Goal: Task Accomplishment & Management: Use online tool/utility

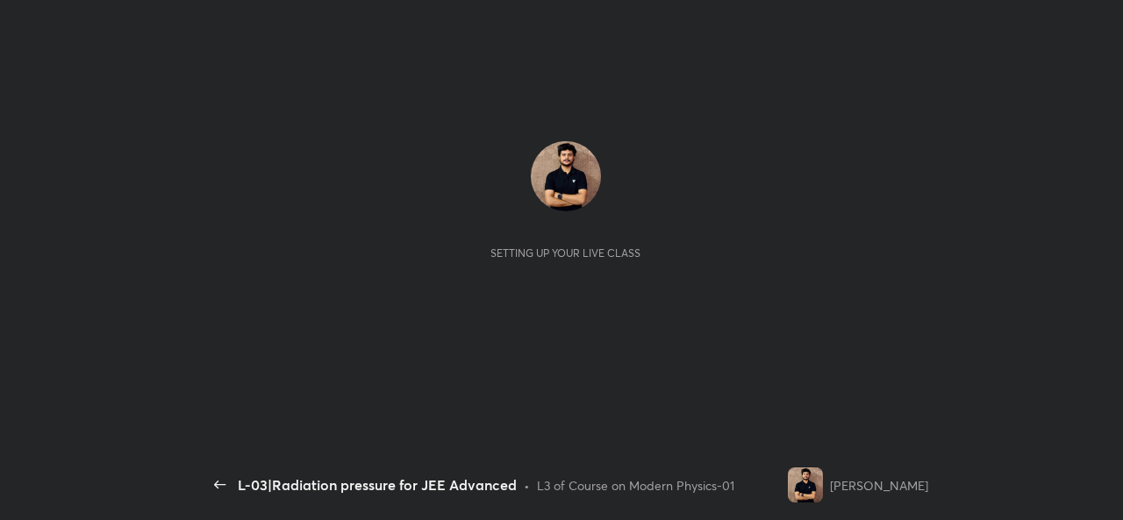
scroll to position [6, 1]
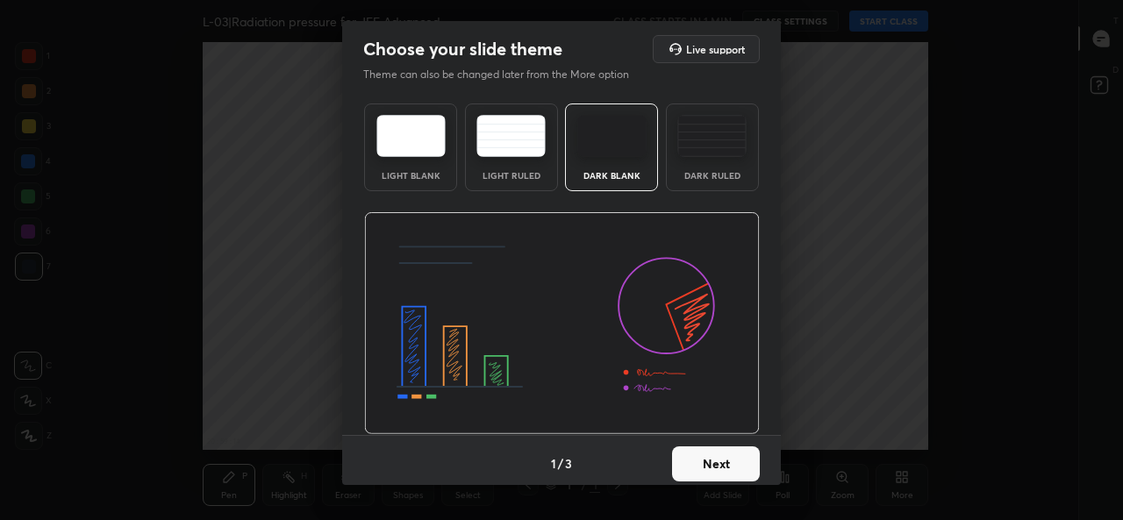
click at [714, 467] on button "Next" at bounding box center [716, 463] width 88 height 35
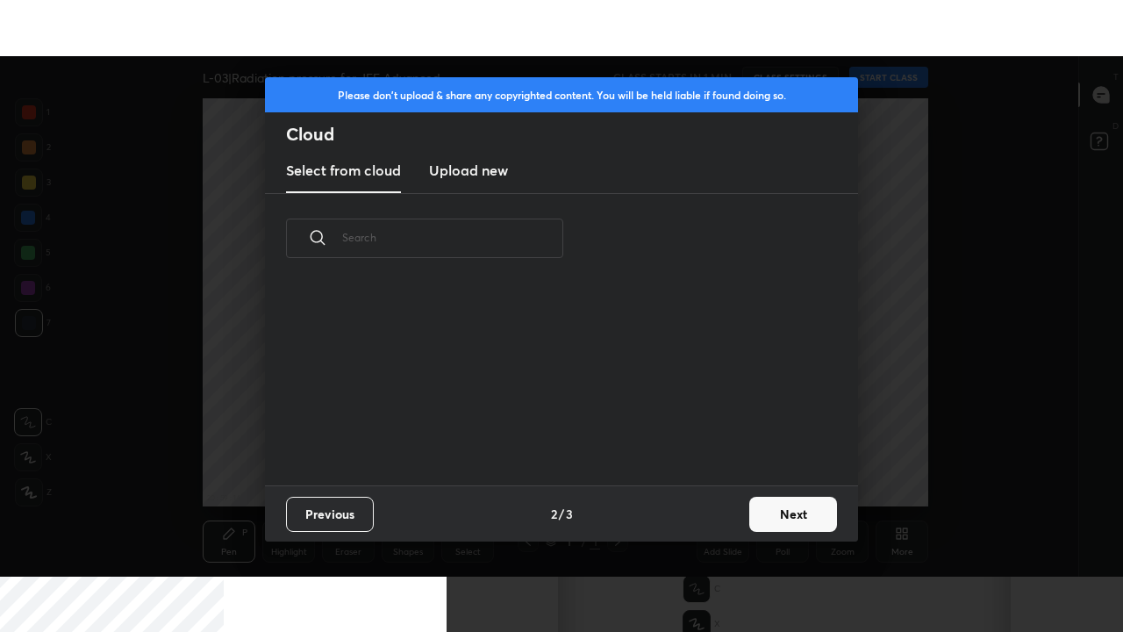
scroll to position [202, 563]
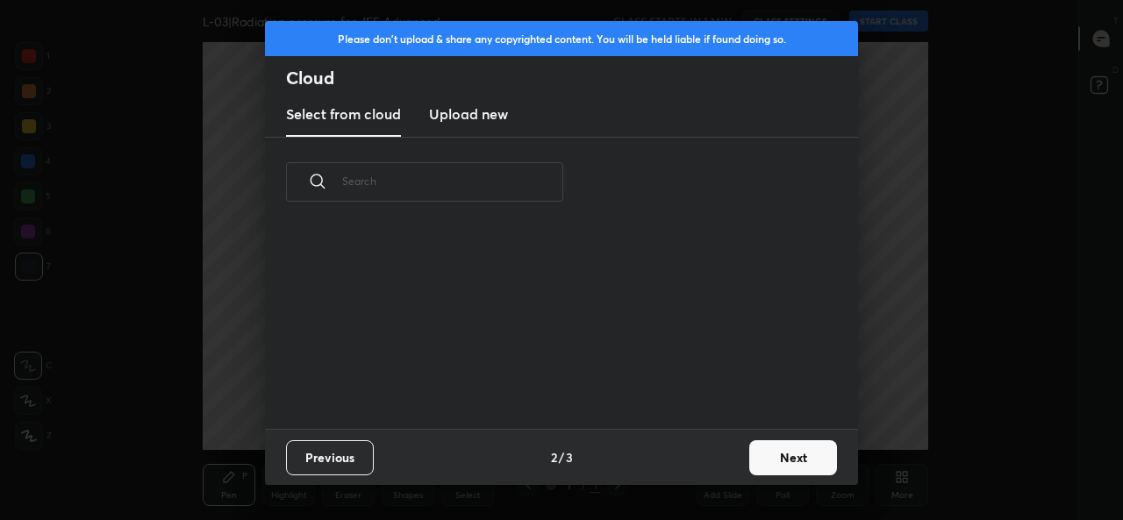
click at [478, 124] on h3 "Upload new" at bounding box center [468, 114] width 79 height 21
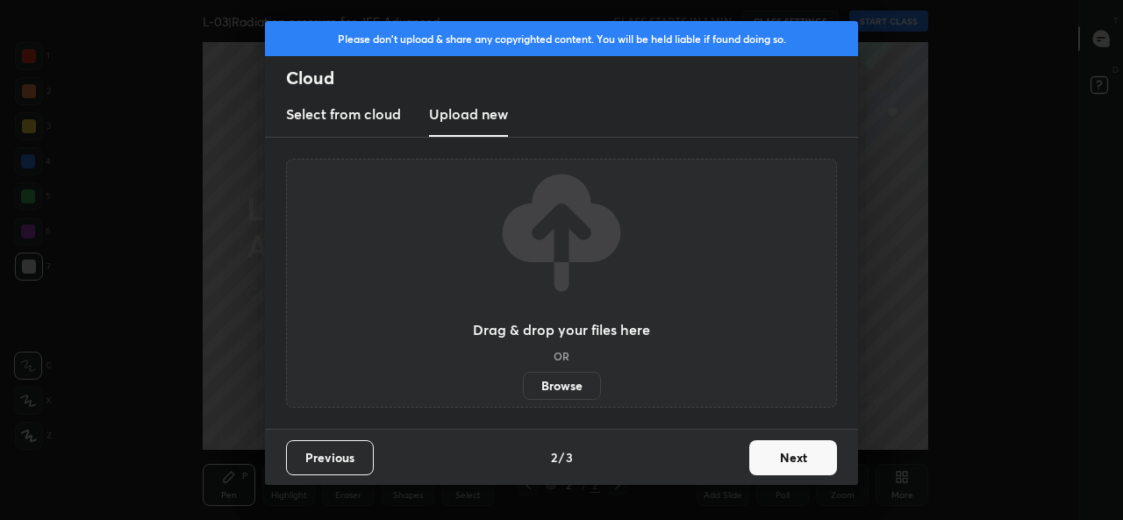
click at [557, 390] on label "Browse" at bounding box center [562, 386] width 78 height 28
click at [523, 390] on input "Browse" at bounding box center [523, 386] width 0 height 28
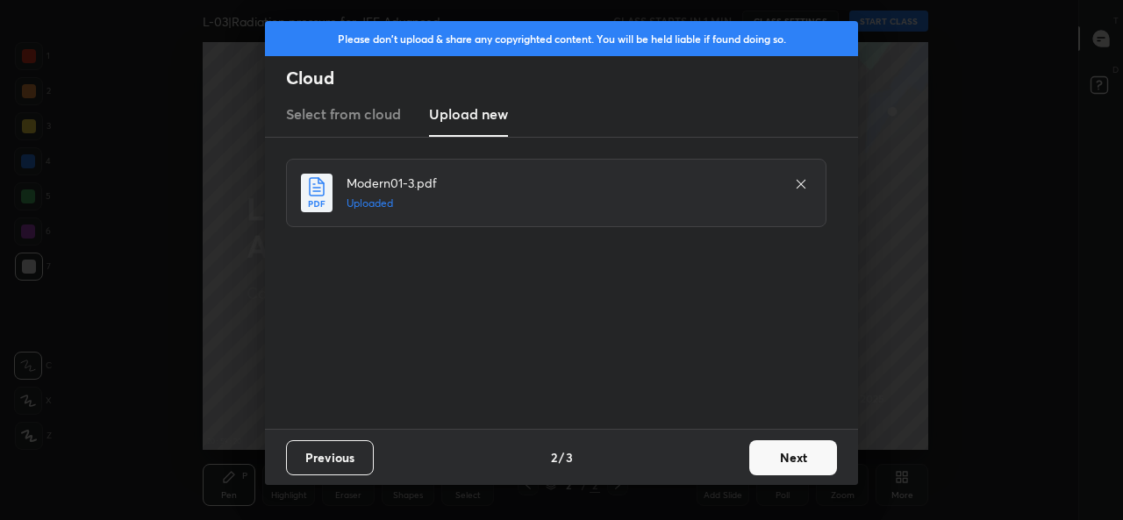
click at [796, 466] on button "Next" at bounding box center [793, 457] width 88 height 35
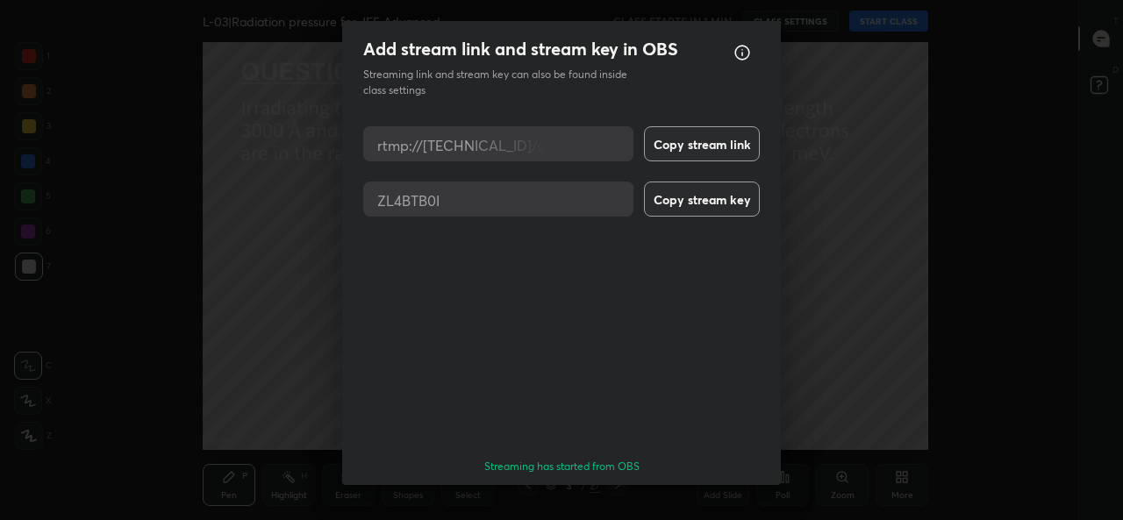
click at [719, 499] on button "Done" at bounding box center [716, 516] width 88 height 35
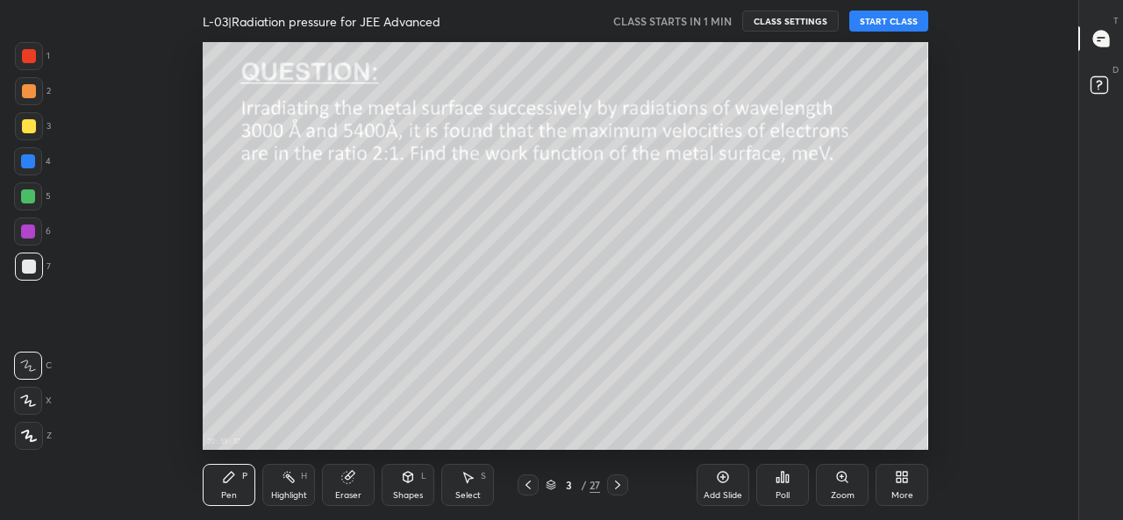
click at [528, 485] on icon at bounding box center [528, 485] width 14 height 14
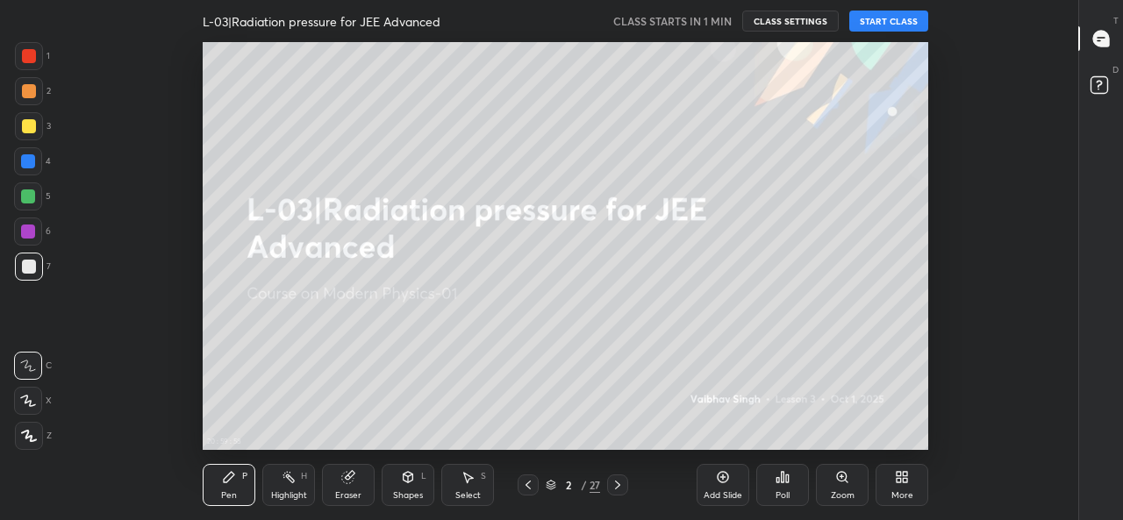
click at [902, 482] on icon at bounding box center [902, 477] width 14 height 14
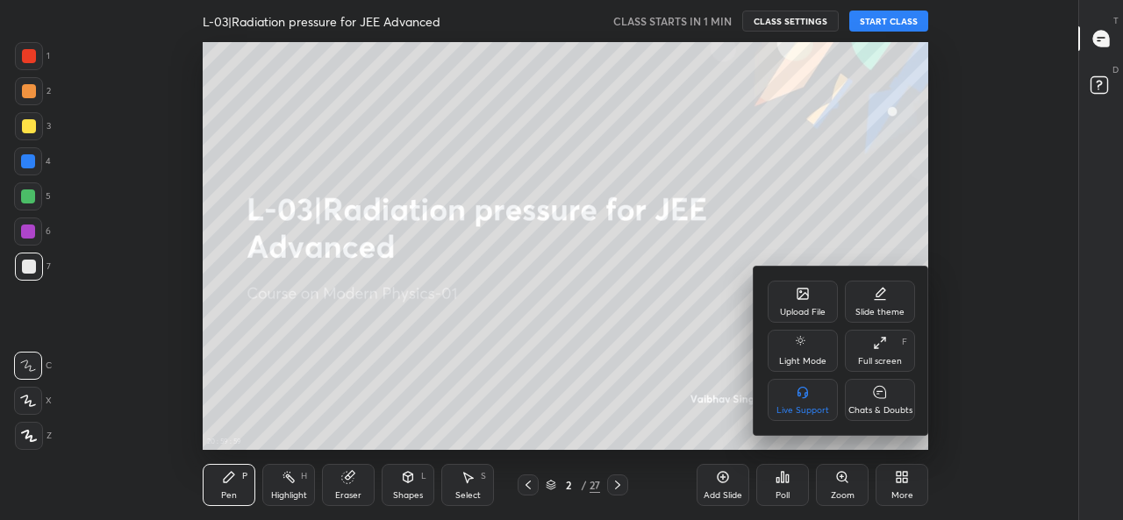
click at [881, 346] on icon at bounding box center [880, 343] width 14 height 14
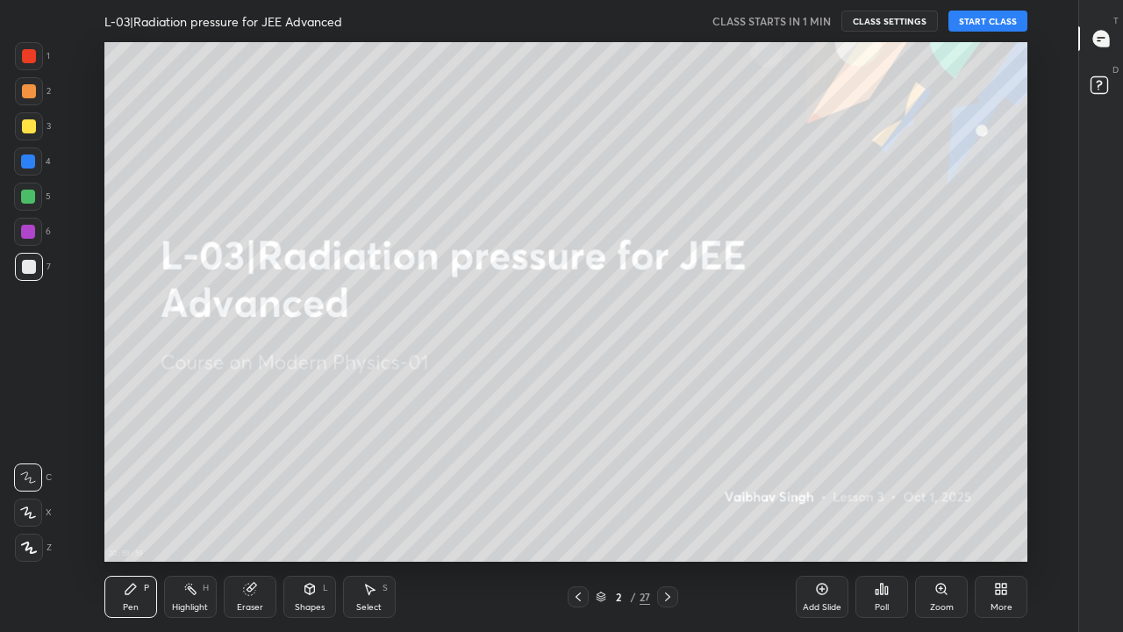
scroll to position [519, 1018]
click at [974, 19] on button "START CLASS" at bounding box center [987, 21] width 79 height 21
click at [660, 519] on div at bounding box center [667, 596] width 21 height 21
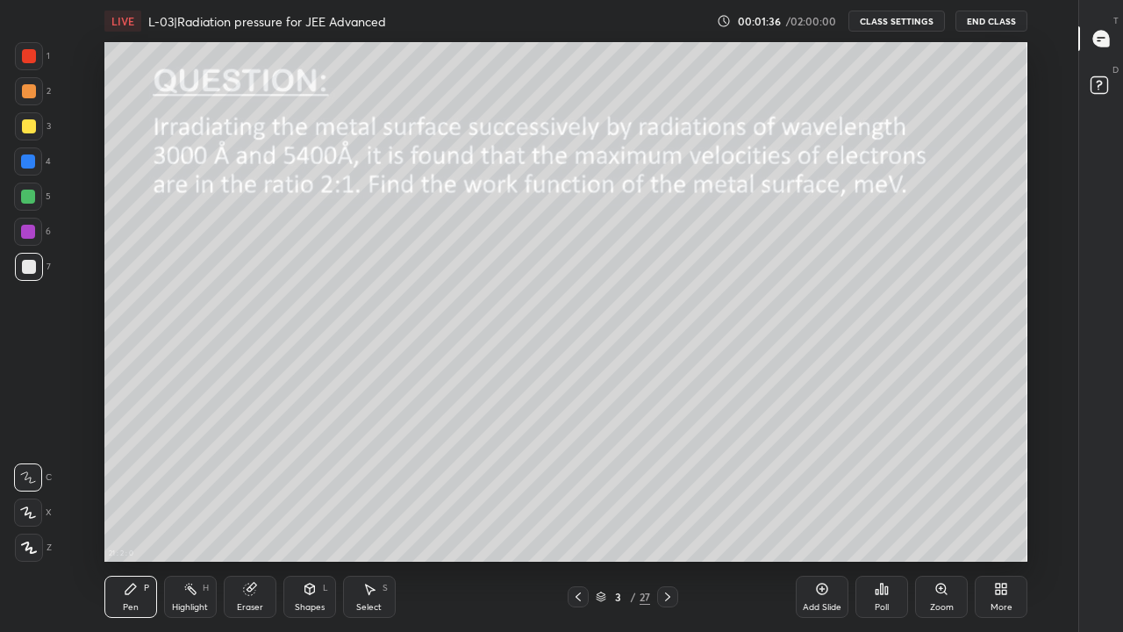
click at [657, 519] on div at bounding box center [667, 596] width 21 height 21
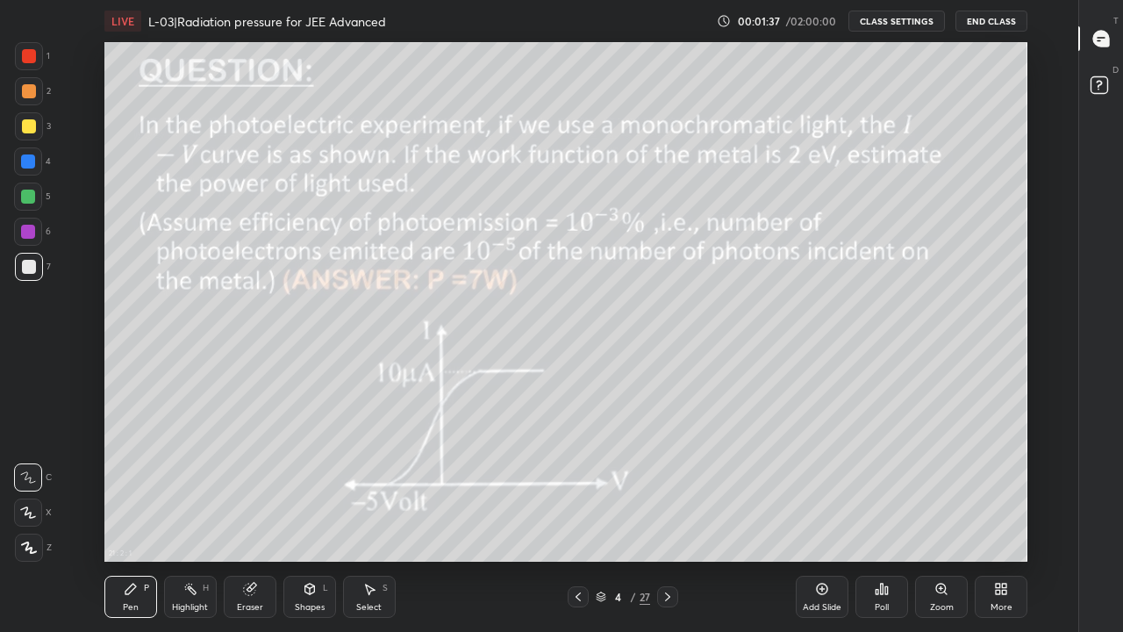
click at [667, 519] on icon at bounding box center [667, 596] width 14 height 14
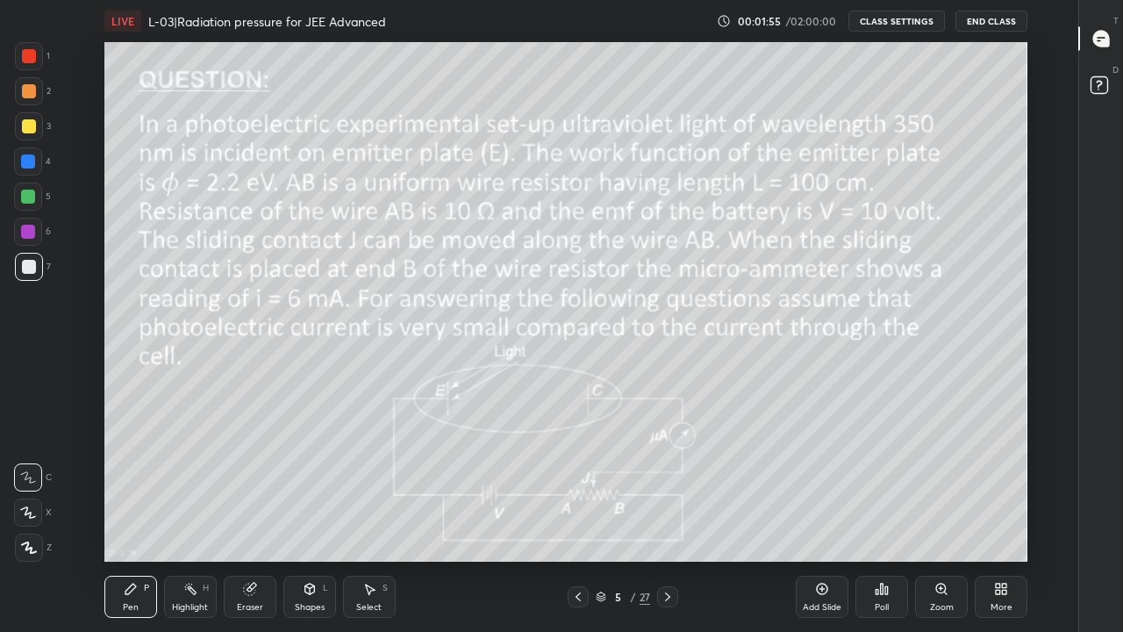
click at [34, 519] on div at bounding box center [29, 547] width 28 height 28
click at [30, 133] on div at bounding box center [29, 126] width 28 height 28
click at [29, 97] on div at bounding box center [29, 91] width 14 height 14
click at [569, 519] on div at bounding box center [578, 596] width 21 height 21
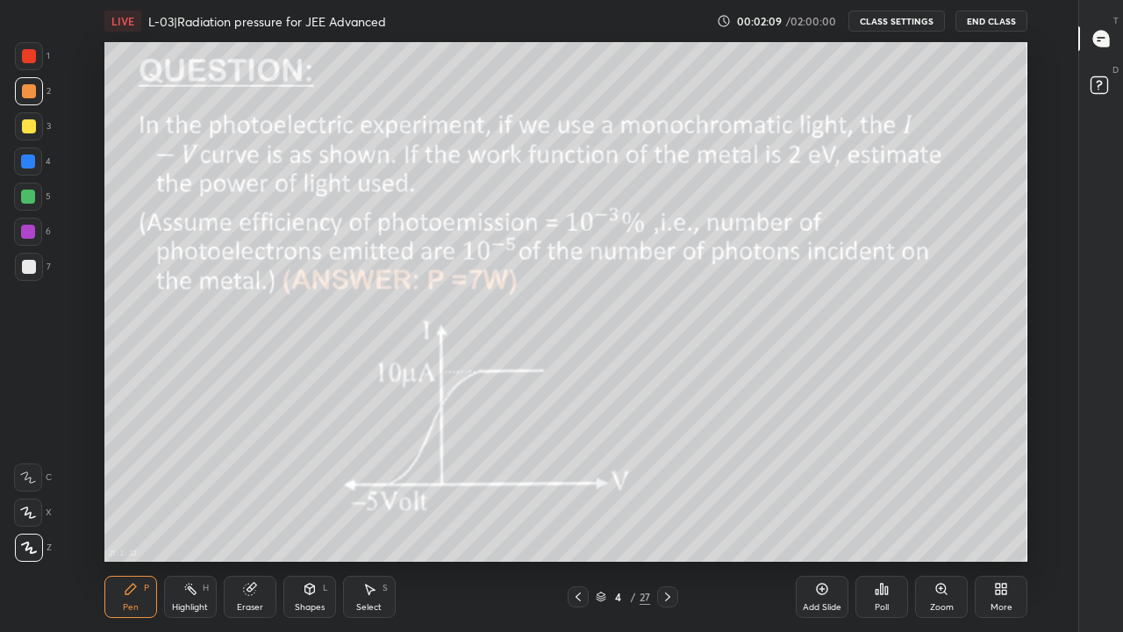
click at [582, 519] on div at bounding box center [578, 596] width 21 height 21
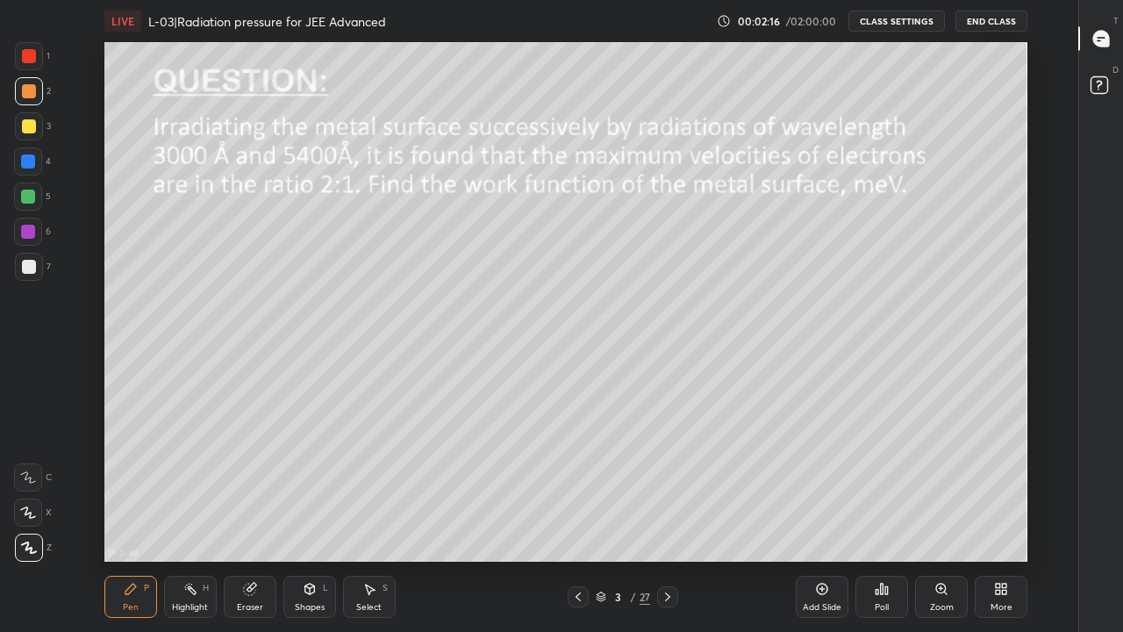
click at [667, 519] on icon at bounding box center [667, 596] width 14 height 14
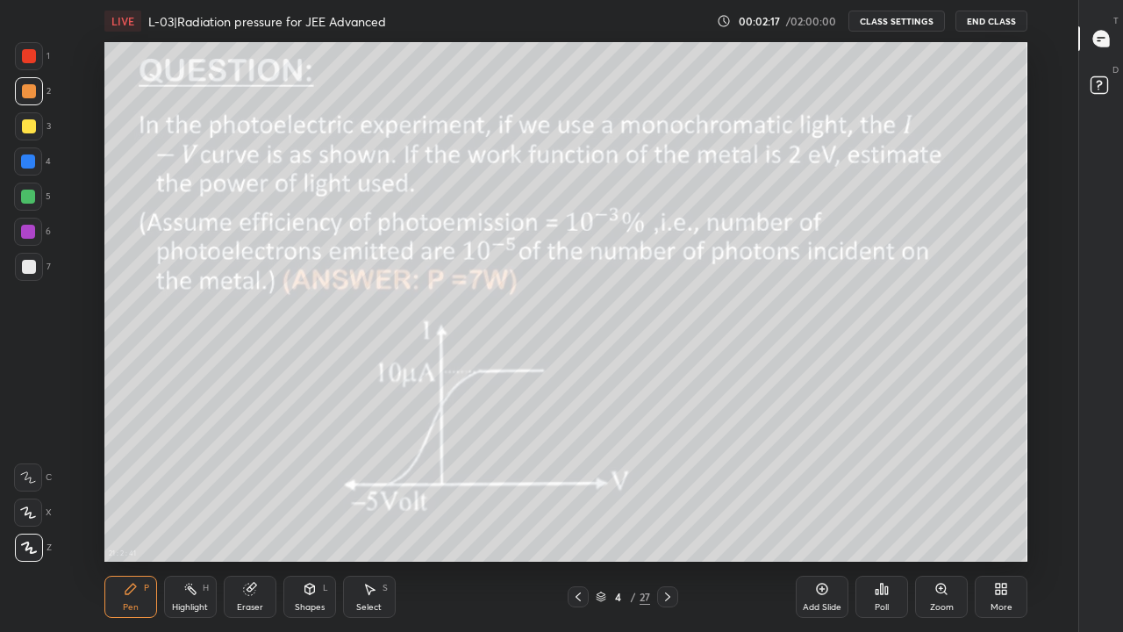
click at [667, 519] on icon at bounding box center [667, 596] width 14 height 14
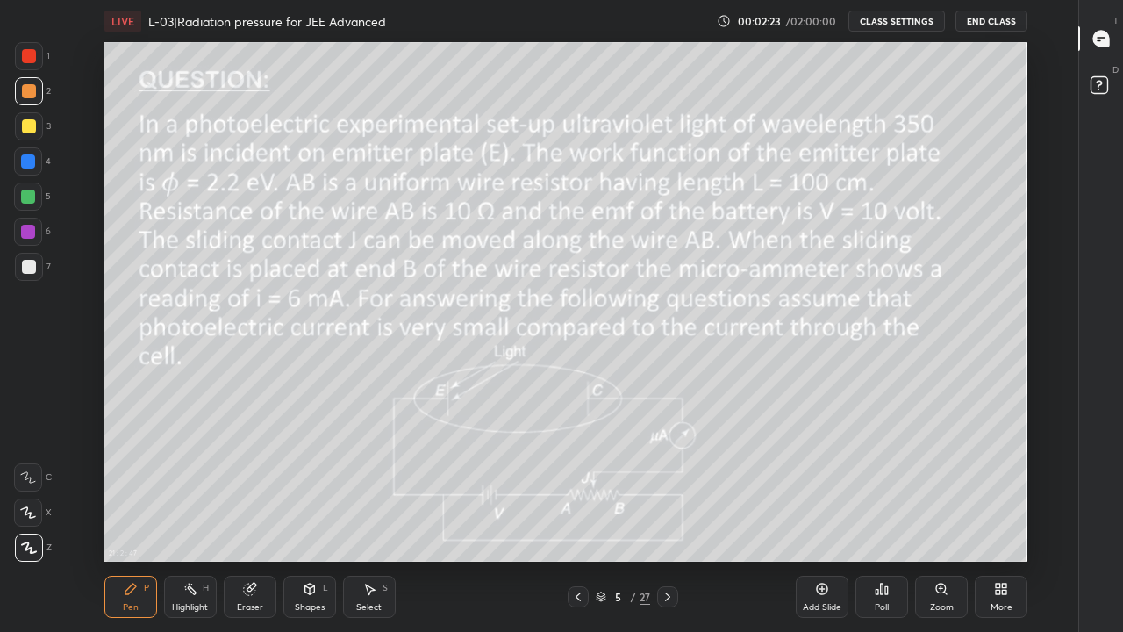
click at [30, 125] on div at bounding box center [29, 126] width 14 height 14
click at [28, 98] on div at bounding box center [29, 91] width 28 height 28
click at [26, 132] on div at bounding box center [29, 126] width 14 height 14
click at [188, 519] on div "Highlight H" at bounding box center [190, 596] width 53 height 42
click at [32, 164] on div at bounding box center [28, 161] width 14 height 14
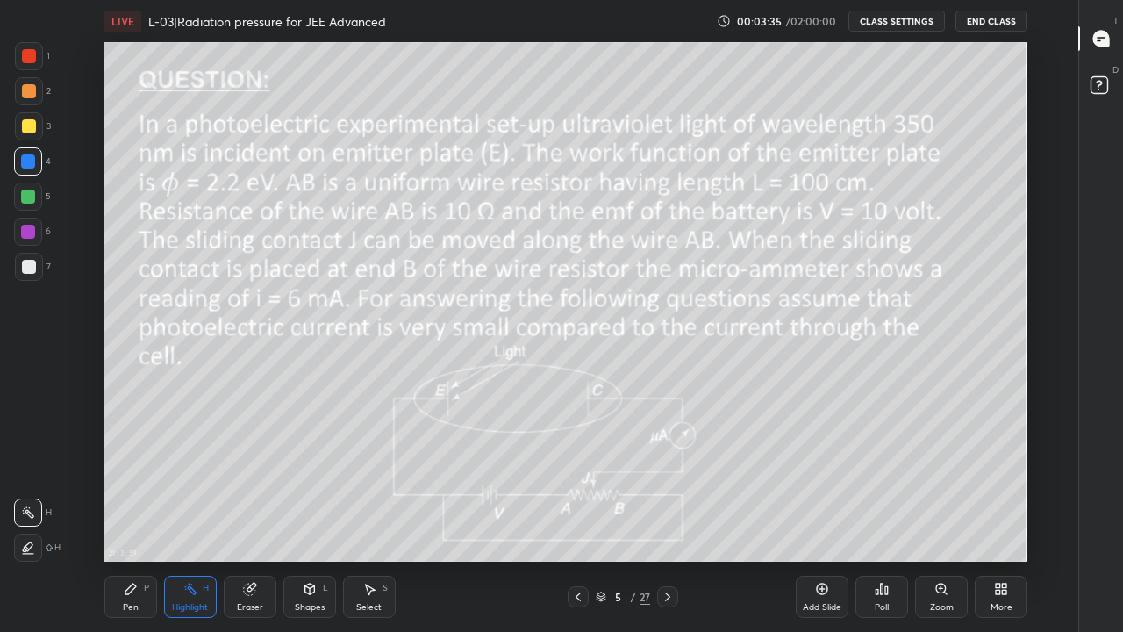
click at [32, 132] on div at bounding box center [29, 126] width 14 height 14
click at [129, 519] on icon at bounding box center [131, 589] width 14 height 14
click at [30, 270] on div at bounding box center [29, 267] width 14 height 14
click at [238, 519] on div "Eraser" at bounding box center [250, 607] width 26 height 9
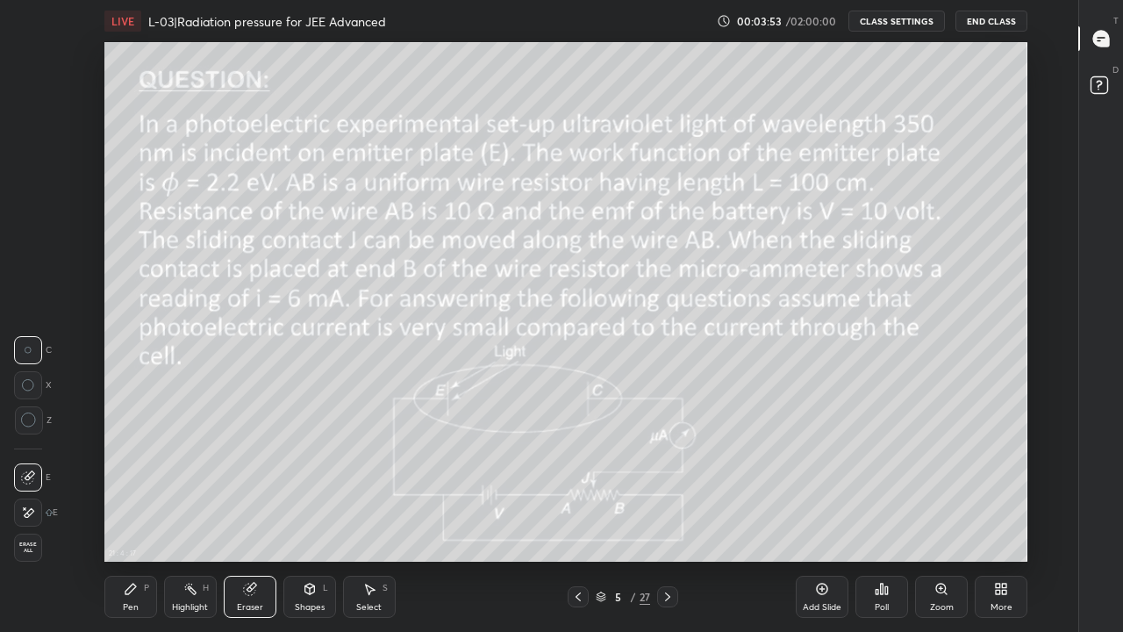
click at [130, 519] on div "Pen" at bounding box center [131, 607] width 16 height 9
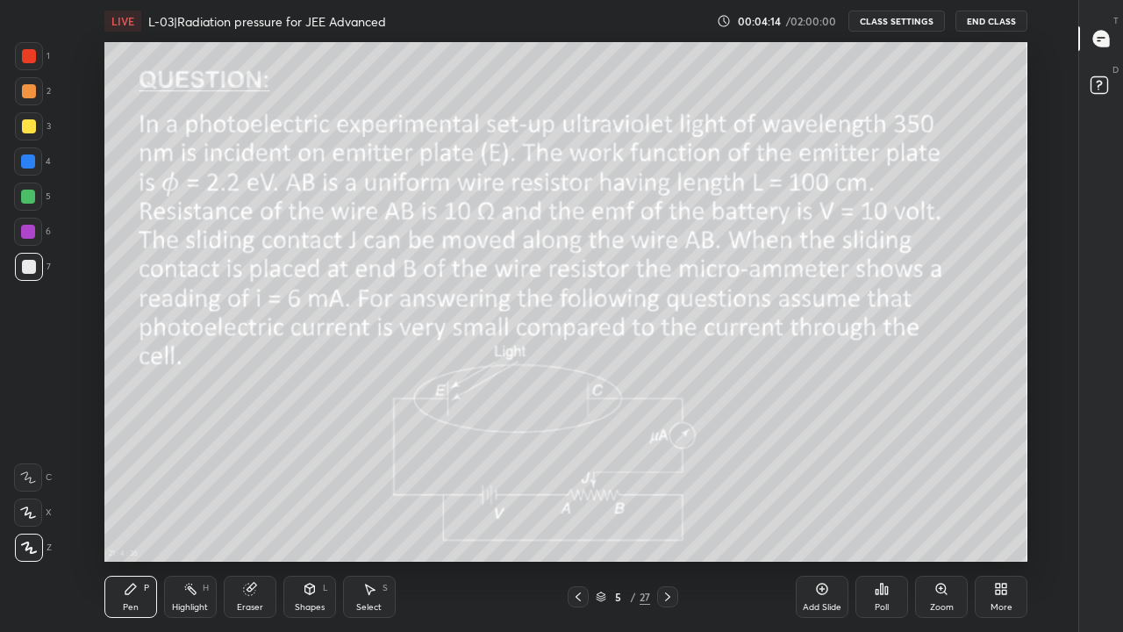
click at [26, 206] on div at bounding box center [28, 196] width 28 height 28
click at [258, 519] on div "Eraser" at bounding box center [250, 596] width 53 height 42
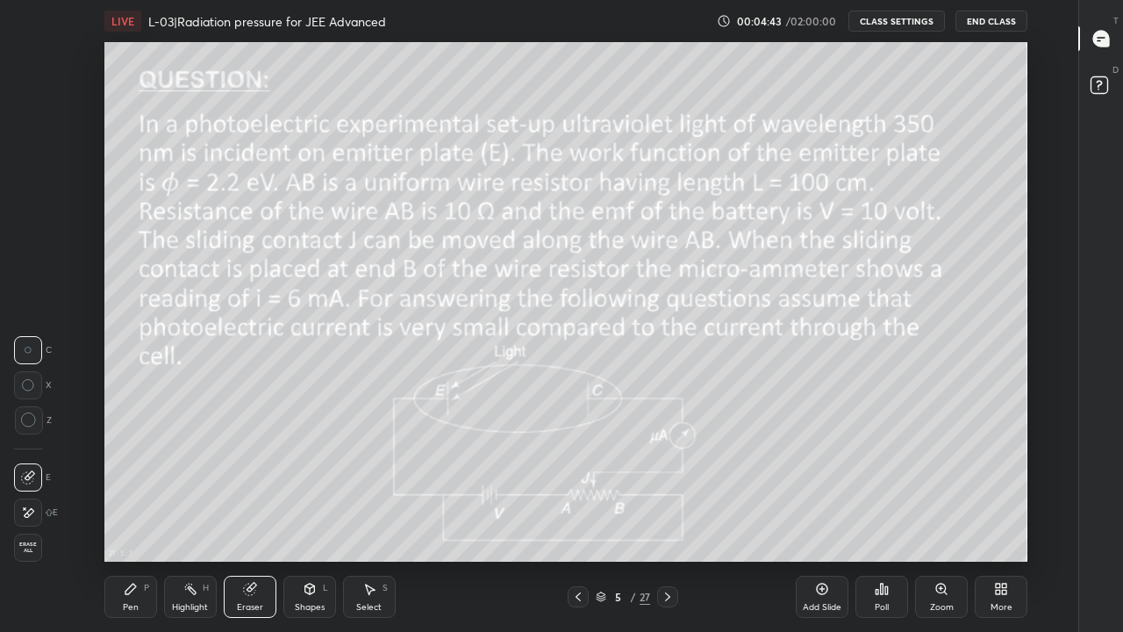
click at [132, 519] on div "Pen P" at bounding box center [130, 596] width 53 height 42
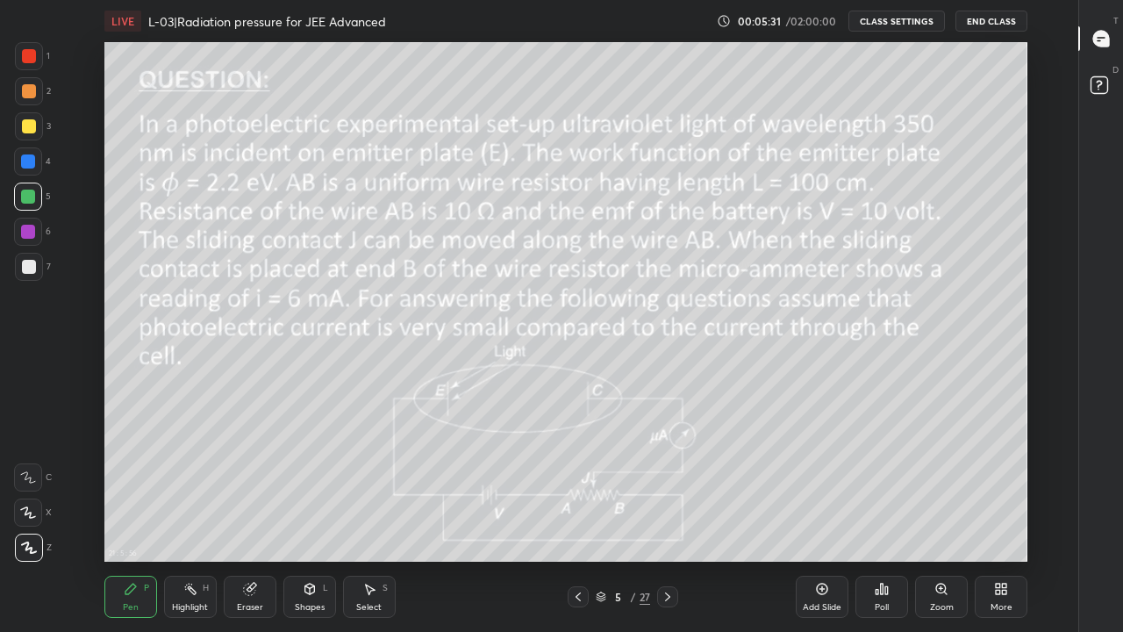
click at [245, 519] on icon at bounding box center [248, 588] width 11 height 11
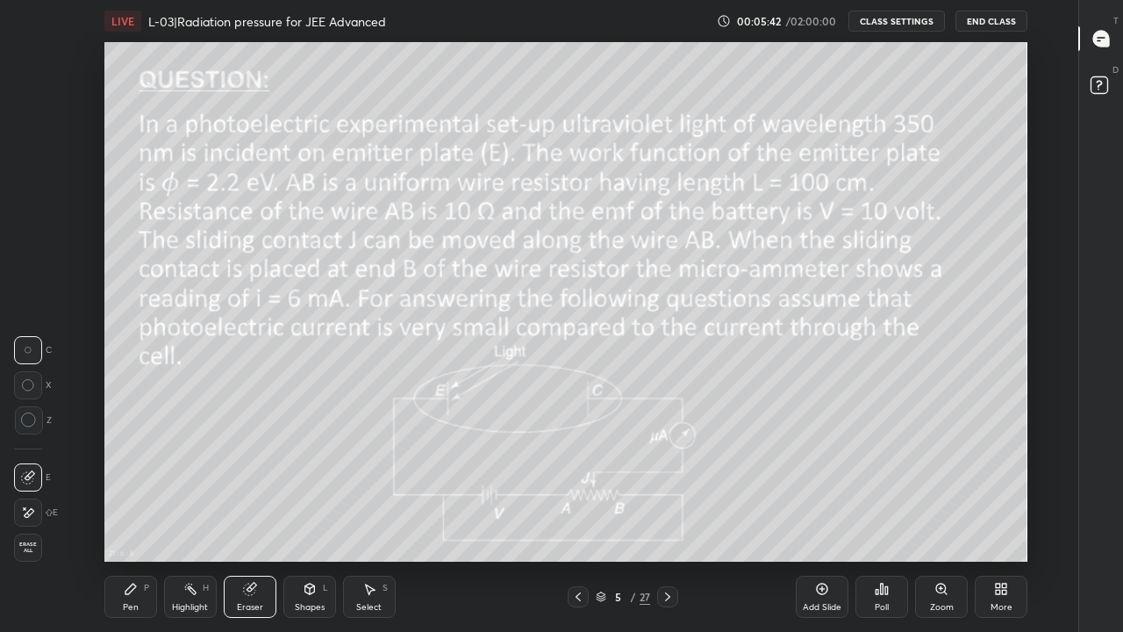
click at [296, 519] on div "Shapes L" at bounding box center [309, 596] width 53 height 42
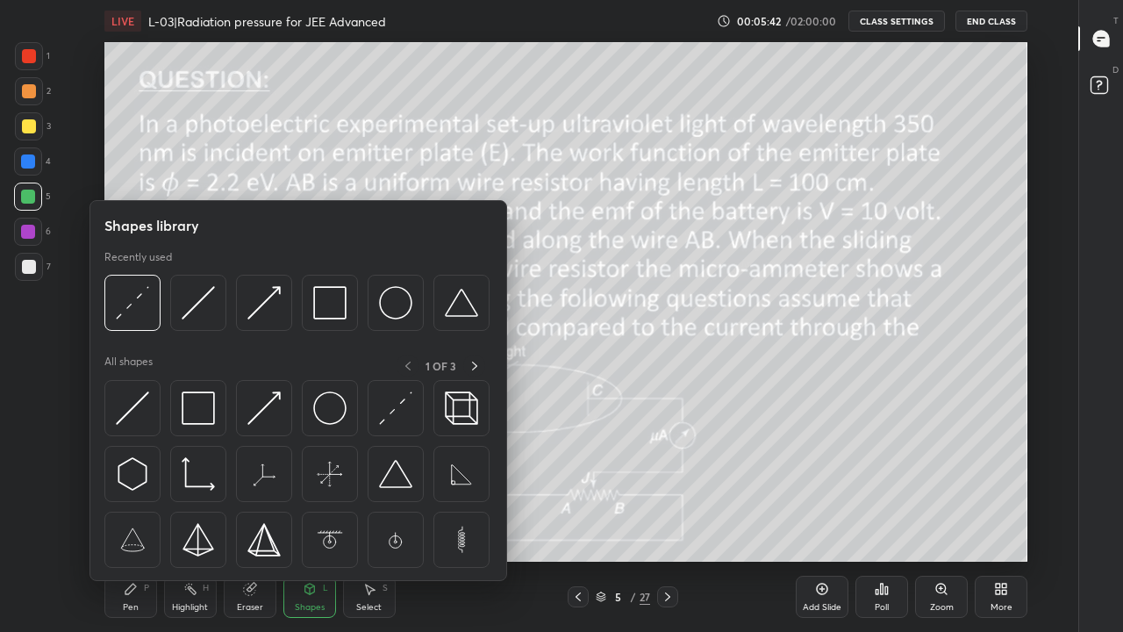
click at [379, 411] on img at bounding box center [395, 407] width 33 height 33
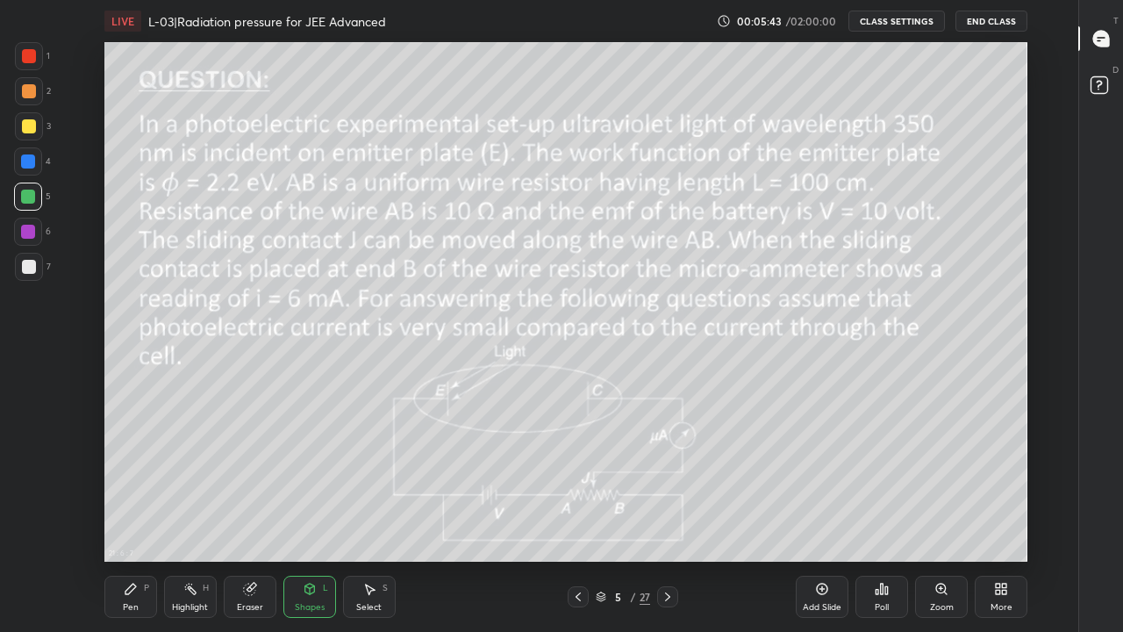
click at [30, 127] on div at bounding box center [29, 126] width 14 height 14
click at [667, 519] on icon at bounding box center [667, 596] width 5 height 9
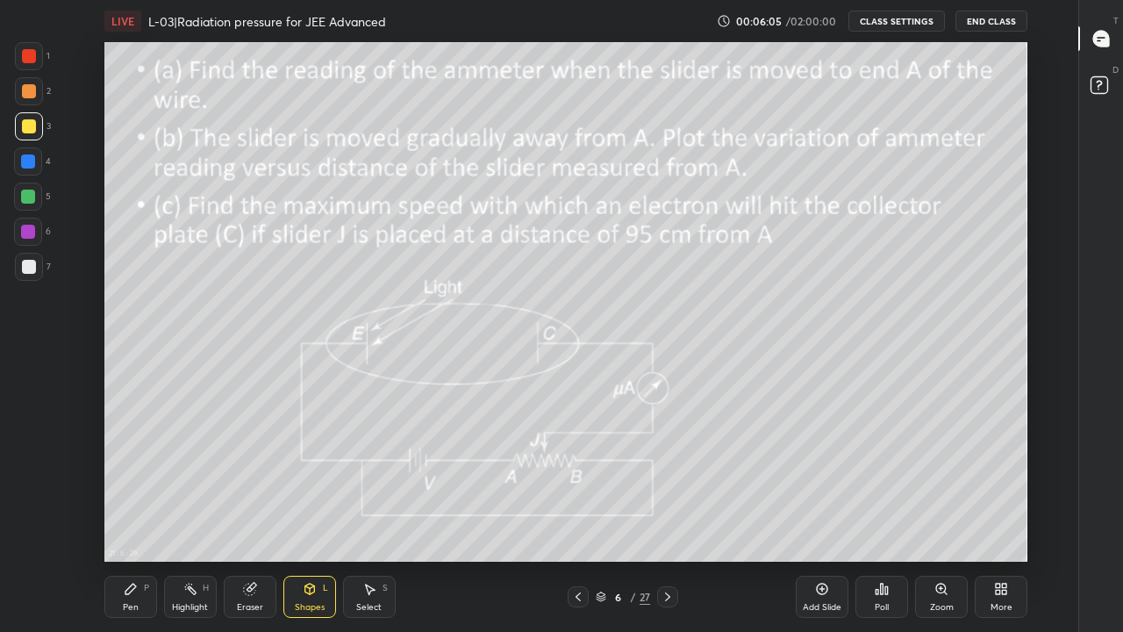
click at [577, 519] on icon at bounding box center [578, 596] width 14 height 14
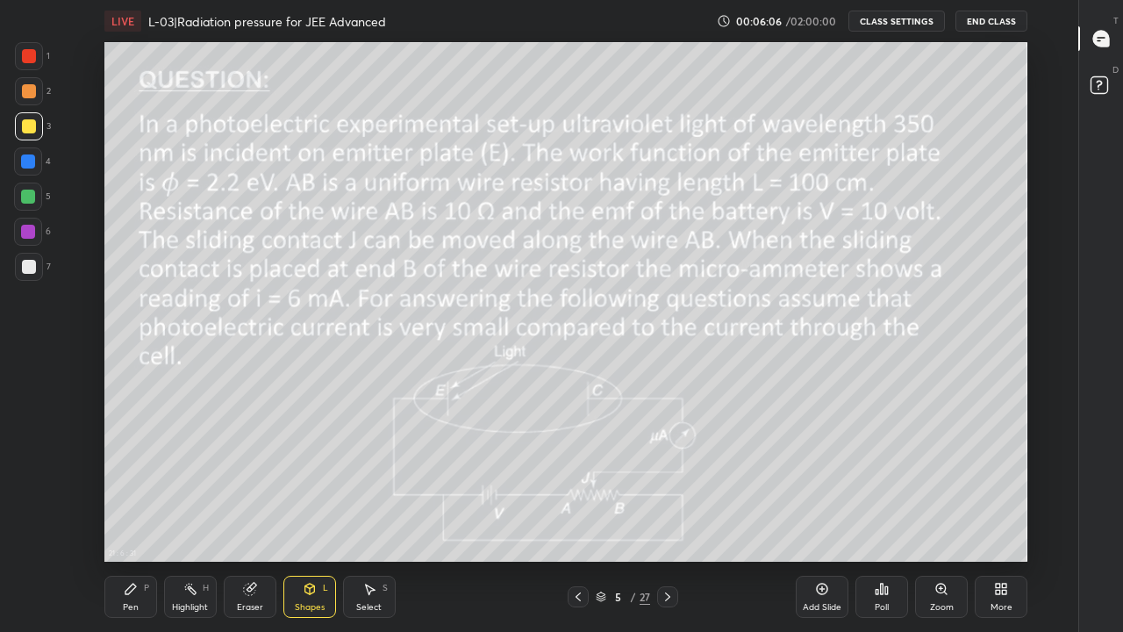
click at [664, 519] on div at bounding box center [667, 596] width 21 height 21
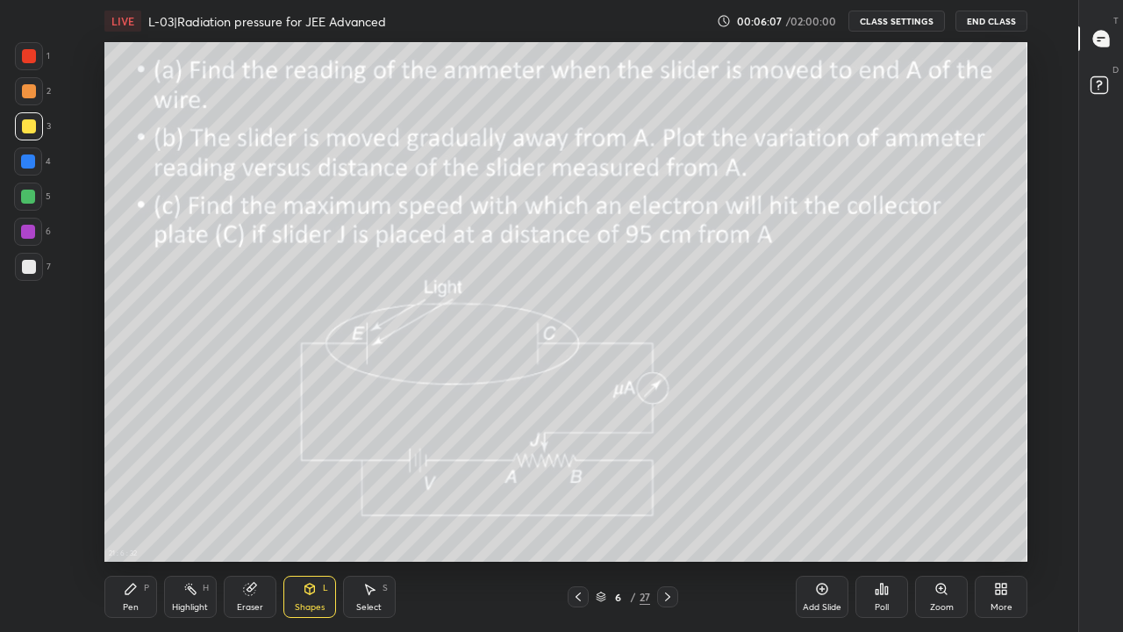
click at [823, 519] on icon at bounding box center [822, 589] width 14 height 14
click at [28, 122] on div at bounding box center [29, 126] width 14 height 14
click at [130, 519] on div "Pen" at bounding box center [131, 607] width 16 height 9
click at [29, 89] on div at bounding box center [29, 91] width 14 height 14
click at [32, 60] on div at bounding box center [29, 56] width 14 height 14
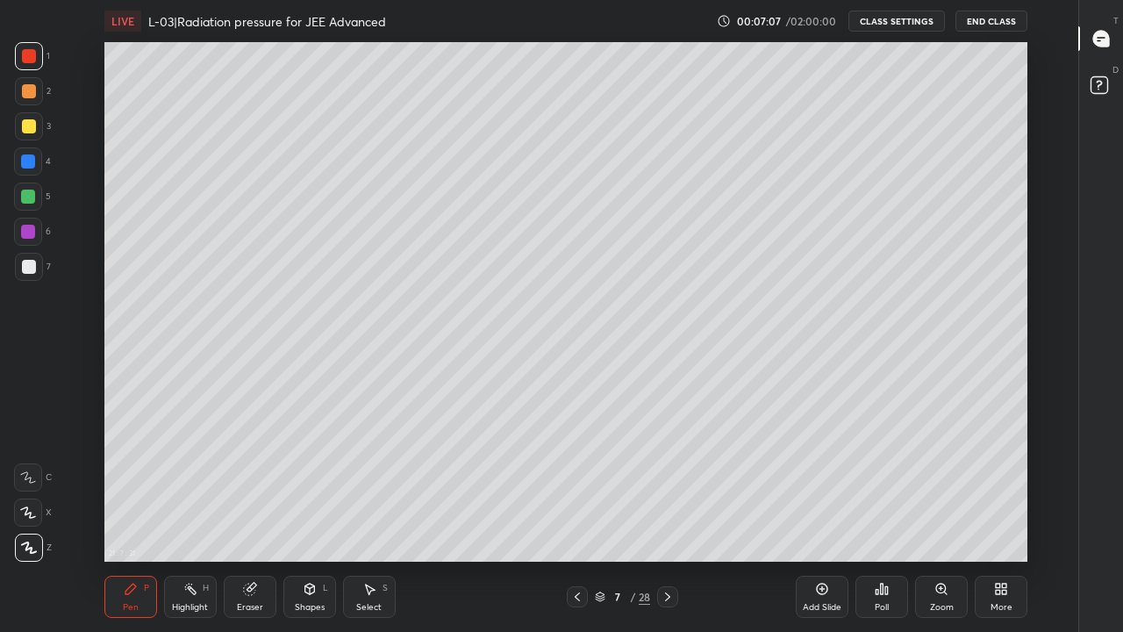
click at [26, 94] on div at bounding box center [29, 91] width 14 height 14
click at [32, 162] on div at bounding box center [28, 161] width 14 height 14
click at [31, 132] on div at bounding box center [29, 126] width 14 height 14
click at [576, 519] on icon at bounding box center [577, 596] width 14 height 14
click at [577, 519] on icon at bounding box center [577, 596] width 14 height 14
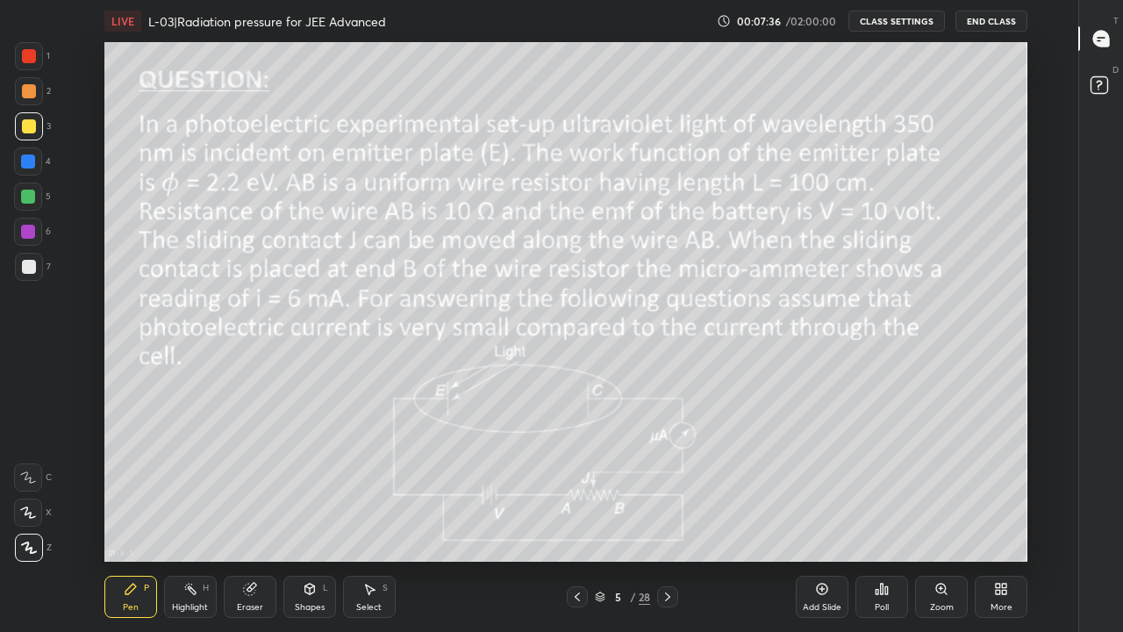
click at [667, 519] on icon at bounding box center [667, 596] width 14 height 14
click at [196, 519] on div "Highlight H" at bounding box center [190, 596] width 53 height 42
click at [570, 519] on icon at bounding box center [577, 596] width 14 height 14
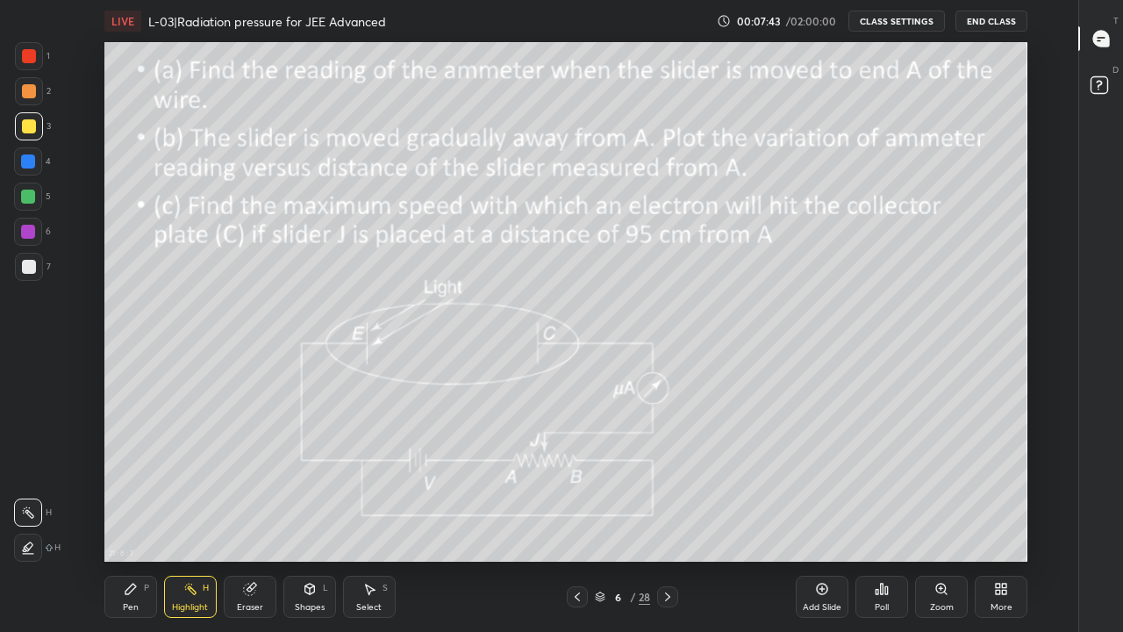
click at [576, 519] on icon at bounding box center [577, 596] width 14 height 14
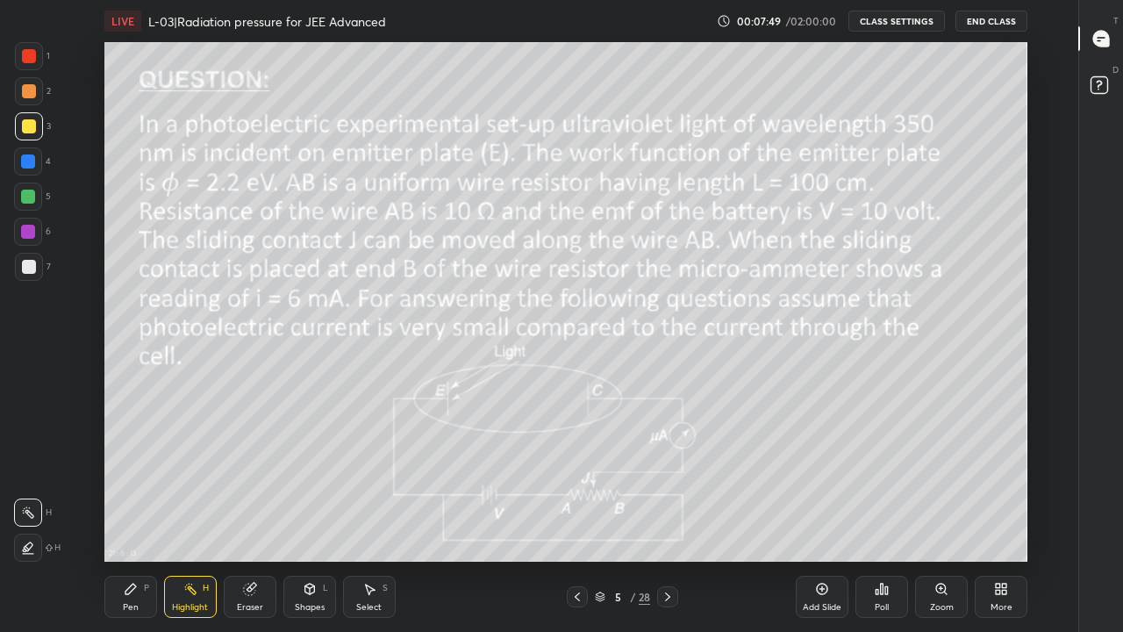
click at [665, 519] on icon at bounding box center [667, 596] width 14 height 14
click at [660, 519] on icon at bounding box center [667, 596] width 14 height 14
click at [577, 519] on icon at bounding box center [577, 596] width 14 height 14
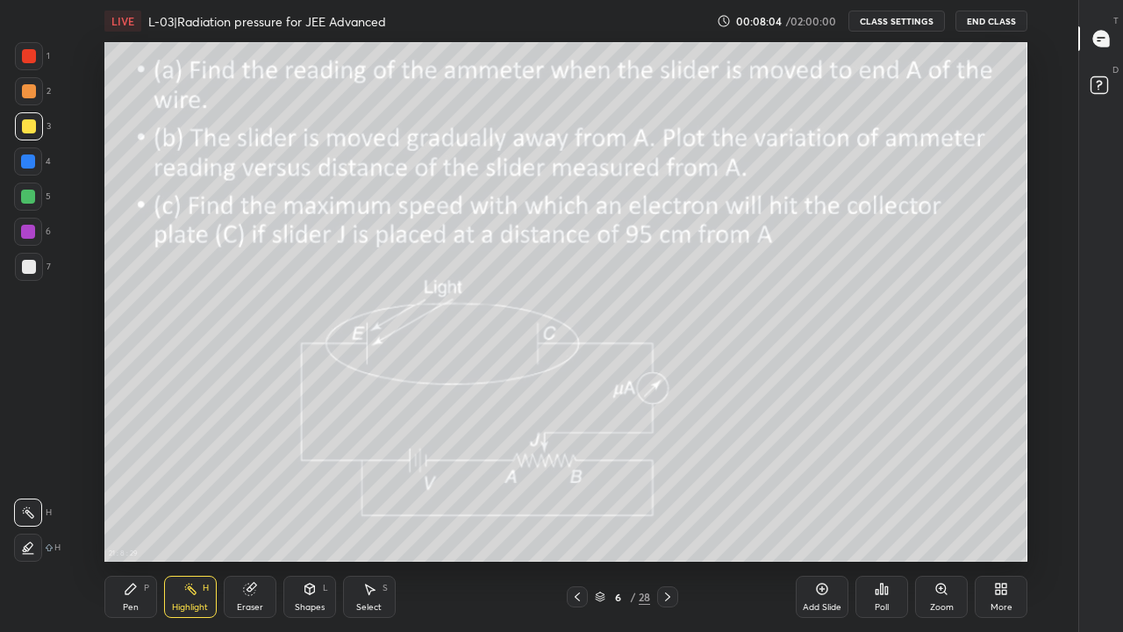
click at [667, 519] on icon at bounding box center [667, 596] width 14 height 14
click at [131, 519] on div "Pen P" at bounding box center [130, 596] width 53 height 42
click at [29, 159] on div at bounding box center [28, 161] width 14 height 14
click at [18, 192] on div at bounding box center [28, 196] width 28 height 28
click at [189, 519] on div "Highlight" at bounding box center [190, 607] width 36 height 9
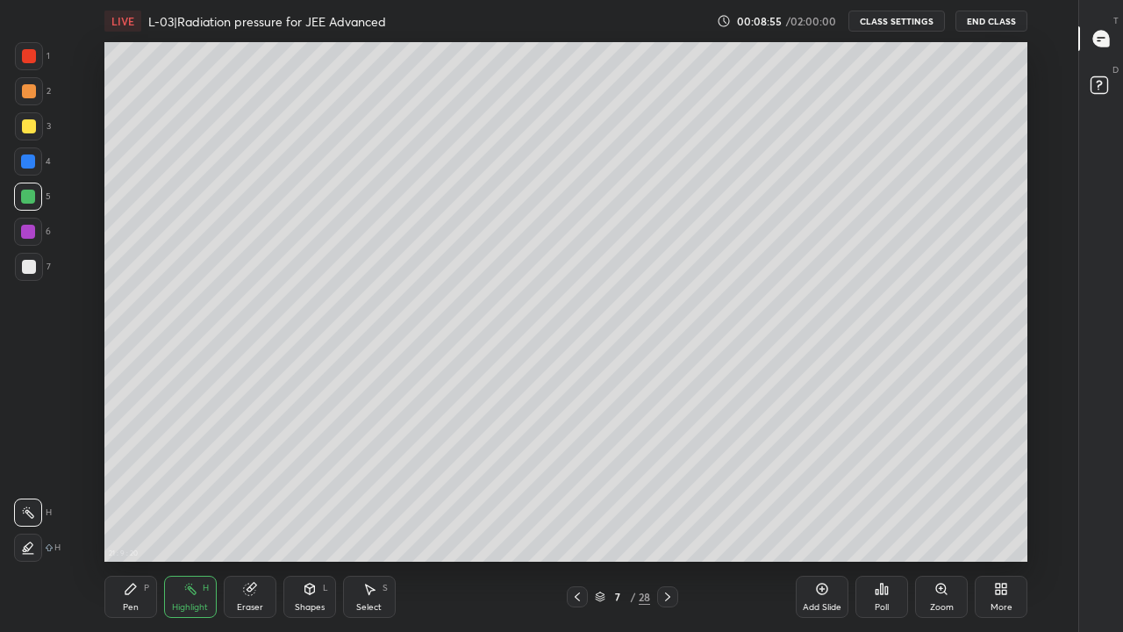
click at [129, 519] on div "Pen P" at bounding box center [130, 596] width 53 height 42
click at [190, 519] on div "Highlight" at bounding box center [190, 607] width 36 height 9
click at [25, 89] on div at bounding box center [29, 91] width 14 height 14
click at [132, 519] on div "Pen P" at bounding box center [130, 596] width 53 height 42
click at [191, 519] on div "Highlight H" at bounding box center [190, 596] width 53 height 42
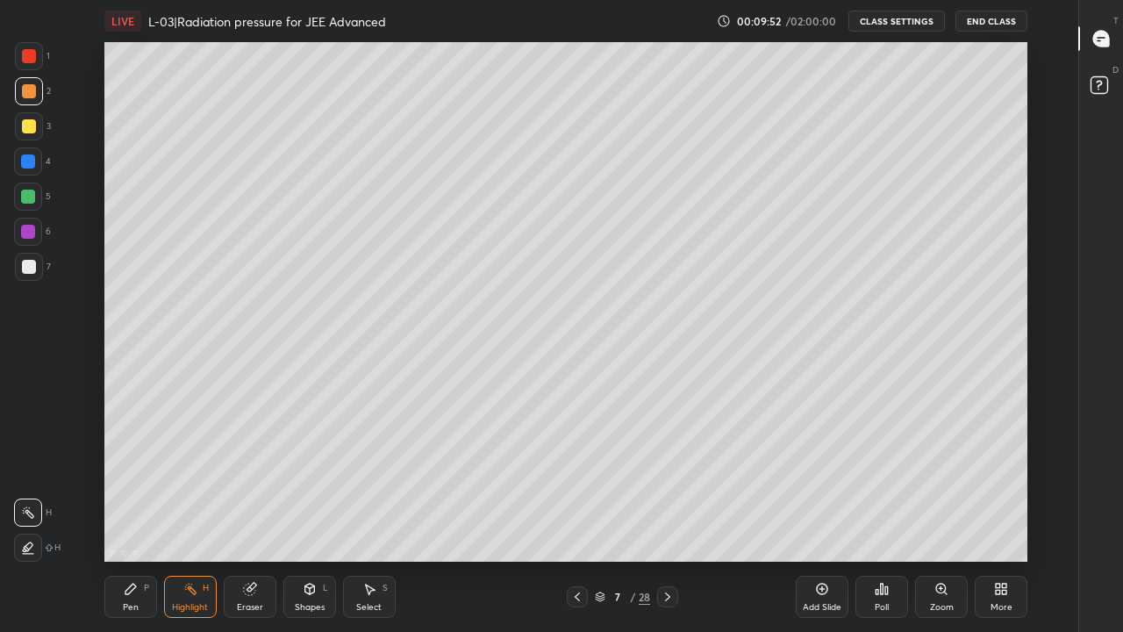
click at [575, 519] on icon at bounding box center [577, 596] width 14 height 14
click at [184, 519] on icon at bounding box center [190, 589] width 14 height 14
click at [667, 519] on icon at bounding box center [667, 596] width 14 height 14
click at [124, 519] on div "Pen" at bounding box center [131, 607] width 16 height 9
click at [28, 164] on div at bounding box center [28, 161] width 14 height 14
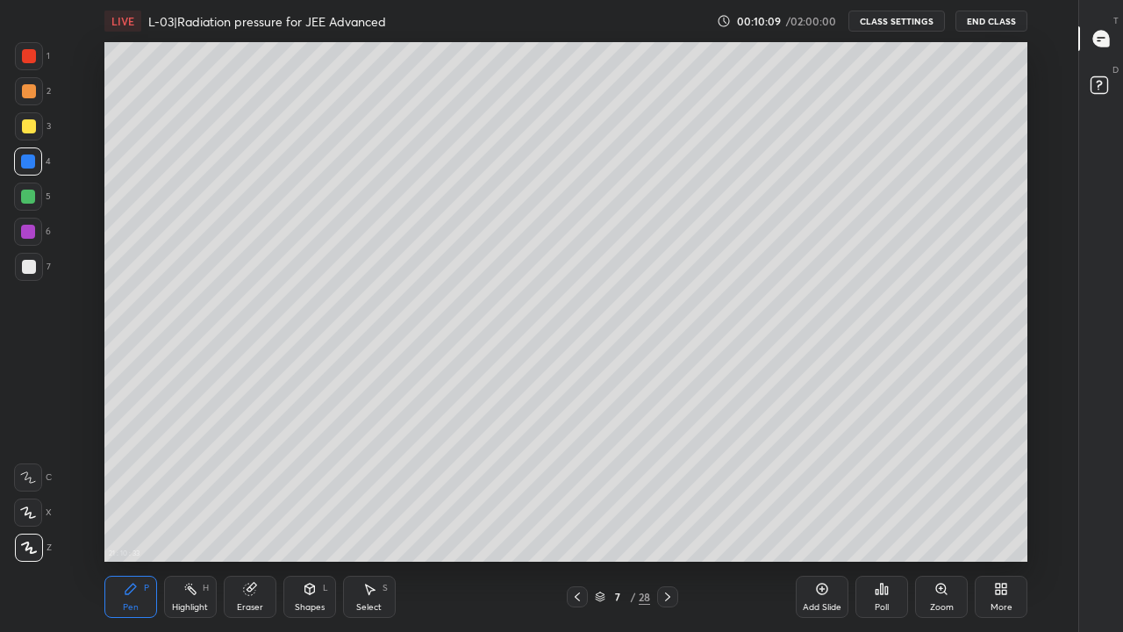
click at [28, 125] on div at bounding box center [29, 126] width 14 height 14
click at [192, 519] on icon at bounding box center [190, 589] width 14 height 14
click at [128, 519] on div "Pen" at bounding box center [131, 607] width 16 height 9
click at [32, 202] on div at bounding box center [28, 196] width 14 height 14
click at [25, 233] on div at bounding box center [28, 232] width 14 height 14
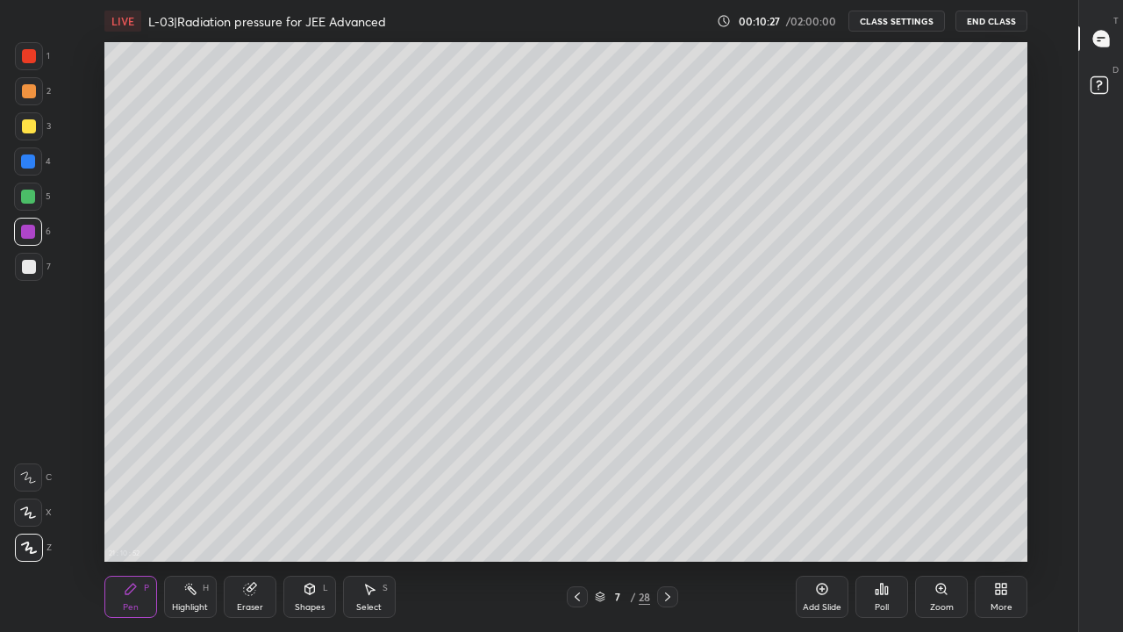
click at [27, 200] on div at bounding box center [28, 196] width 14 height 14
click at [196, 519] on rect at bounding box center [191, 590] width 9 height 9
click at [131, 519] on div "Pen P" at bounding box center [130, 596] width 53 height 42
click at [28, 125] on div at bounding box center [29, 126] width 14 height 14
click at [28, 89] on div at bounding box center [29, 91] width 14 height 14
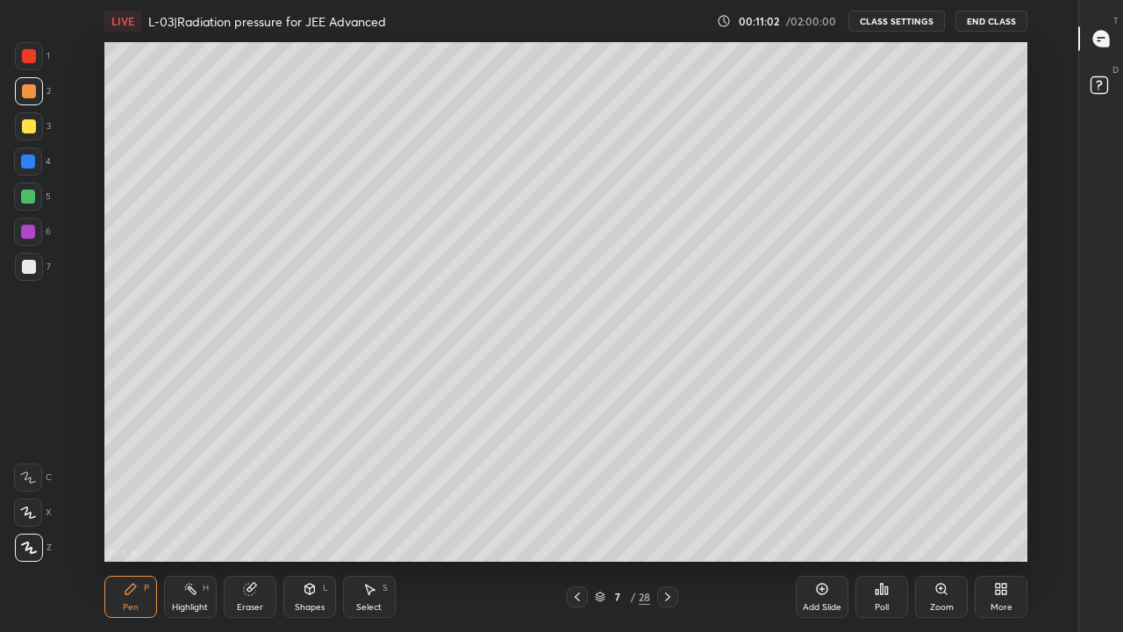
click at [257, 519] on div "Eraser" at bounding box center [250, 596] width 53 height 42
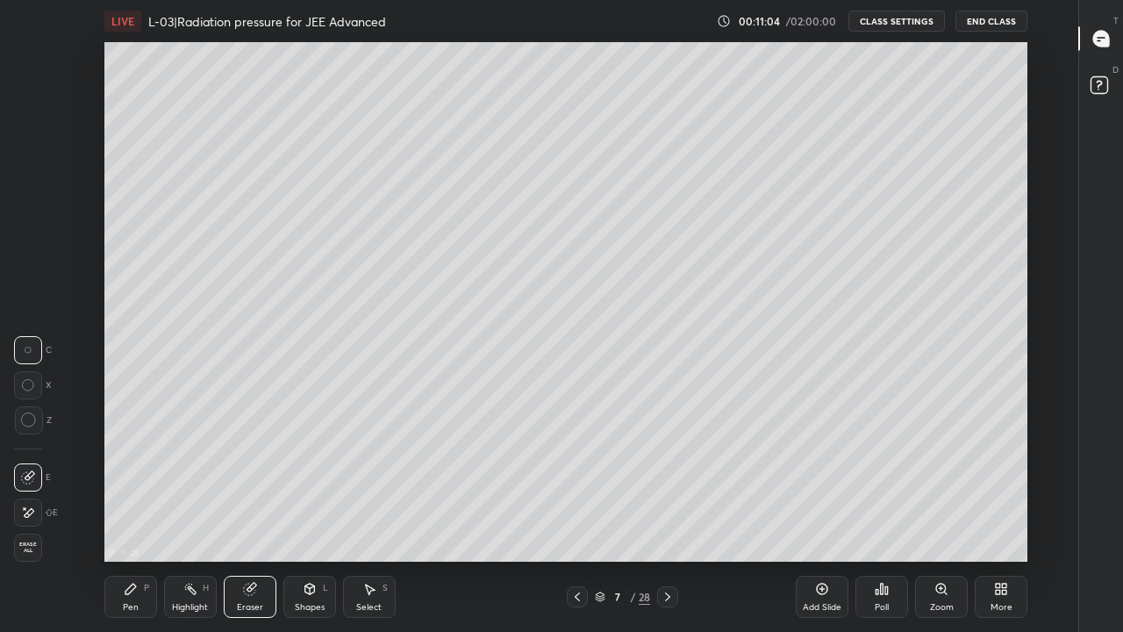
click at [132, 519] on div "Pen P" at bounding box center [130, 596] width 53 height 42
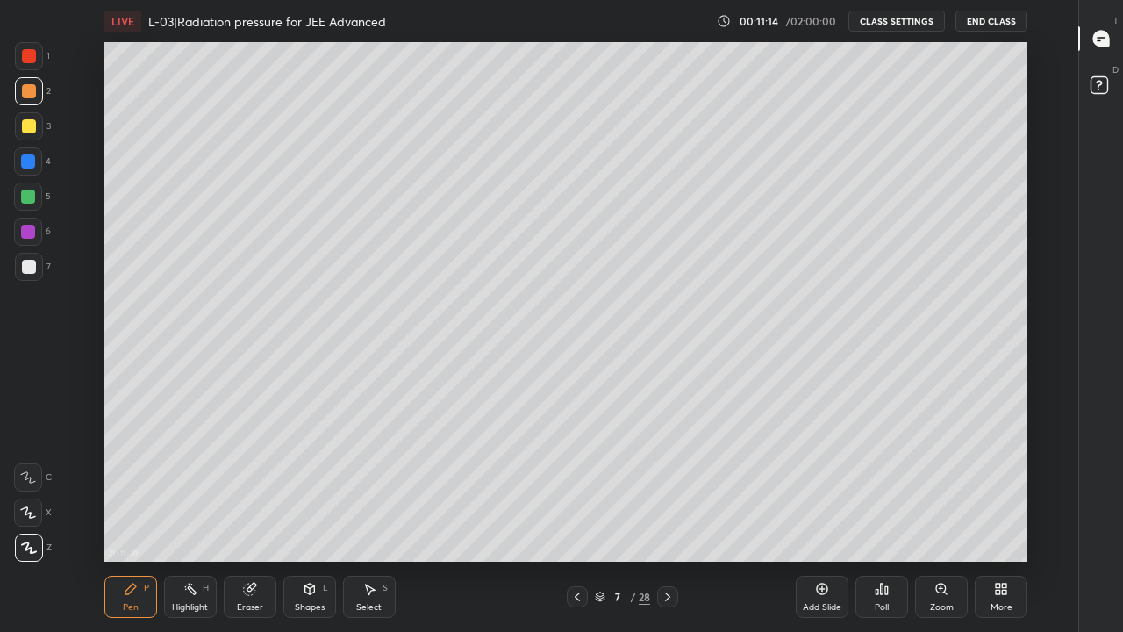
click at [26, 128] on div at bounding box center [29, 126] width 14 height 14
click at [575, 519] on div at bounding box center [577, 596] width 21 height 21
click at [577, 519] on icon at bounding box center [577, 596] width 14 height 14
click at [667, 519] on icon at bounding box center [667, 596] width 14 height 14
click at [665, 519] on div at bounding box center [667, 596] width 21 height 21
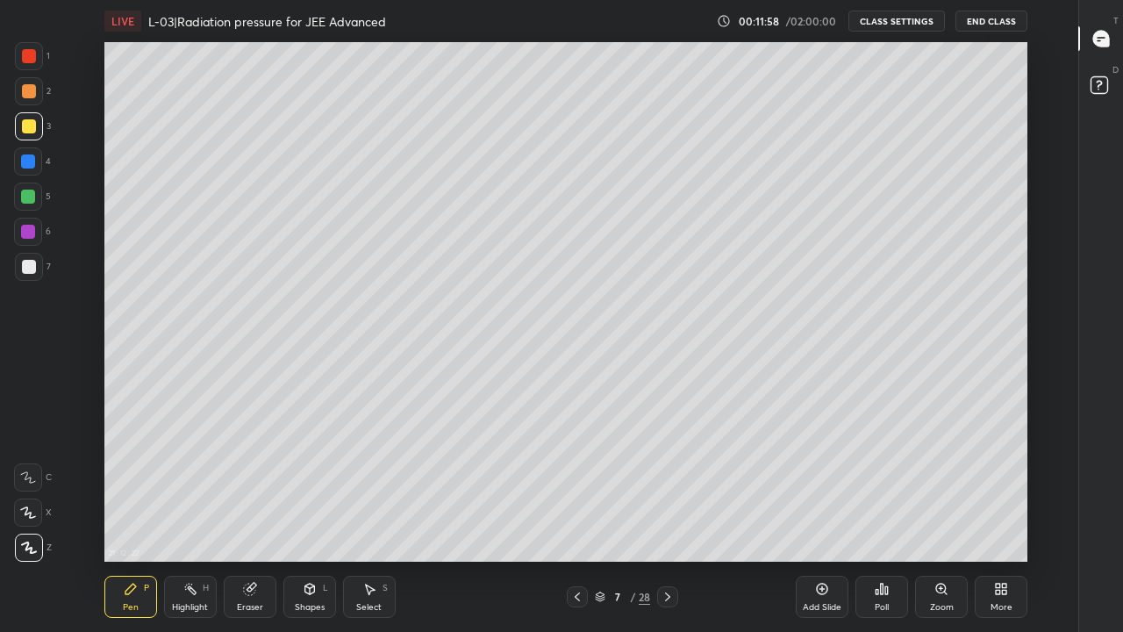
click at [25, 55] on div at bounding box center [29, 56] width 14 height 14
click at [180, 519] on div "Highlight H" at bounding box center [190, 596] width 53 height 42
click at [147, 519] on div "Pen P" at bounding box center [130, 596] width 53 height 42
click at [32, 132] on div at bounding box center [29, 126] width 14 height 14
click at [32, 161] on div at bounding box center [28, 161] width 14 height 14
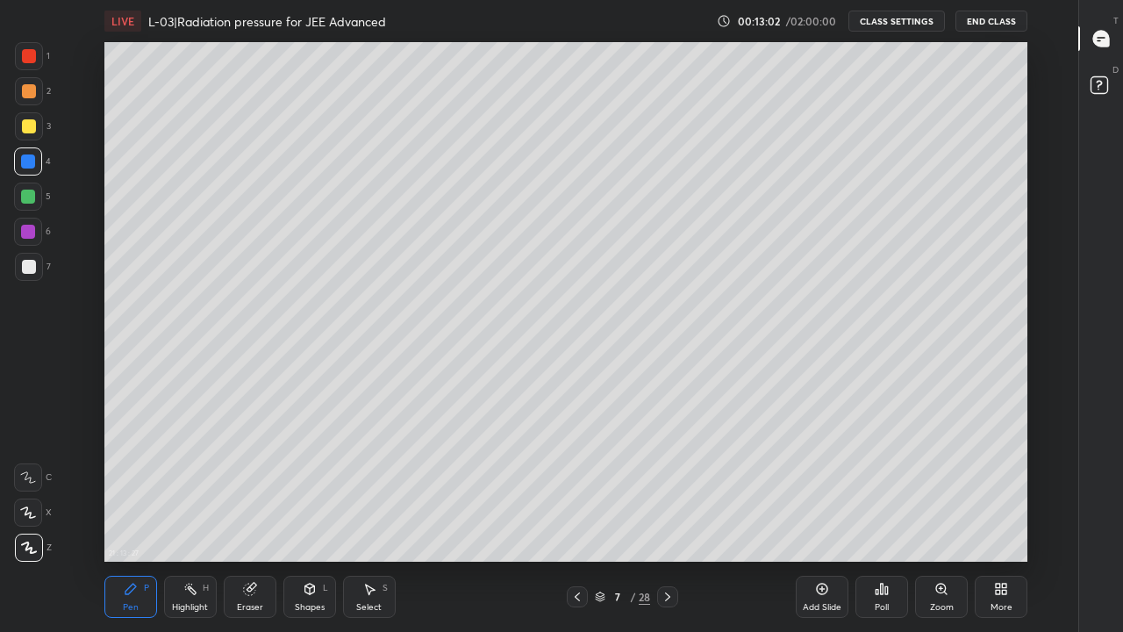
click at [30, 268] on div at bounding box center [29, 267] width 14 height 14
click at [28, 127] on div at bounding box center [29, 126] width 14 height 14
click at [577, 519] on icon at bounding box center [577, 596] width 14 height 14
click at [25, 89] on div at bounding box center [29, 91] width 14 height 14
click at [33, 55] on div at bounding box center [29, 56] width 14 height 14
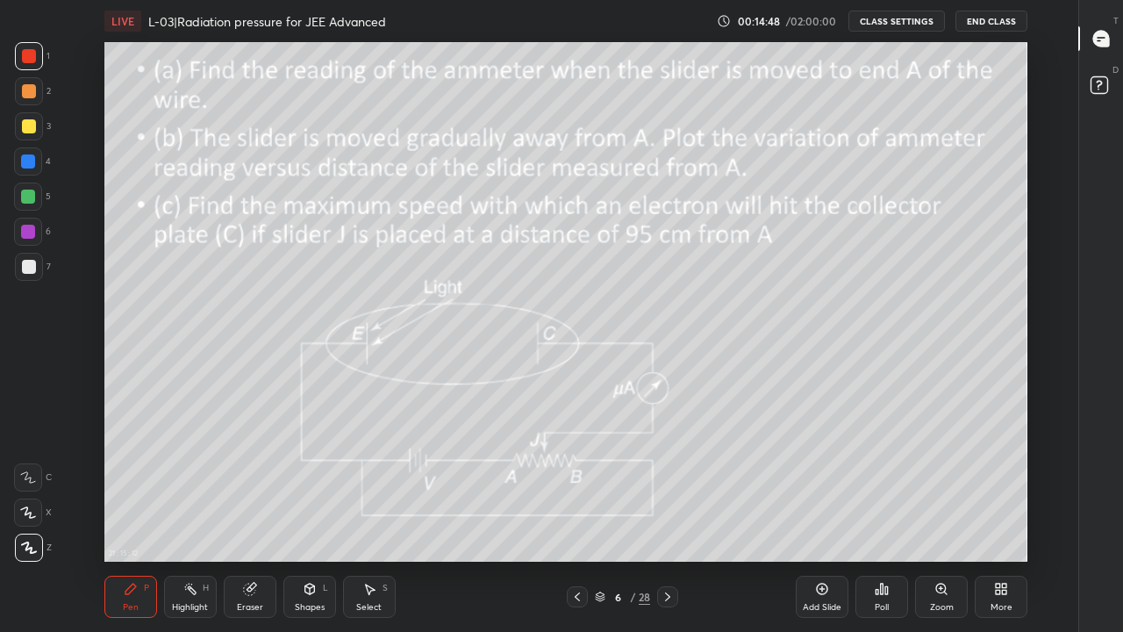
click at [667, 519] on icon at bounding box center [667, 596] width 14 height 14
click at [577, 519] on icon at bounding box center [577, 596] width 14 height 14
click at [569, 519] on div at bounding box center [577, 596] width 21 height 21
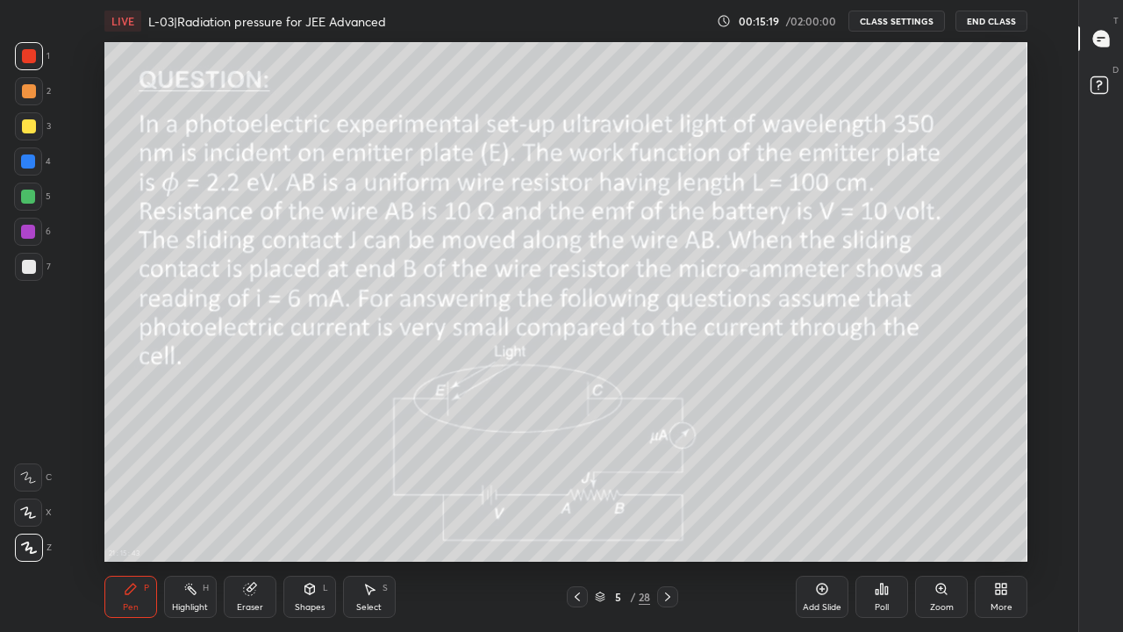
click at [30, 129] on div at bounding box center [29, 126] width 14 height 14
click at [667, 519] on icon at bounding box center [667, 596] width 14 height 14
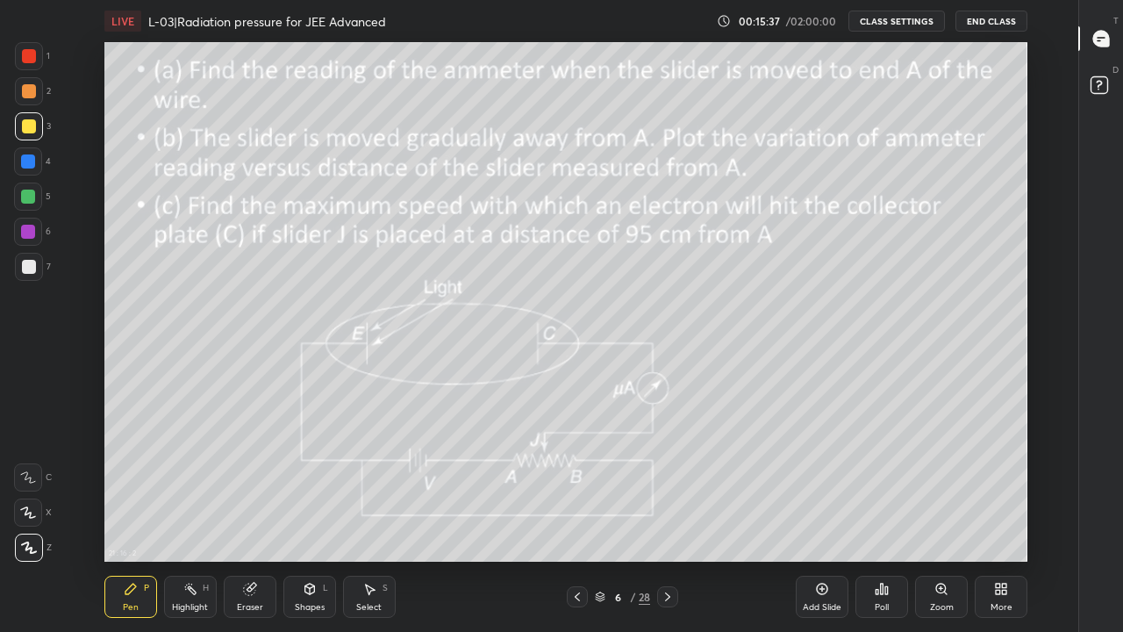
click at [670, 519] on icon at bounding box center [667, 596] width 14 height 14
click at [814, 519] on div "Add Slide" at bounding box center [822, 596] width 53 height 42
click at [246, 519] on div "Eraser" at bounding box center [250, 596] width 53 height 42
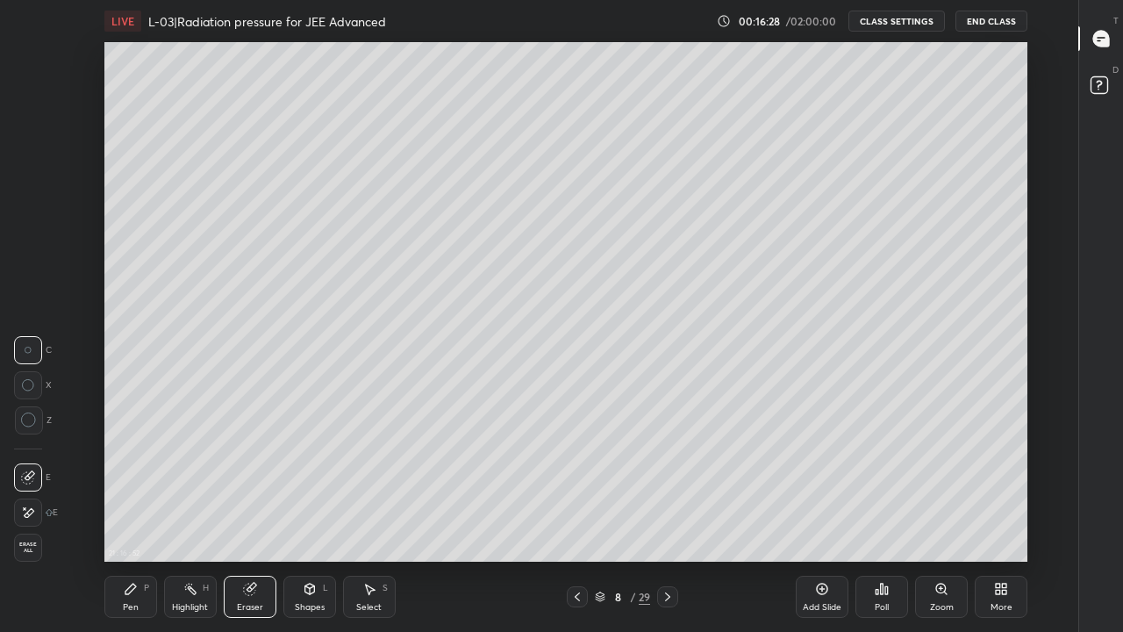
click at [125, 519] on div "Pen P" at bounding box center [130, 596] width 53 height 42
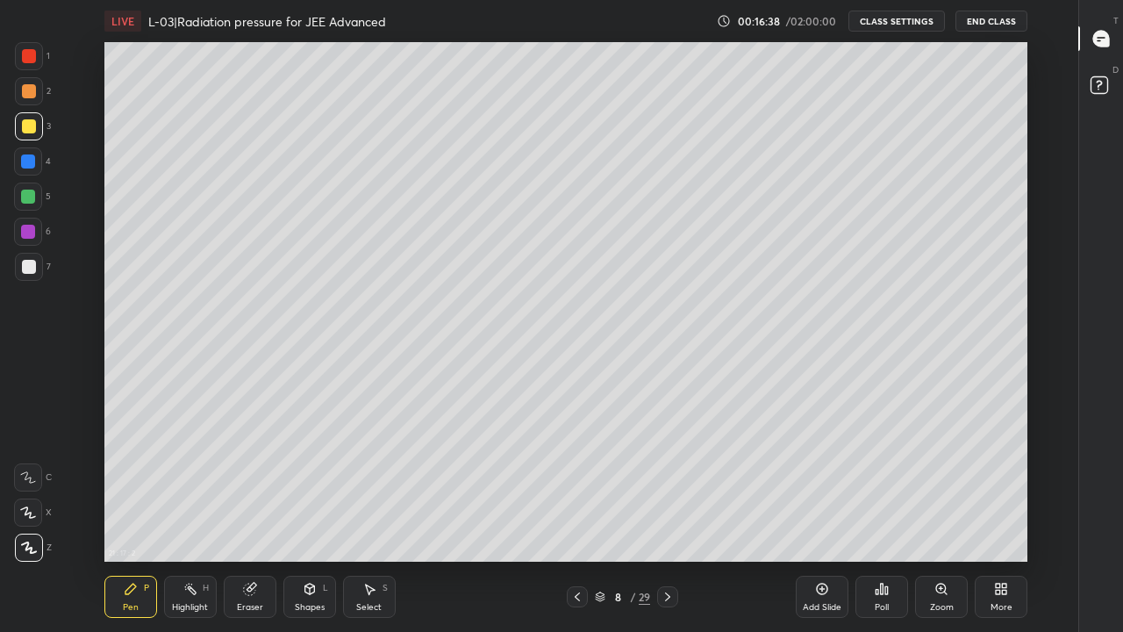
click at [27, 92] on div at bounding box center [29, 91] width 14 height 14
click at [577, 519] on icon at bounding box center [577, 596] width 5 height 9
click at [667, 519] on icon at bounding box center [667, 596] width 14 height 14
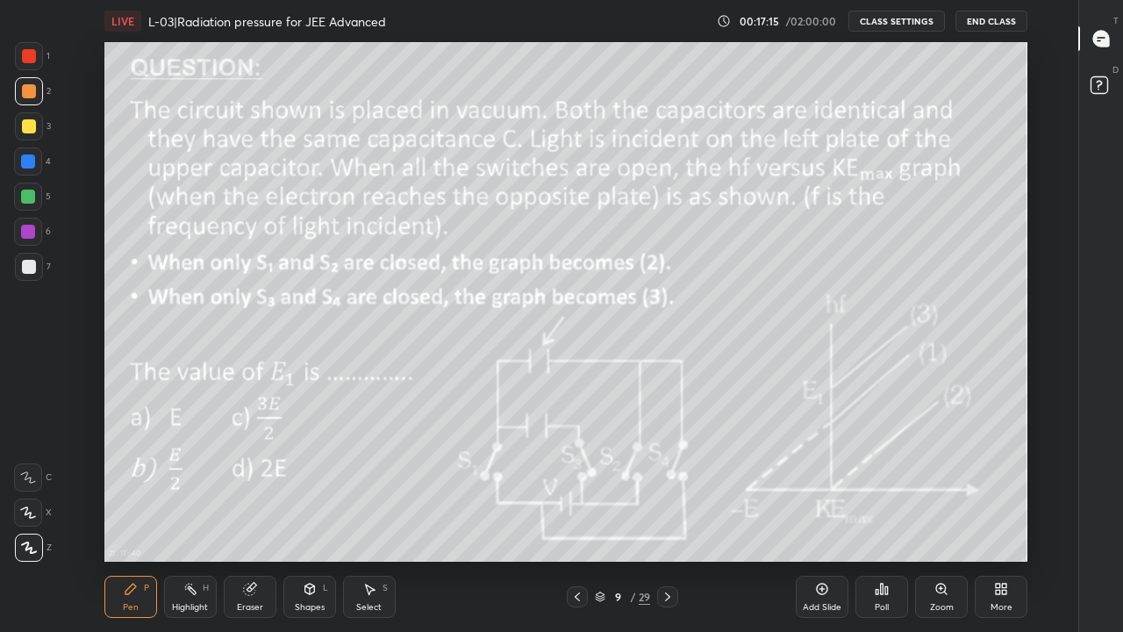
click at [569, 519] on div at bounding box center [577, 596] width 21 height 21
click at [575, 519] on div at bounding box center [577, 596] width 21 height 21
click at [579, 519] on icon at bounding box center [577, 596] width 5 height 9
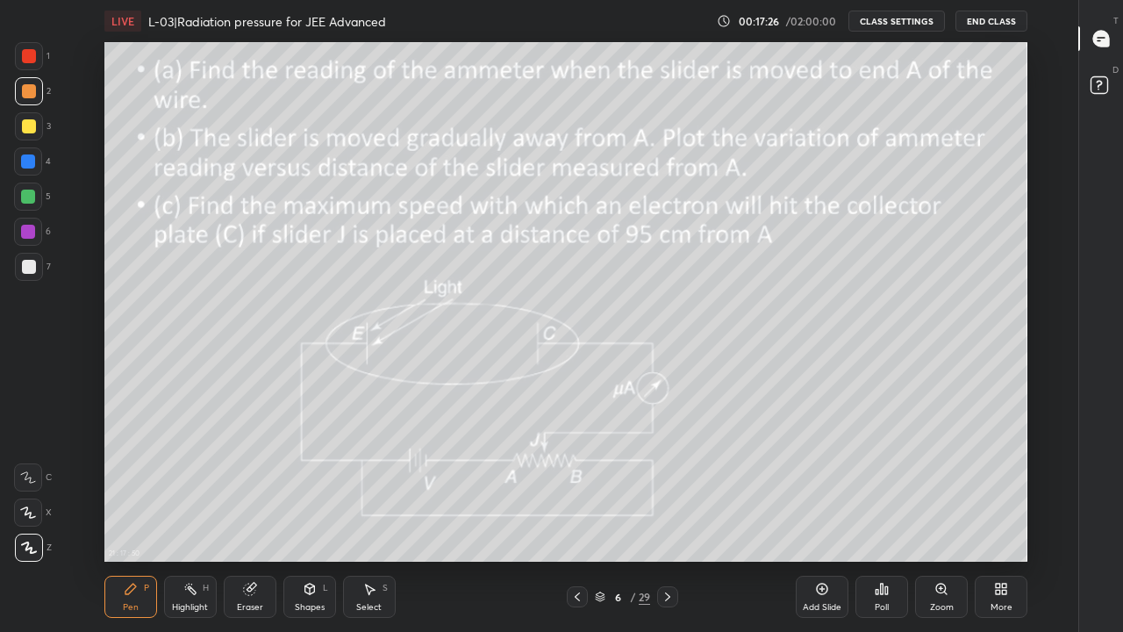
click at [667, 519] on icon at bounding box center [667, 596] width 14 height 14
click at [665, 519] on div at bounding box center [667, 596] width 21 height 21
click at [577, 519] on icon at bounding box center [577, 596] width 14 height 14
click at [665, 519] on icon at bounding box center [667, 596] width 14 height 14
click at [577, 519] on icon at bounding box center [577, 596] width 14 height 14
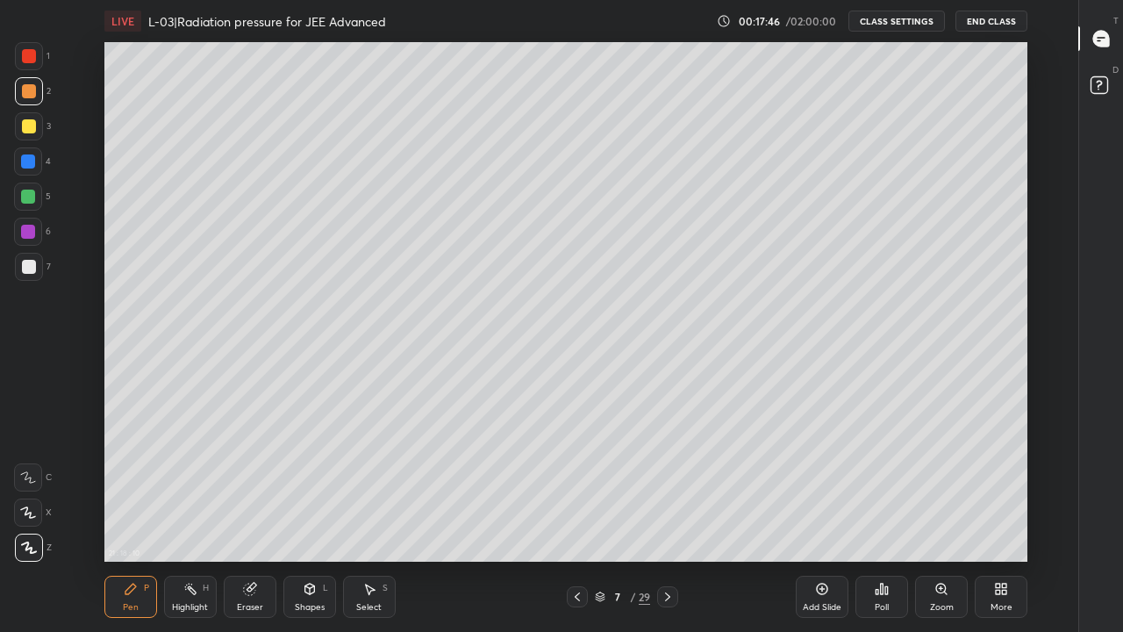
click at [25, 198] on div at bounding box center [28, 196] width 14 height 14
click at [576, 519] on div at bounding box center [577, 596] width 21 height 21
click at [30, 122] on div at bounding box center [29, 126] width 14 height 14
click at [668, 519] on icon at bounding box center [667, 596] width 14 height 14
click at [667, 519] on icon at bounding box center [667, 596] width 14 height 14
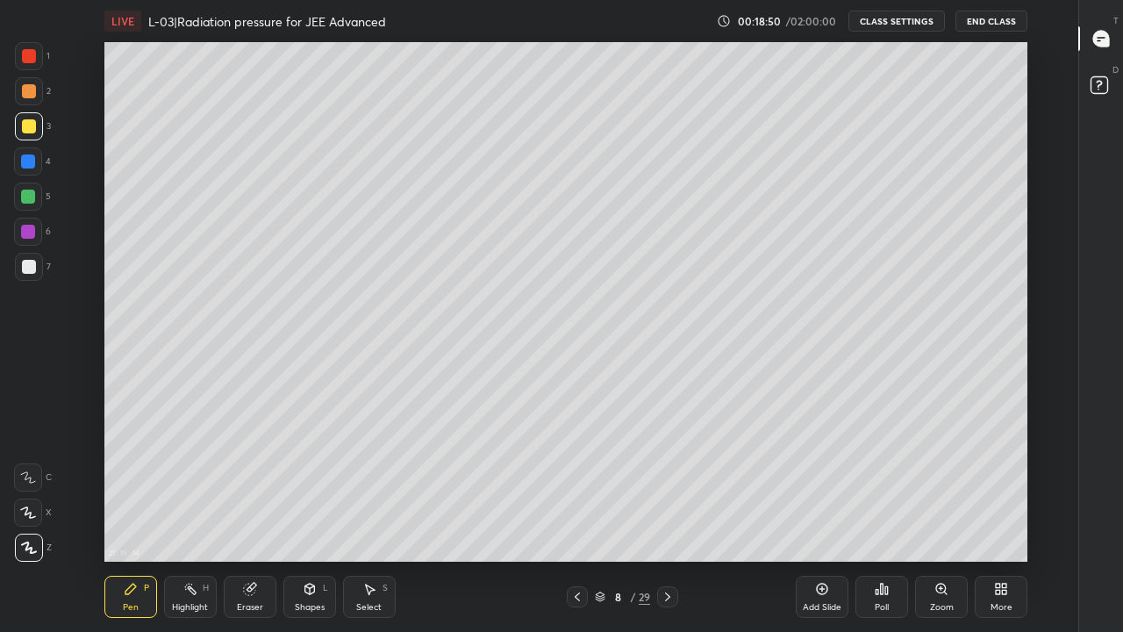
click at [810, 519] on div "Add Slide" at bounding box center [822, 596] width 53 height 42
click at [26, 162] on div at bounding box center [28, 161] width 14 height 14
click at [319, 519] on div "Shapes" at bounding box center [310, 607] width 30 height 9
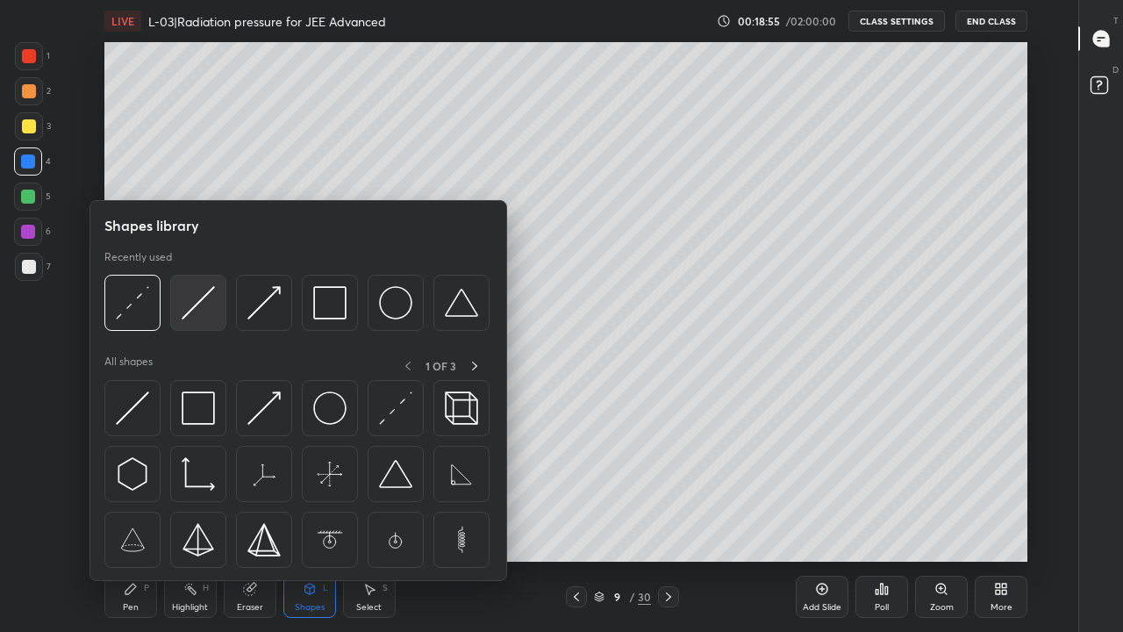
click at [199, 306] on img at bounding box center [198, 302] width 33 height 33
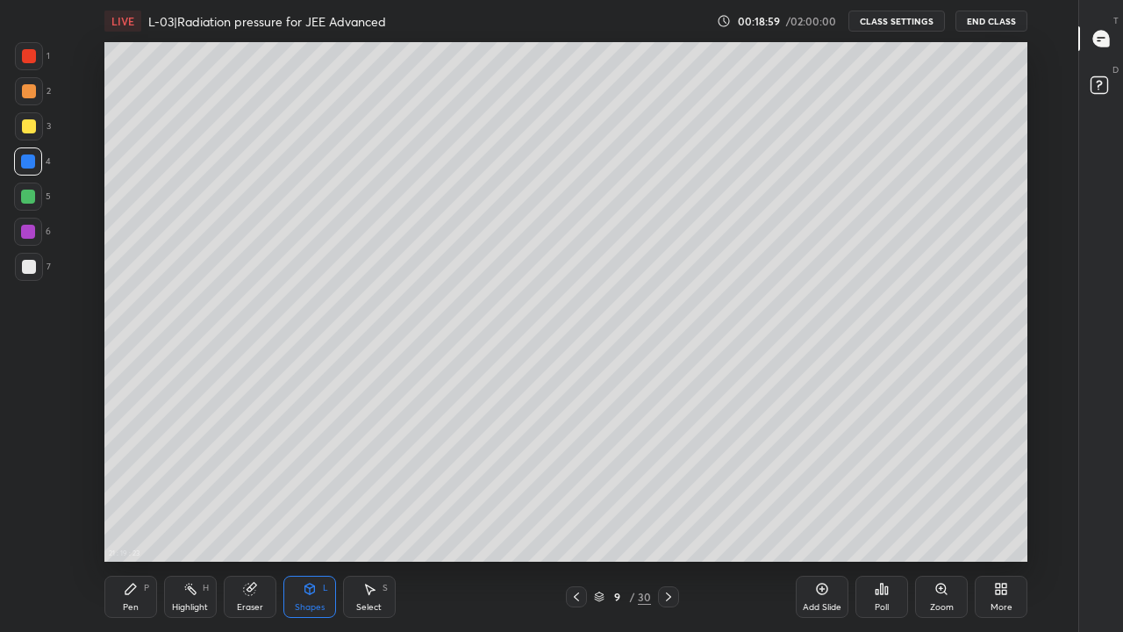
click at [122, 519] on div "Pen P" at bounding box center [130, 596] width 53 height 42
click at [26, 90] on div at bounding box center [29, 91] width 14 height 14
click at [576, 519] on icon at bounding box center [576, 596] width 14 height 14
click at [569, 519] on div at bounding box center [576, 596] width 21 height 21
click at [660, 519] on div at bounding box center [668, 596] width 21 height 21
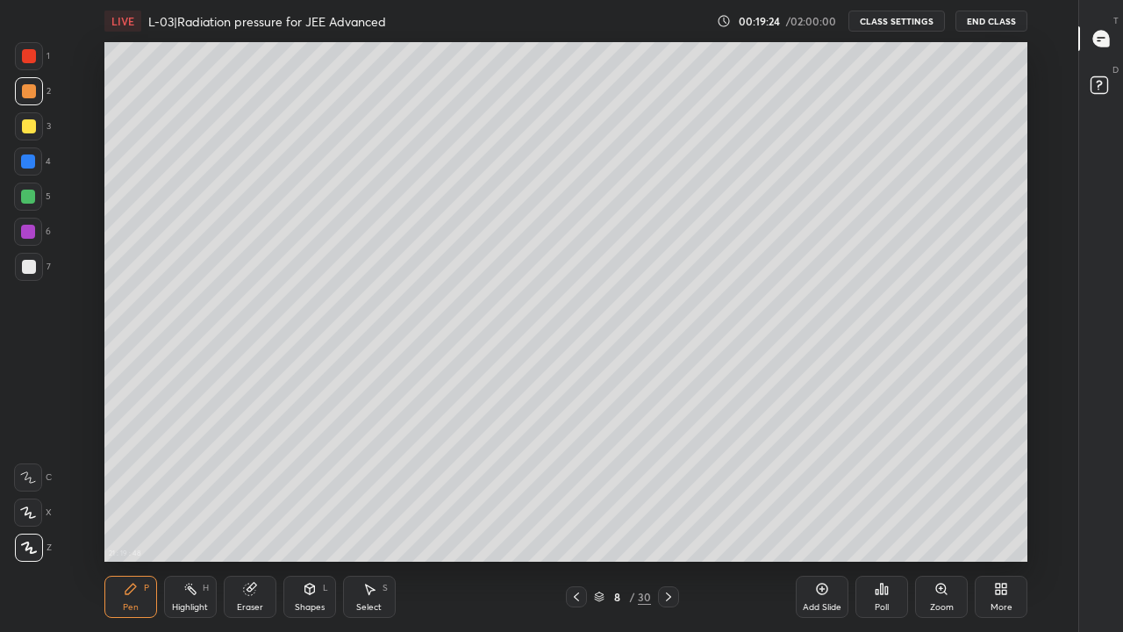
click at [189, 519] on div "Highlight" at bounding box center [190, 607] width 36 height 9
click at [668, 519] on icon at bounding box center [668, 596] width 14 height 14
click at [576, 519] on icon at bounding box center [576, 596] width 14 height 14
click at [35, 126] on div at bounding box center [29, 126] width 14 height 14
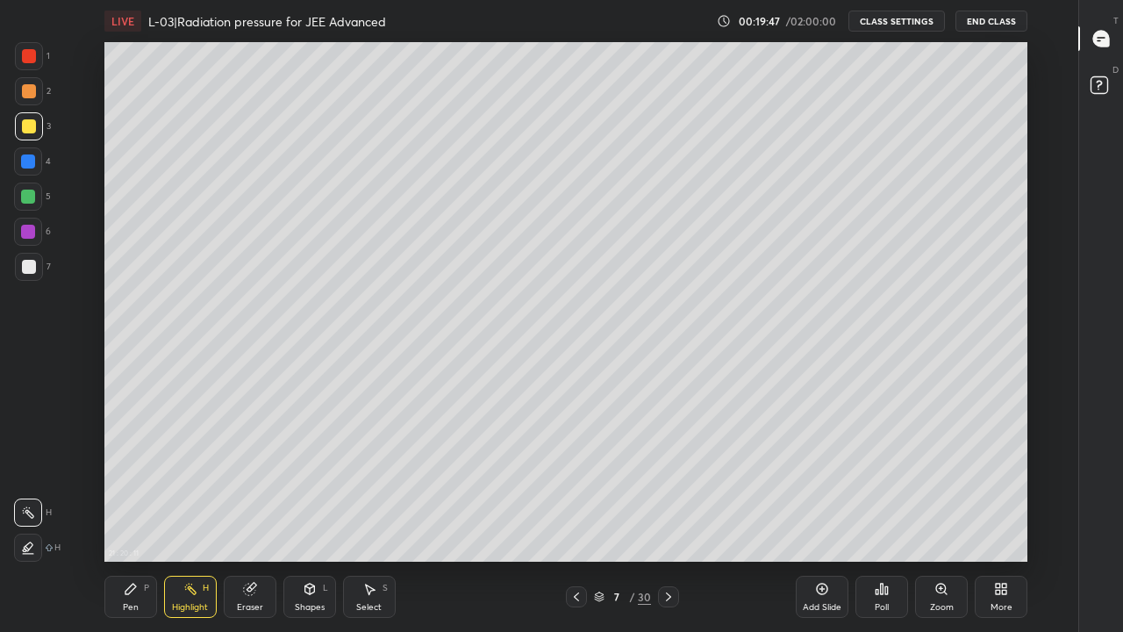
click at [575, 519] on icon at bounding box center [576, 596] width 14 height 14
click at [667, 519] on div at bounding box center [668, 596] width 21 height 21
click at [576, 519] on icon at bounding box center [576, 596] width 14 height 14
click at [670, 519] on icon at bounding box center [668, 596] width 14 height 14
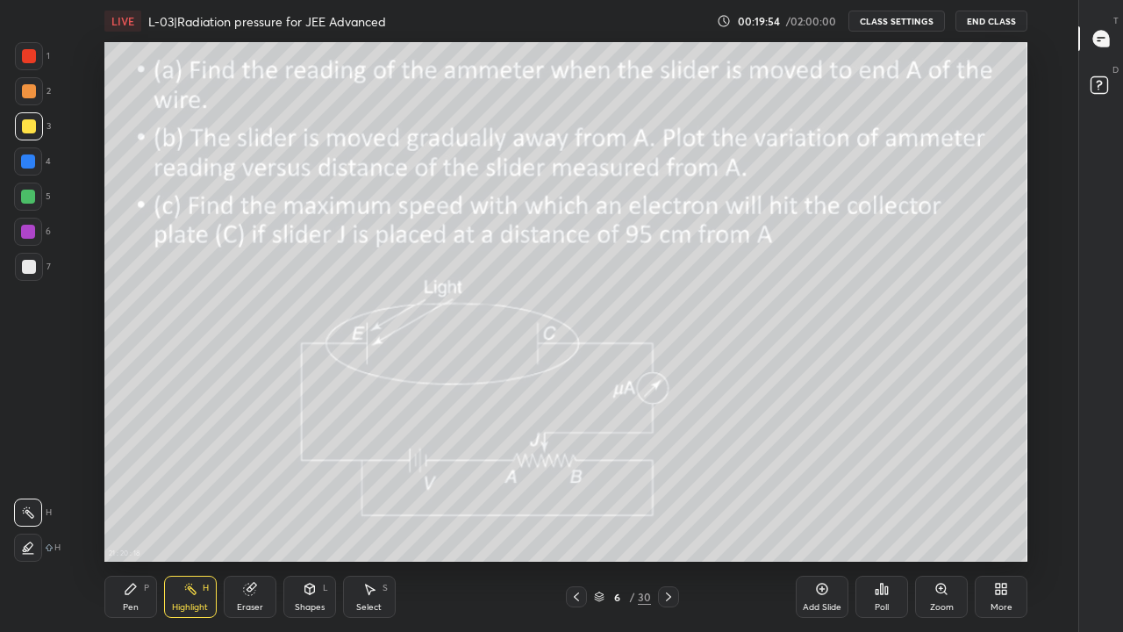
click at [668, 519] on icon at bounding box center [668, 596] width 14 height 14
click at [569, 519] on div at bounding box center [576, 596] width 21 height 21
click at [568, 519] on div at bounding box center [576, 596] width 21 height 21
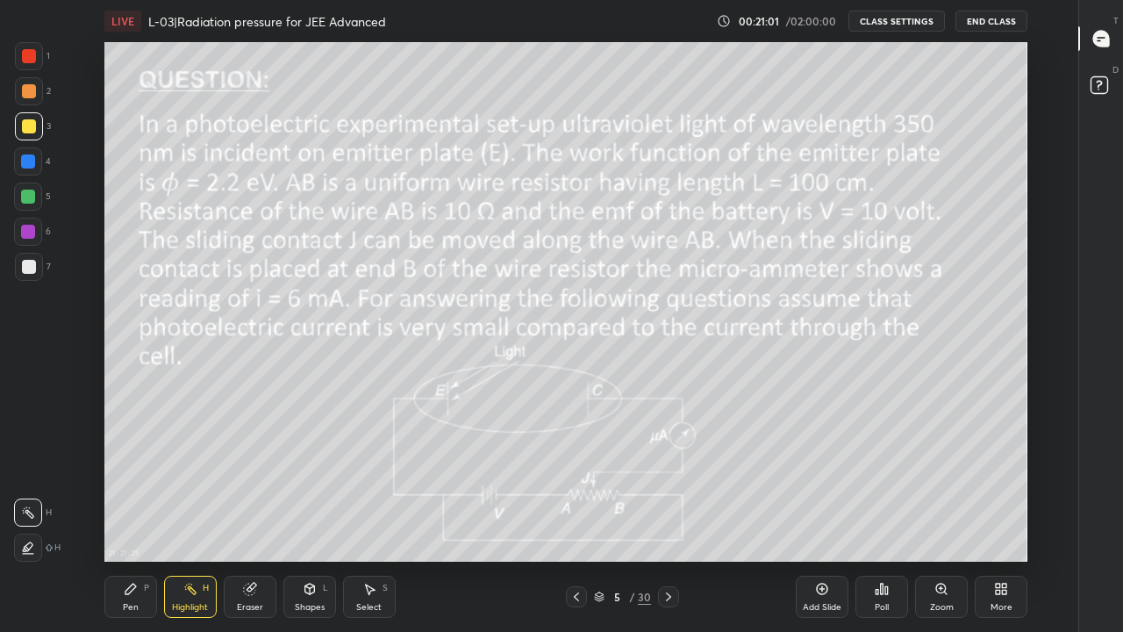
click at [668, 519] on icon at bounding box center [668, 596] width 14 height 14
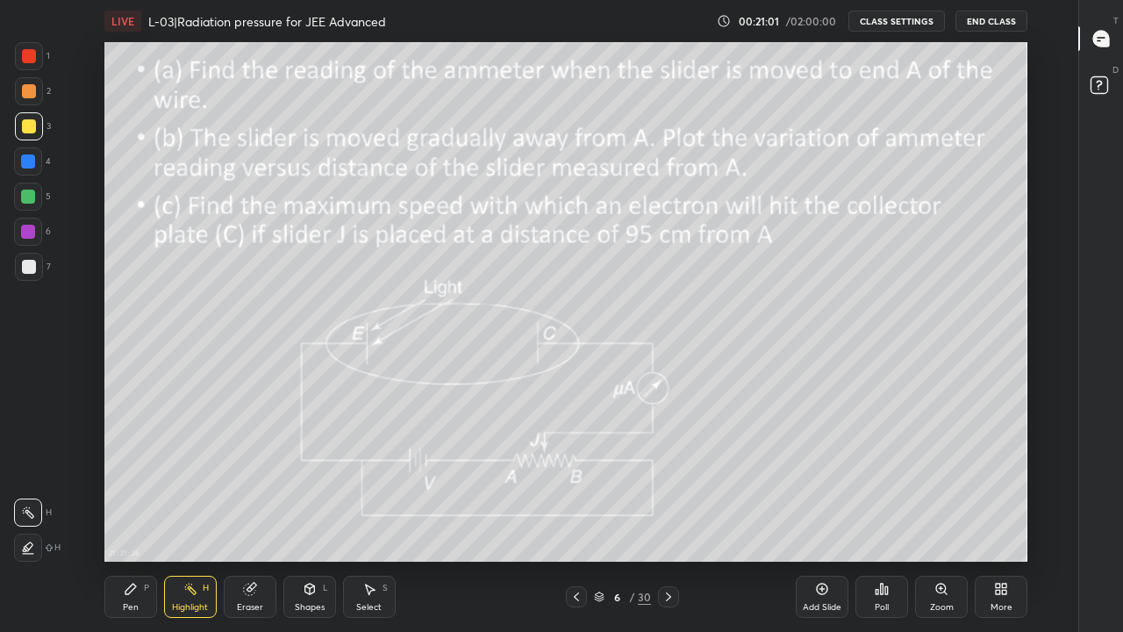
click at [667, 519] on icon at bounding box center [668, 596] width 5 height 9
click at [668, 519] on icon at bounding box center [668, 596] width 14 height 14
click at [659, 519] on div at bounding box center [668, 596] width 21 height 21
click at [130, 519] on div "Pen" at bounding box center [131, 607] width 16 height 9
click at [27, 193] on div at bounding box center [28, 196] width 14 height 14
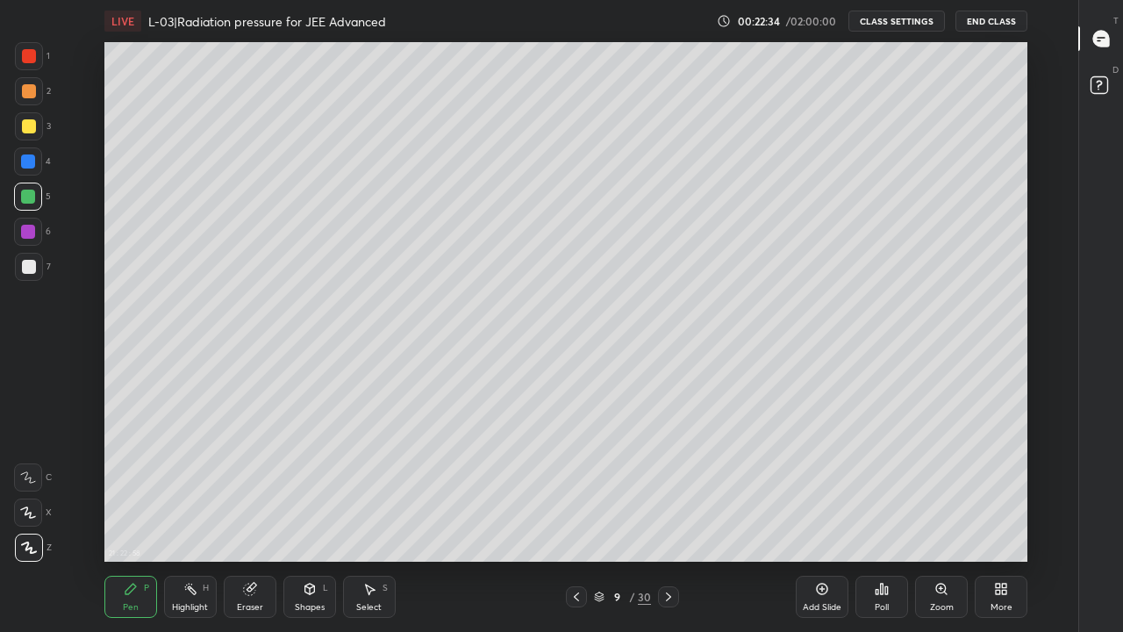
click at [569, 519] on div at bounding box center [576, 596] width 21 height 21
click at [576, 519] on icon at bounding box center [576, 596] width 14 height 14
click at [28, 271] on div at bounding box center [29, 267] width 14 height 14
click at [27, 159] on div at bounding box center [28, 161] width 14 height 14
click at [34, 121] on div at bounding box center [29, 126] width 14 height 14
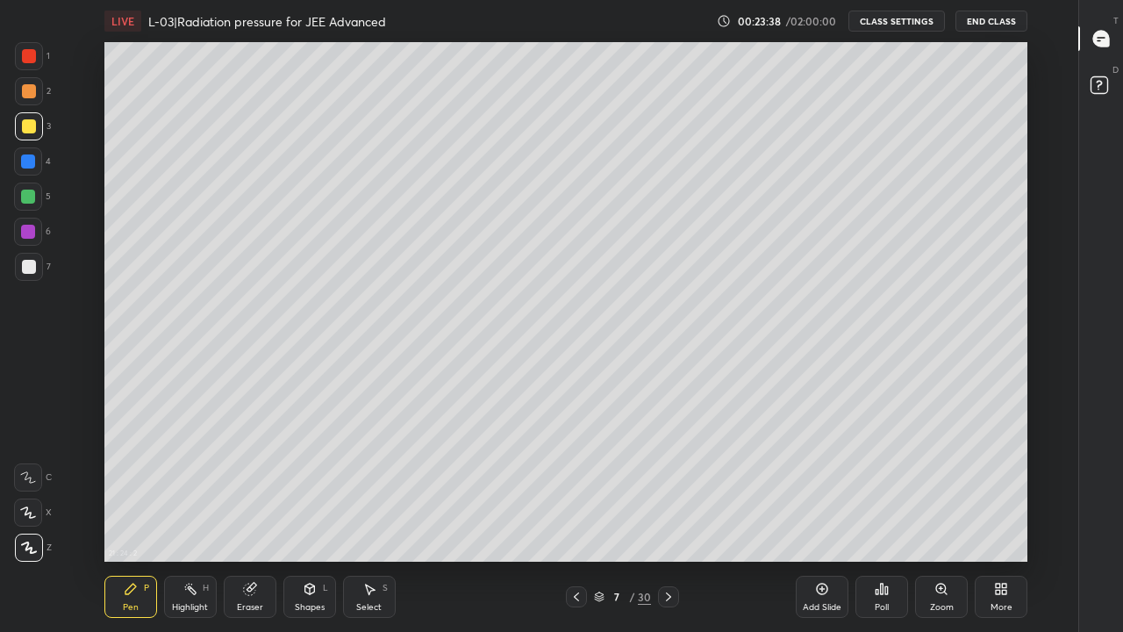
click at [576, 519] on icon at bounding box center [576, 596] width 14 height 14
click at [660, 519] on div at bounding box center [668, 596] width 21 height 21
click at [668, 519] on icon at bounding box center [668, 596] width 14 height 14
click at [576, 519] on icon at bounding box center [576, 596] width 14 height 14
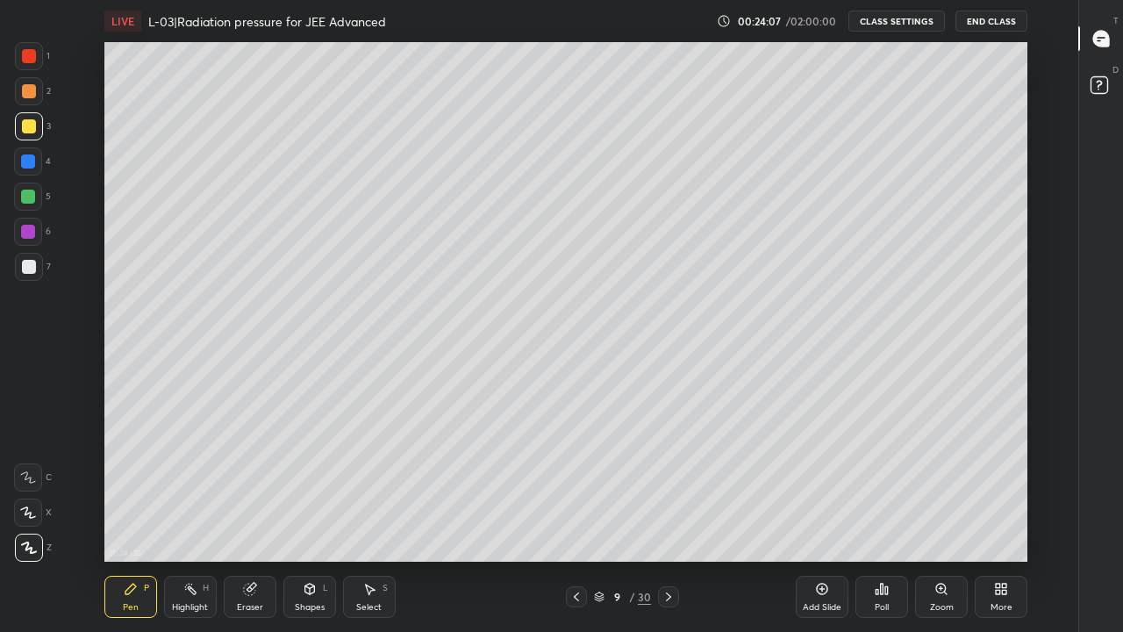
click at [576, 519] on icon at bounding box center [576, 596] width 14 height 14
click at [668, 519] on icon at bounding box center [668, 596] width 14 height 14
click at [576, 519] on icon at bounding box center [576, 596] width 14 height 14
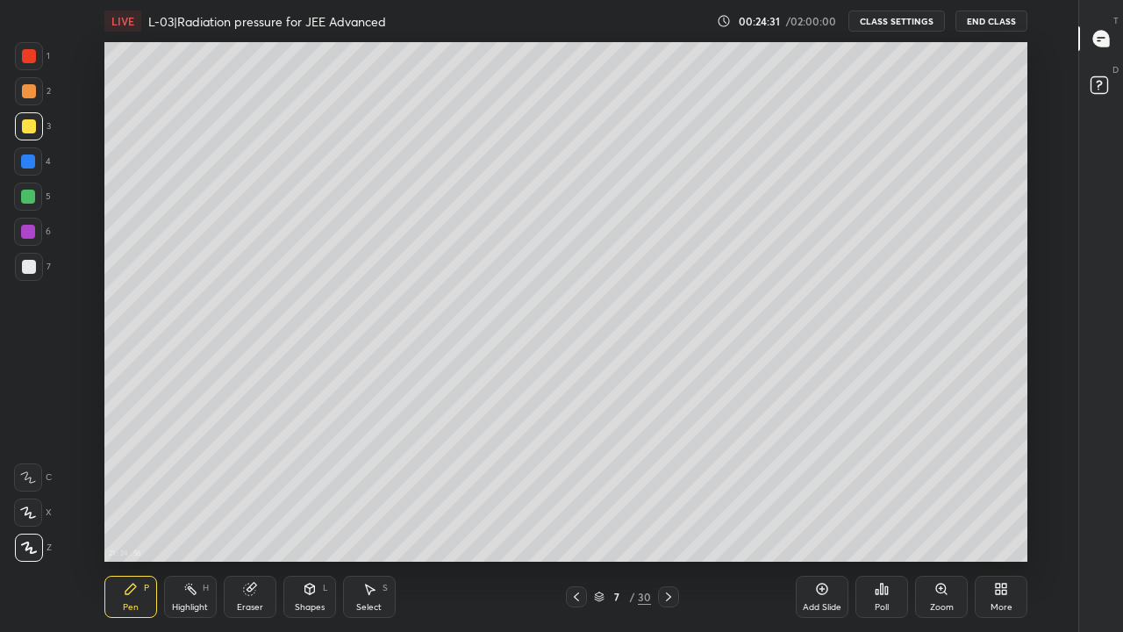
click at [667, 519] on icon at bounding box center [668, 596] width 14 height 14
click at [568, 519] on div at bounding box center [576, 596] width 21 height 21
click at [667, 519] on icon at bounding box center [668, 596] width 14 height 14
click at [668, 519] on icon at bounding box center [668, 596] width 14 height 14
click at [577, 519] on icon at bounding box center [576, 596] width 5 height 9
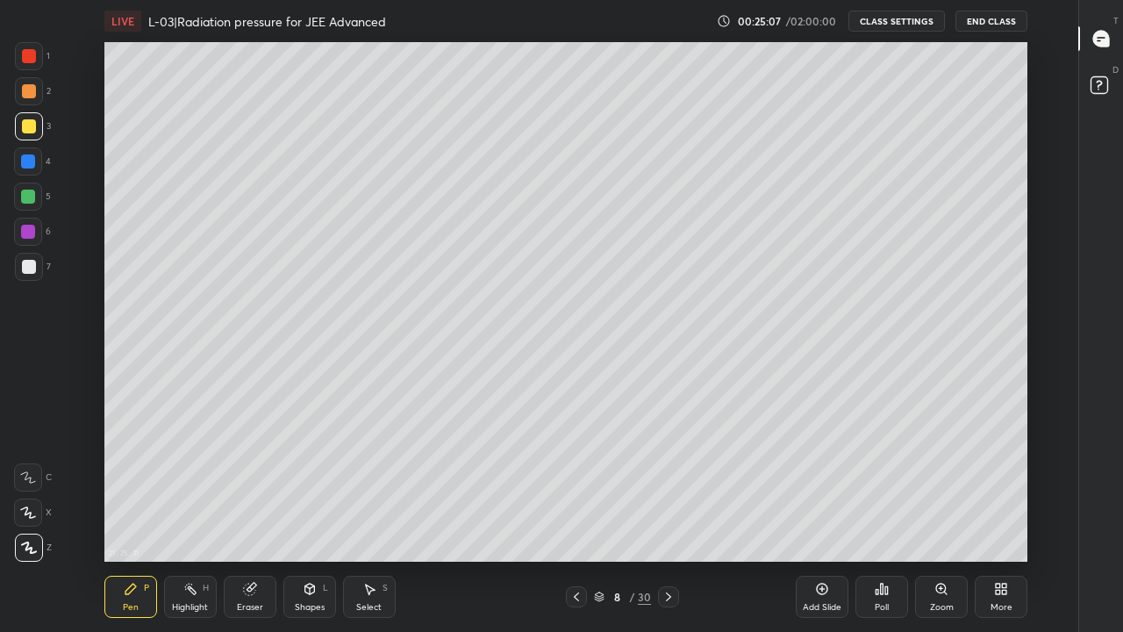
click at [576, 519] on icon at bounding box center [576, 596] width 14 height 14
click at [568, 519] on div at bounding box center [576, 596] width 21 height 21
click at [669, 519] on icon at bounding box center [668, 596] width 5 height 9
click at [678, 519] on div at bounding box center [668, 596] width 21 height 21
click at [668, 519] on icon at bounding box center [668, 596] width 14 height 14
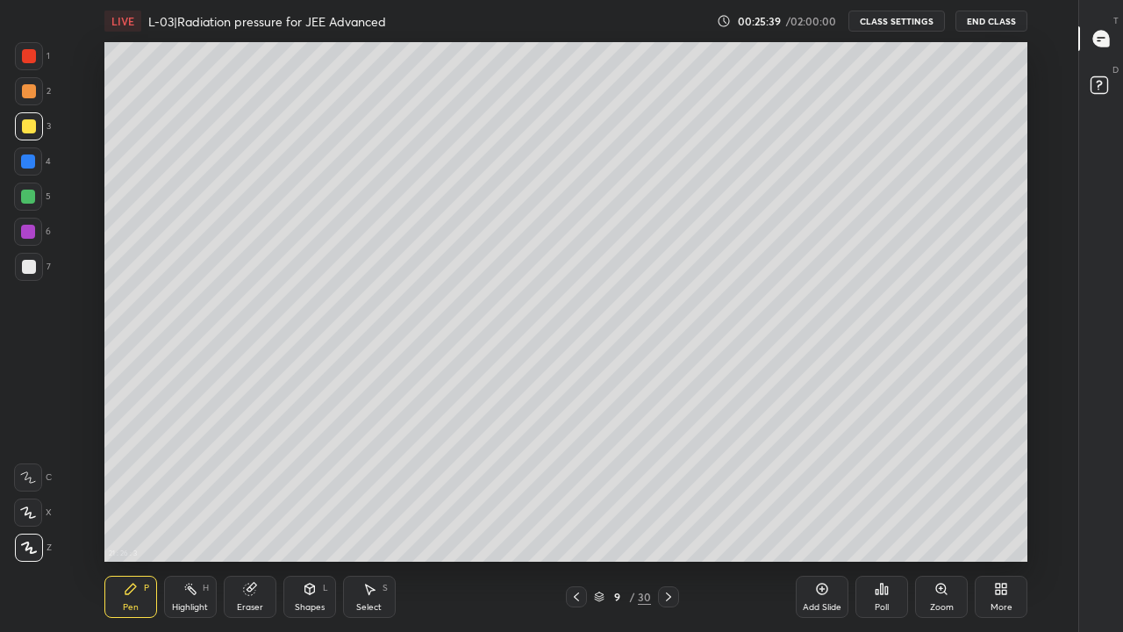
click at [667, 519] on icon at bounding box center [668, 596] width 14 height 14
click at [196, 519] on icon at bounding box center [190, 589] width 14 height 14
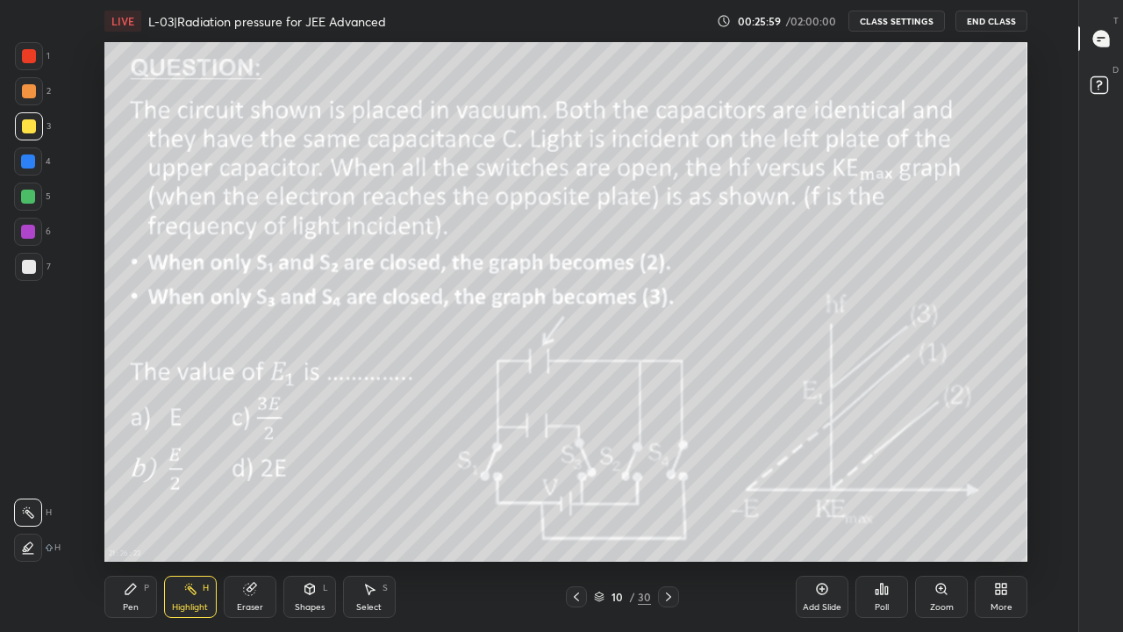
click at [250, 519] on icon at bounding box center [248, 588] width 11 height 11
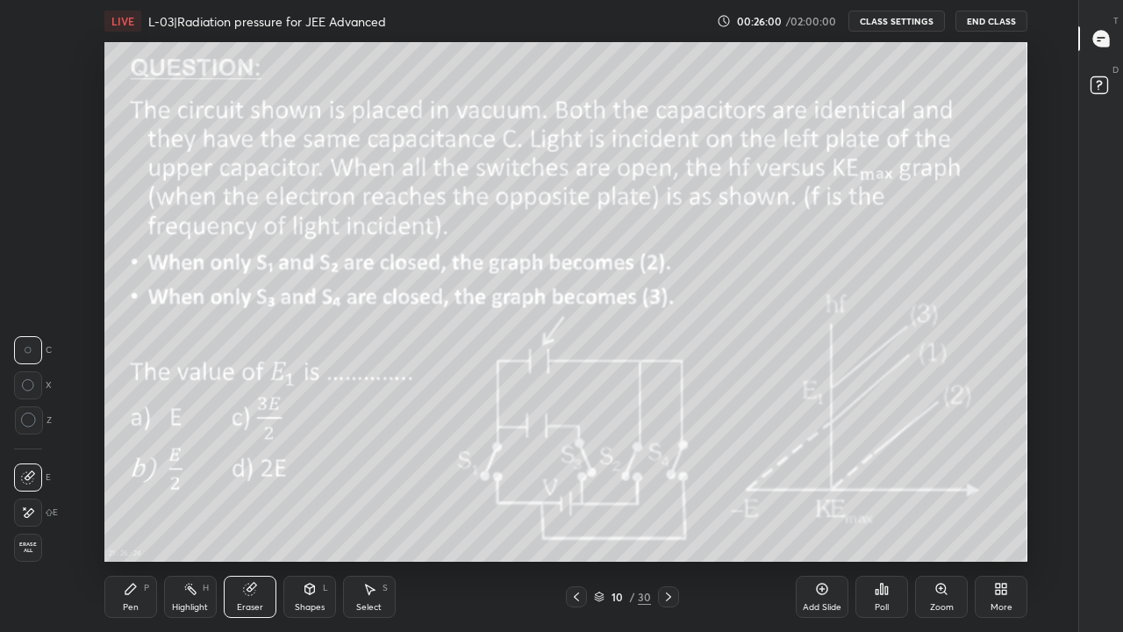
click at [191, 519] on div "Highlight H" at bounding box center [190, 596] width 53 height 42
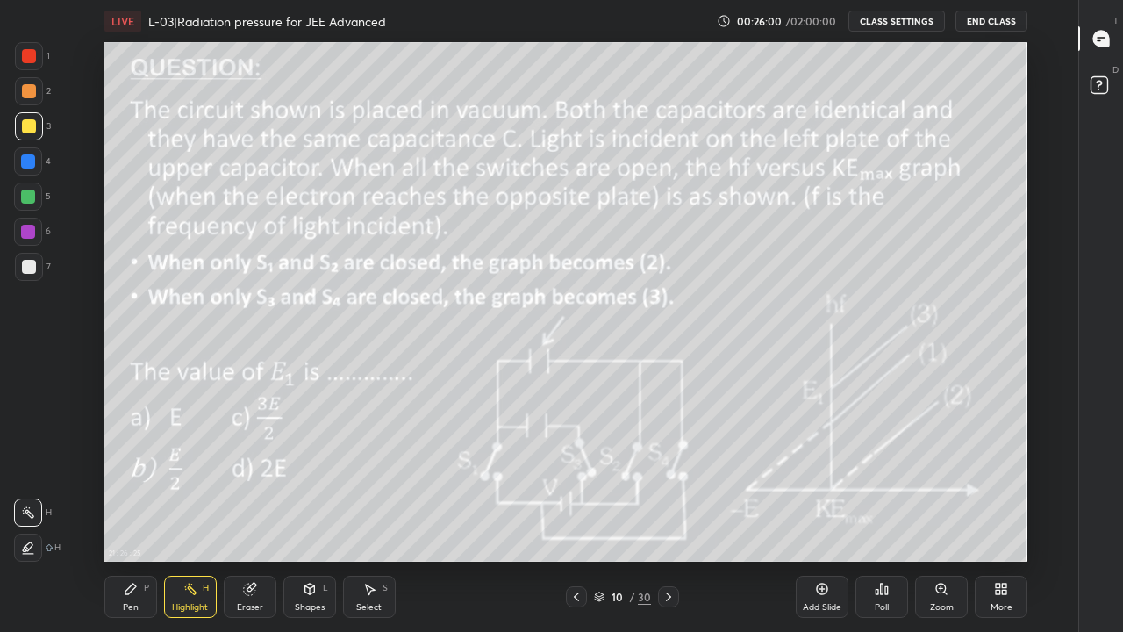
click at [25, 236] on div at bounding box center [28, 232] width 14 height 14
click at [29, 203] on div at bounding box center [28, 196] width 14 height 14
click at [27, 123] on div at bounding box center [29, 126] width 14 height 14
click at [138, 519] on div "Pen P" at bounding box center [130, 596] width 53 height 42
click at [39, 267] on div at bounding box center [29, 267] width 28 height 28
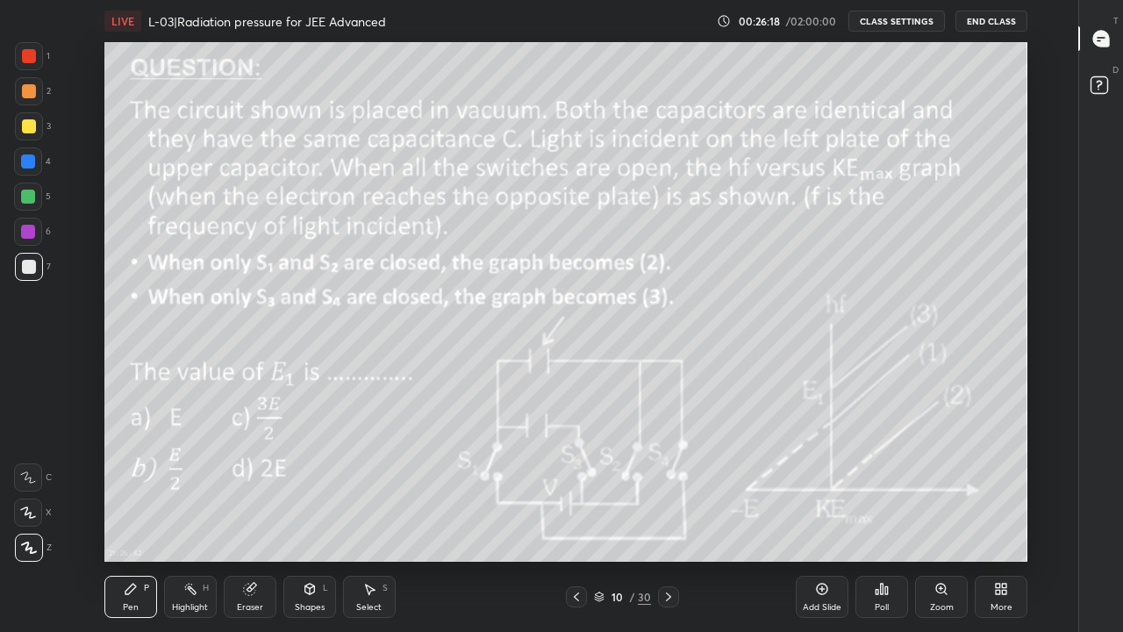
click at [32, 231] on div at bounding box center [28, 232] width 14 height 14
click at [25, 196] on div at bounding box center [28, 196] width 14 height 14
click at [191, 519] on rect at bounding box center [191, 590] width 9 height 9
click at [32, 266] on div at bounding box center [29, 267] width 14 height 14
click at [124, 519] on icon at bounding box center [131, 589] width 14 height 14
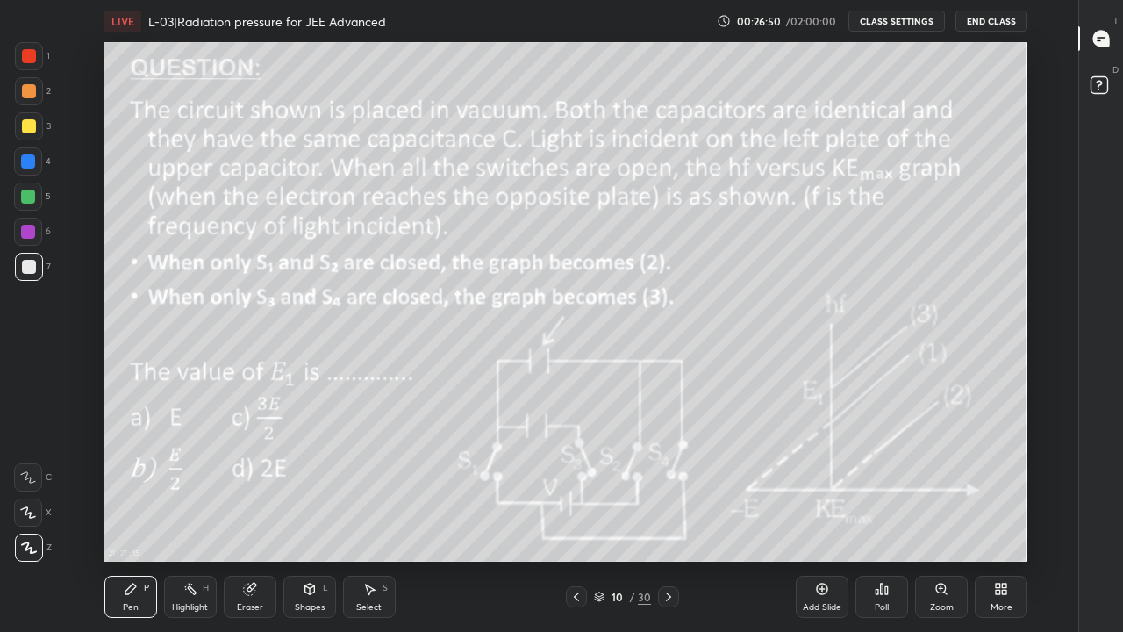
click at [190, 519] on div "Highlight H" at bounding box center [190, 596] width 53 height 42
click at [139, 519] on div "Pen P" at bounding box center [130, 596] width 53 height 42
click at [197, 519] on div "Highlight H" at bounding box center [190, 596] width 53 height 42
click at [126, 519] on div "Pen" at bounding box center [131, 607] width 16 height 9
click at [24, 270] on div at bounding box center [29, 267] width 14 height 14
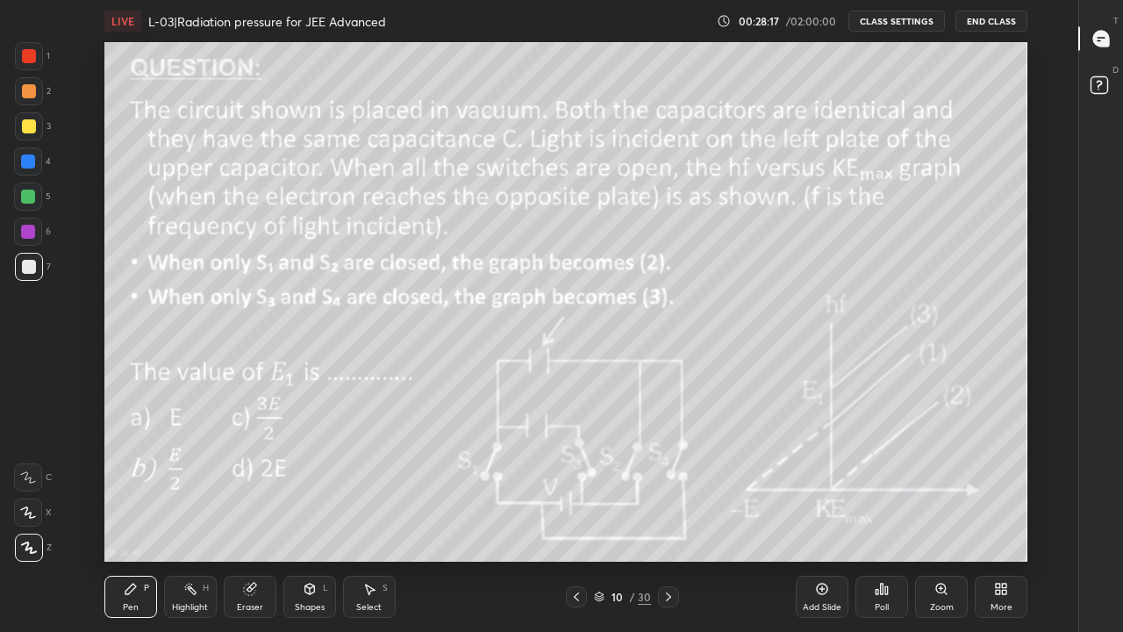
click at [26, 195] on div at bounding box center [28, 196] width 14 height 14
click at [32, 163] on div at bounding box center [28, 161] width 14 height 14
click at [25, 123] on div at bounding box center [29, 126] width 14 height 14
click at [669, 519] on icon at bounding box center [668, 596] width 14 height 14
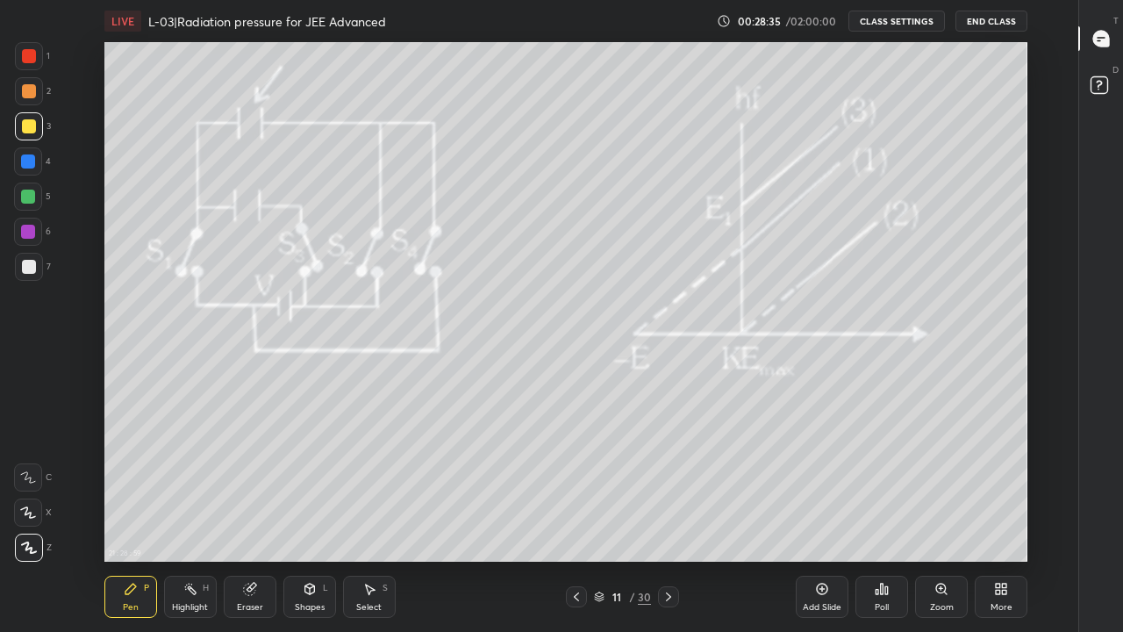
click at [826, 519] on icon at bounding box center [822, 589] width 14 height 14
click at [25, 89] on div at bounding box center [29, 91] width 14 height 14
click at [308, 519] on icon at bounding box center [309, 588] width 10 height 11
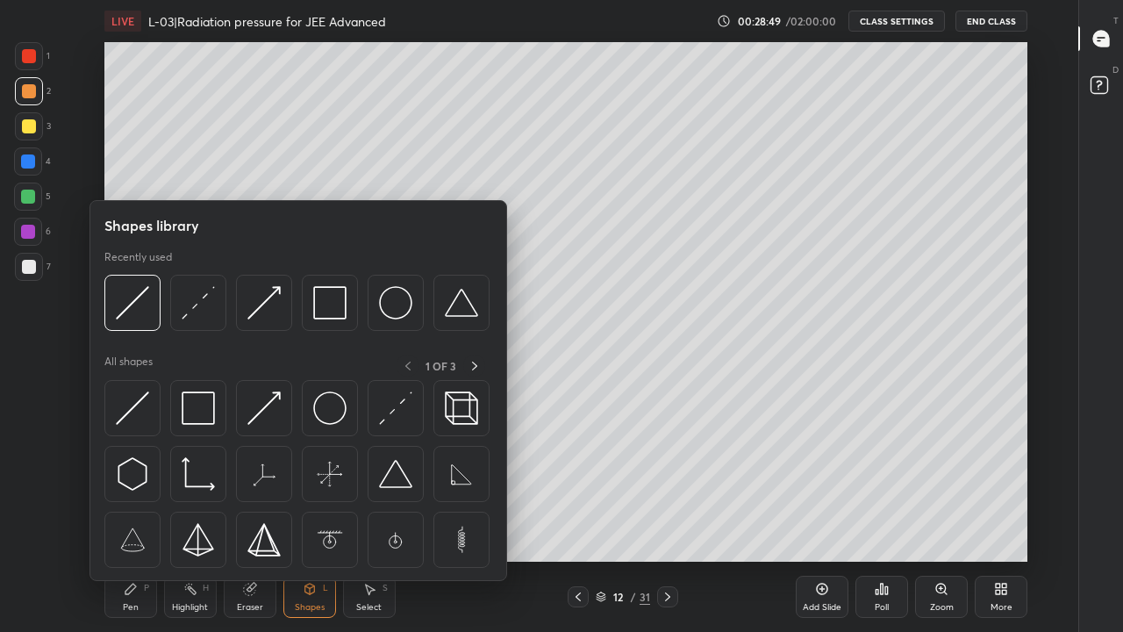
click at [199, 413] on img at bounding box center [198, 407] width 33 height 33
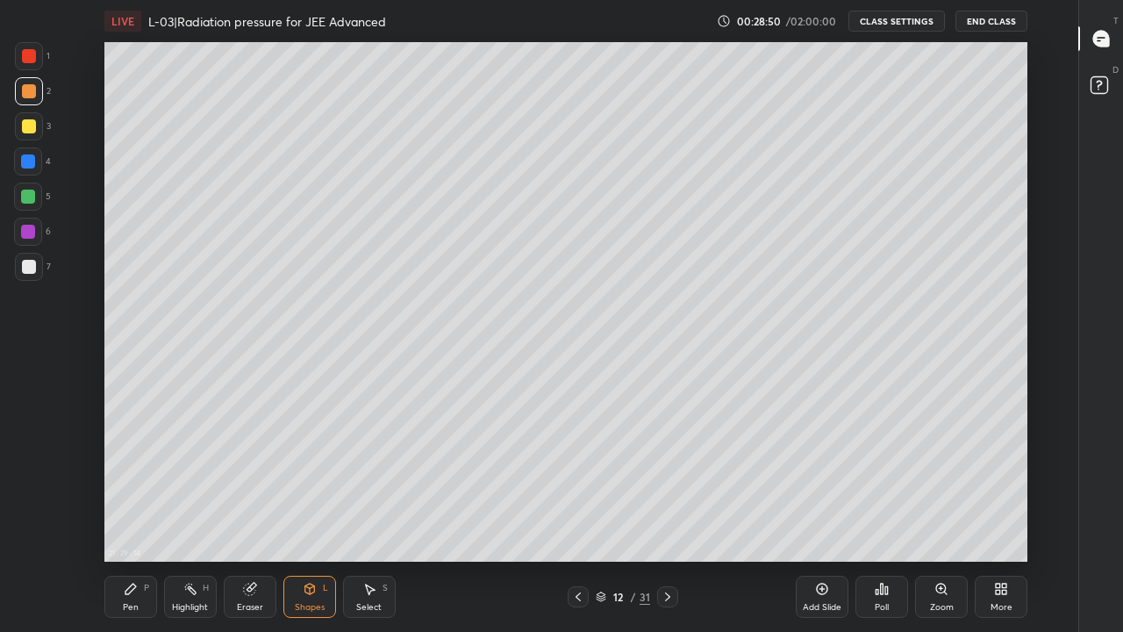
click at [27, 163] on div at bounding box center [28, 161] width 14 height 14
click at [577, 519] on icon at bounding box center [578, 596] width 14 height 14
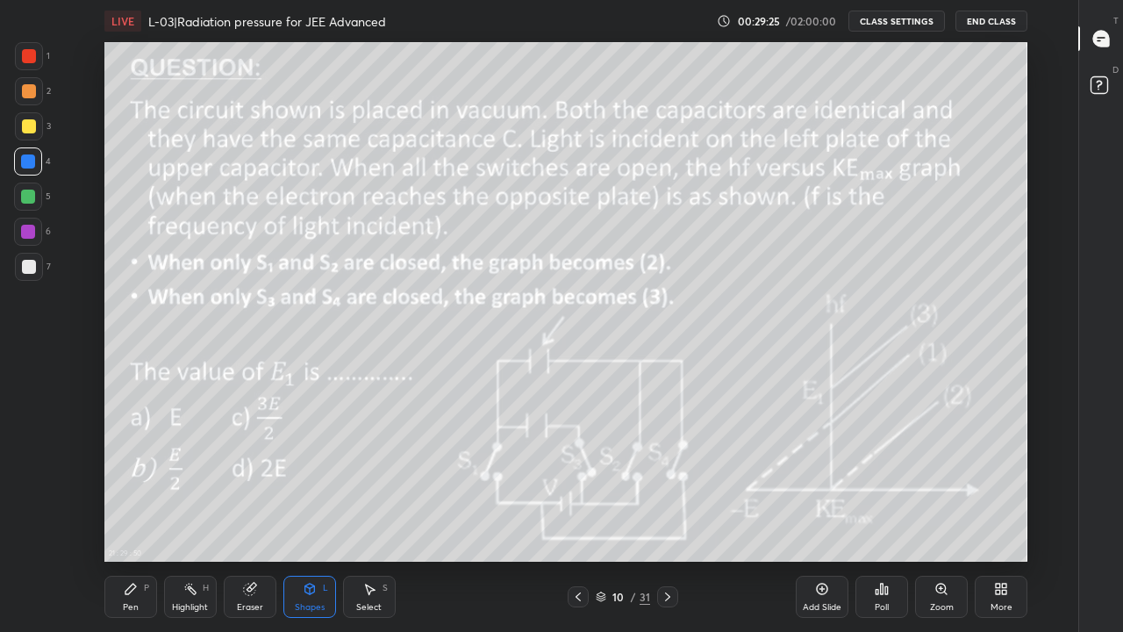
click at [660, 519] on div at bounding box center [667, 596] width 21 height 21
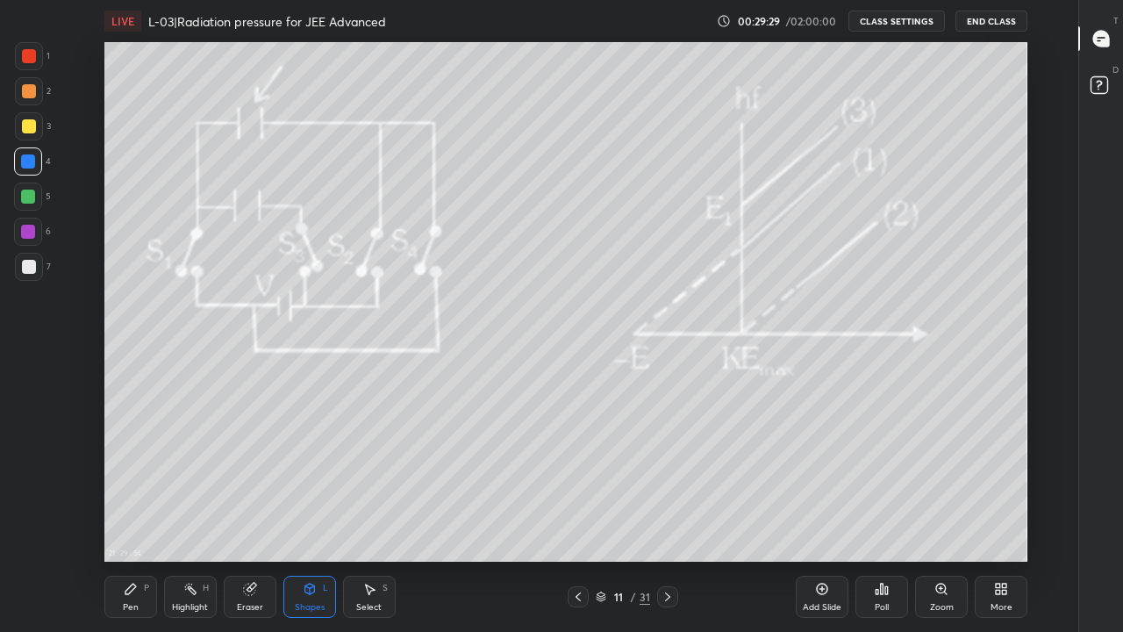
click at [667, 519] on icon at bounding box center [667, 596] width 14 height 14
click at [25, 127] on div at bounding box center [29, 126] width 14 height 14
click at [29, 93] on div at bounding box center [29, 91] width 14 height 14
click at [251, 519] on div "Eraser" at bounding box center [250, 596] width 53 height 42
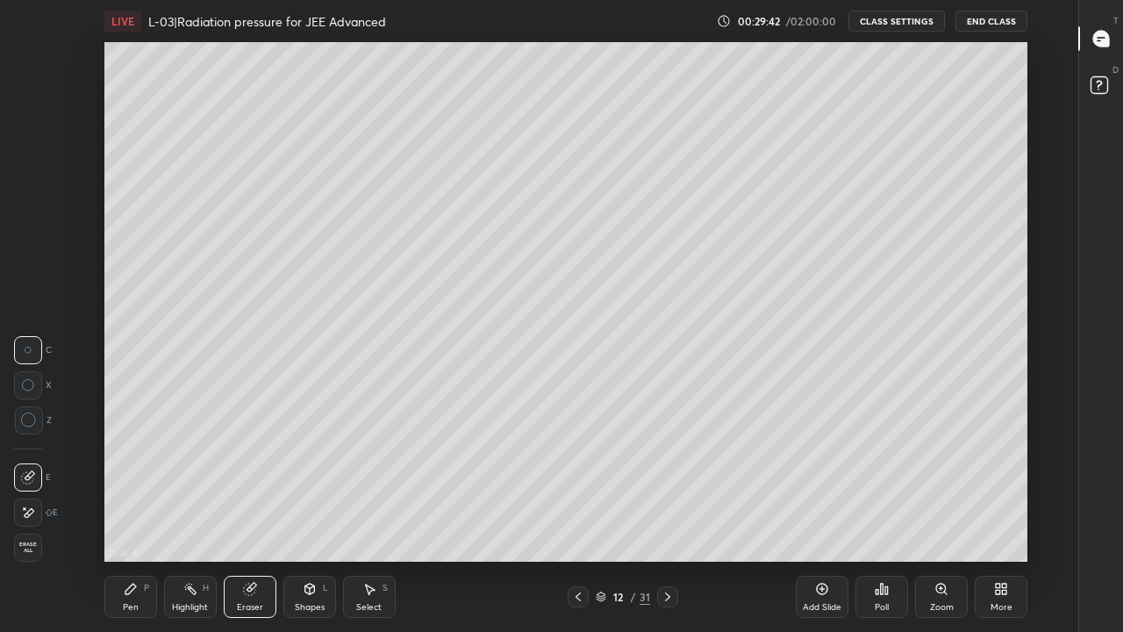
click at [137, 519] on div "Pen P" at bounding box center [130, 596] width 53 height 42
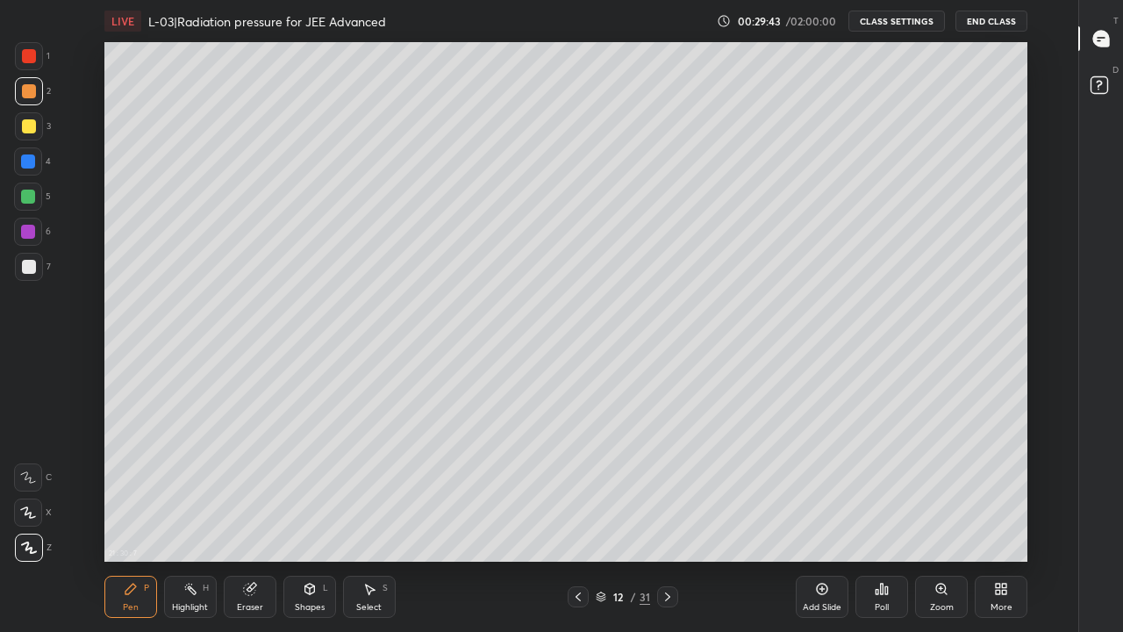
click at [25, 196] on div at bounding box center [28, 196] width 14 height 14
click at [25, 127] on div at bounding box center [29, 126] width 14 height 14
click at [310, 519] on icon at bounding box center [310, 591] width 0 height 6
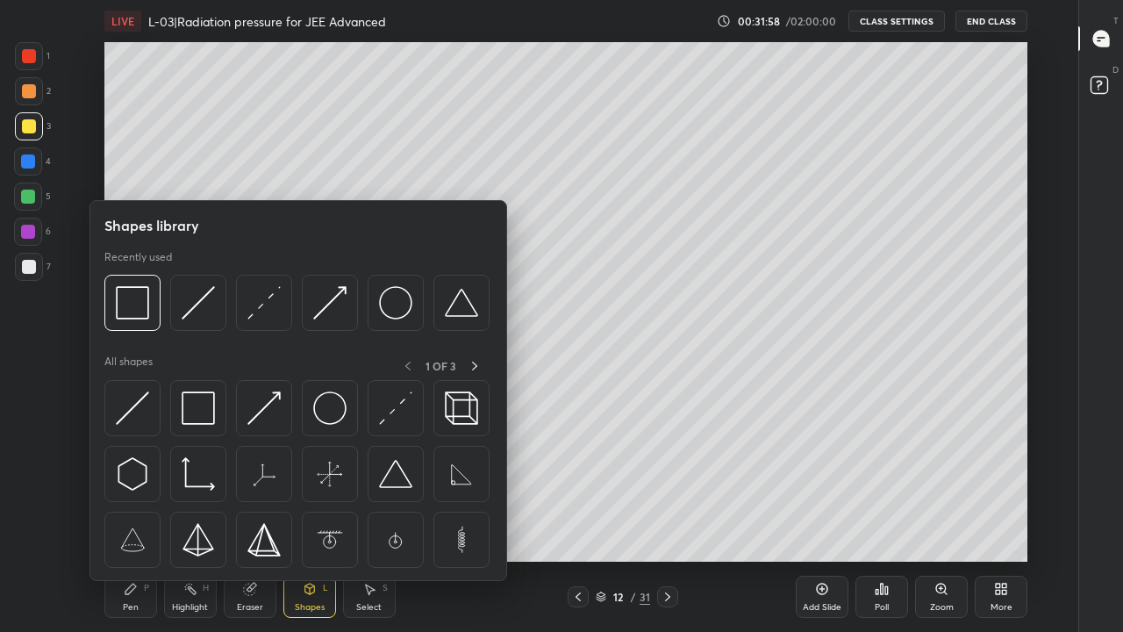
click at [198, 410] on img at bounding box center [198, 407] width 33 height 33
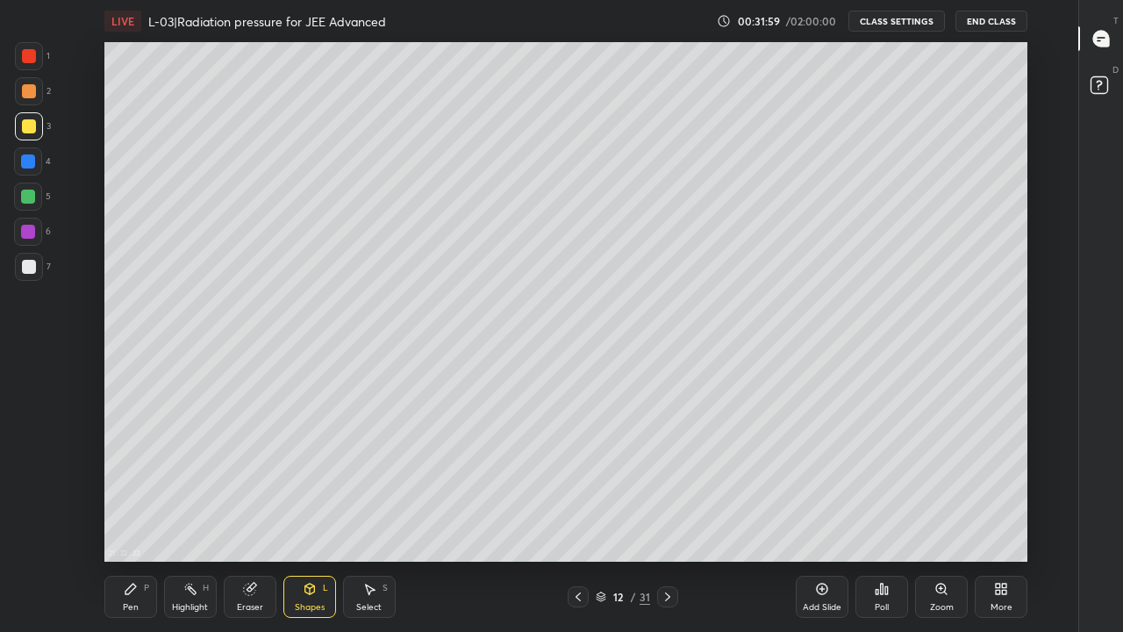
click at [30, 58] on div at bounding box center [29, 56] width 14 height 14
click at [24, 123] on div at bounding box center [29, 126] width 14 height 14
click at [239, 519] on div "Eraser" at bounding box center [250, 607] width 26 height 9
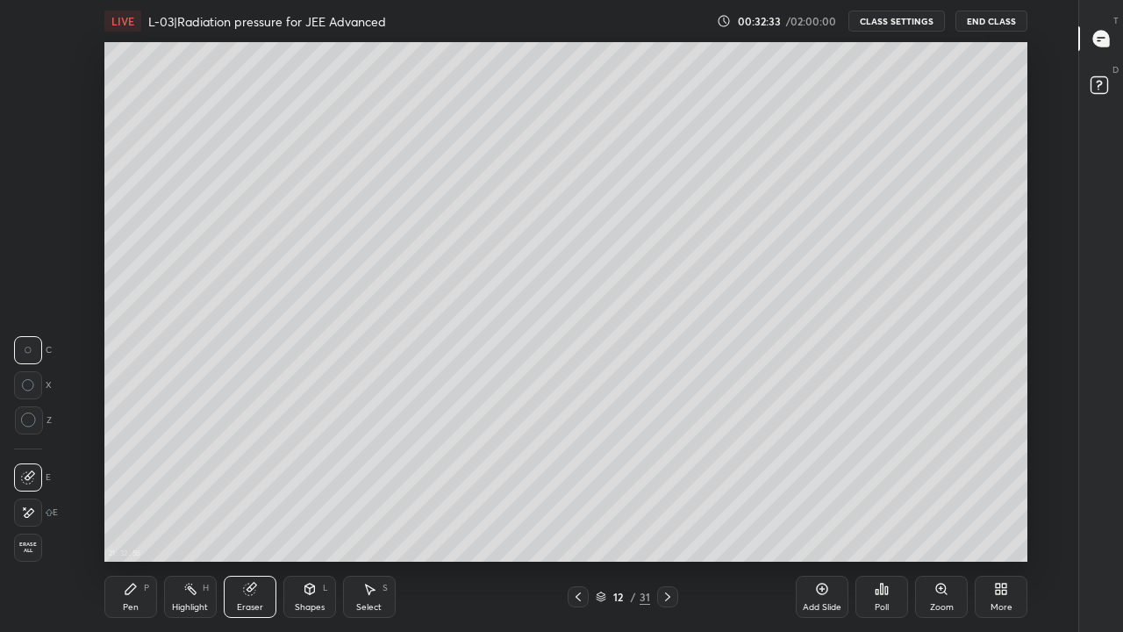
click at [130, 519] on icon at bounding box center [131, 589] width 14 height 14
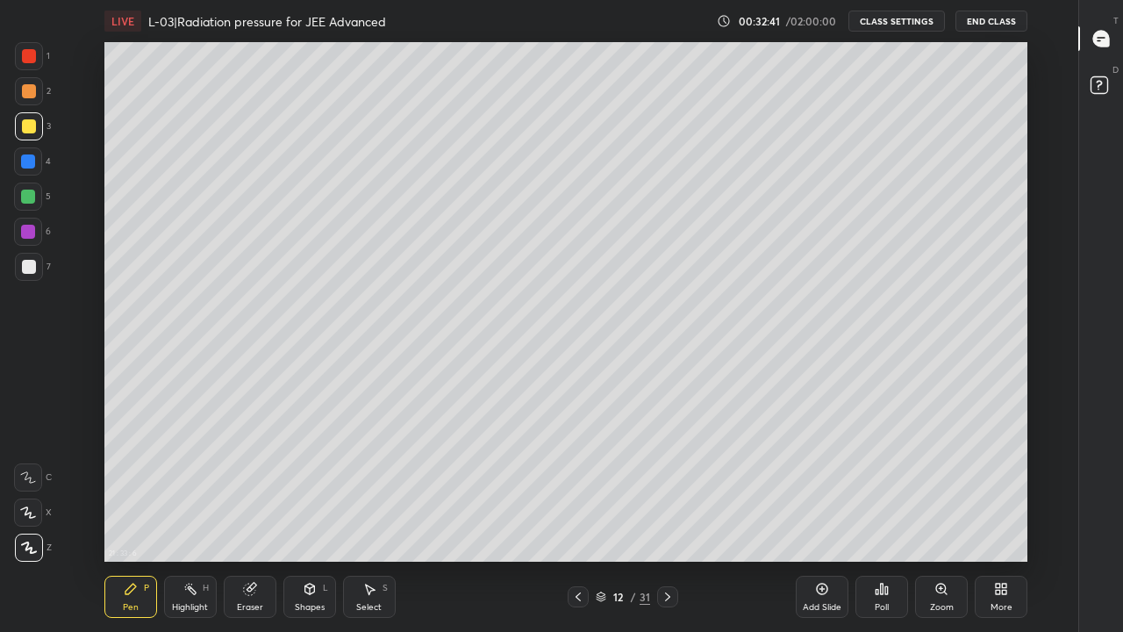
click at [251, 519] on div "Eraser" at bounding box center [250, 596] width 53 height 42
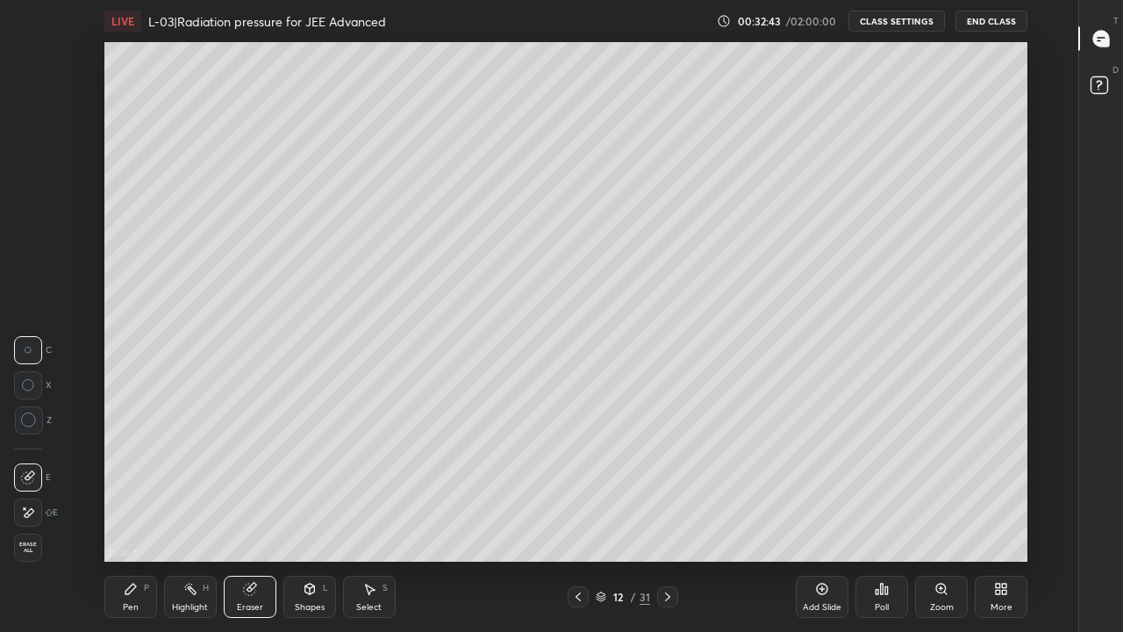
click at [128, 519] on div "Pen P" at bounding box center [130, 596] width 53 height 42
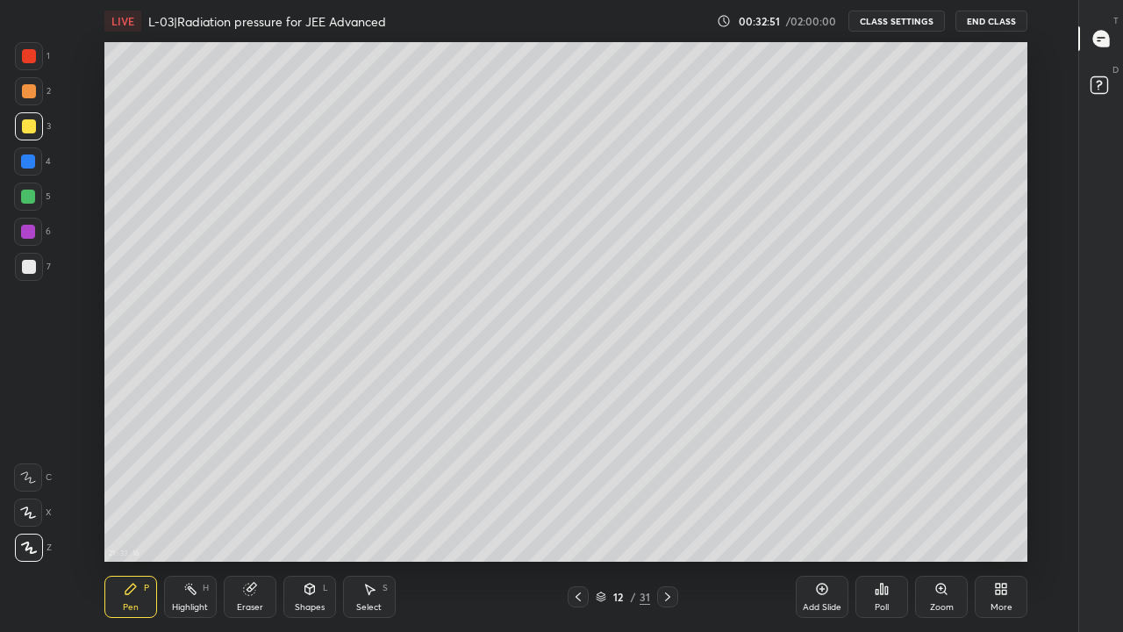
click at [312, 519] on icon at bounding box center [309, 588] width 10 height 11
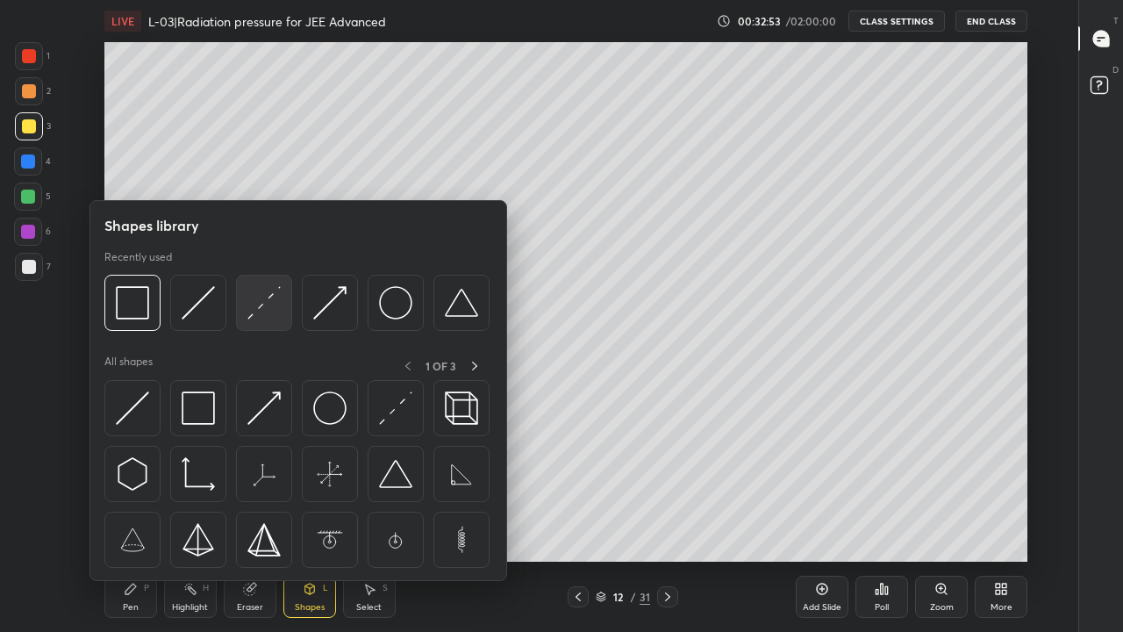
click at [262, 301] on img at bounding box center [263, 302] width 33 height 33
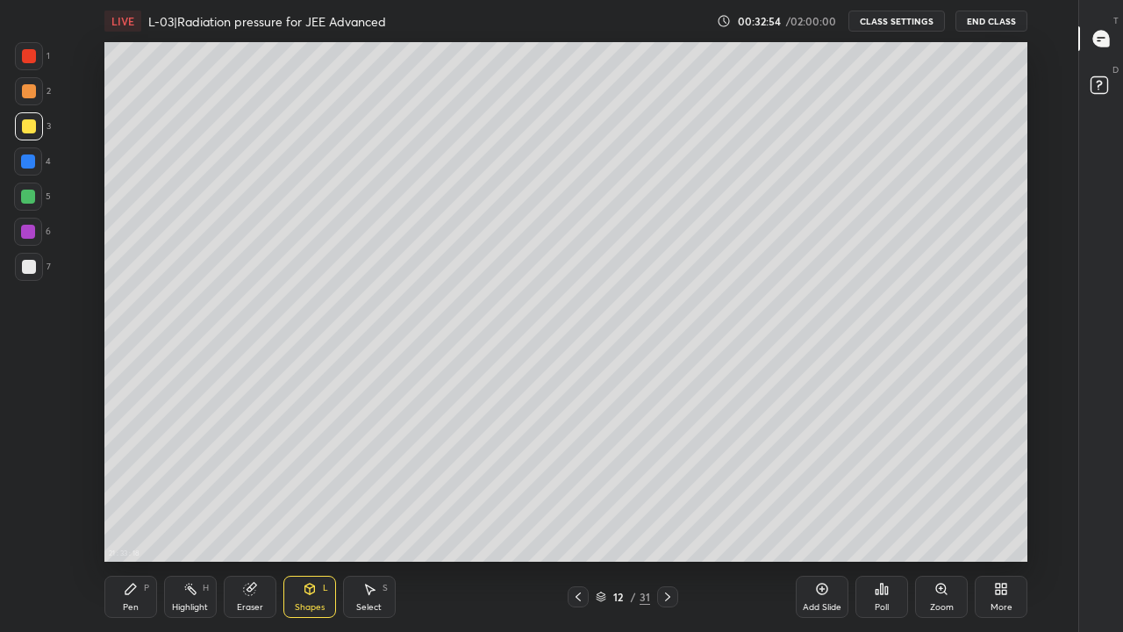
click at [25, 161] on div at bounding box center [28, 161] width 14 height 14
click at [32, 125] on div at bounding box center [29, 126] width 14 height 14
click at [26, 200] on div at bounding box center [28, 196] width 14 height 14
click at [577, 519] on icon at bounding box center [578, 596] width 14 height 14
click at [667, 519] on icon at bounding box center [667, 596] width 14 height 14
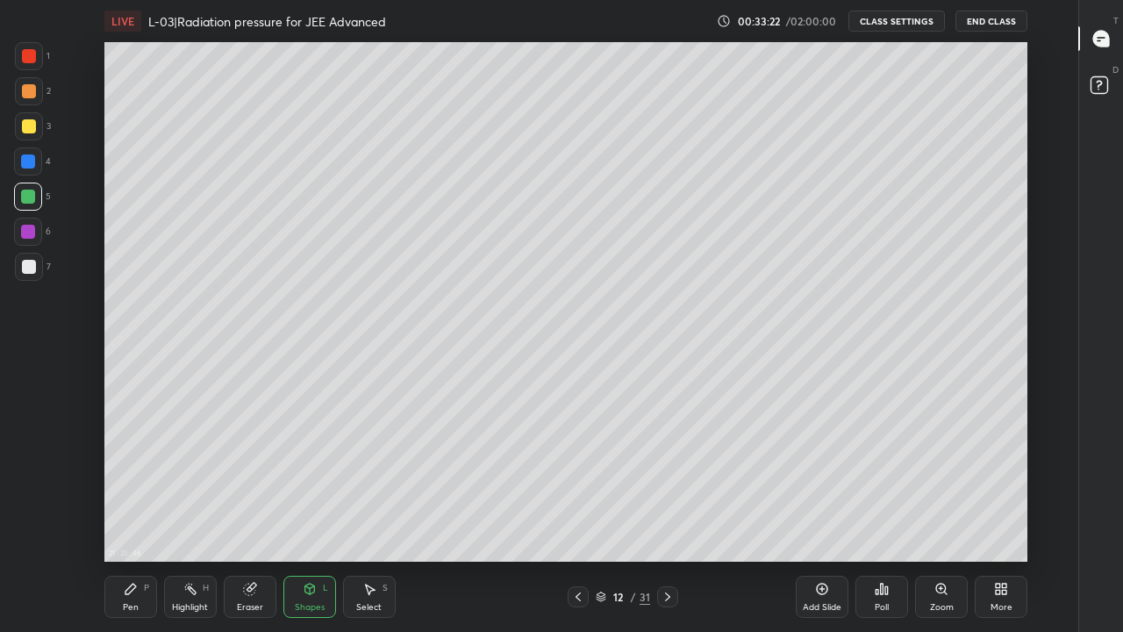
click at [189, 519] on div "Highlight" at bounding box center [190, 607] width 36 height 9
click at [818, 519] on icon at bounding box center [822, 589] width 14 height 14
click at [121, 519] on div "Pen P" at bounding box center [130, 596] width 53 height 42
click at [30, 125] on div at bounding box center [29, 126] width 14 height 14
click at [311, 519] on div "Shapes L" at bounding box center [309, 596] width 53 height 42
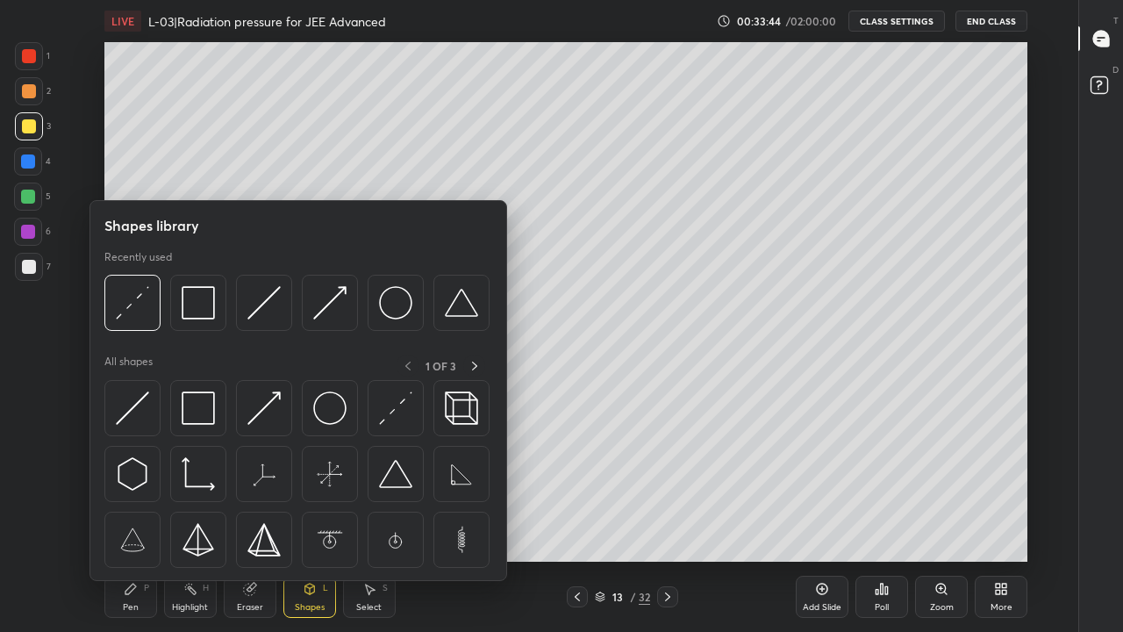
click at [401, 415] on img at bounding box center [395, 407] width 33 height 33
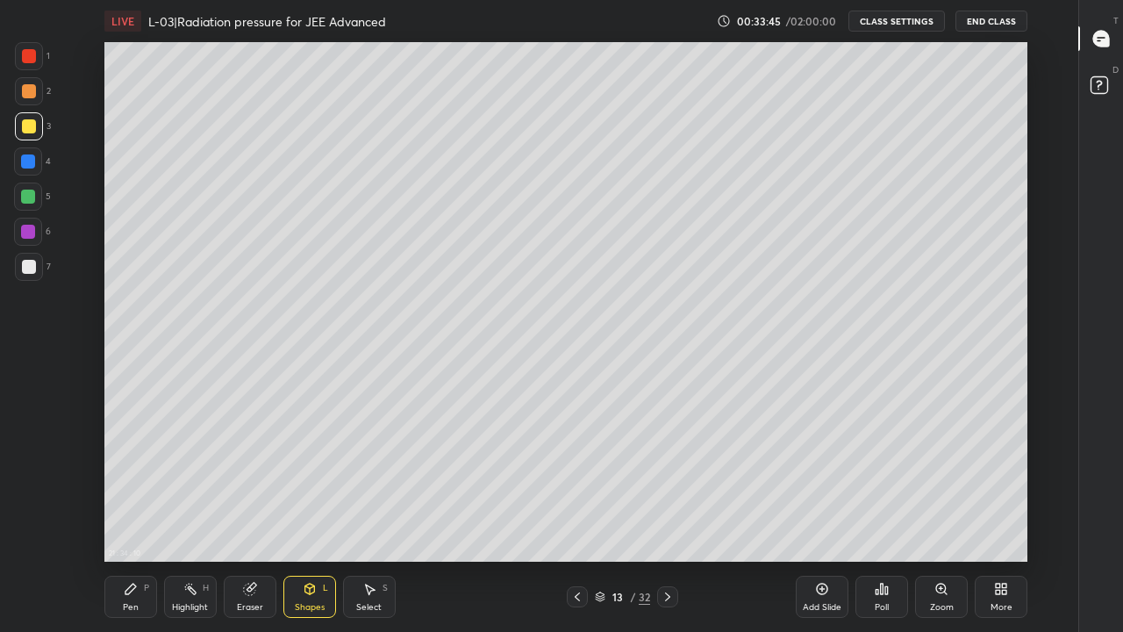
click at [26, 162] on div at bounding box center [28, 161] width 14 height 14
click at [128, 519] on icon at bounding box center [130, 588] width 11 height 11
click at [27, 265] on div at bounding box center [29, 267] width 14 height 14
click at [32, 232] on div at bounding box center [28, 232] width 14 height 14
click at [32, 191] on div at bounding box center [28, 196] width 14 height 14
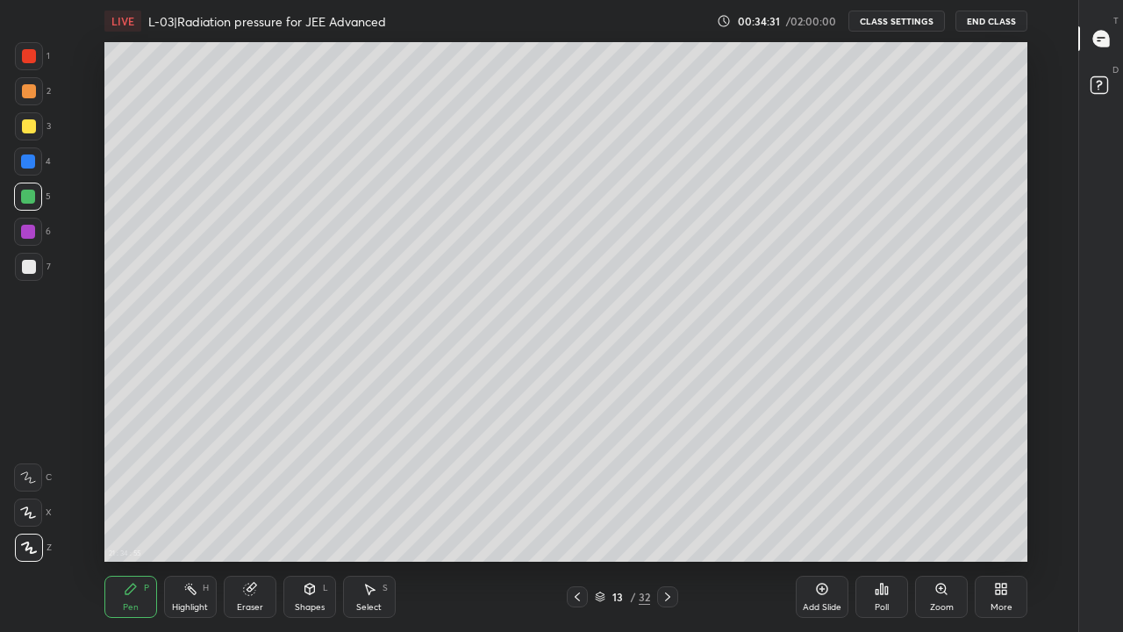
click at [567, 519] on div at bounding box center [577, 596] width 21 height 21
click at [254, 519] on icon at bounding box center [250, 589] width 14 height 14
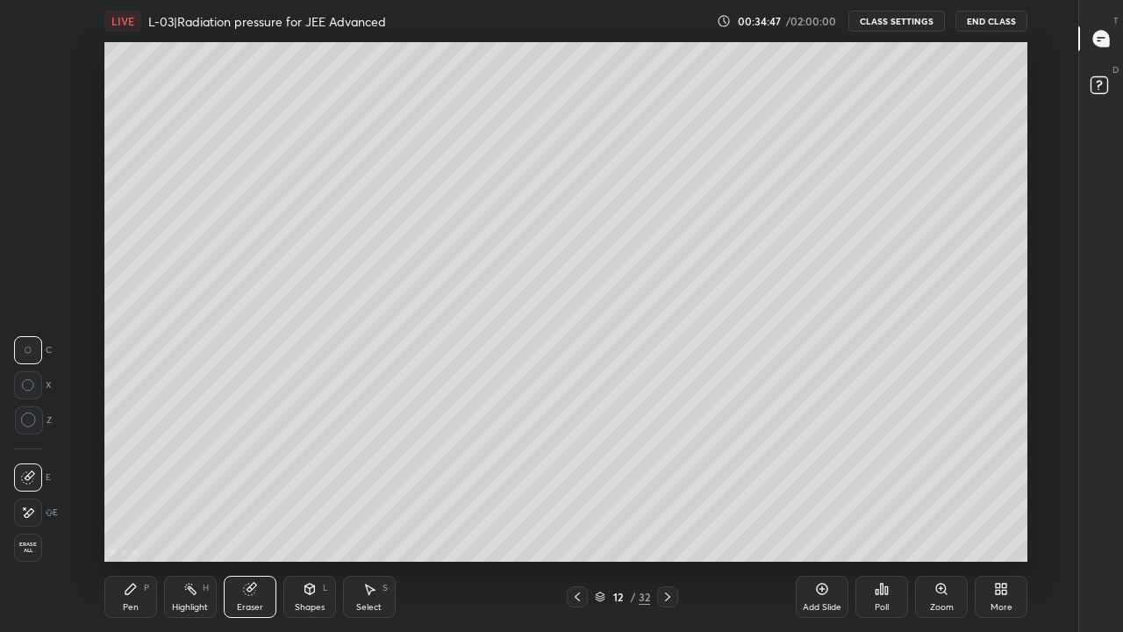
click at [312, 519] on div "Shapes L" at bounding box center [309, 596] width 53 height 42
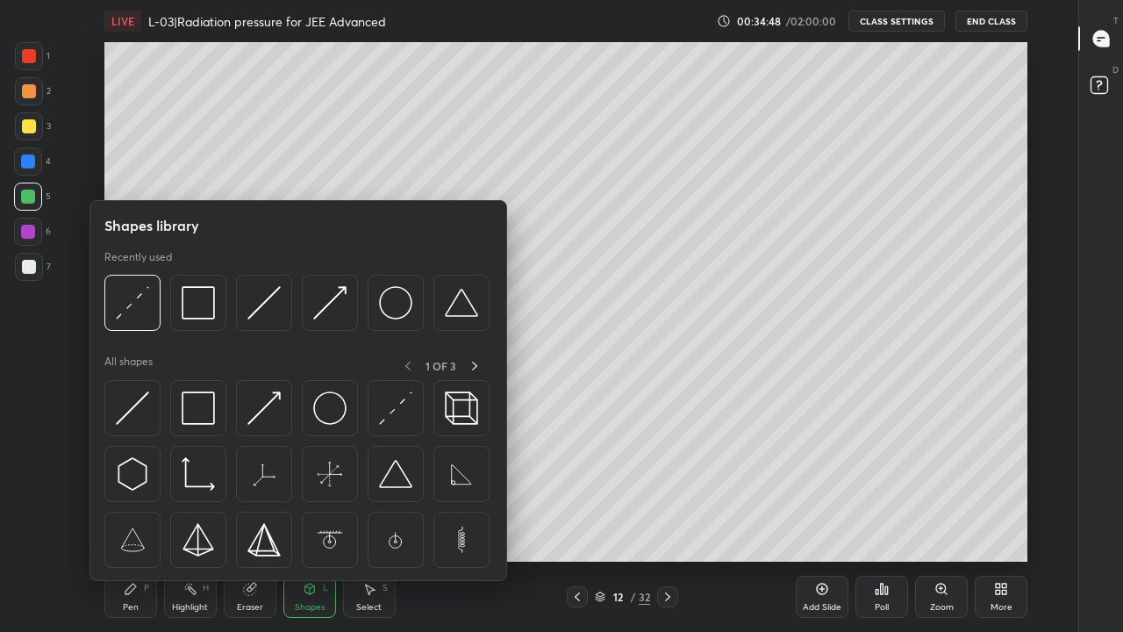
click at [389, 412] on img at bounding box center [395, 407] width 33 height 33
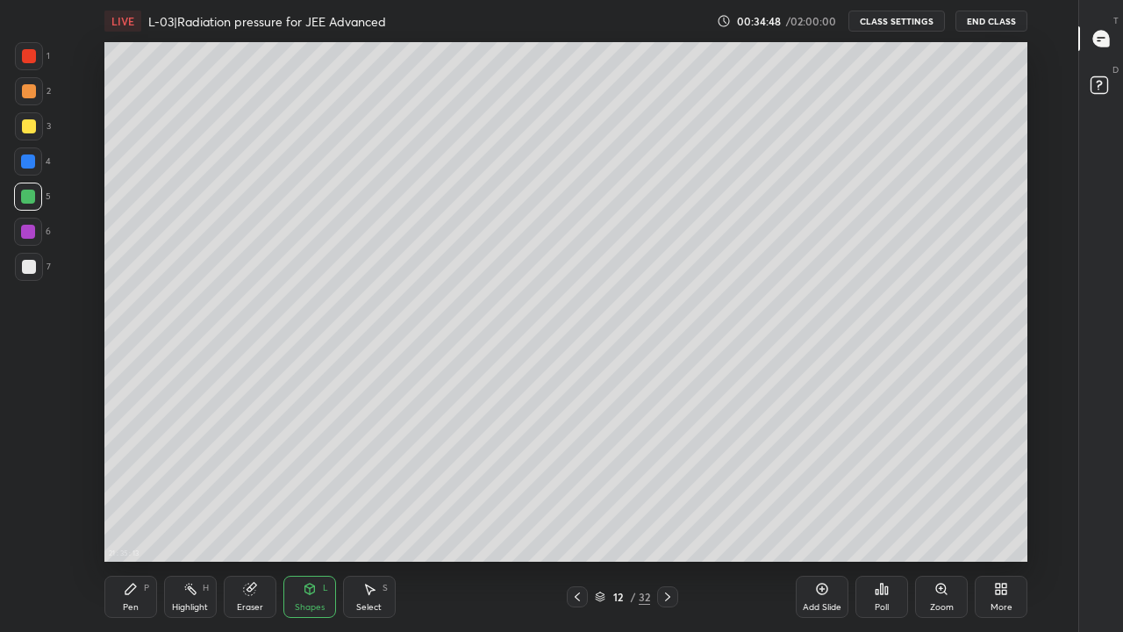
click at [25, 167] on div at bounding box center [28, 161] width 14 height 14
click at [667, 519] on icon at bounding box center [667, 596] width 14 height 14
click at [29, 130] on div at bounding box center [29, 126] width 14 height 14
click at [577, 519] on icon at bounding box center [577, 596] width 14 height 14
click at [572, 519] on div at bounding box center [577, 596] width 21 height 21
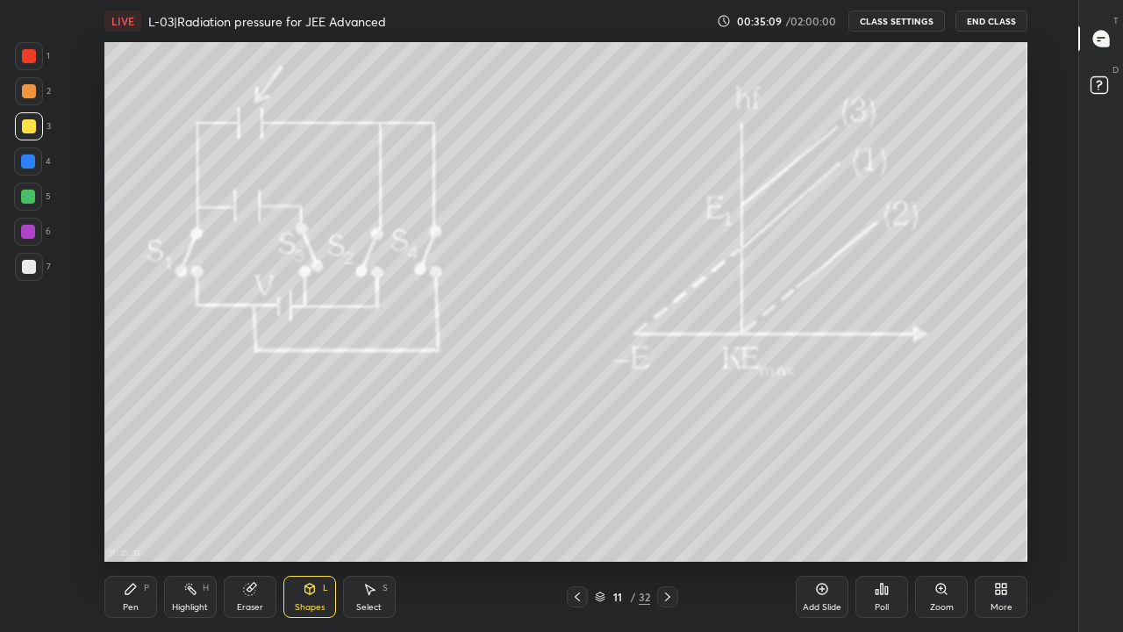
click at [815, 519] on div "Add Slide" at bounding box center [822, 596] width 53 height 42
click at [129, 519] on div "Pen" at bounding box center [131, 607] width 16 height 9
click at [576, 519] on div at bounding box center [577, 596] width 21 height 21
click at [667, 519] on icon at bounding box center [668, 596] width 14 height 14
click at [30, 198] on div at bounding box center [28, 196] width 14 height 14
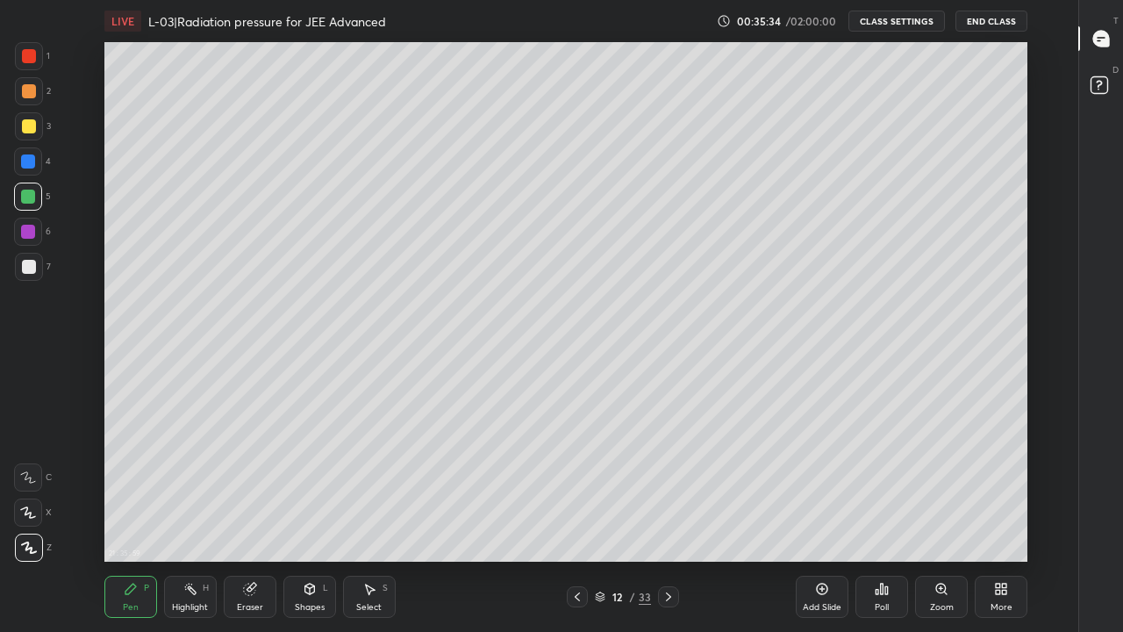
click at [567, 519] on div at bounding box center [577, 596] width 21 height 21
click at [568, 519] on div at bounding box center [577, 596] width 21 height 21
click at [670, 519] on icon at bounding box center [668, 596] width 14 height 14
click at [660, 519] on div at bounding box center [668, 596] width 21 height 21
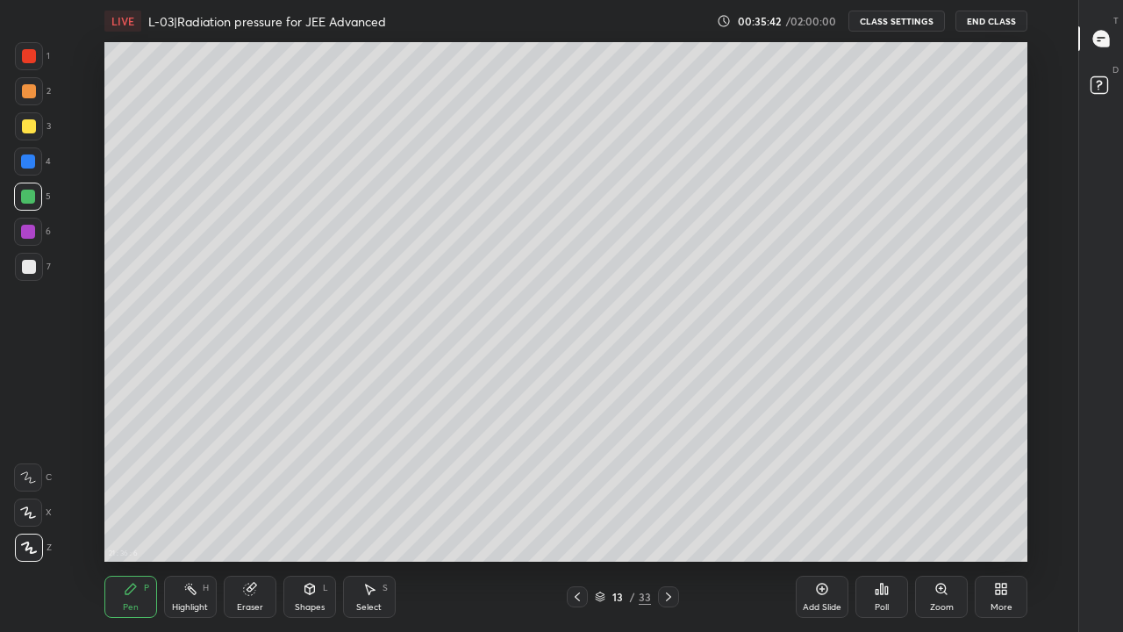
click at [576, 519] on icon at bounding box center [577, 596] width 14 height 14
click at [669, 519] on icon at bounding box center [668, 596] width 14 height 14
click at [570, 519] on div at bounding box center [577, 596] width 21 height 21
click at [577, 519] on icon at bounding box center [577, 596] width 14 height 14
click at [667, 519] on icon at bounding box center [668, 596] width 14 height 14
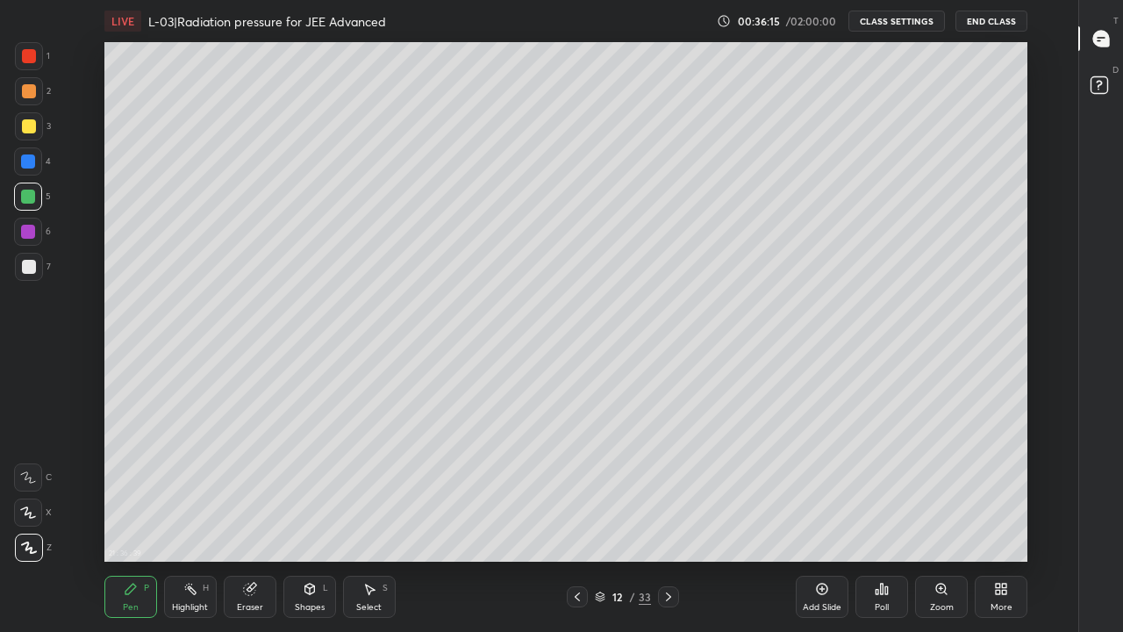
click at [32, 130] on div at bounding box center [29, 126] width 14 height 14
click at [28, 161] on div at bounding box center [28, 161] width 14 height 14
click at [29, 198] on div at bounding box center [28, 196] width 14 height 14
click at [26, 234] on div at bounding box center [28, 232] width 14 height 14
click at [28, 269] on div at bounding box center [29, 267] width 14 height 14
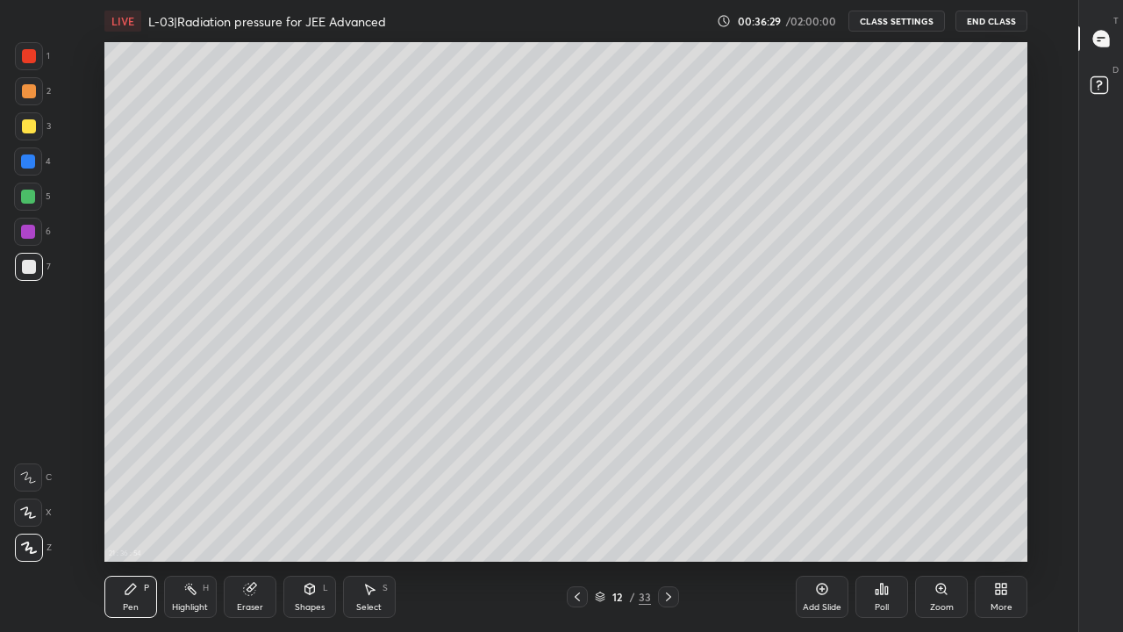
click at [570, 519] on icon at bounding box center [577, 596] width 14 height 14
click at [185, 519] on div "Highlight H" at bounding box center [190, 596] width 53 height 42
click at [138, 519] on div "Pen P" at bounding box center [130, 596] width 53 height 42
click at [666, 519] on icon at bounding box center [668, 596] width 14 height 14
click at [31, 124] on div at bounding box center [29, 126] width 14 height 14
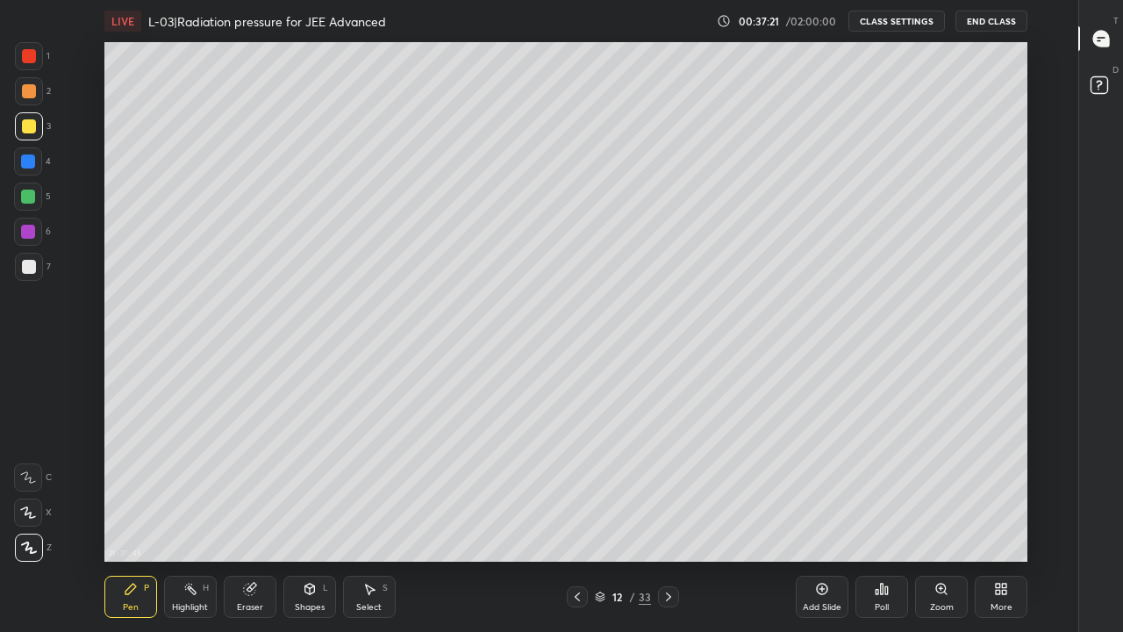
click at [26, 160] on div at bounding box center [28, 161] width 14 height 14
click at [253, 519] on div "Eraser" at bounding box center [250, 607] width 26 height 9
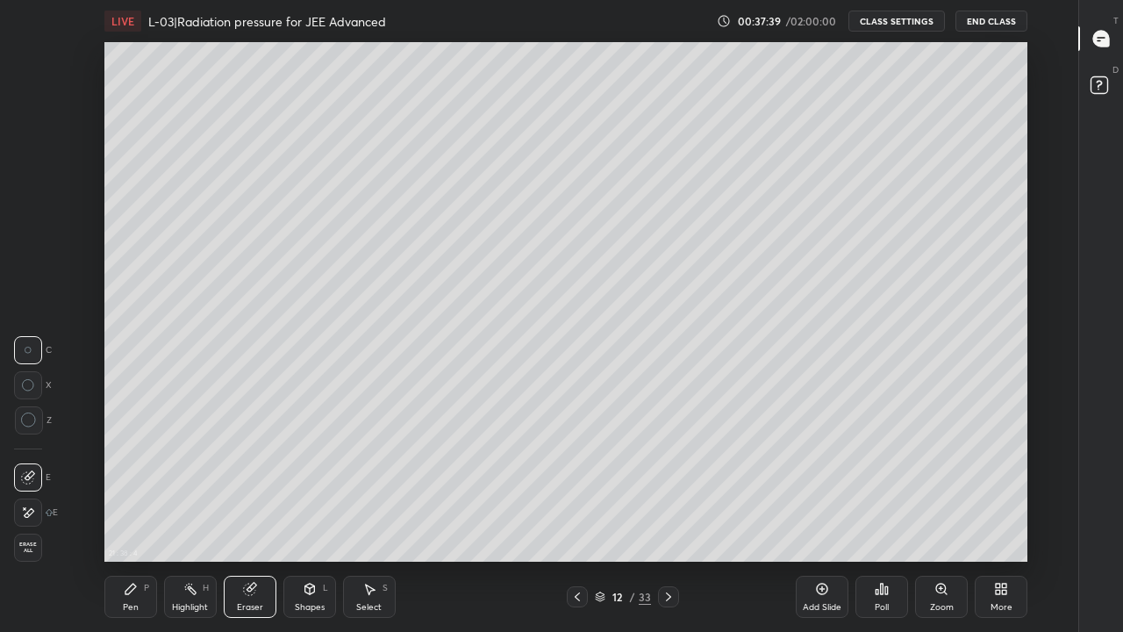
click at [137, 519] on icon at bounding box center [131, 589] width 14 height 14
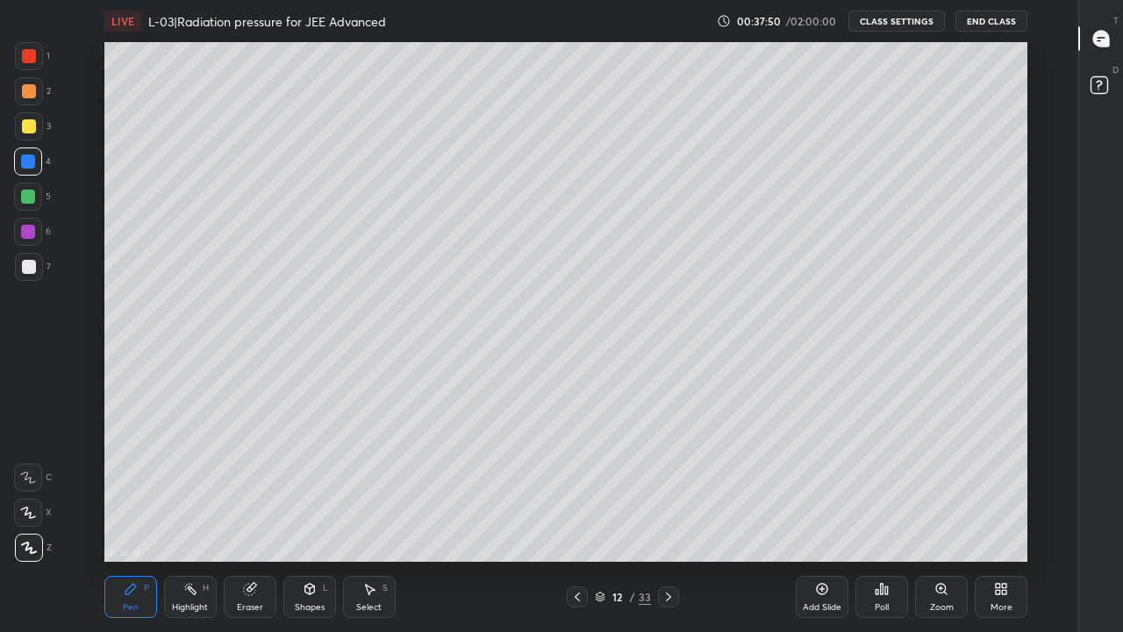
click at [576, 519] on icon at bounding box center [577, 596] width 14 height 14
click at [660, 519] on div at bounding box center [668, 596] width 21 height 21
click at [568, 519] on div at bounding box center [577, 596] width 21 height 21
click at [575, 519] on div at bounding box center [577, 596] width 21 height 21
click at [669, 519] on icon at bounding box center [668, 596] width 5 height 9
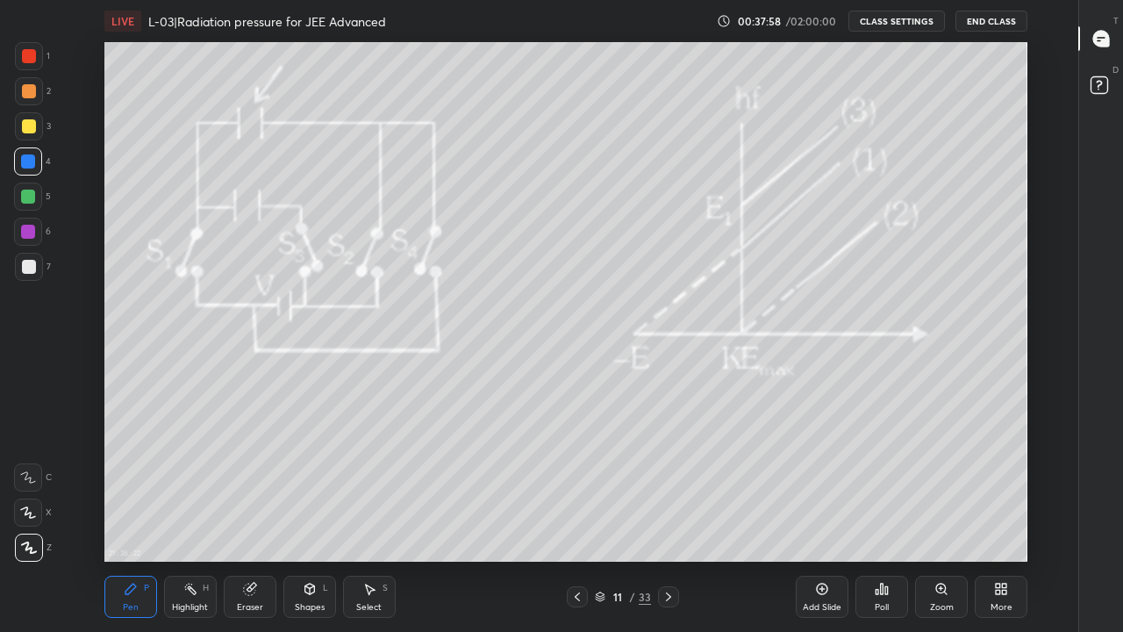
click at [669, 519] on icon at bounding box center [668, 596] width 5 height 9
click at [577, 519] on icon at bounding box center [577, 596] width 14 height 14
click at [576, 519] on icon at bounding box center [577, 596] width 14 height 14
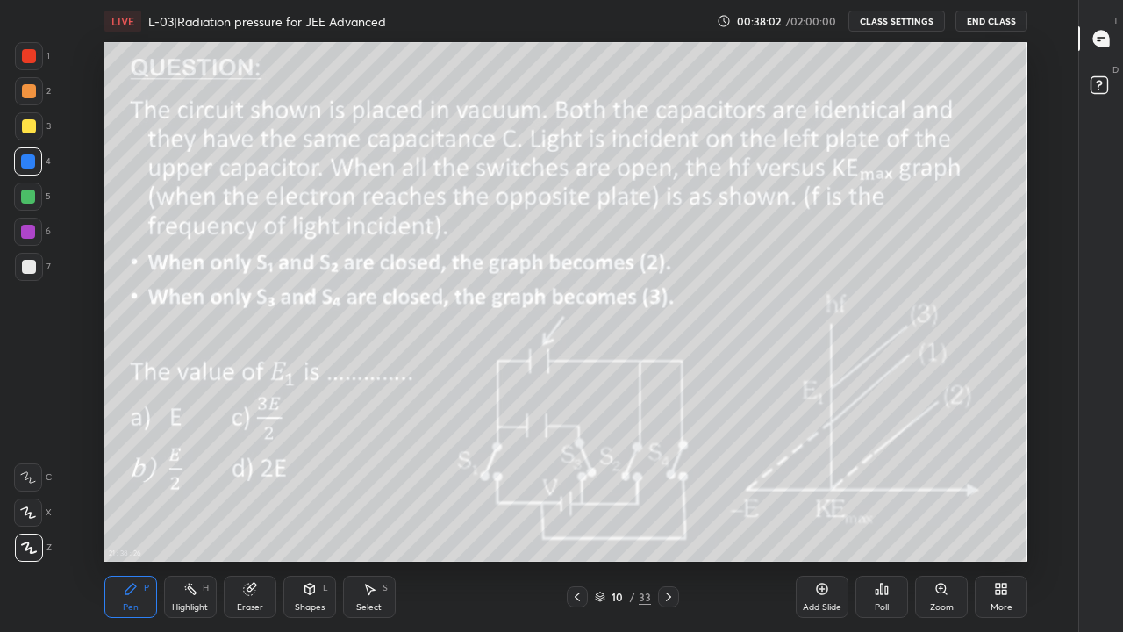
click at [658, 519] on div at bounding box center [668, 596] width 21 height 21
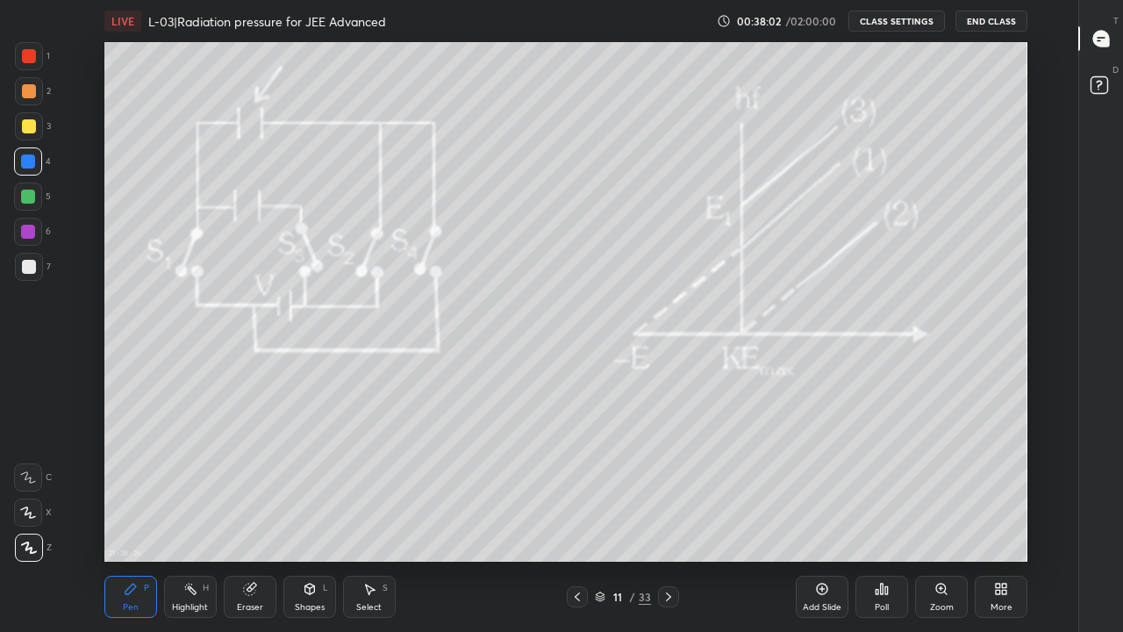
click at [665, 519] on icon at bounding box center [668, 596] width 14 height 14
click at [667, 519] on icon at bounding box center [668, 596] width 14 height 14
click at [190, 519] on icon at bounding box center [190, 589] width 14 height 14
click at [29, 128] on div at bounding box center [29, 126] width 14 height 14
click at [28, 88] on div at bounding box center [29, 91] width 14 height 14
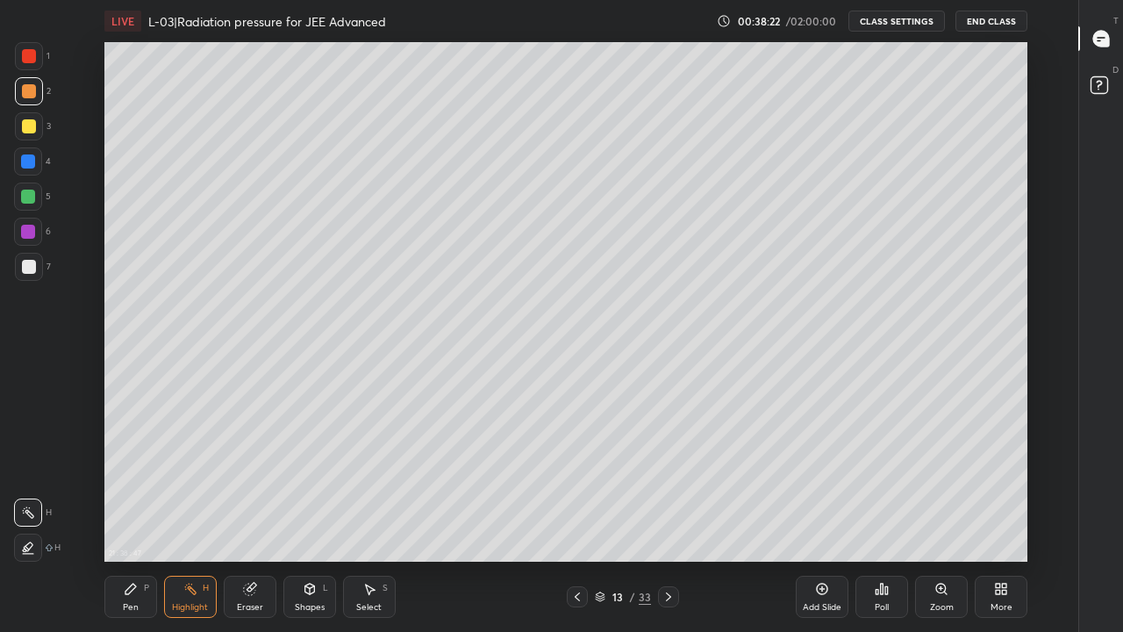
click at [145, 519] on div "P" at bounding box center [146, 587] width 5 height 9
click at [29, 132] on div at bounding box center [29, 126] width 14 height 14
click at [194, 519] on rect at bounding box center [191, 590] width 9 height 9
click at [676, 519] on div at bounding box center [668, 596] width 21 height 21
click at [664, 519] on div at bounding box center [668, 596] width 21 height 21
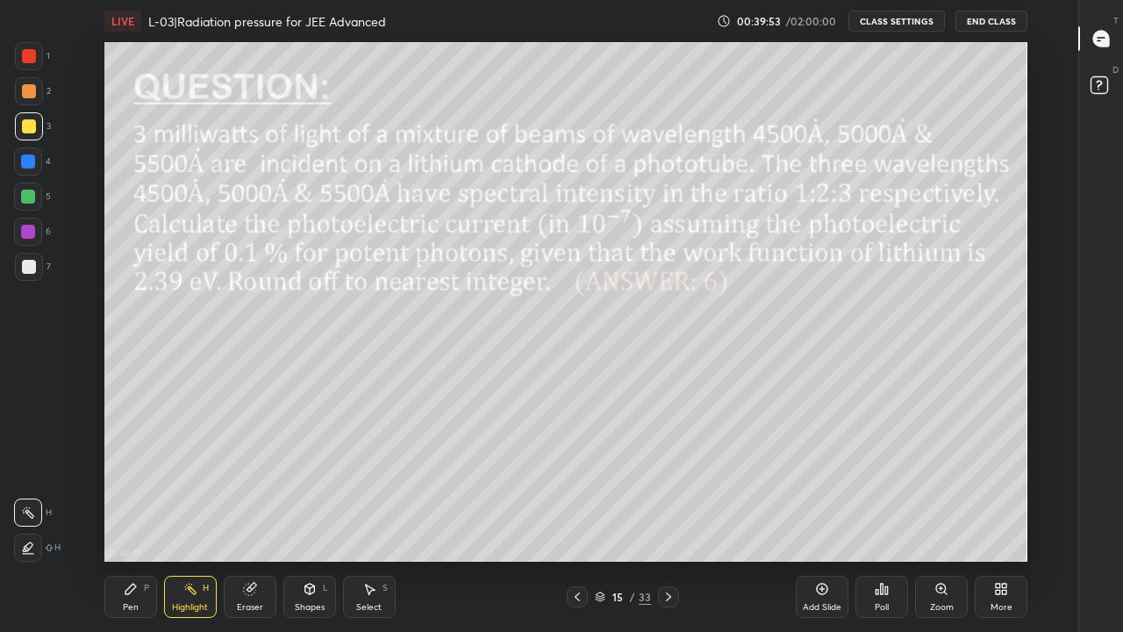
click at [568, 519] on div at bounding box center [577, 596] width 21 height 21
click at [573, 519] on div at bounding box center [577, 596] width 21 height 21
click at [577, 519] on icon at bounding box center [577, 596] width 14 height 14
click at [132, 519] on icon at bounding box center [131, 589] width 14 height 14
click at [29, 167] on div at bounding box center [28, 161] width 14 height 14
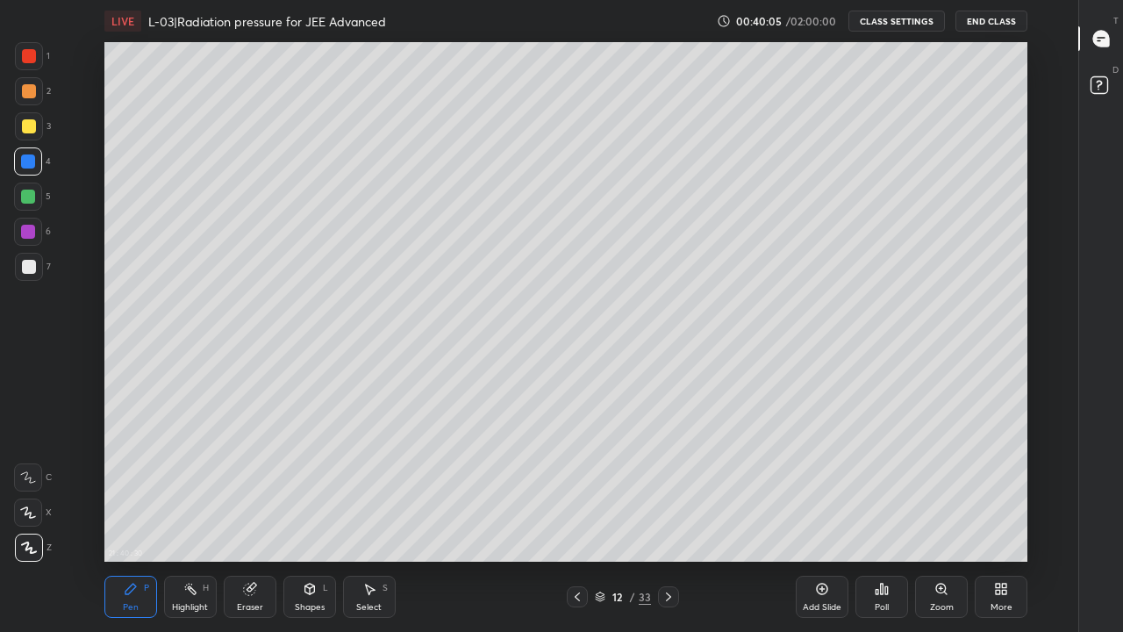
click at [26, 128] on div at bounding box center [29, 126] width 14 height 14
click at [240, 519] on div "Eraser" at bounding box center [250, 596] width 53 height 42
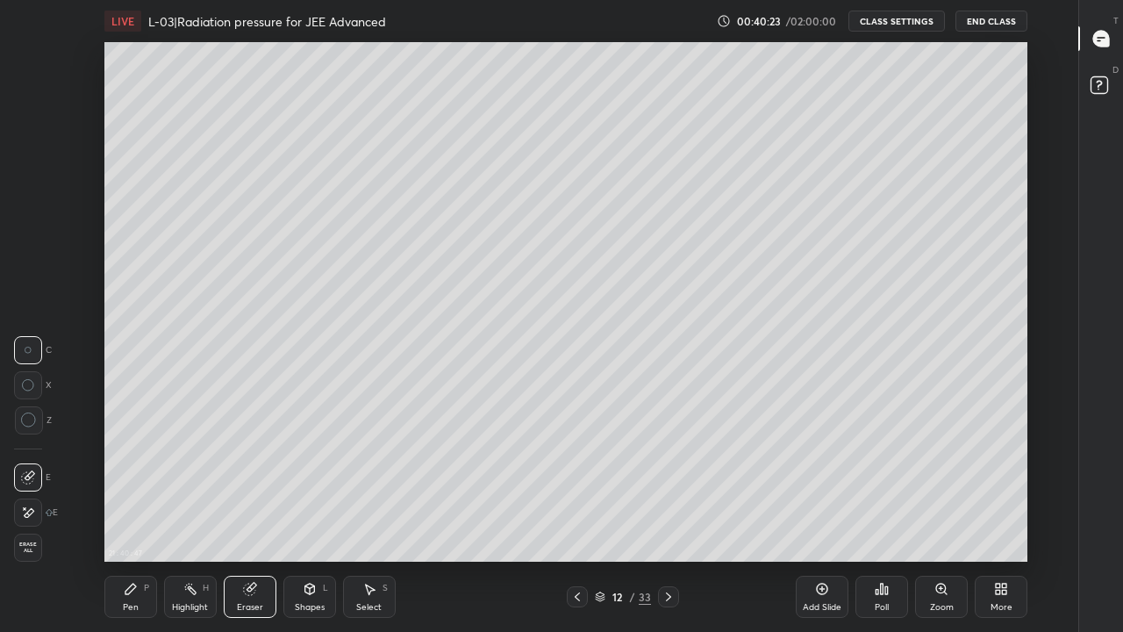
click at [577, 519] on icon at bounding box center [577, 596] width 14 height 14
click at [669, 519] on icon at bounding box center [668, 596] width 14 height 14
click at [130, 519] on icon at bounding box center [131, 589] width 14 height 14
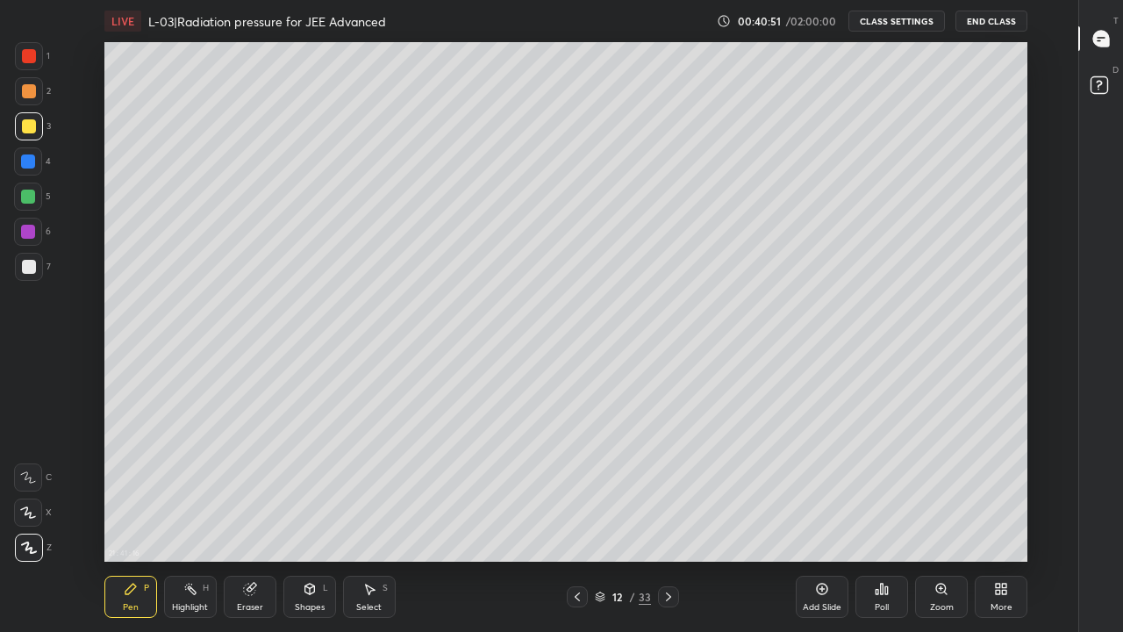
click at [32, 191] on div at bounding box center [28, 196] width 14 height 14
click at [587, 519] on div at bounding box center [577, 596] width 21 height 21
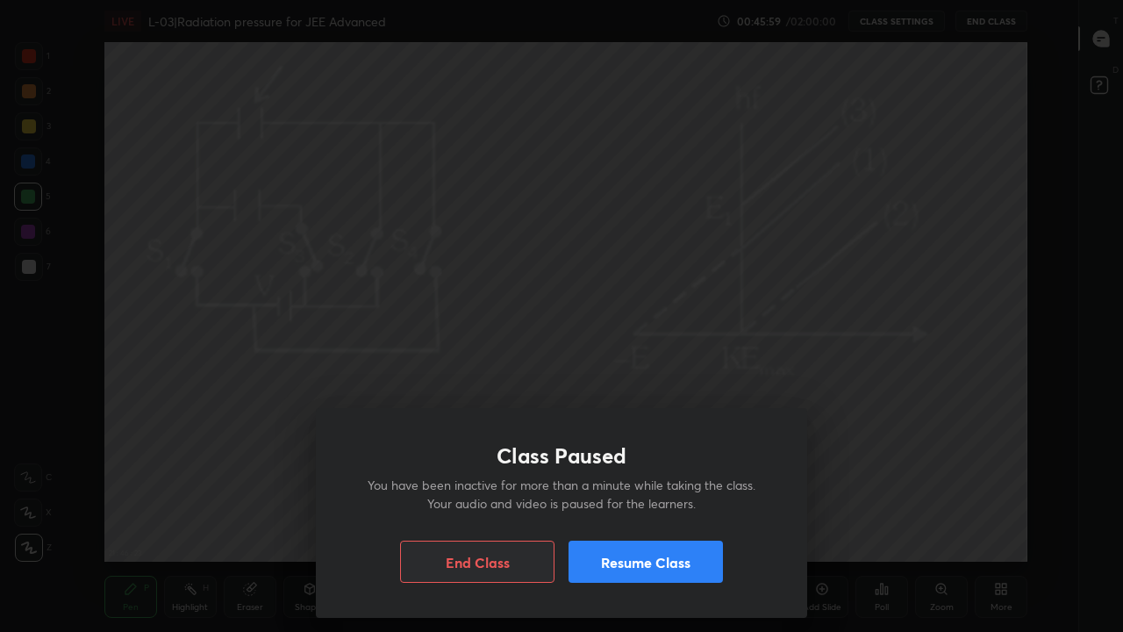
click at [862, 415] on div "Class Paused You have been inactive for more than a minute while taking the cla…" at bounding box center [561, 316] width 1123 height 632
click at [670, 519] on button "Resume Class" at bounding box center [645, 561] width 154 height 42
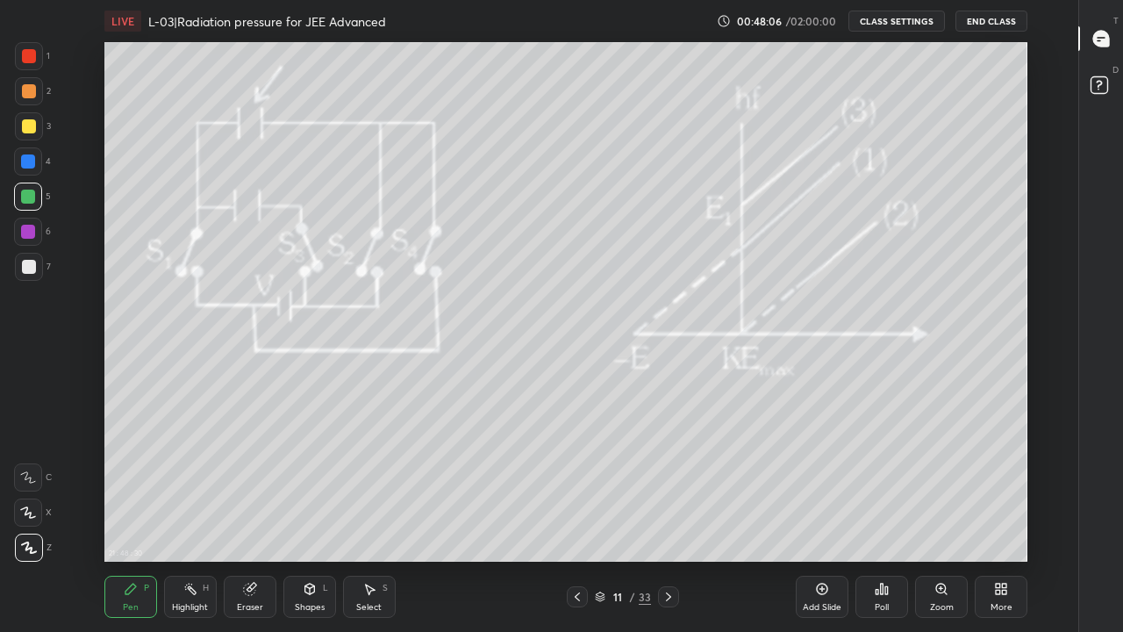
click at [667, 519] on icon at bounding box center [668, 596] width 14 height 14
click at [28, 128] on div at bounding box center [29, 126] width 14 height 14
click at [32, 161] on div at bounding box center [28, 161] width 14 height 14
click at [25, 195] on div at bounding box center [28, 196] width 14 height 14
click at [33, 124] on div at bounding box center [29, 126] width 14 height 14
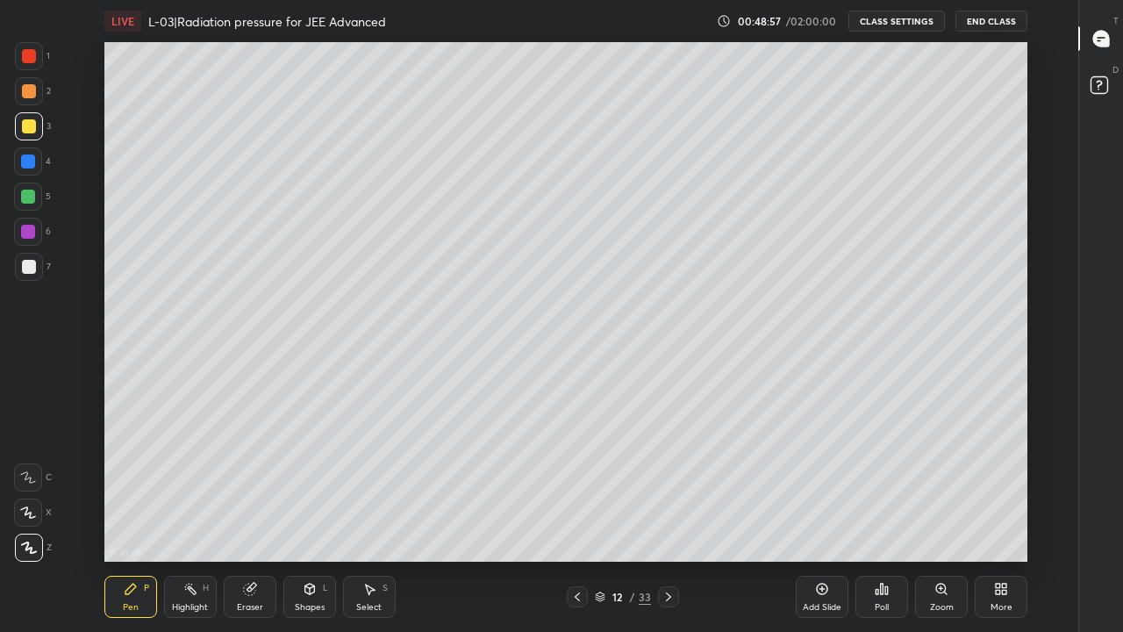
click at [28, 273] on div at bounding box center [29, 267] width 14 height 14
click at [32, 239] on div at bounding box center [28, 232] width 28 height 28
click at [30, 202] on div at bounding box center [28, 196] width 14 height 14
click at [577, 519] on icon at bounding box center [577, 596] width 14 height 14
click at [666, 519] on icon at bounding box center [668, 596] width 14 height 14
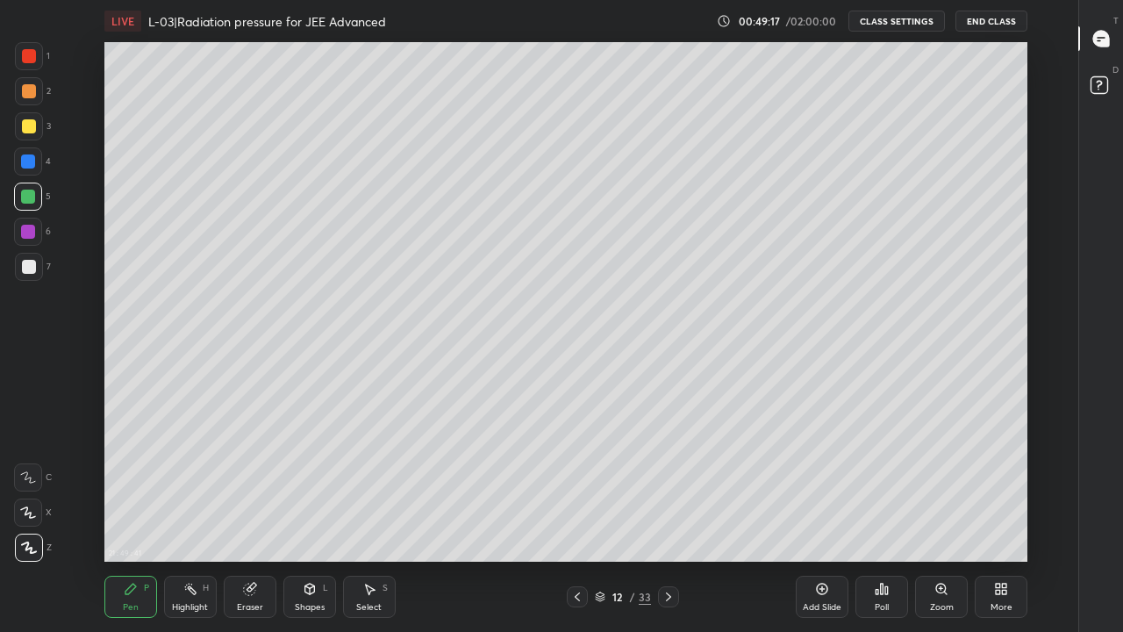
click at [252, 519] on div "Eraser" at bounding box center [250, 596] width 53 height 42
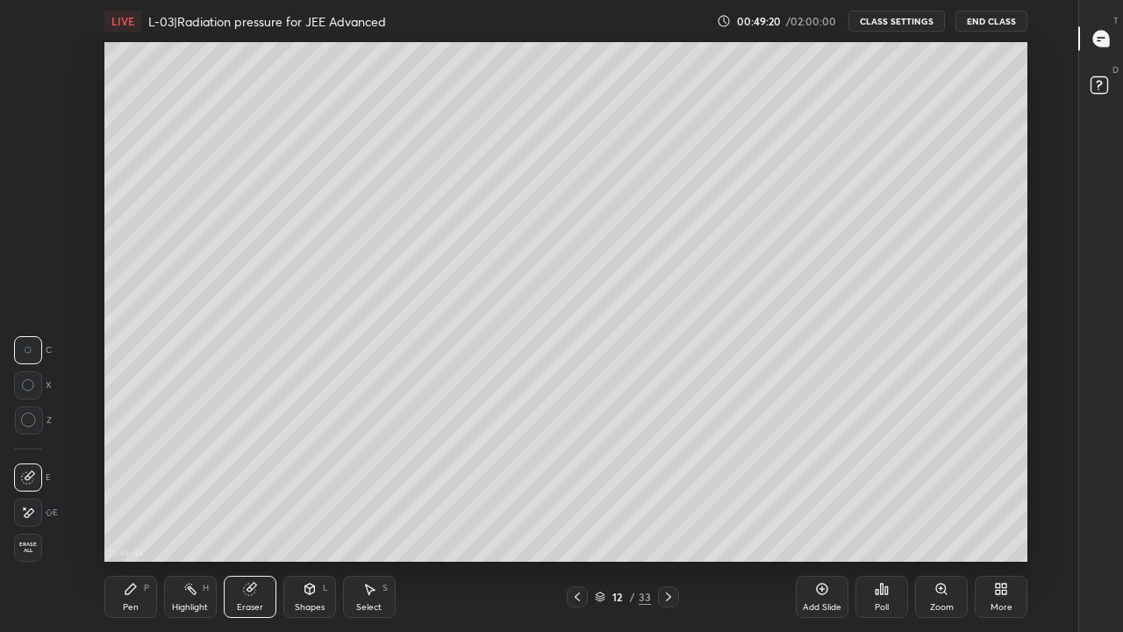
click at [137, 519] on div "Pen" at bounding box center [131, 607] width 16 height 9
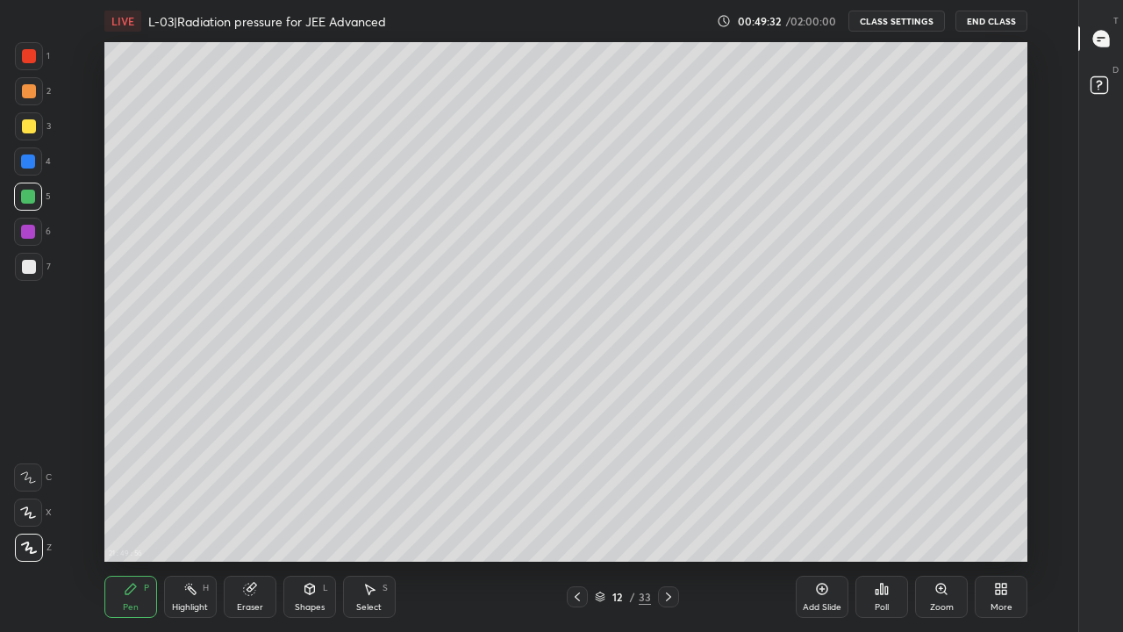
click at [577, 519] on icon at bounding box center [577, 596] width 14 height 14
click at [667, 519] on icon at bounding box center [668, 596] width 14 height 14
click at [666, 519] on icon at bounding box center [668, 596] width 5 height 9
click at [667, 519] on icon at bounding box center [668, 596] width 14 height 14
click at [577, 519] on icon at bounding box center [577, 596] width 14 height 14
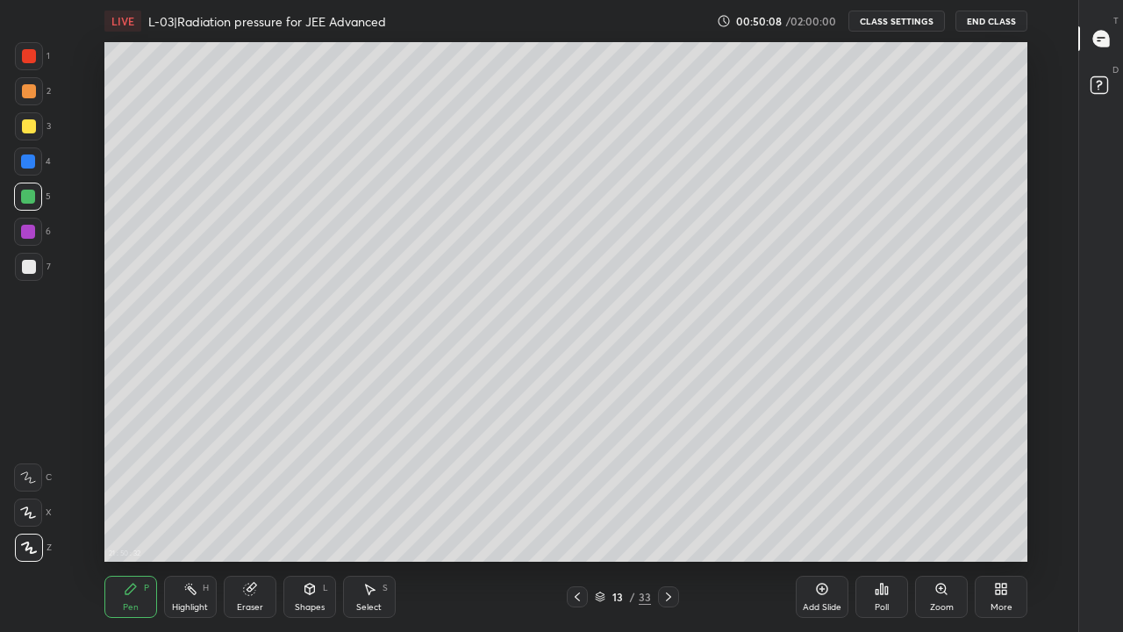
click at [571, 519] on icon at bounding box center [577, 596] width 14 height 14
click at [575, 519] on icon at bounding box center [577, 596] width 14 height 14
click at [666, 519] on icon at bounding box center [668, 596] width 14 height 14
click at [577, 519] on icon at bounding box center [577, 596] width 5 height 9
click at [577, 519] on icon at bounding box center [577, 596] width 14 height 14
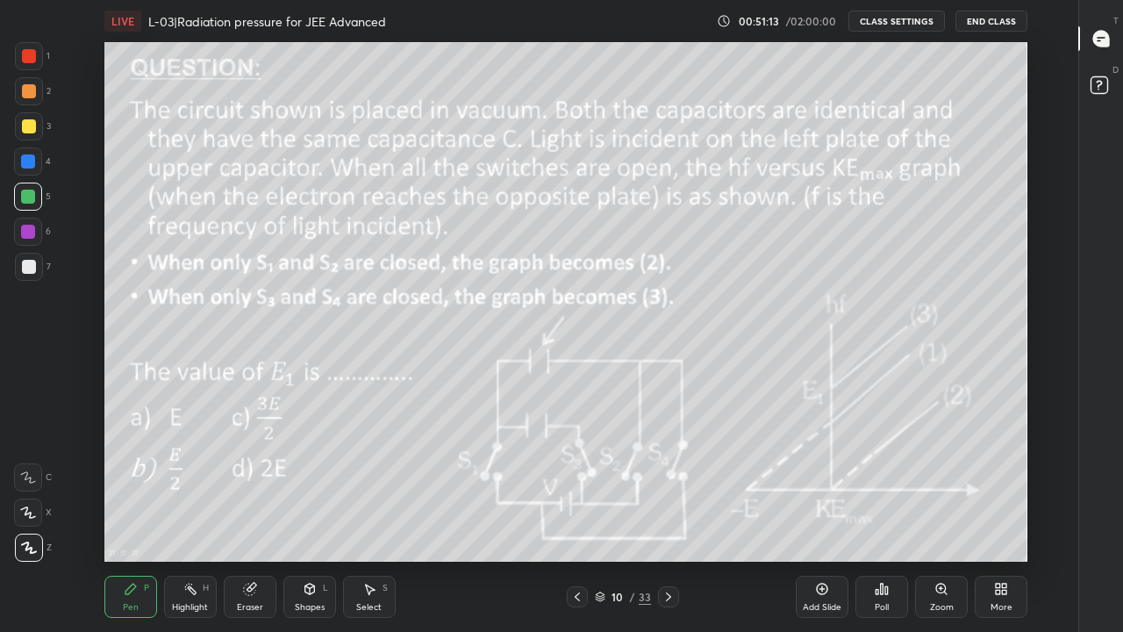
click at [191, 519] on div "Highlight H" at bounding box center [190, 596] width 53 height 42
click at [667, 519] on icon at bounding box center [668, 596] width 14 height 14
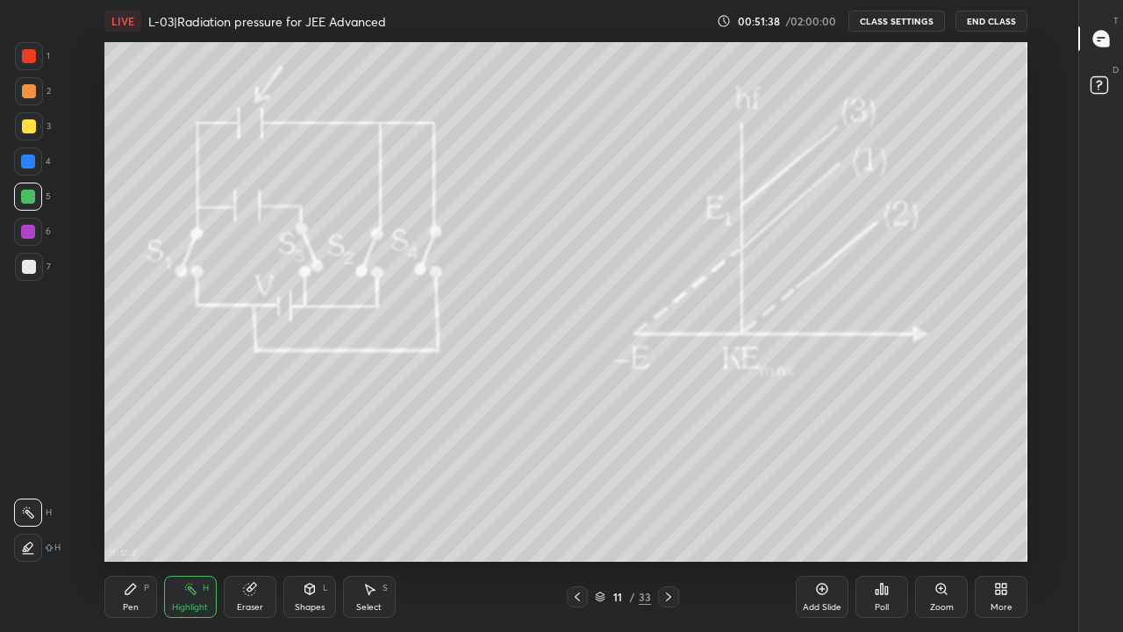
click at [25, 132] on div at bounding box center [29, 126] width 14 height 14
click at [29, 200] on div at bounding box center [28, 196] width 14 height 14
click at [128, 519] on div "Pen P" at bounding box center [130, 596] width 53 height 42
click at [26, 91] on div at bounding box center [29, 91] width 14 height 14
click at [35, 120] on div at bounding box center [29, 126] width 28 height 28
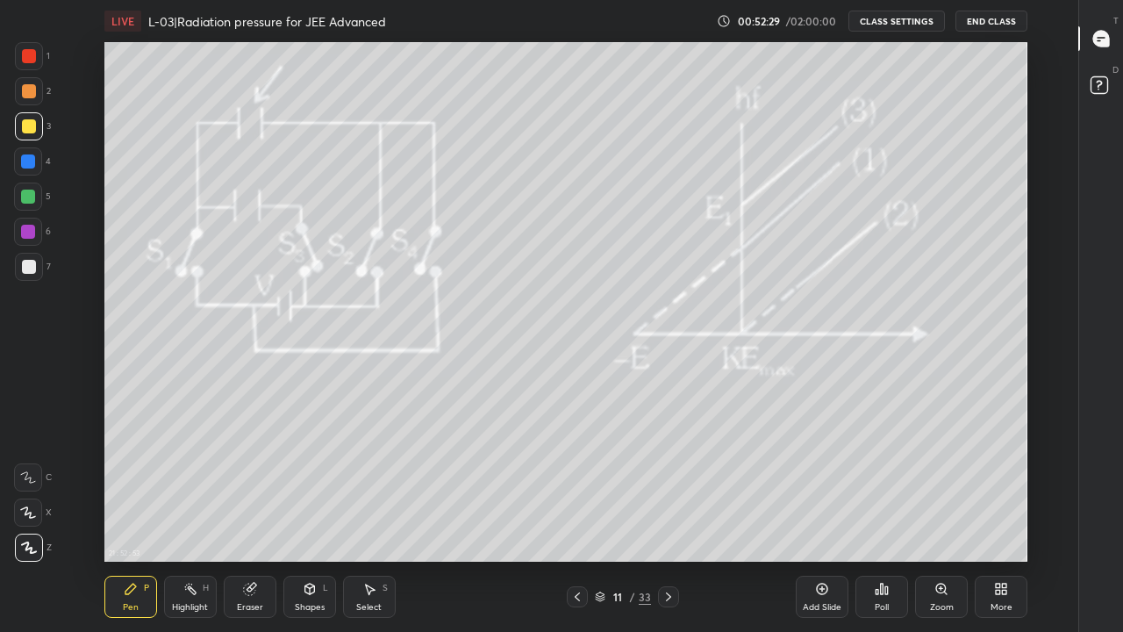
click at [249, 519] on icon at bounding box center [248, 588] width 11 height 11
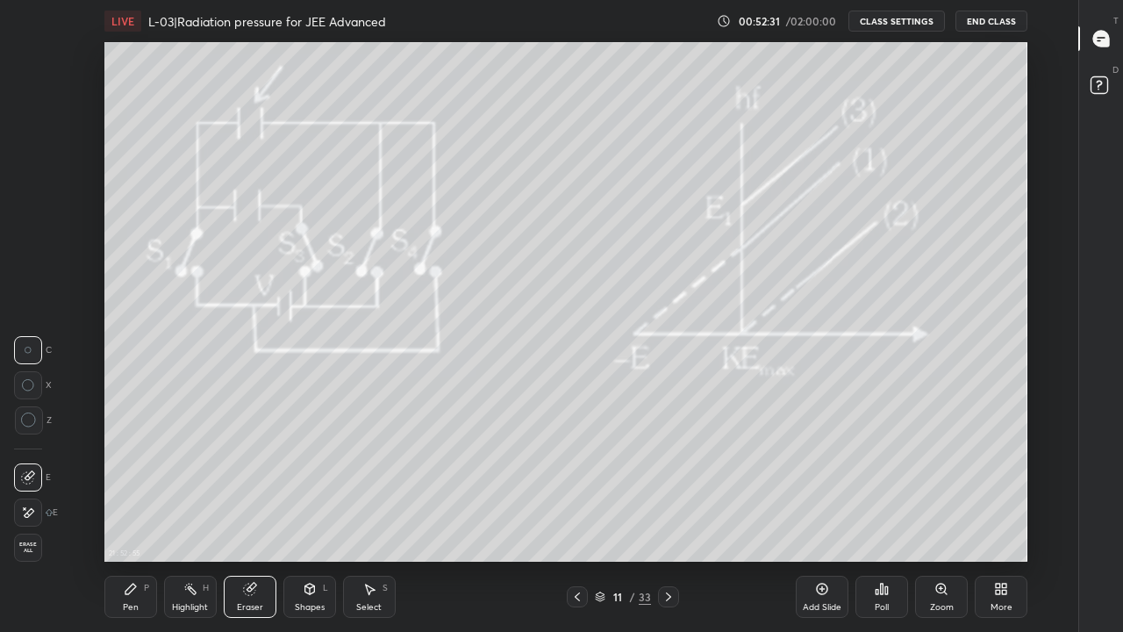
click at [128, 519] on div "Pen P" at bounding box center [130, 596] width 53 height 42
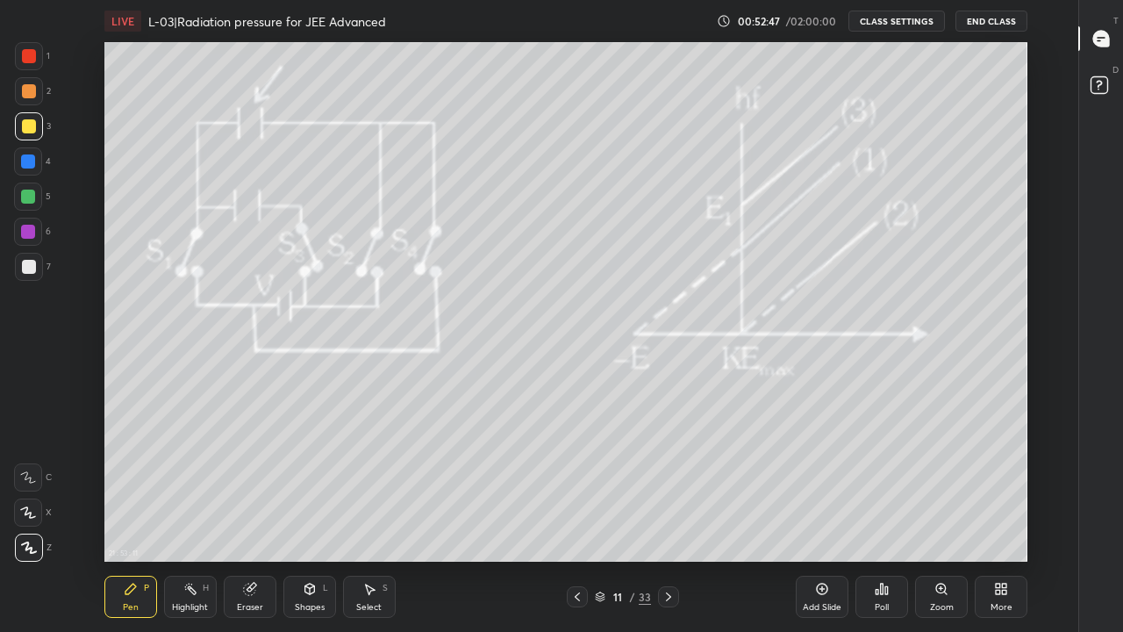
click at [27, 162] on div at bounding box center [28, 161] width 14 height 14
click at [32, 58] on div at bounding box center [29, 56] width 14 height 14
click at [23, 91] on div at bounding box center [29, 91] width 14 height 14
click at [34, 125] on div at bounding box center [29, 126] width 14 height 14
click at [572, 519] on icon at bounding box center [577, 596] width 14 height 14
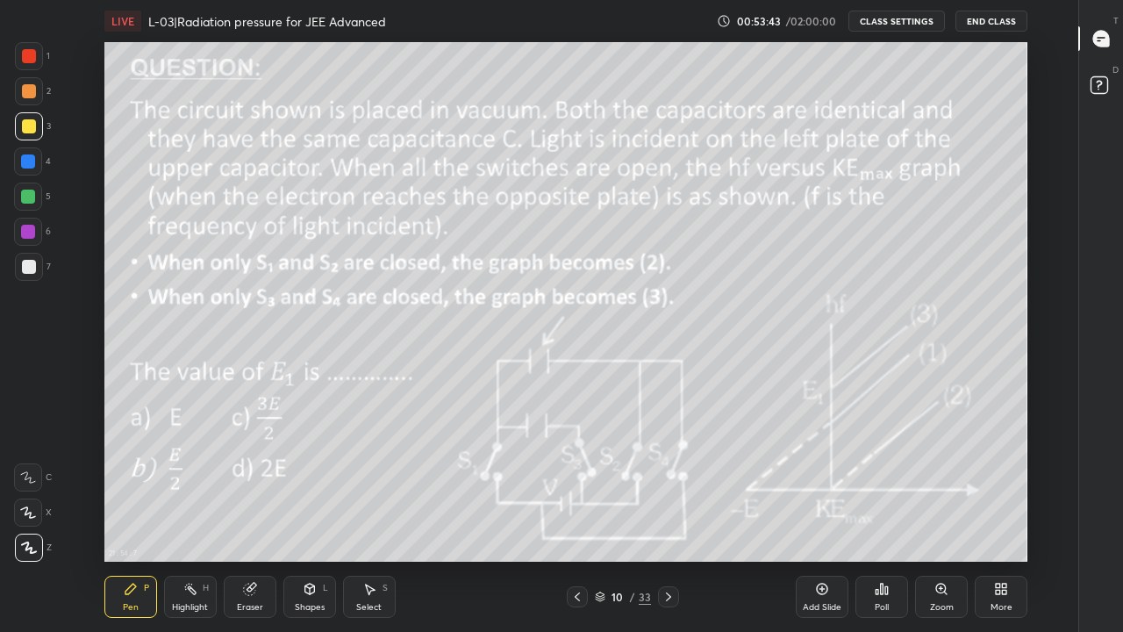
click at [666, 519] on div at bounding box center [668, 596] width 21 height 21
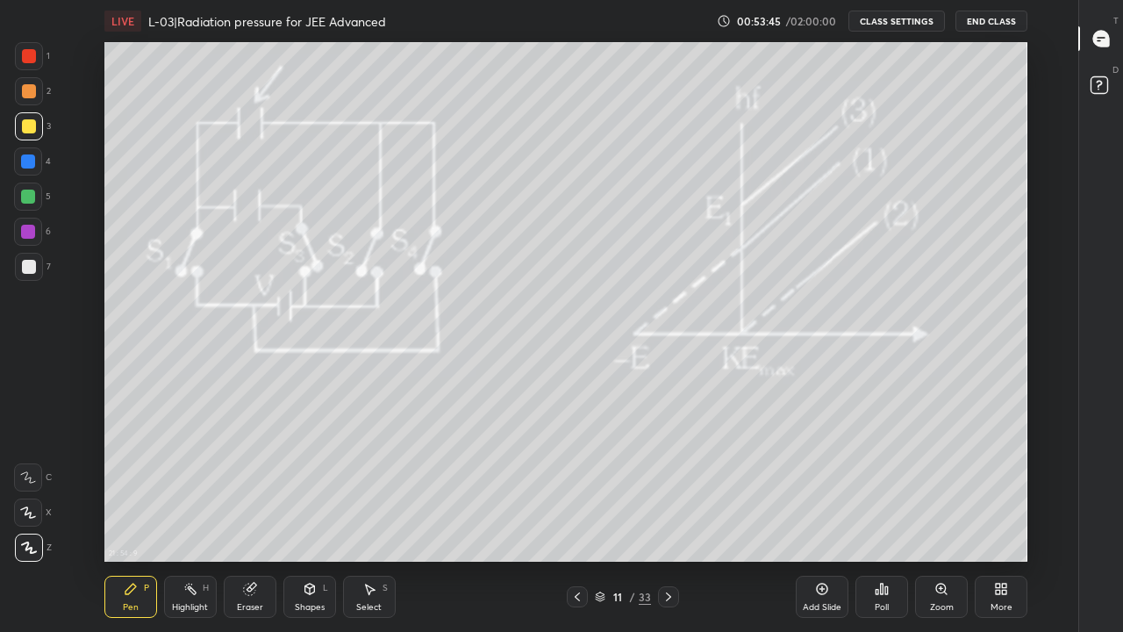
click at [29, 96] on div at bounding box center [29, 91] width 14 height 14
click at [28, 125] on div at bounding box center [29, 126] width 14 height 14
click at [193, 519] on div "Highlight H" at bounding box center [190, 596] width 53 height 42
click at [118, 519] on div "Pen P" at bounding box center [130, 596] width 53 height 42
click at [666, 519] on icon at bounding box center [668, 596] width 14 height 14
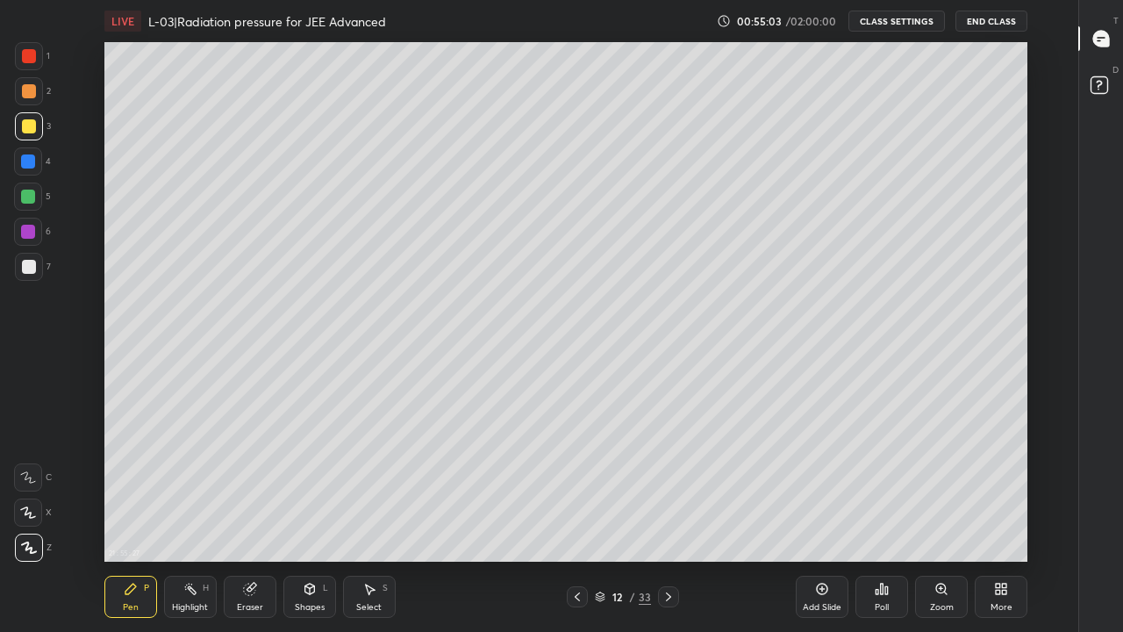
click at [577, 519] on icon at bounding box center [577, 596] width 14 height 14
click at [670, 519] on icon at bounding box center [668, 596] width 14 height 14
click at [191, 519] on rect at bounding box center [191, 590] width 9 height 9
click at [667, 519] on icon at bounding box center [668, 596] width 14 height 14
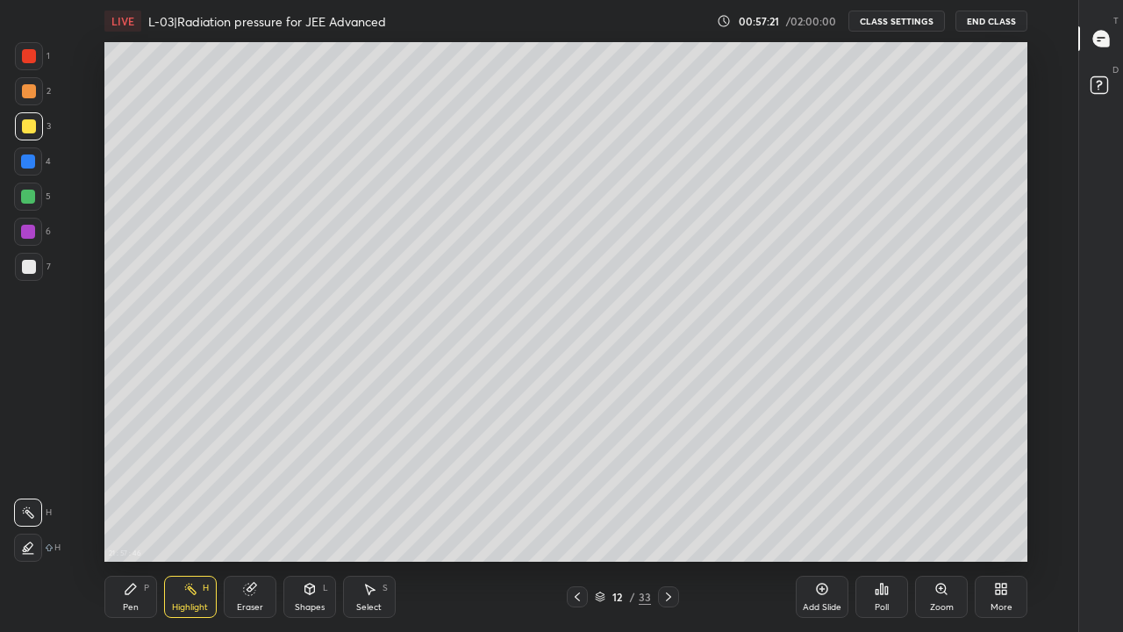
click at [667, 519] on icon at bounding box center [668, 596] width 14 height 14
click at [582, 519] on div at bounding box center [577, 596] width 21 height 21
click at [575, 519] on div at bounding box center [577, 596] width 21 height 21
click at [667, 519] on icon at bounding box center [668, 596] width 14 height 14
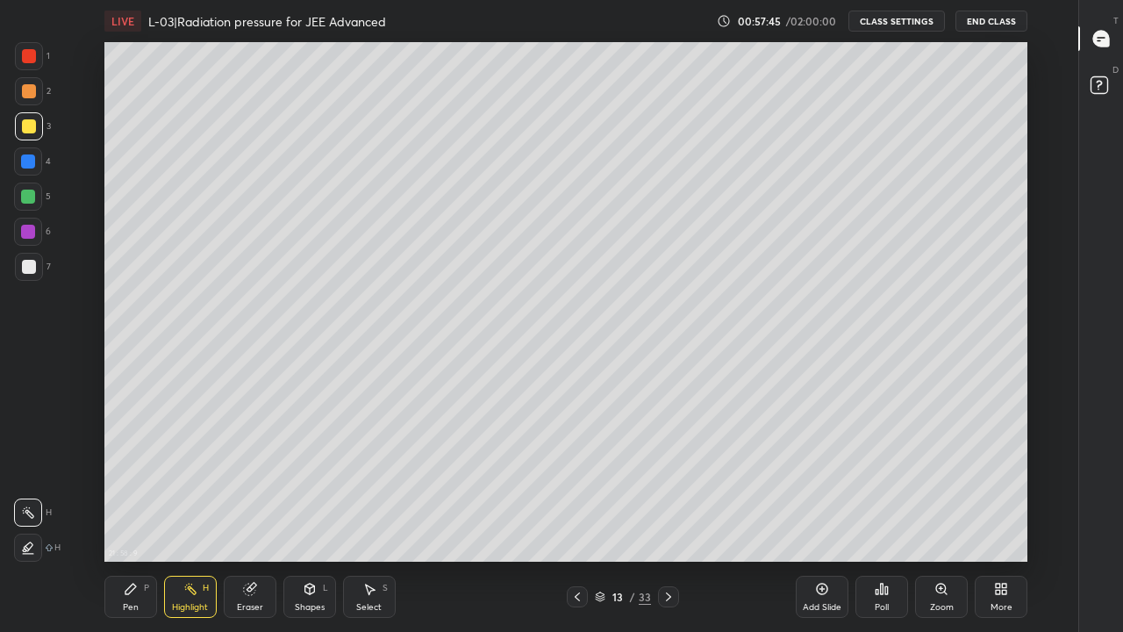
click at [579, 519] on icon at bounding box center [577, 596] width 14 height 14
click at [584, 519] on div at bounding box center [577, 596] width 21 height 21
click at [667, 519] on icon at bounding box center [668, 596] width 14 height 14
click at [576, 519] on icon at bounding box center [577, 596] width 5 height 9
click at [577, 519] on icon at bounding box center [577, 596] width 14 height 14
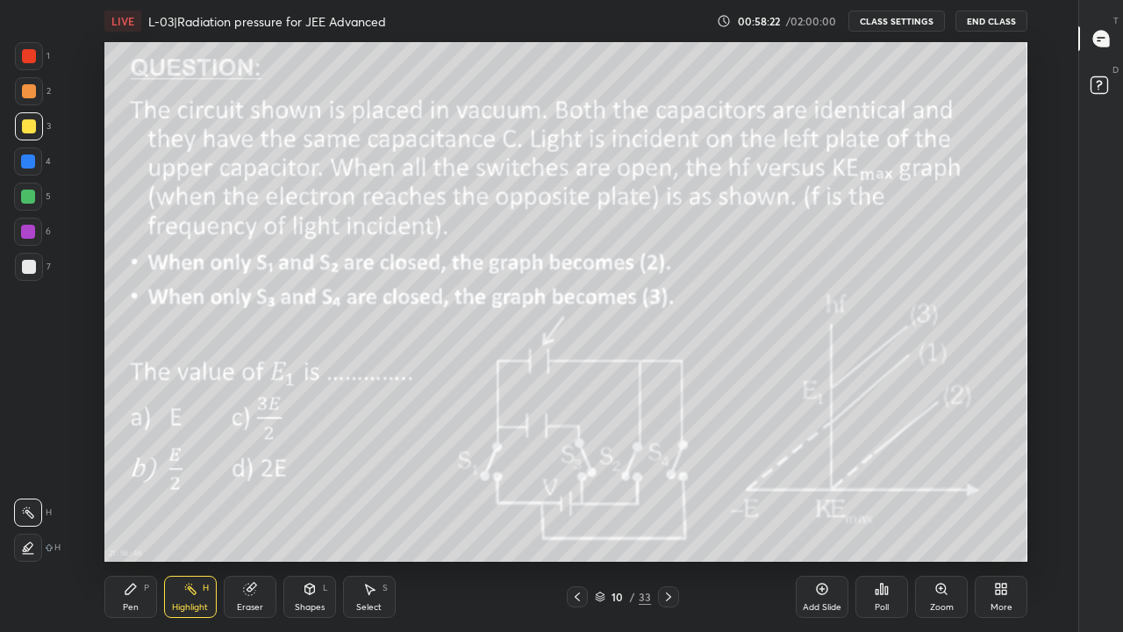
click at [670, 519] on div at bounding box center [668, 596] width 21 height 21
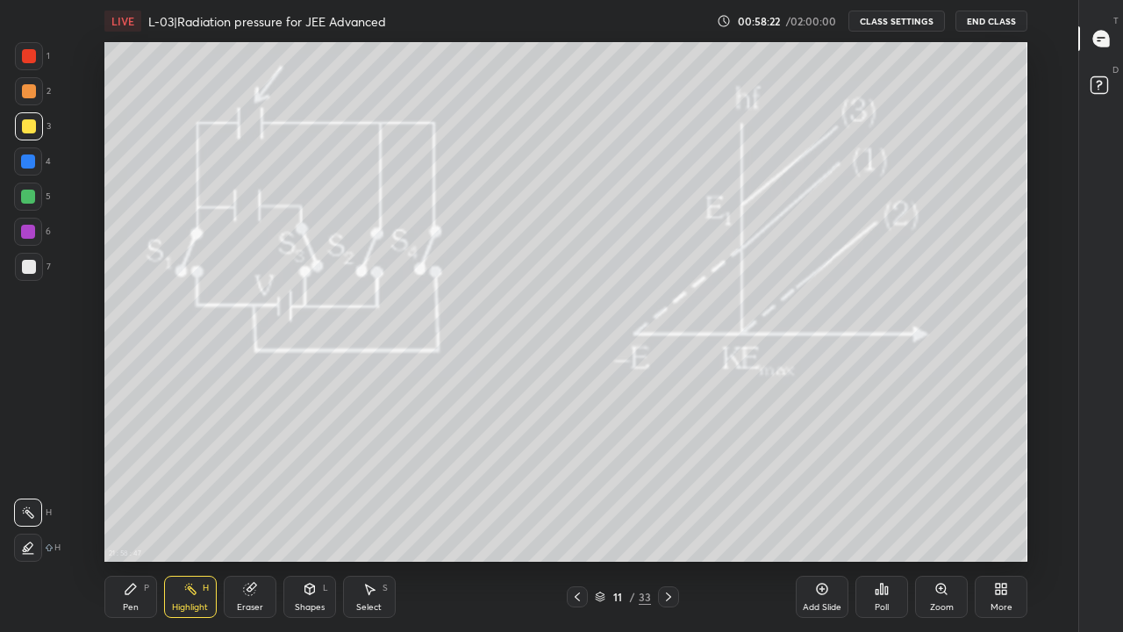
click at [667, 519] on icon at bounding box center [668, 596] width 5 height 9
click at [669, 519] on icon at bounding box center [668, 596] width 5 height 9
click at [668, 519] on icon at bounding box center [668, 596] width 5 height 9
click at [667, 519] on icon at bounding box center [668, 596] width 14 height 14
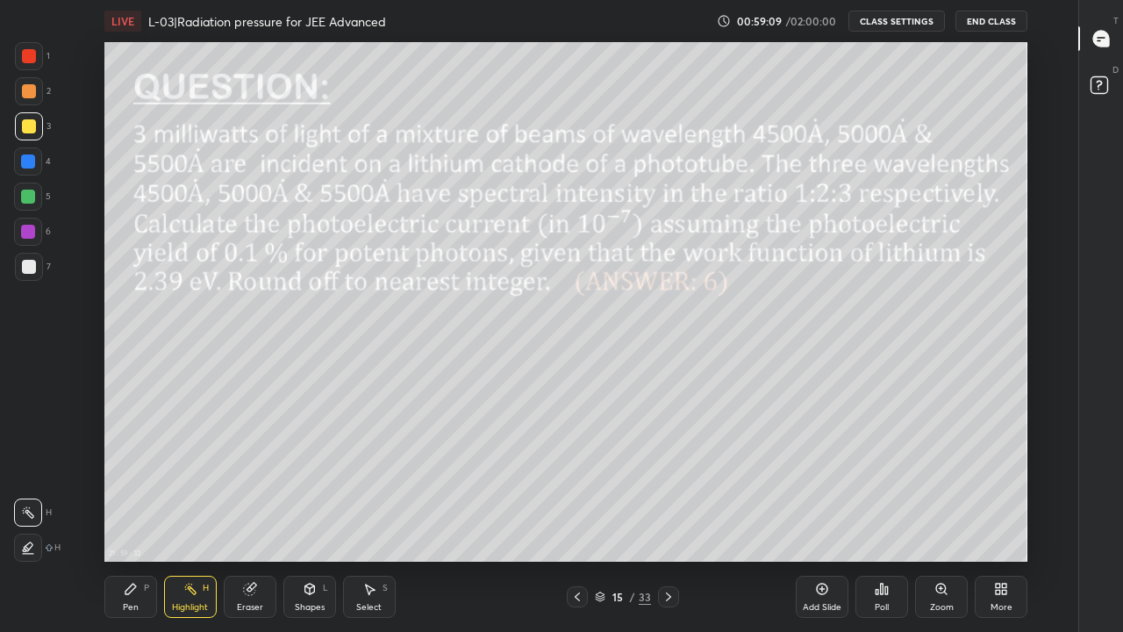
click at [305, 519] on div "Shapes L" at bounding box center [309, 596] width 53 height 42
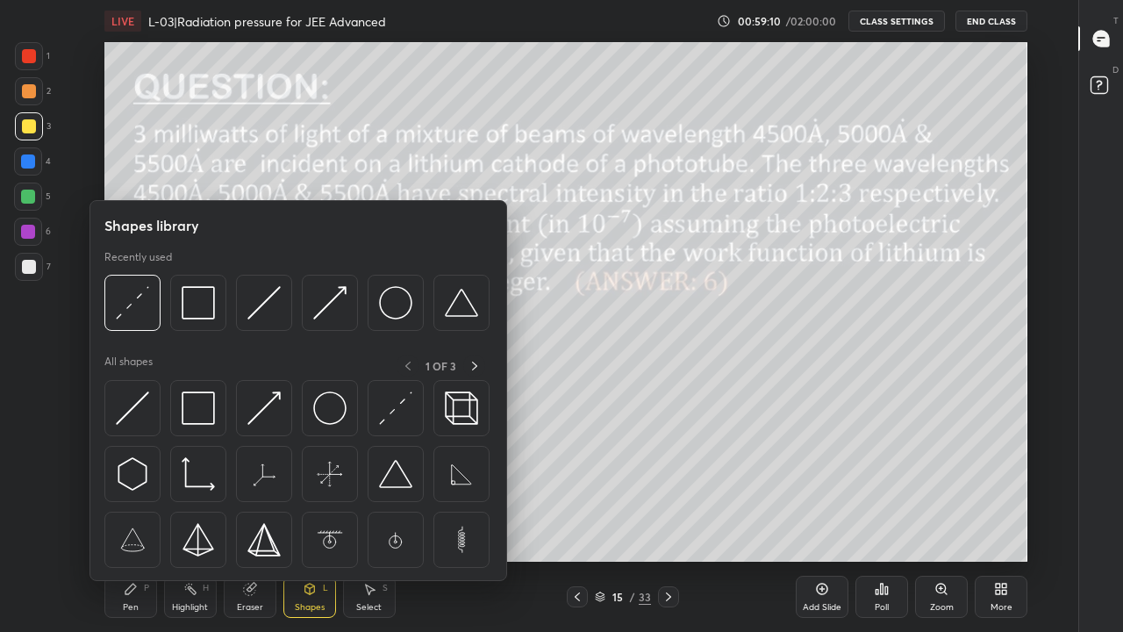
click at [391, 407] on img at bounding box center [395, 407] width 33 height 33
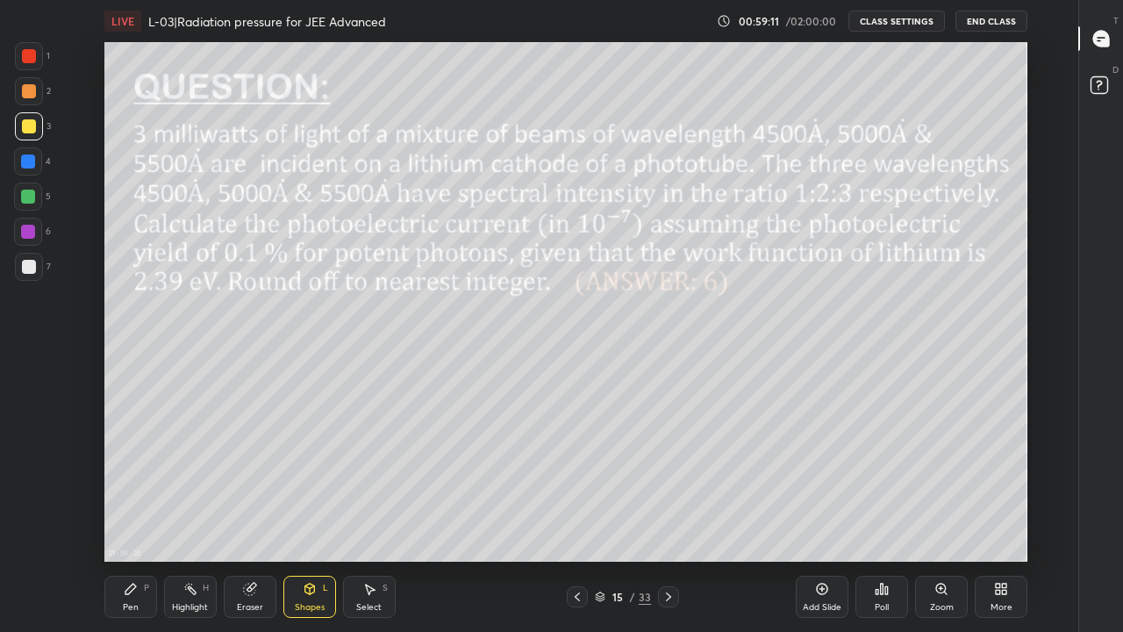
click at [25, 95] on div at bounding box center [29, 91] width 14 height 14
click at [28, 131] on div at bounding box center [29, 126] width 14 height 14
click at [182, 519] on div "Highlight" at bounding box center [190, 607] width 36 height 9
click at [138, 519] on div "Pen P" at bounding box center [130, 596] width 53 height 42
click at [196, 519] on div "Highlight H" at bounding box center [190, 596] width 53 height 42
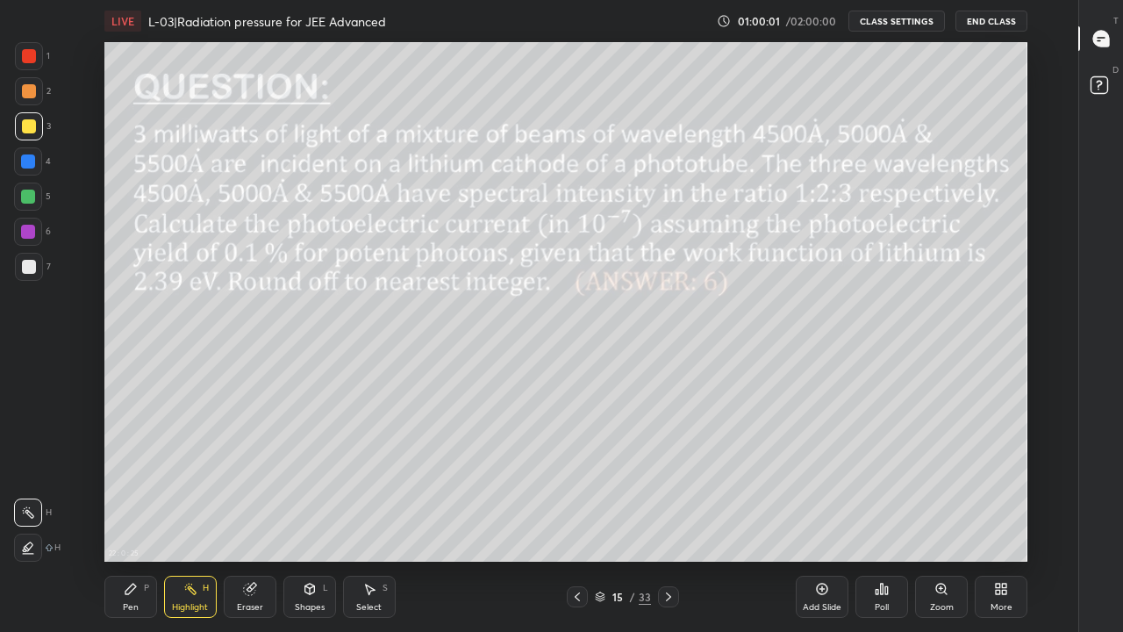
click at [251, 519] on div "Eraser" at bounding box center [250, 607] width 26 height 9
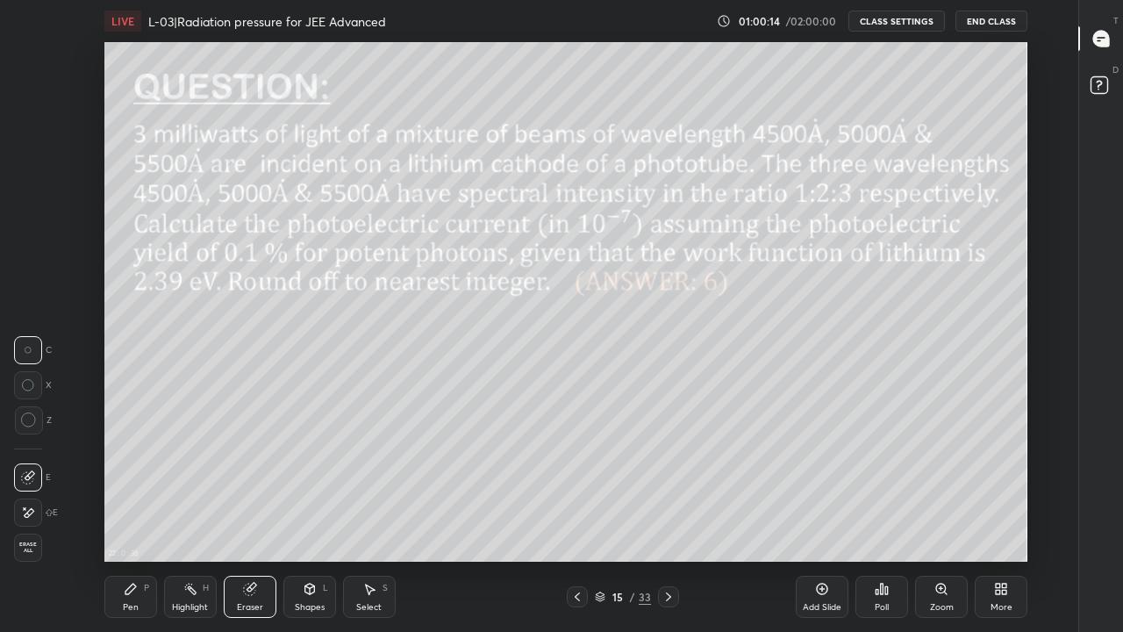
click at [191, 519] on div "Highlight" at bounding box center [190, 607] width 36 height 9
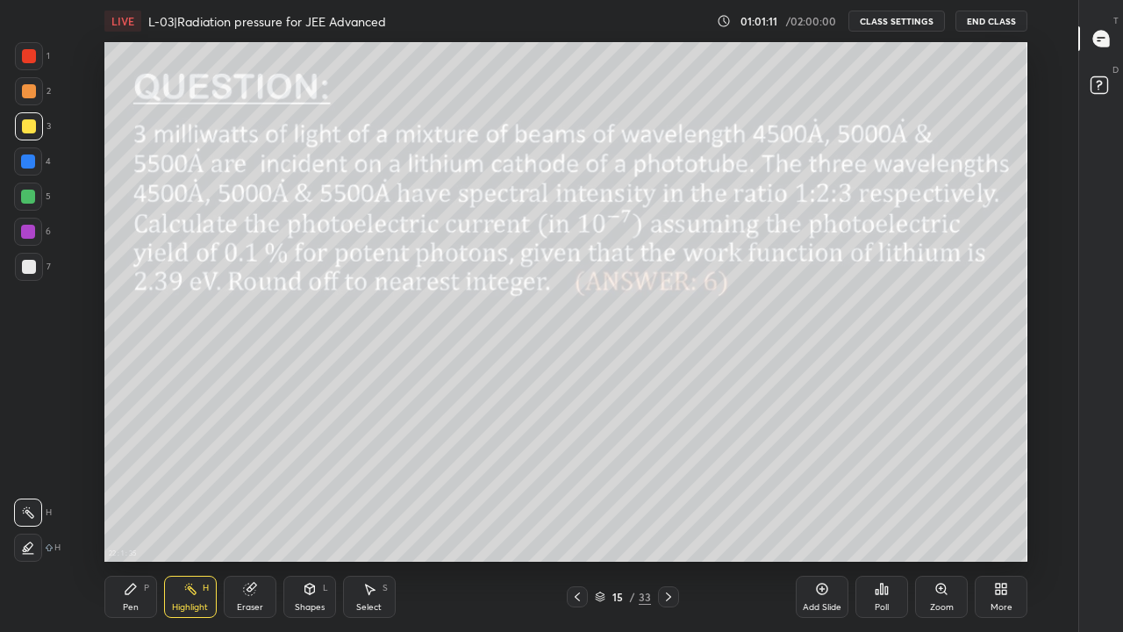
click at [817, 519] on icon at bounding box center [822, 588] width 11 height 11
click at [132, 519] on div "Pen" at bounding box center [131, 607] width 16 height 9
click at [28, 96] on div at bounding box center [29, 91] width 14 height 14
click at [25, 55] on div at bounding box center [29, 56] width 14 height 14
click at [28, 91] on div at bounding box center [29, 91] width 14 height 14
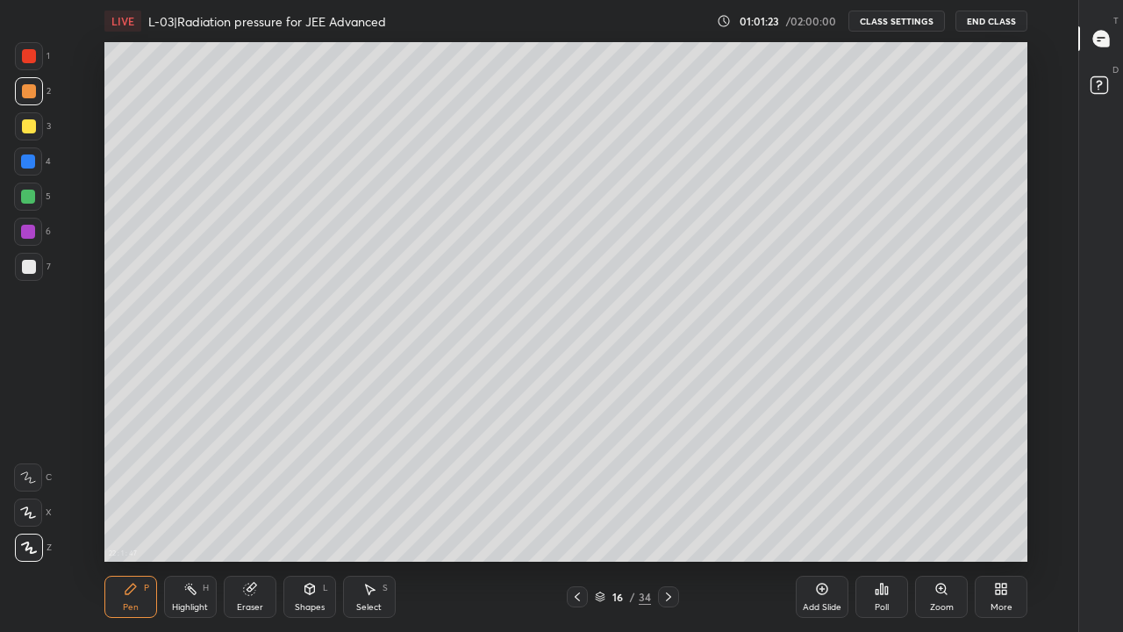
click at [25, 126] on div at bounding box center [29, 126] width 14 height 14
click at [261, 519] on div "Eraser" at bounding box center [250, 607] width 26 height 9
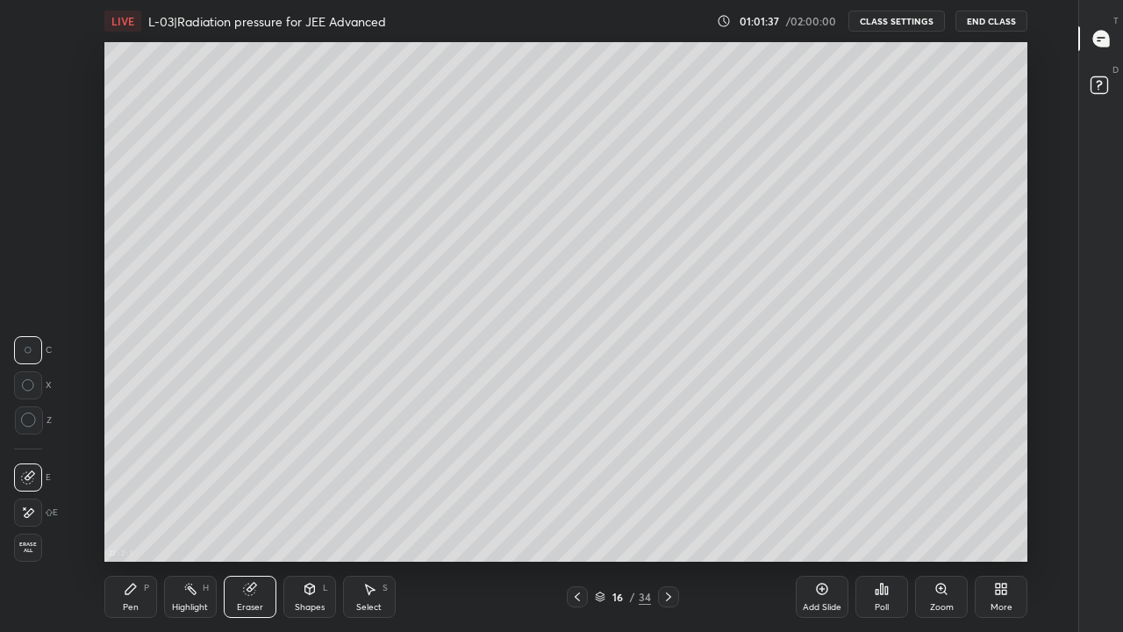
click at [140, 519] on div "Pen P" at bounding box center [130, 596] width 53 height 42
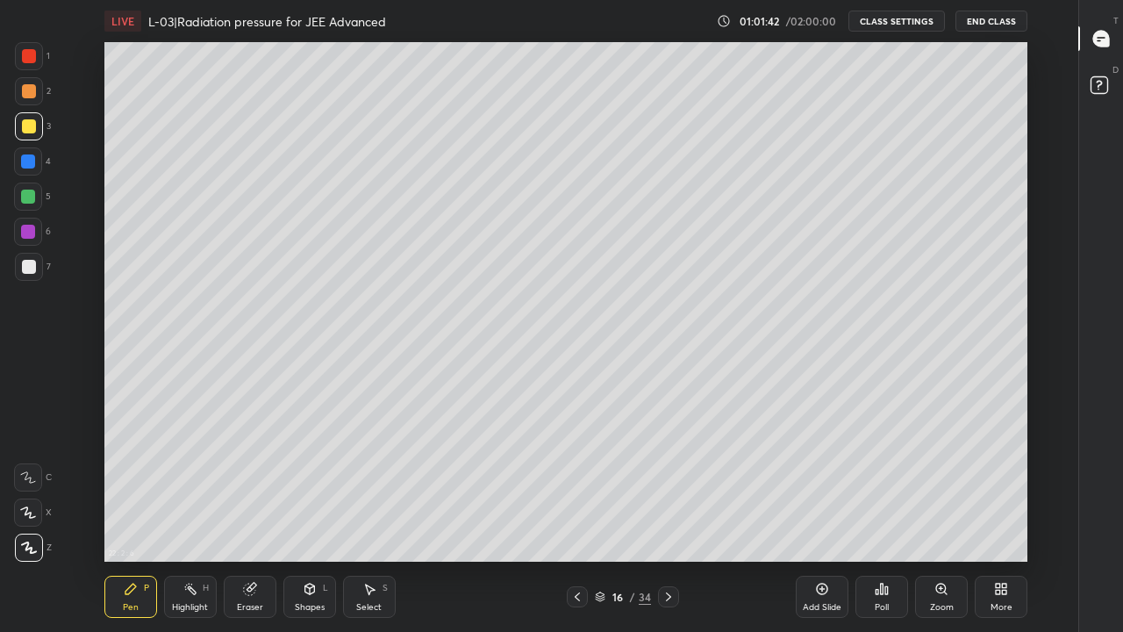
click at [568, 519] on div at bounding box center [577, 596] width 21 height 21
click at [666, 519] on div at bounding box center [668, 596] width 21 height 21
click at [30, 89] on div at bounding box center [29, 91] width 14 height 14
click at [570, 519] on div at bounding box center [577, 596] width 21 height 21
click at [668, 519] on icon at bounding box center [668, 596] width 14 height 14
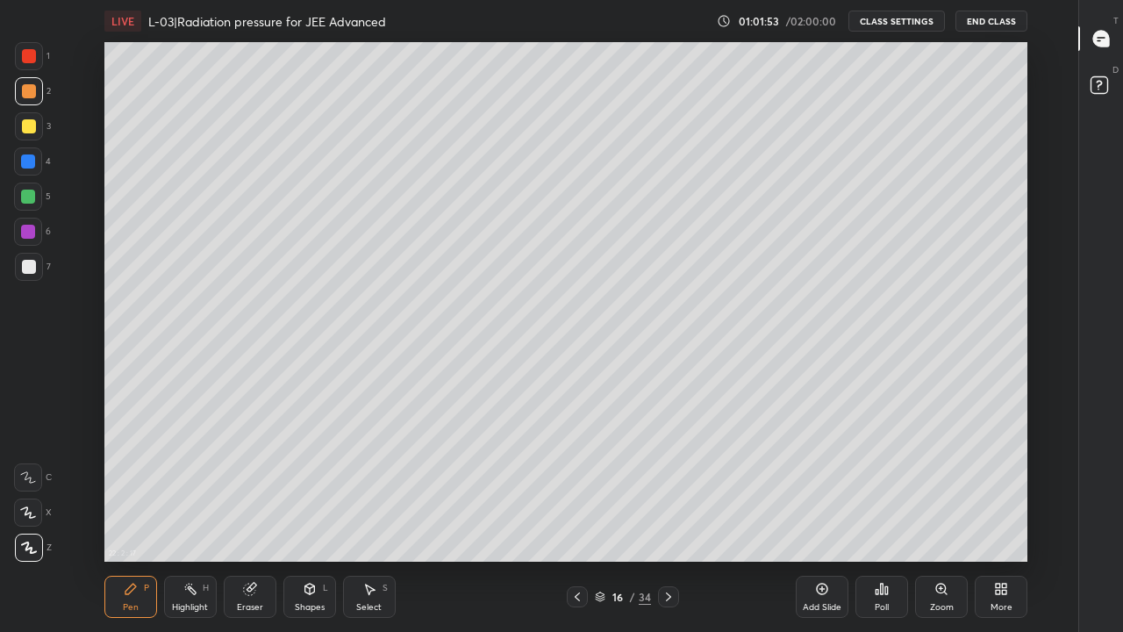
click at [25, 235] on div at bounding box center [28, 232] width 14 height 14
click at [28, 201] on div at bounding box center [28, 196] width 14 height 14
click at [567, 519] on div at bounding box center [577, 596] width 21 height 21
click at [255, 519] on div "Eraser" at bounding box center [250, 596] width 53 height 42
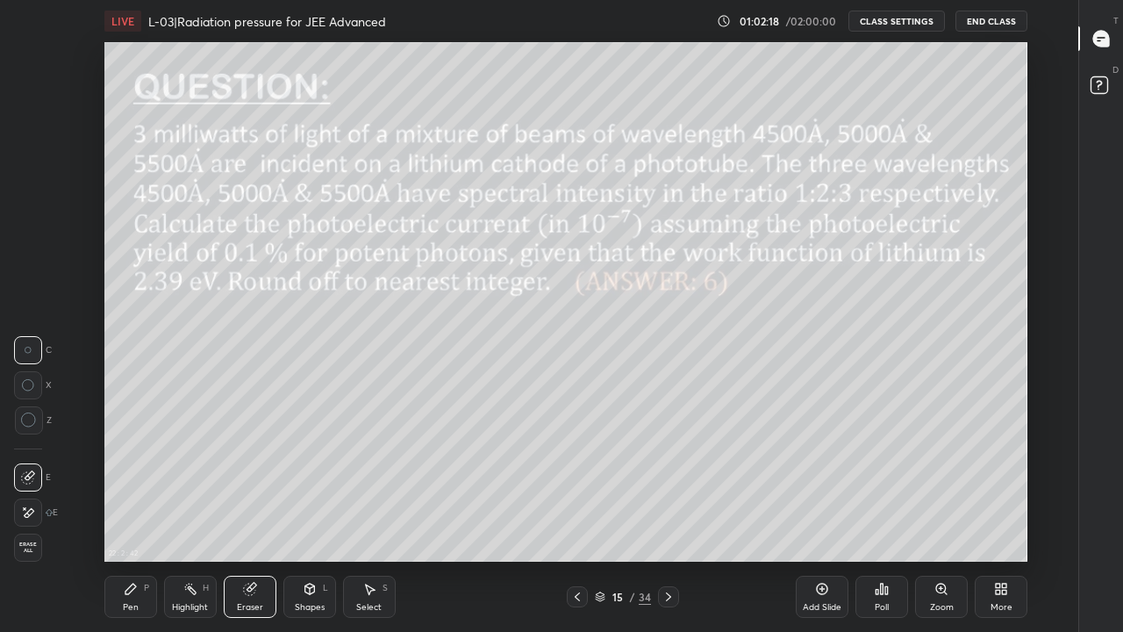
click at [186, 519] on div "Highlight H" at bounding box center [190, 596] width 53 height 42
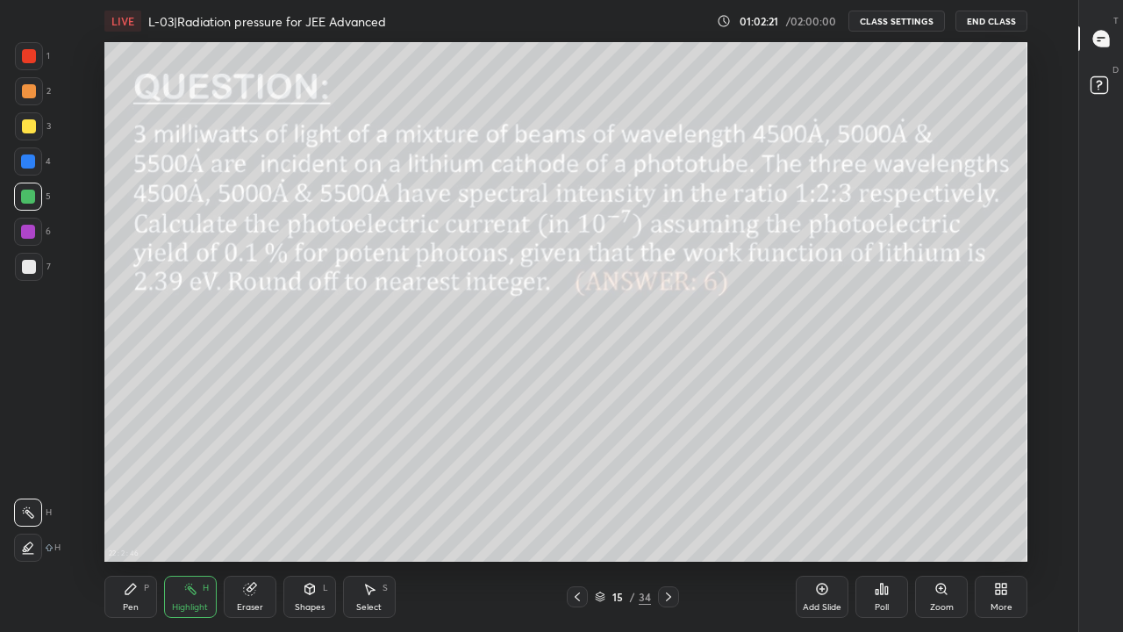
click at [670, 519] on icon at bounding box center [668, 596] width 14 height 14
click at [133, 519] on icon at bounding box center [131, 589] width 14 height 14
click at [577, 519] on icon at bounding box center [577, 596] width 14 height 14
click at [667, 519] on icon at bounding box center [668, 596] width 14 height 14
click at [30, 130] on div at bounding box center [29, 126] width 14 height 14
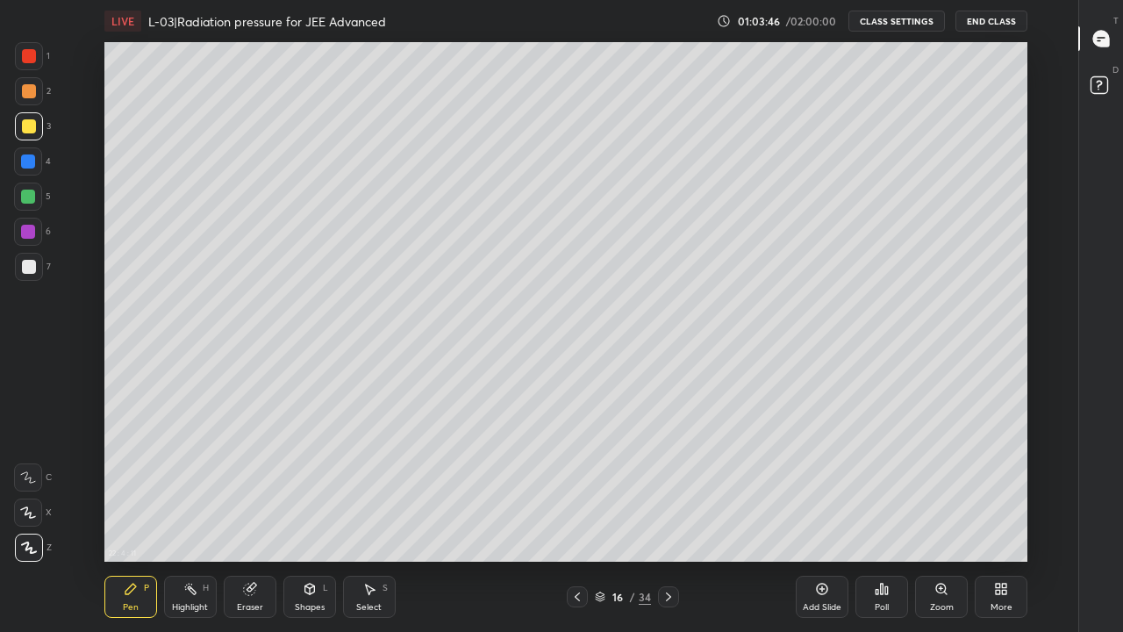
click at [24, 89] on div at bounding box center [29, 91] width 14 height 14
click at [32, 56] on div at bounding box center [29, 56] width 14 height 14
click at [313, 519] on icon at bounding box center [309, 588] width 10 height 11
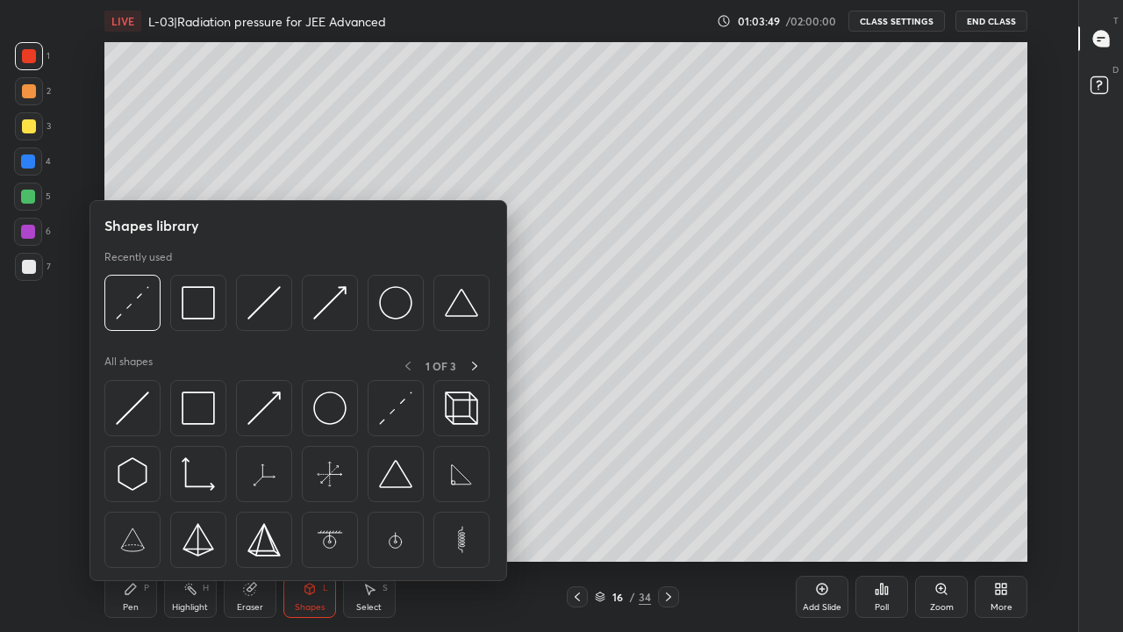
click at [209, 410] on img at bounding box center [198, 407] width 33 height 33
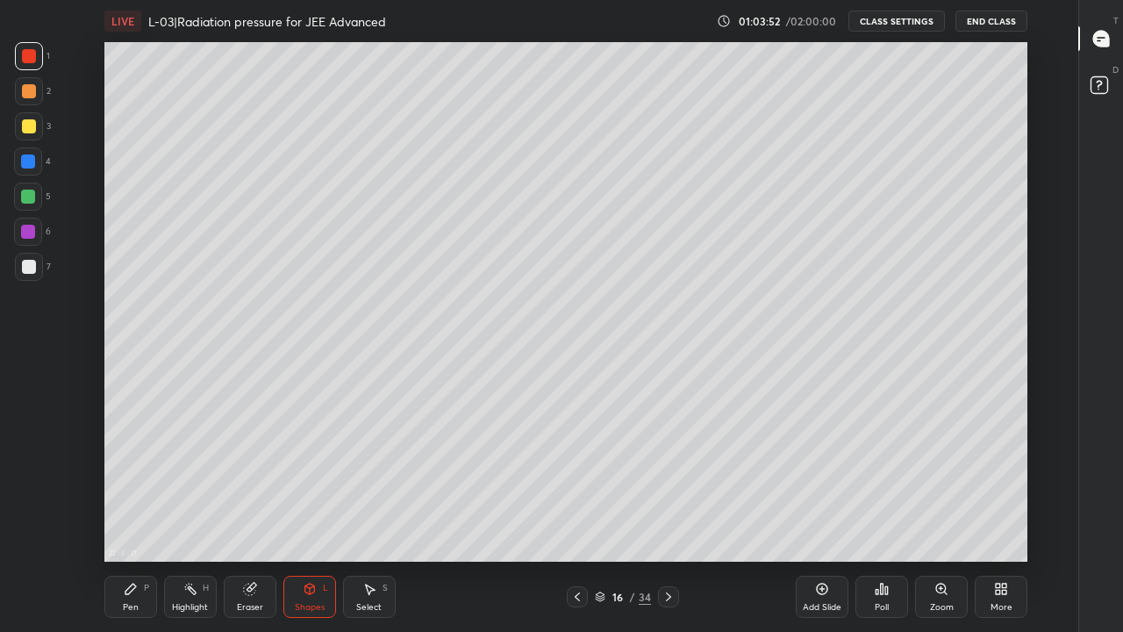
click at [580, 519] on div at bounding box center [577, 596] width 21 height 21
click at [312, 519] on icon at bounding box center [310, 589] width 14 height 14
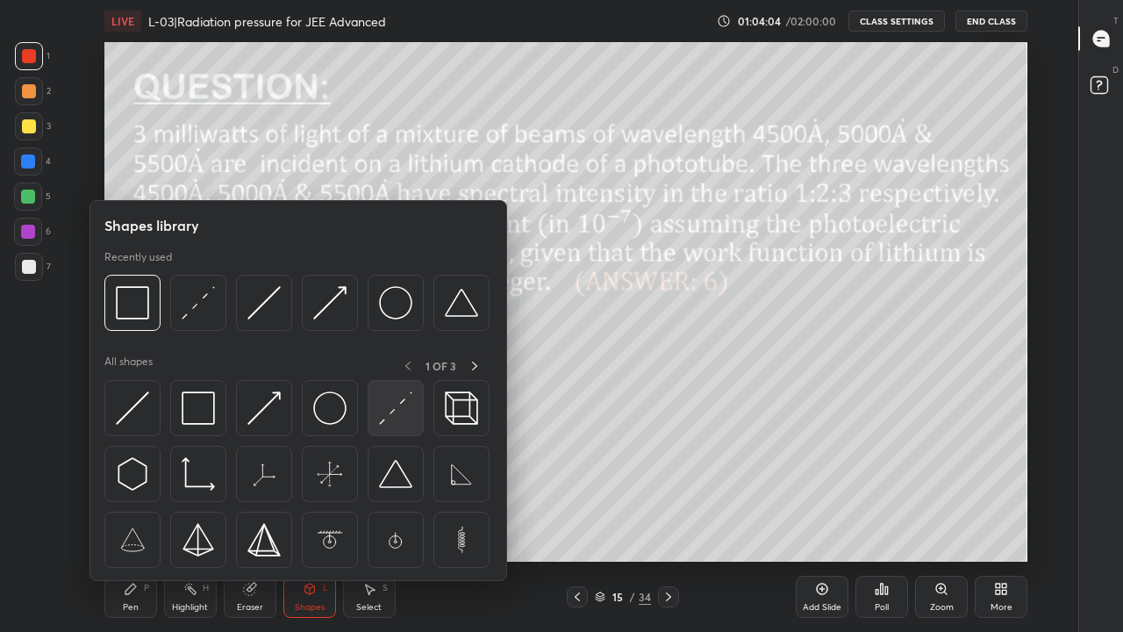
click at [381, 408] on img at bounding box center [395, 407] width 33 height 33
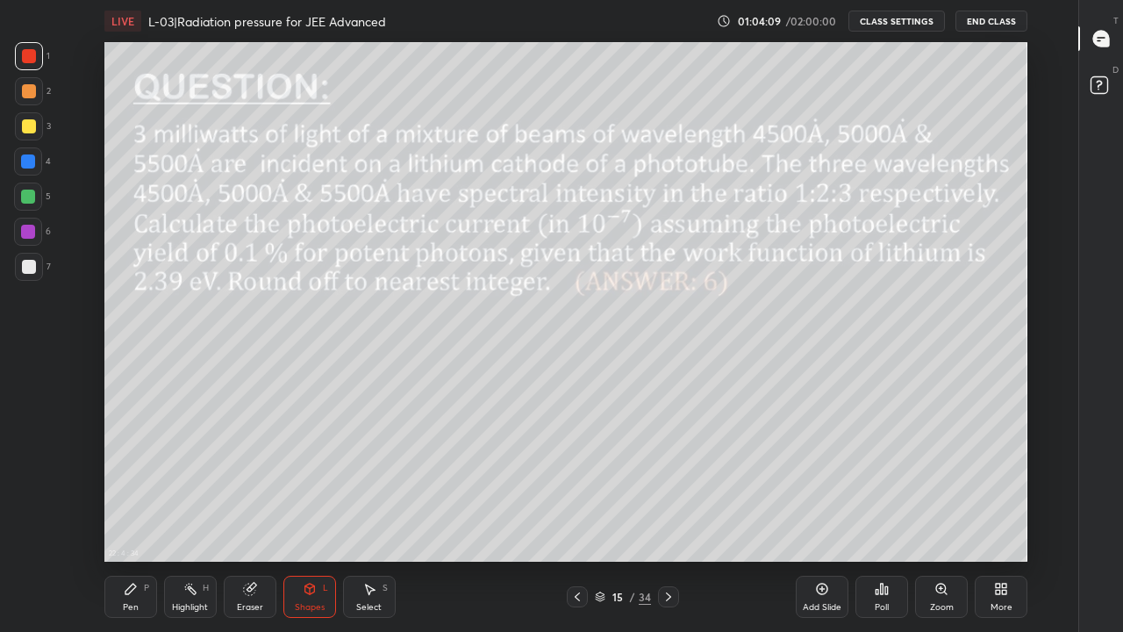
click at [665, 519] on icon at bounding box center [668, 596] width 14 height 14
click at [25, 127] on div at bounding box center [29, 126] width 14 height 14
click at [131, 519] on icon at bounding box center [130, 588] width 11 height 11
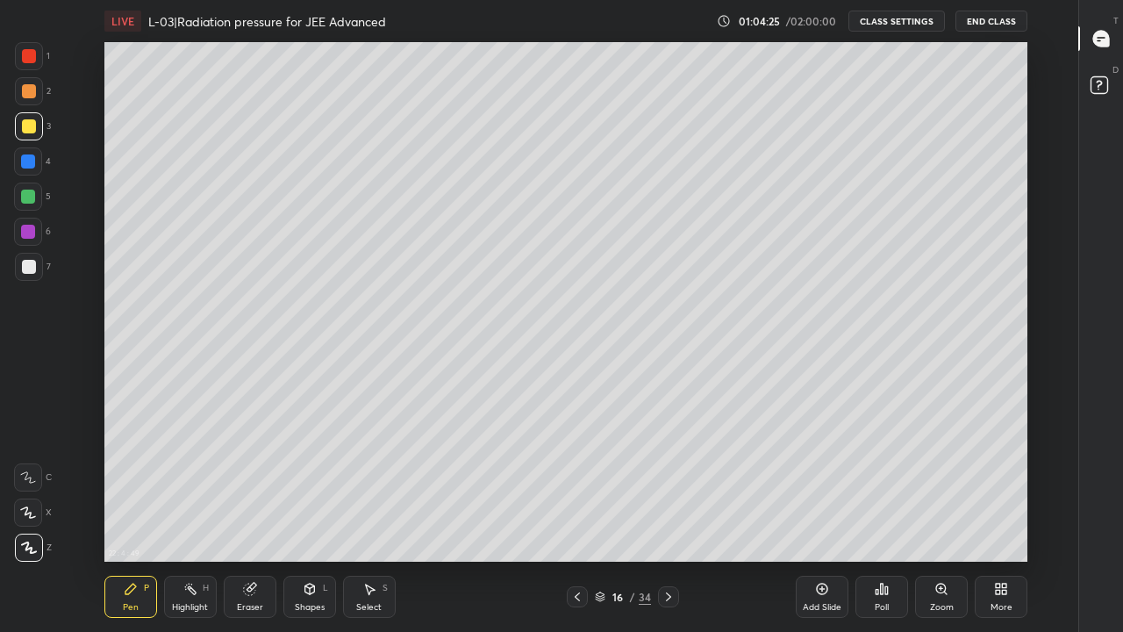
click at [577, 519] on icon at bounding box center [577, 596] width 14 height 14
click at [667, 519] on icon at bounding box center [668, 596] width 14 height 14
click at [189, 519] on icon at bounding box center [190, 589] width 2 height 2
click at [139, 519] on div "Pen P" at bounding box center [130, 596] width 53 height 42
click at [308, 519] on div "Shapes L" at bounding box center [309, 596] width 53 height 42
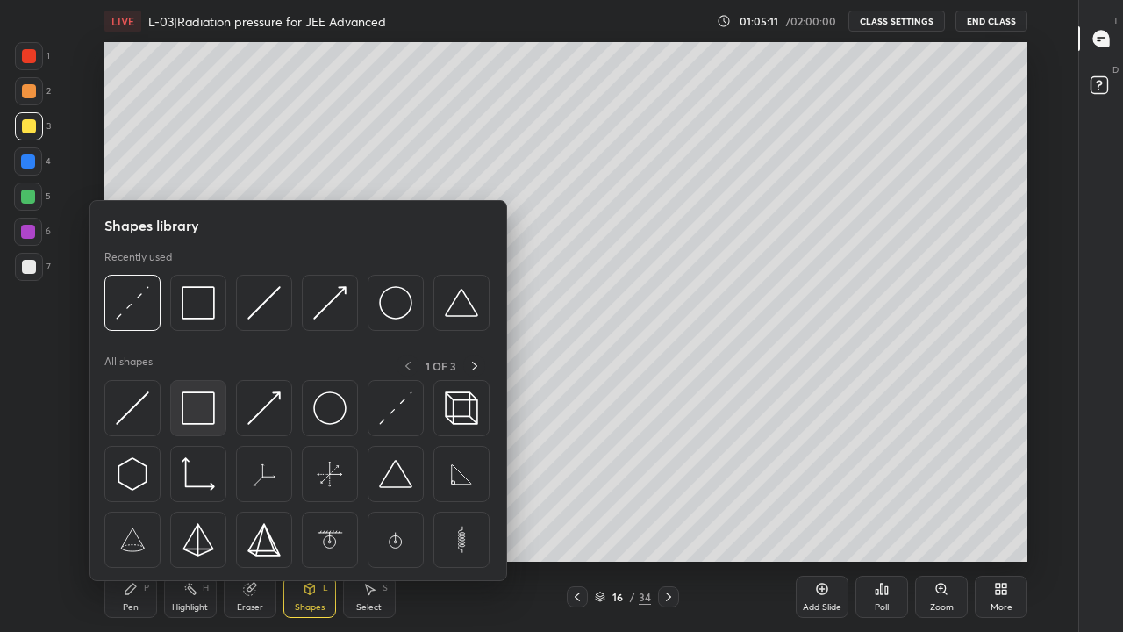
click at [200, 415] on img at bounding box center [198, 407] width 33 height 33
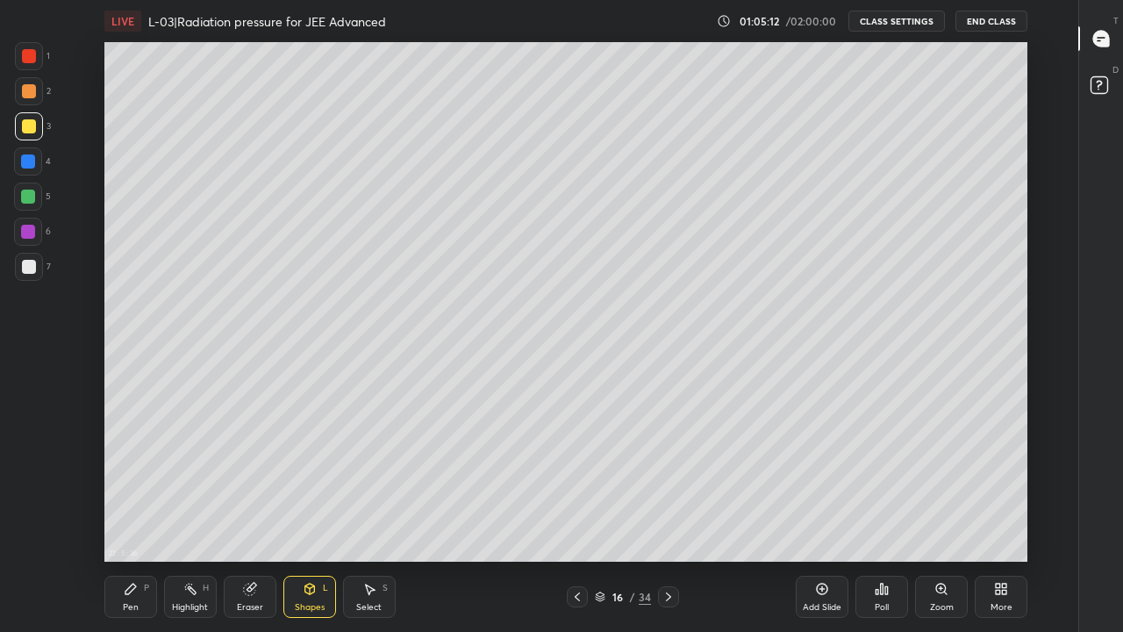
click at [25, 68] on div at bounding box center [29, 56] width 28 height 28
click at [32, 199] on div at bounding box center [28, 196] width 14 height 14
click at [26, 127] on div at bounding box center [29, 126] width 14 height 14
click at [137, 519] on div "Pen P" at bounding box center [130, 596] width 53 height 42
click at [196, 519] on icon at bounding box center [190, 589] width 14 height 14
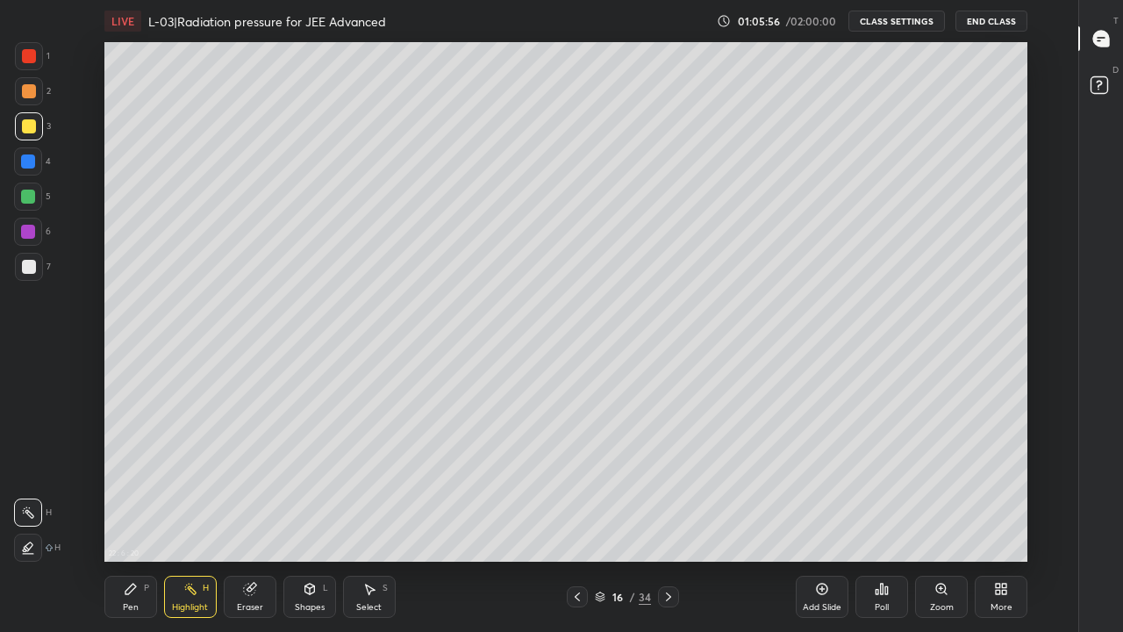
click at [119, 519] on div "Pen P" at bounding box center [130, 596] width 53 height 42
click at [132, 519] on div "Pen" at bounding box center [131, 607] width 16 height 9
click at [31, 165] on div at bounding box center [28, 161] width 14 height 14
click at [820, 519] on icon at bounding box center [822, 589] width 14 height 14
click at [132, 519] on div "Pen" at bounding box center [131, 607] width 16 height 9
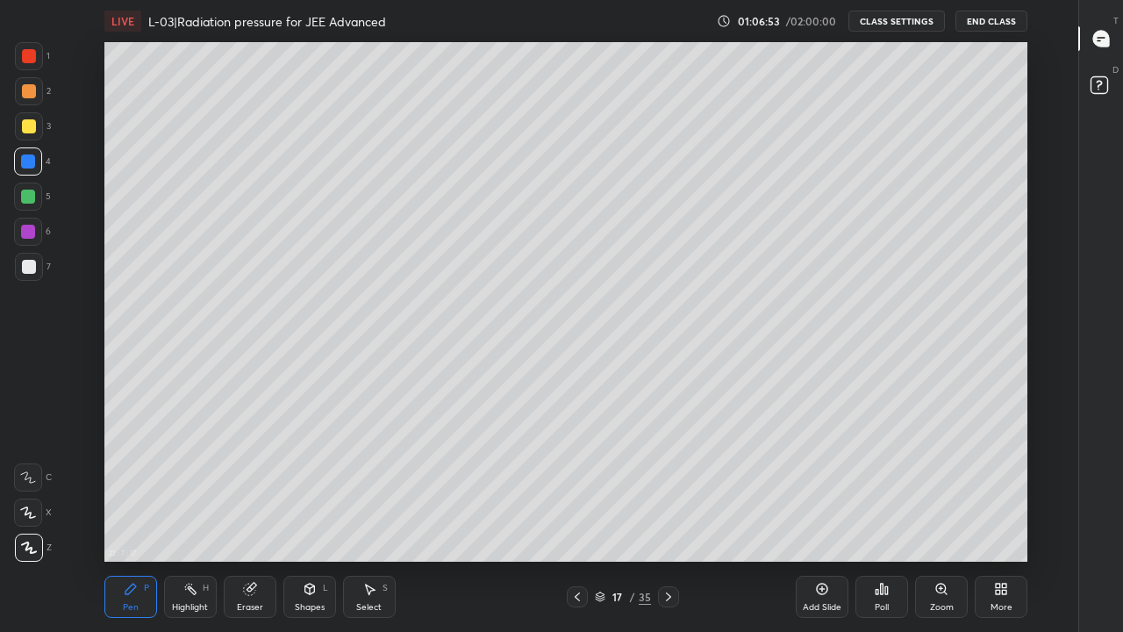
click at [26, 197] on div at bounding box center [28, 196] width 14 height 14
click at [263, 519] on div "Eraser" at bounding box center [250, 596] width 53 height 42
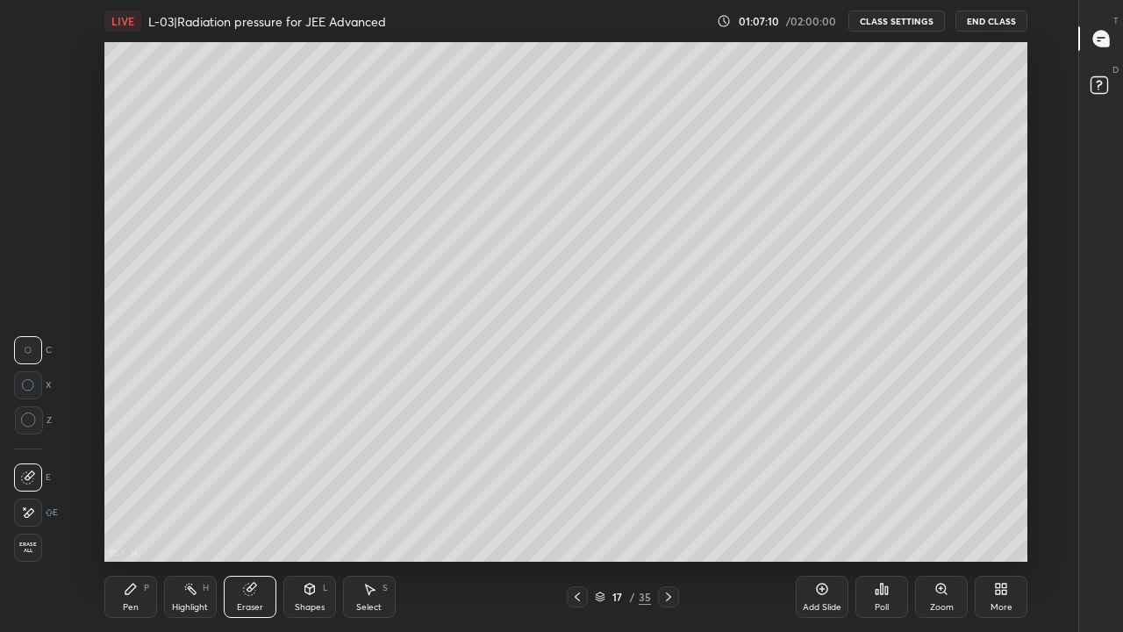
click at [129, 519] on div "Pen" at bounding box center [131, 607] width 16 height 9
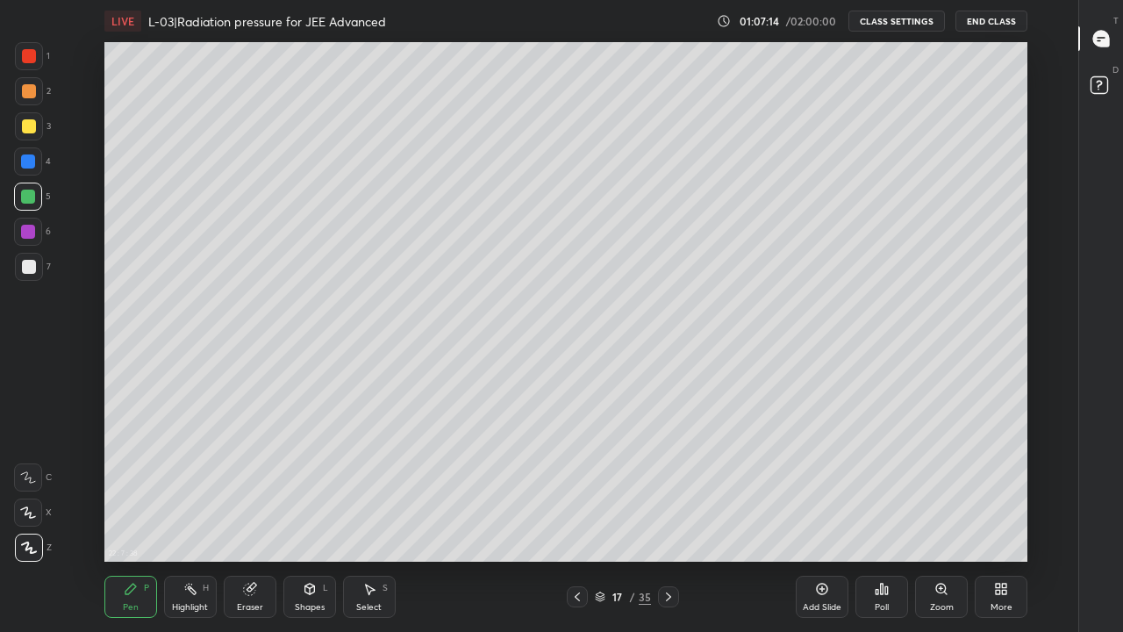
click at [576, 519] on icon at bounding box center [577, 596] width 14 height 14
click at [668, 519] on icon at bounding box center [668, 596] width 5 height 9
click at [32, 125] on div at bounding box center [29, 126] width 14 height 14
click at [577, 519] on icon at bounding box center [577, 596] width 14 height 14
click at [667, 519] on icon at bounding box center [668, 596] width 14 height 14
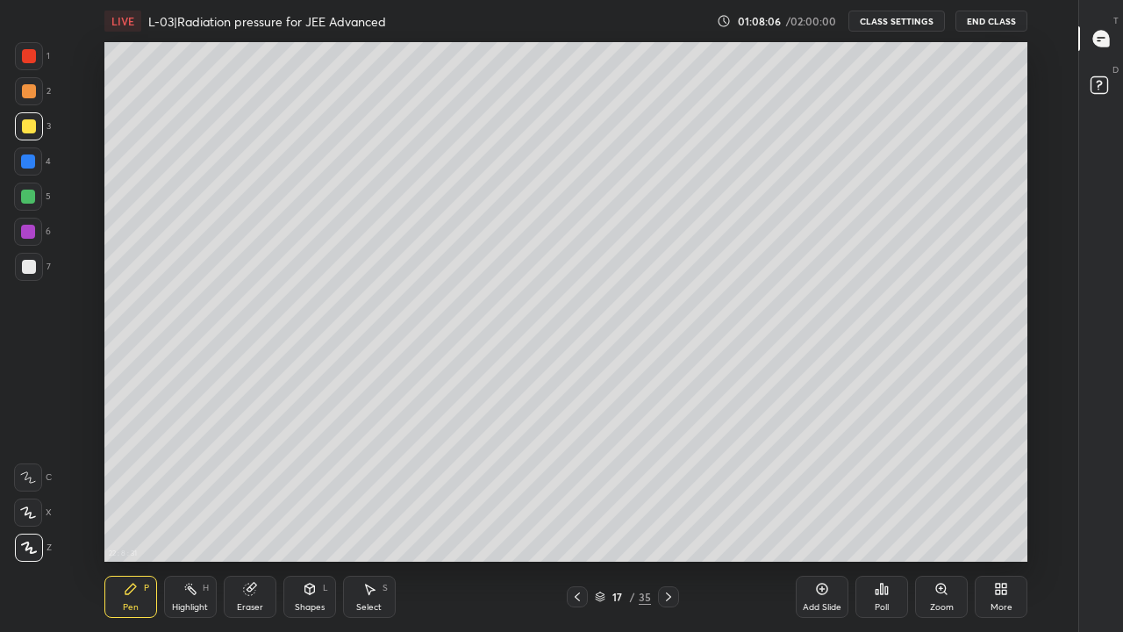
click at [575, 519] on icon at bounding box center [577, 596] width 5 height 9
click at [22, 56] on div at bounding box center [29, 56] width 14 height 14
click at [667, 519] on icon at bounding box center [668, 596] width 14 height 14
click at [818, 519] on div "Add Slide" at bounding box center [822, 596] width 53 height 42
click at [28, 236] on div at bounding box center [28, 232] width 14 height 14
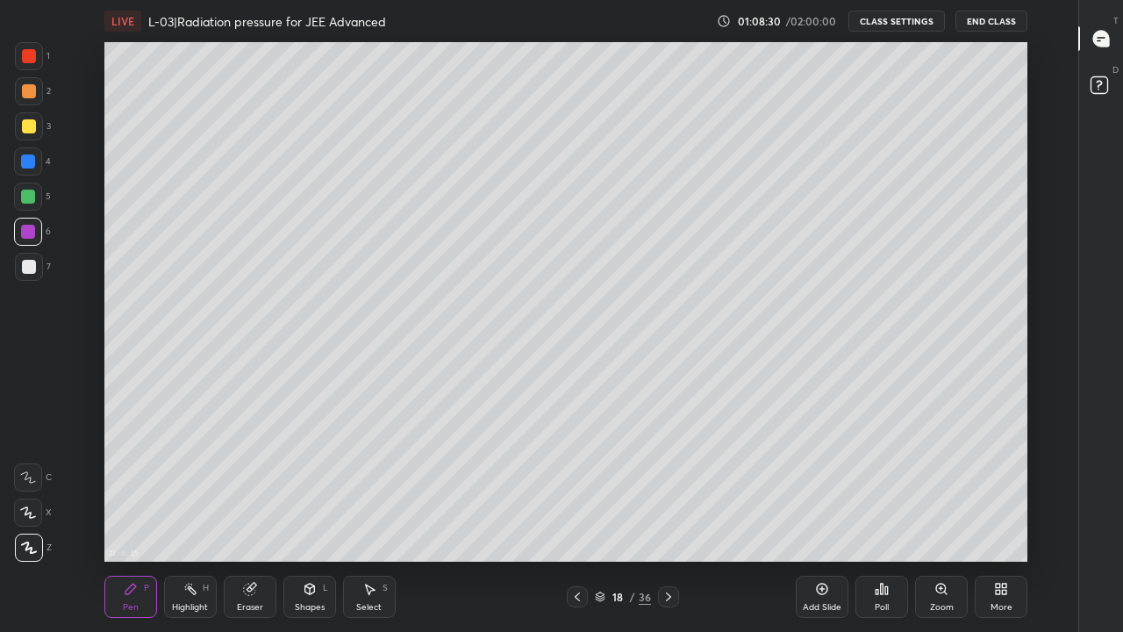
click at [28, 262] on div at bounding box center [29, 267] width 14 height 14
click at [575, 519] on icon at bounding box center [577, 596] width 14 height 14
click at [577, 519] on icon at bounding box center [577, 596] width 5 height 9
click at [660, 519] on div at bounding box center [668, 596] width 21 height 21
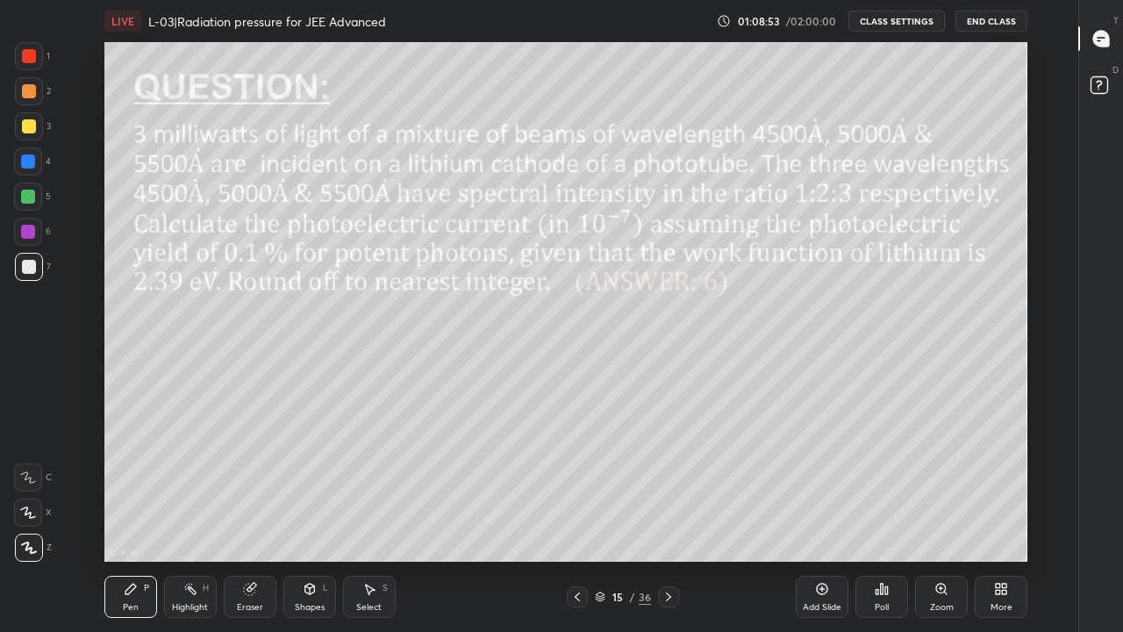
click at [667, 519] on icon at bounding box center [668, 596] width 14 height 14
click at [26, 128] on div at bounding box center [29, 126] width 14 height 14
click at [260, 519] on div "Eraser" at bounding box center [250, 596] width 53 height 42
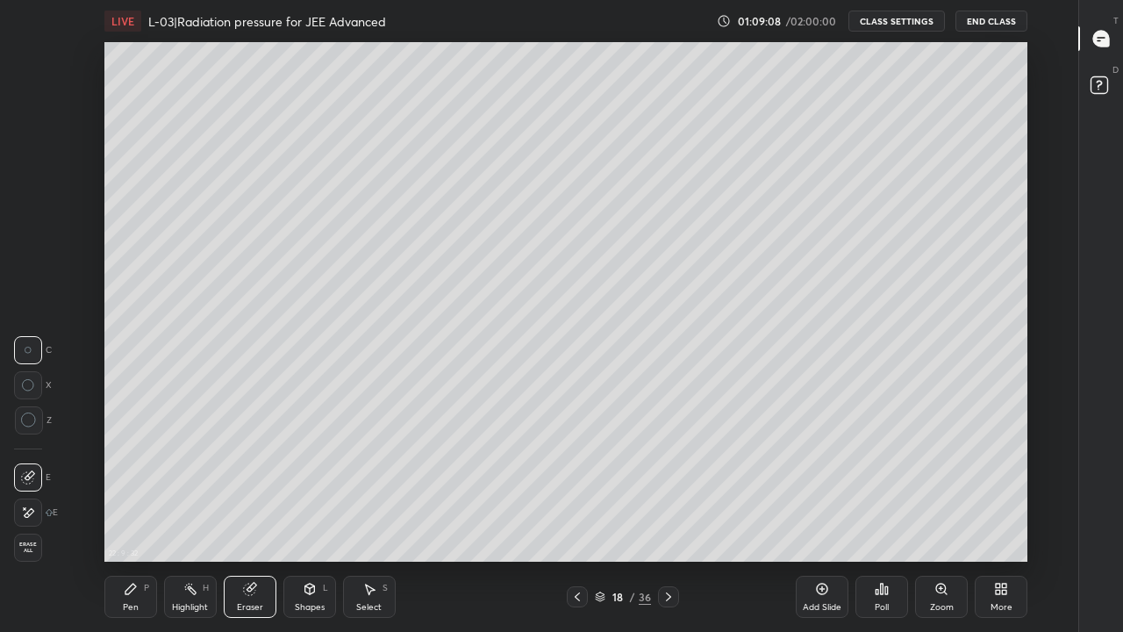
click at [139, 519] on div "Pen P" at bounding box center [130, 596] width 53 height 42
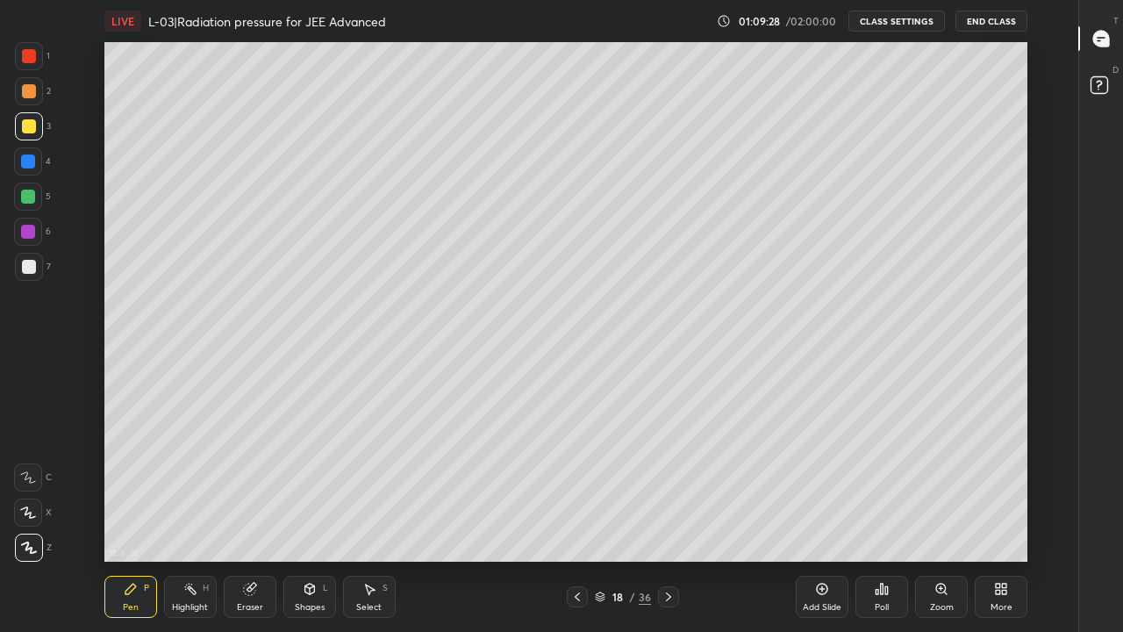
click at [26, 96] on div at bounding box center [29, 91] width 14 height 14
click at [246, 519] on div "Eraser" at bounding box center [250, 607] width 26 height 9
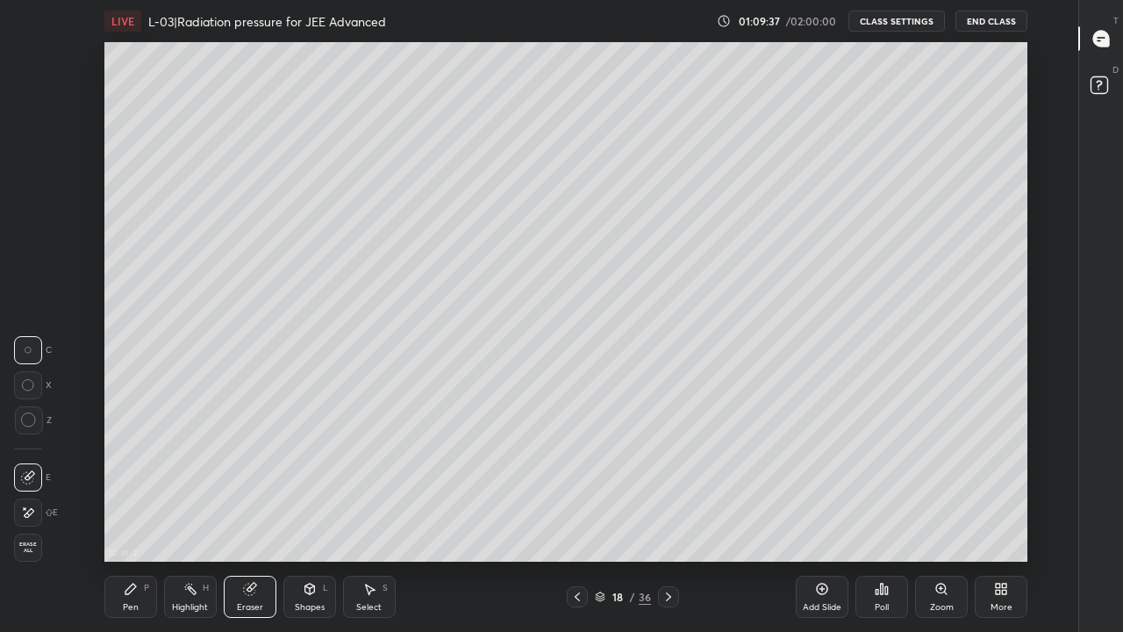
click at [129, 519] on div "Pen" at bounding box center [131, 607] width 16 height 9
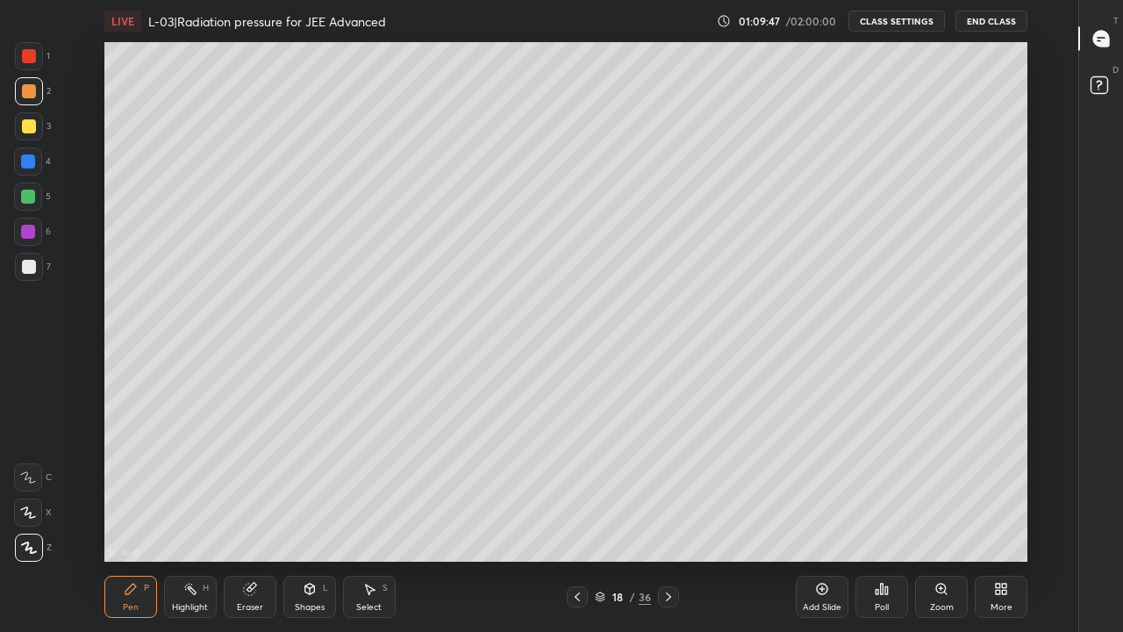
click at [253, 519] on icon at bounding box center [248, 588] width 11 height 11
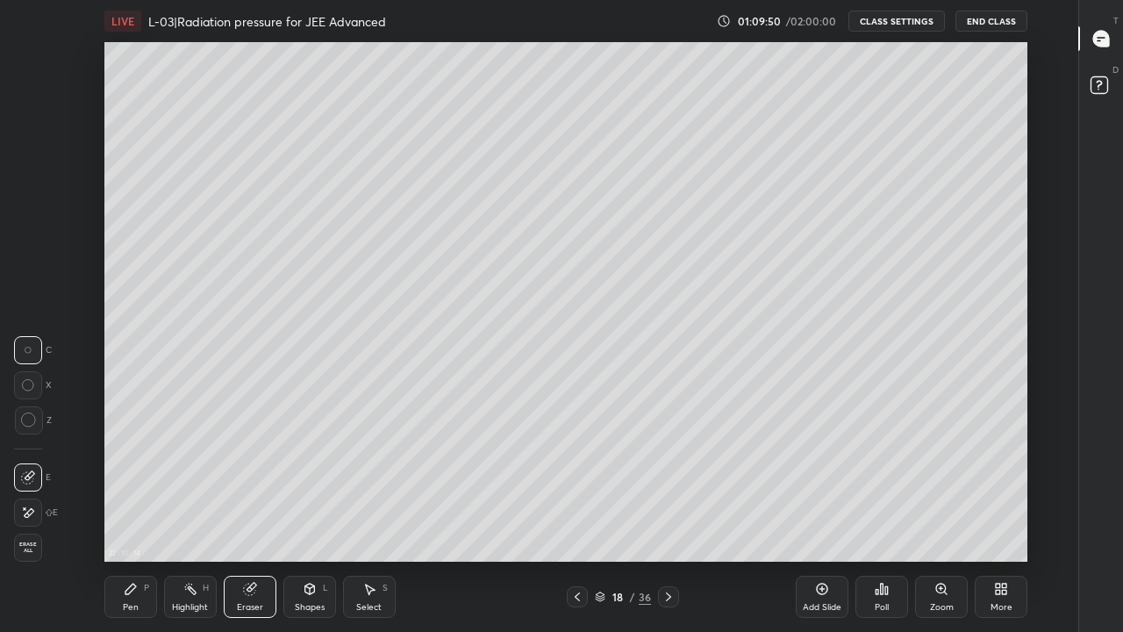
click at [310, 519] on icon at bounding box center [310, 591] width 0 height 6
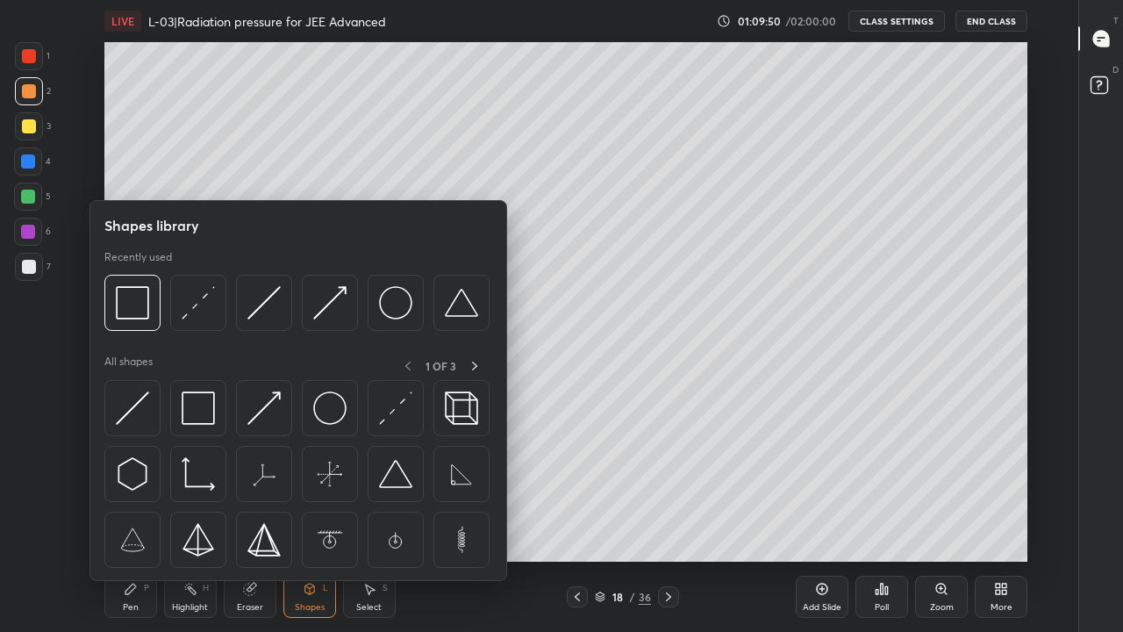
click at [208, 418] on img at bounding box center [198, 407] width 33 height 33
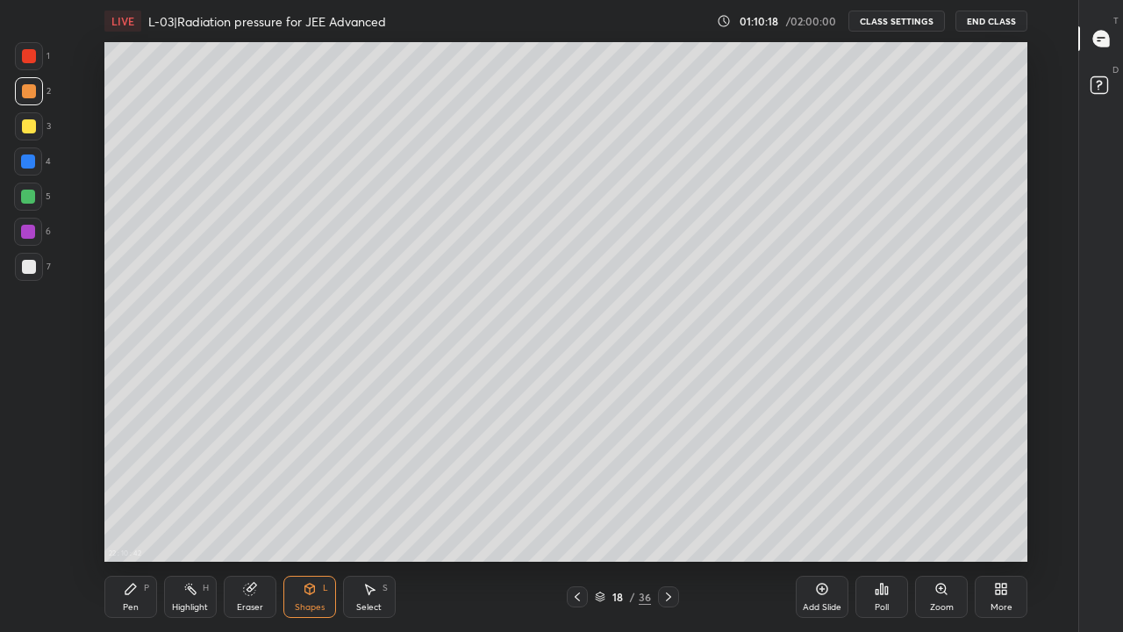
click at [570, 519] on icon at bounding box center [577, 596] width 14 height 14
click at [568, 519] on div at bounding box center [577, 596] width 21 height 21
click at [577, 519] on icon at bounding box center [577, 596] width 14 height 14
click at [667, 519] on icon at bounding box center [668, 596] width 14 height 14
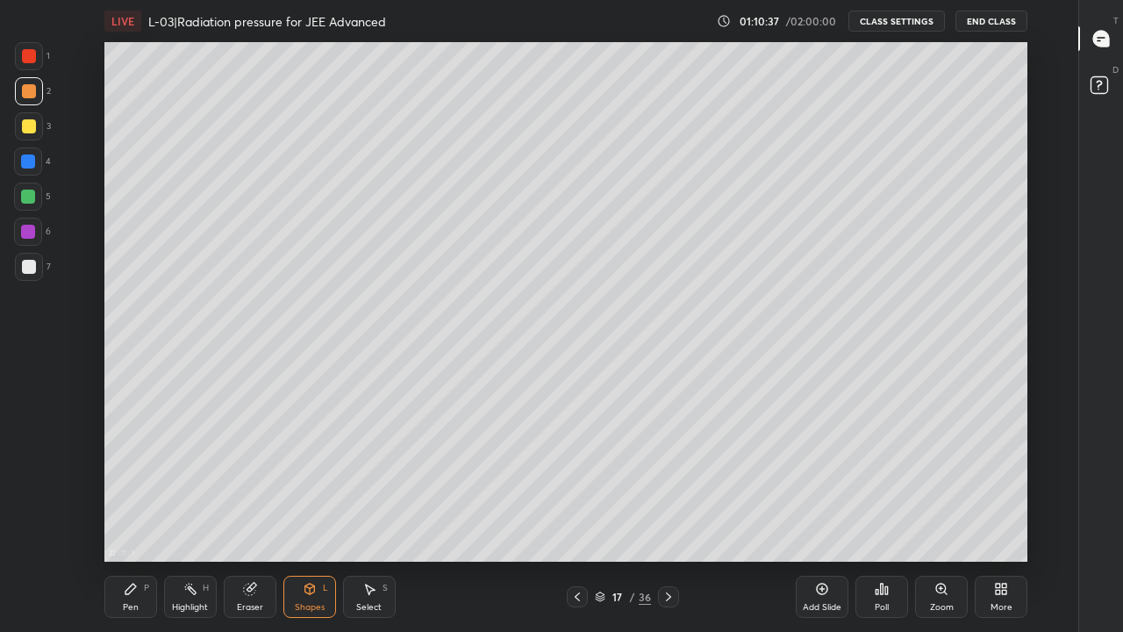
click at [667, 519] on icon at bounding box center [668, 596] width 14 height 14
click at [661, 519] on div at bounding box center [668, 596] width 21 height 21
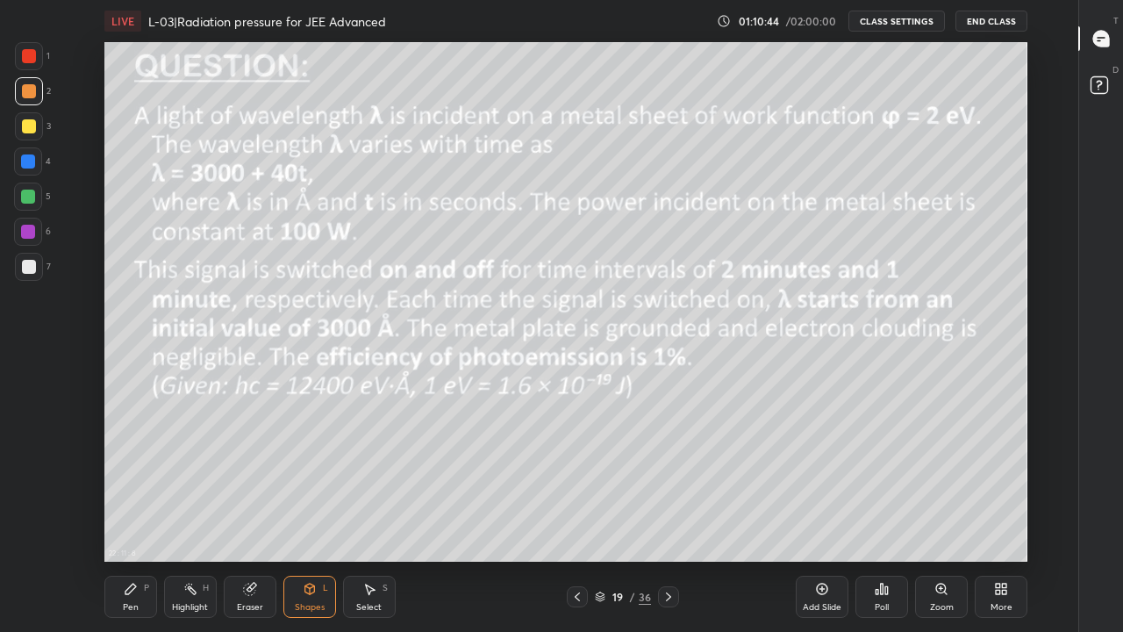
click at [26, 127] on div at bounding box center [29, 126] width 14 height 14
click at [667, 519] on icon at bounding box center [668, 596] width 14 height 14
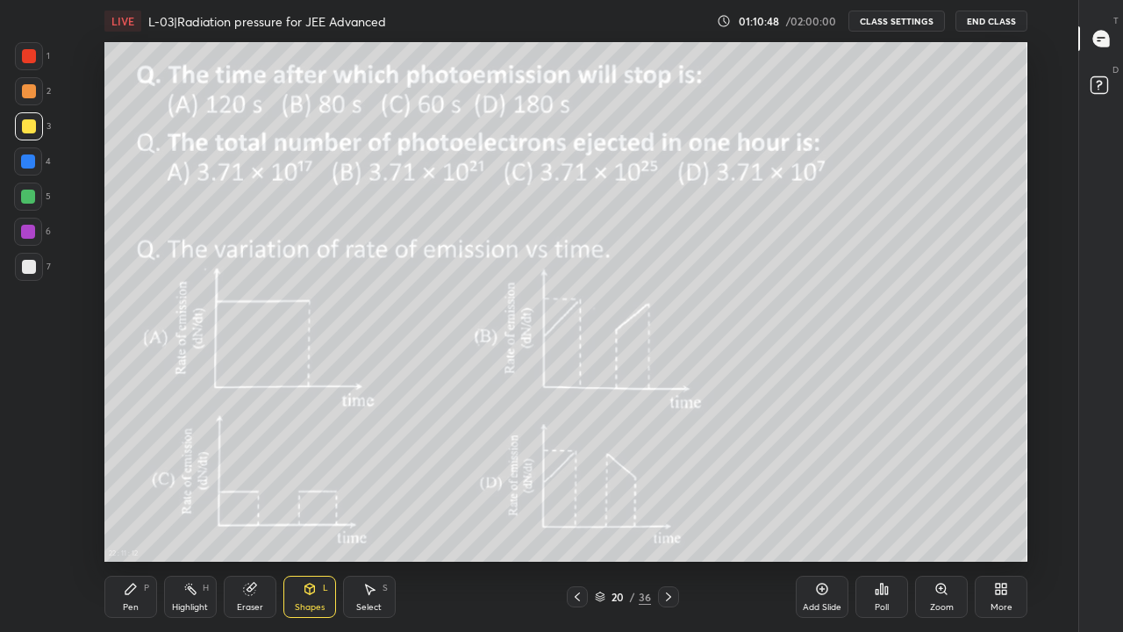
click at [667, 519] on icon at bounding box center [668, 596] width 14 height 14
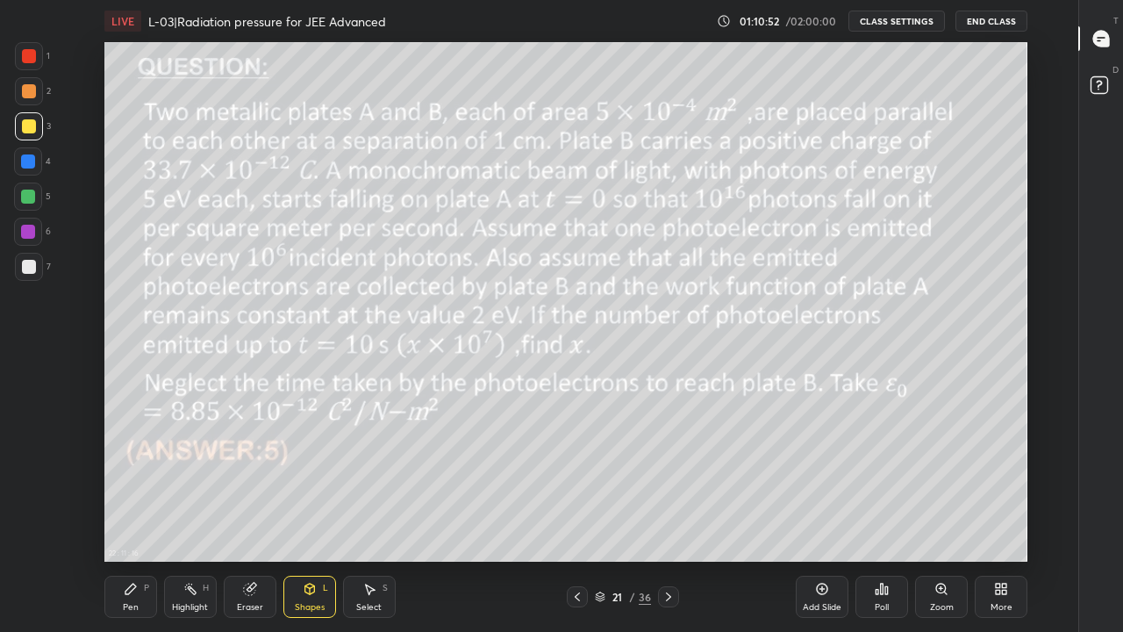
click at [266, 519] on div "Eraser" at bounding box center [250, 596] width 53 height 42
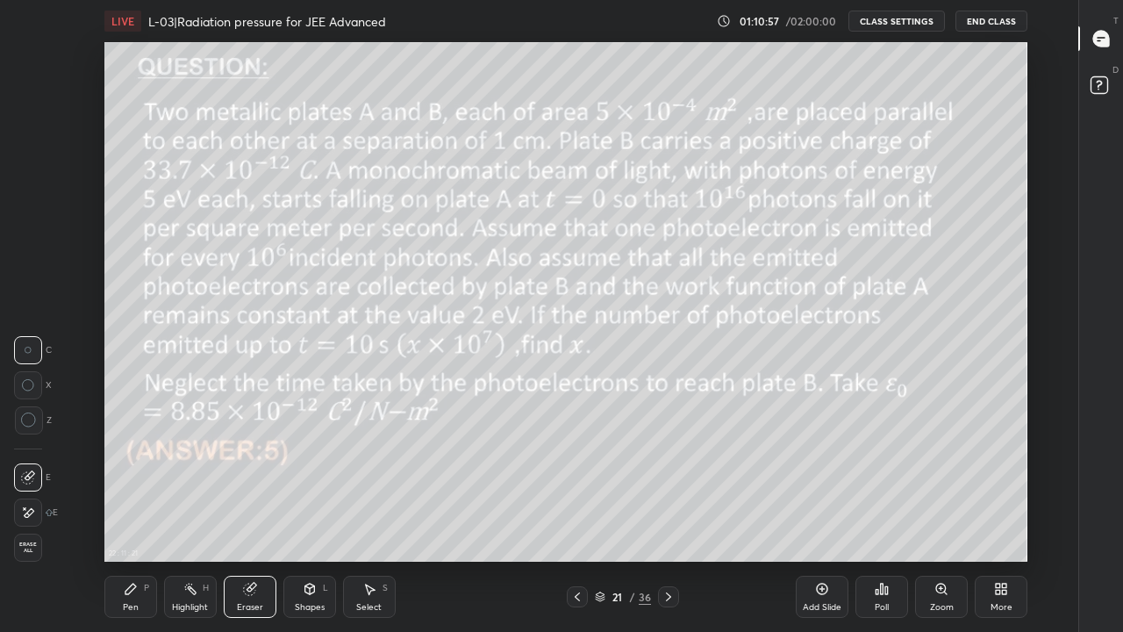
click at [142, 519] on div "Pen P" at bounding box center [130, 596] width 53 height 42
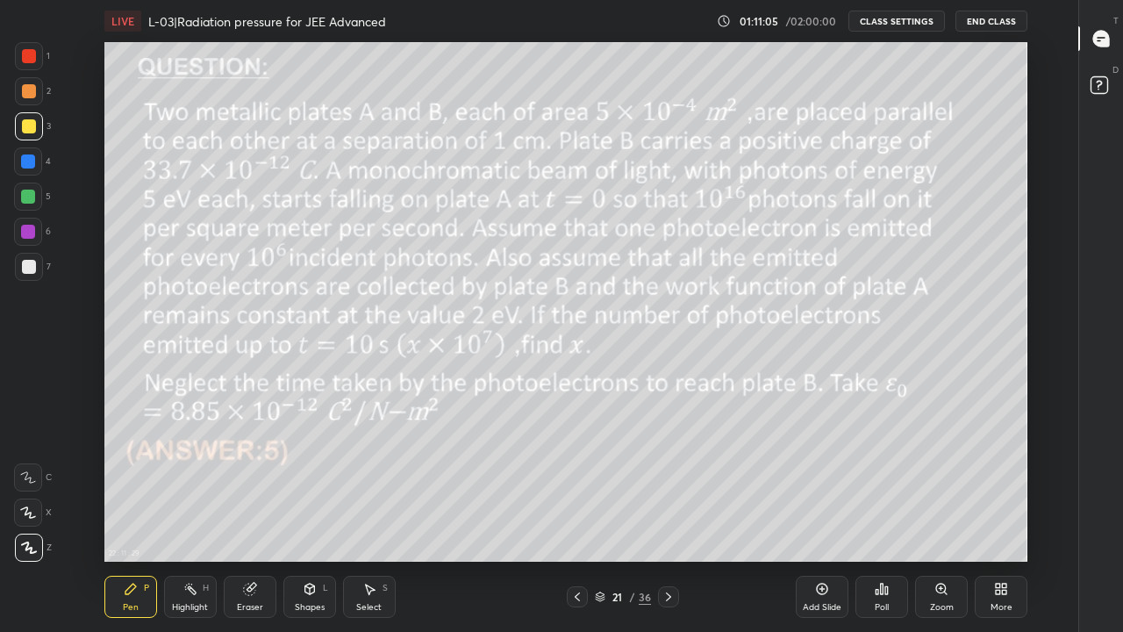
click at [667, 519] on icon at bounding box center [668, 596] width 14 height 14
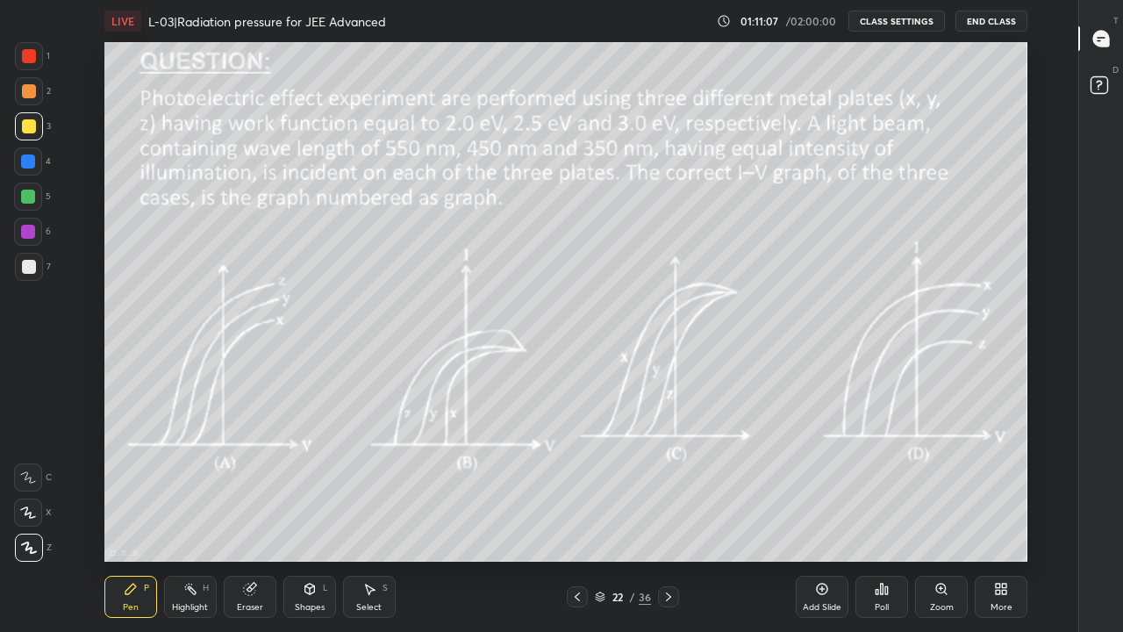
click at [577, 519] on icon at bounding box center [577, 596] width 14 height 14
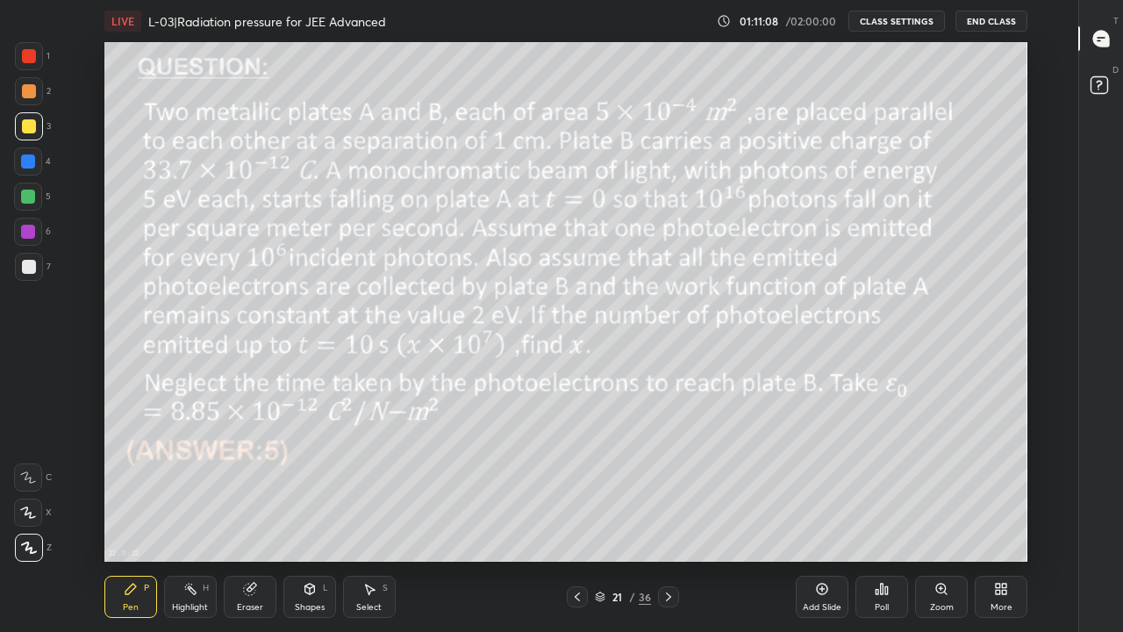
click at [578, 519] on div at bounding box center [577, 596] width 21 height 21
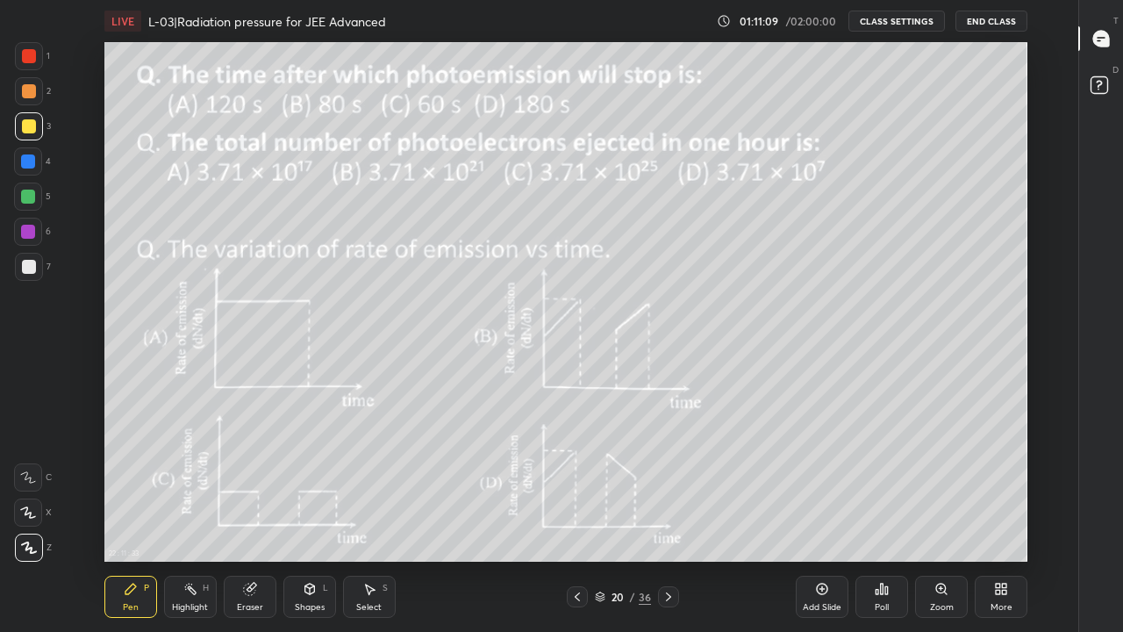
click at [571, 519] on icon at bounding box center [577, 596] width 14 height 14
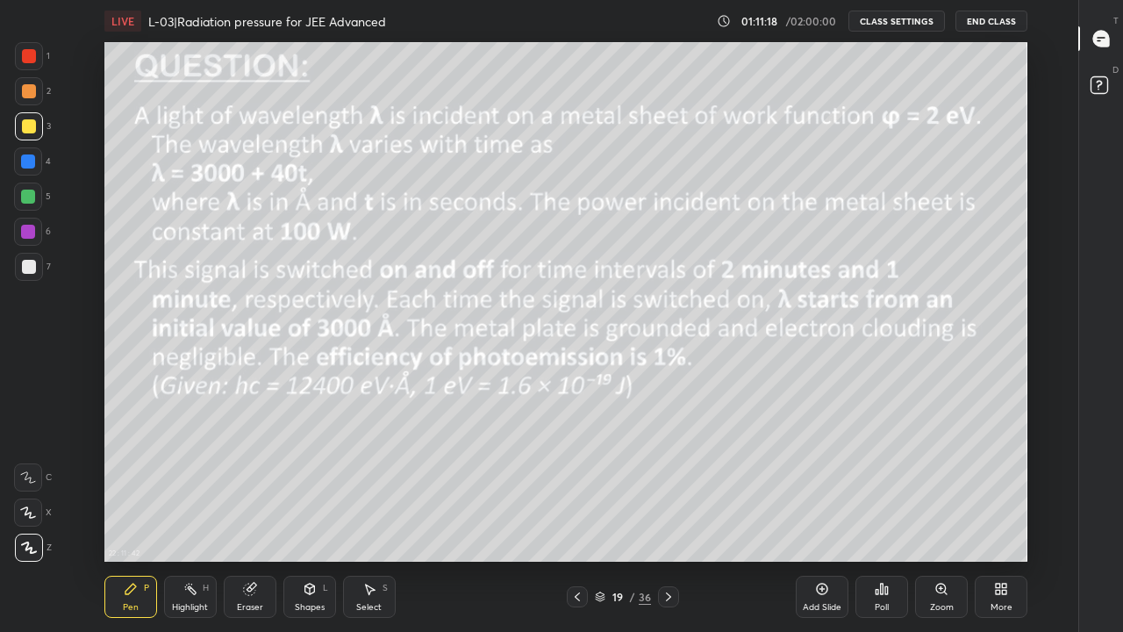
click at [189, 519] on div "Highlight H" at bounding box center [190, 596] width 53 height 42
click at [312, 519] on div "Shapes" at bounding box center [310, 607] width 30 height 9
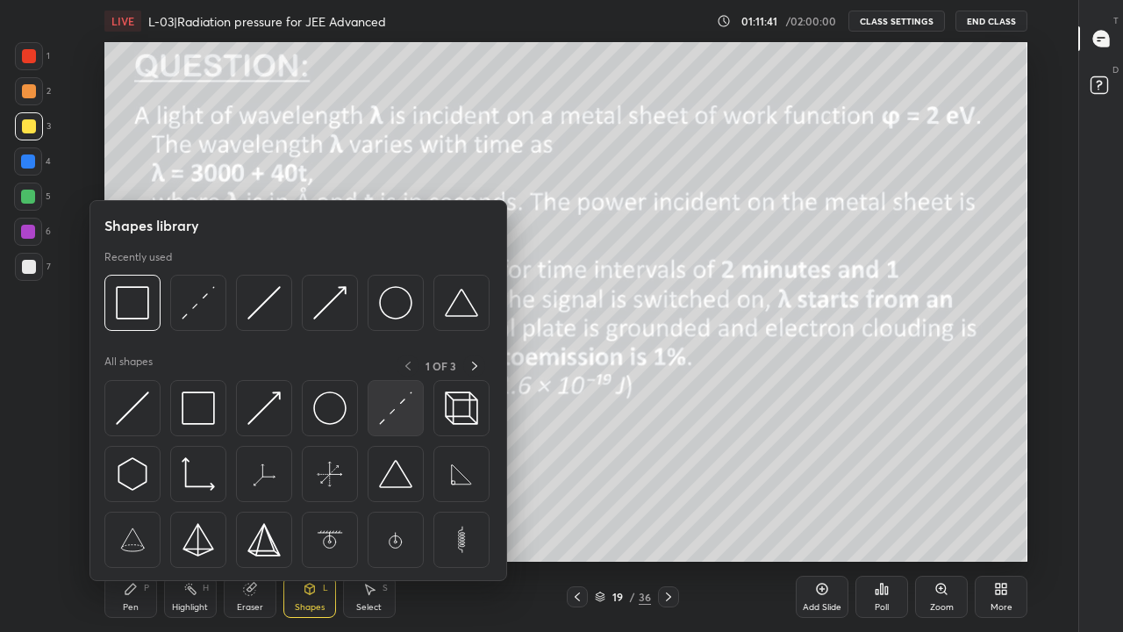
click at [389, 410] on img at bounding box center [395, 407] width 33 height 33
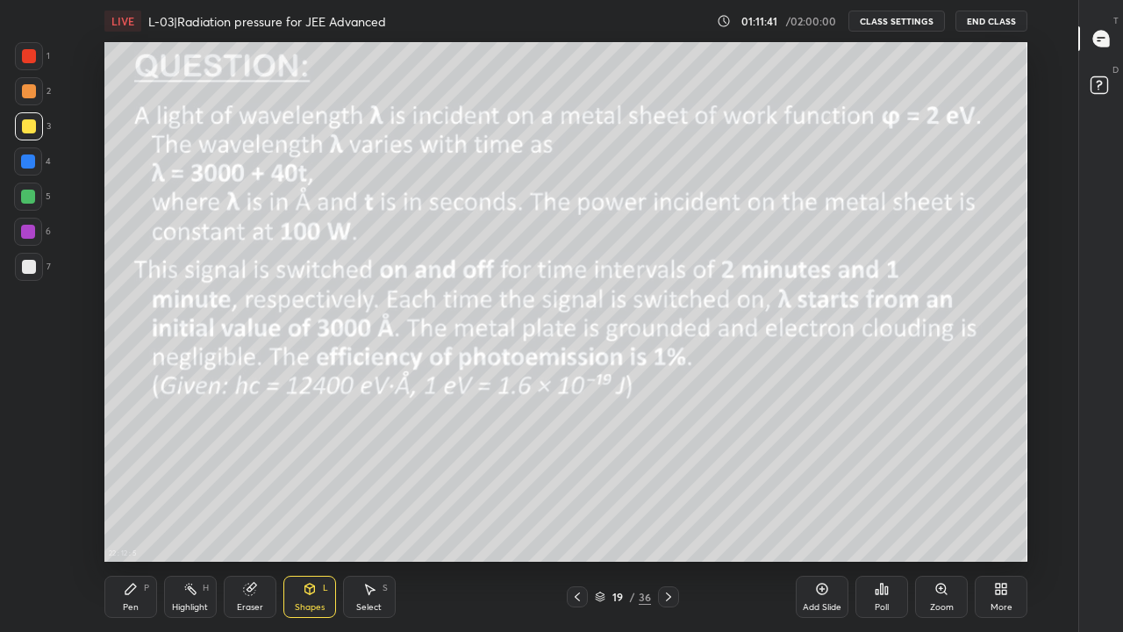
click at [28, 200] on div at bounding box center [28, 196] width 14 height 14
click at [190, 519] on div "Highlight H" at bounding box center [190, 596] width 53 height 42
click at [574, 519] on div at bounding box center [577, 596] width 21 height 21
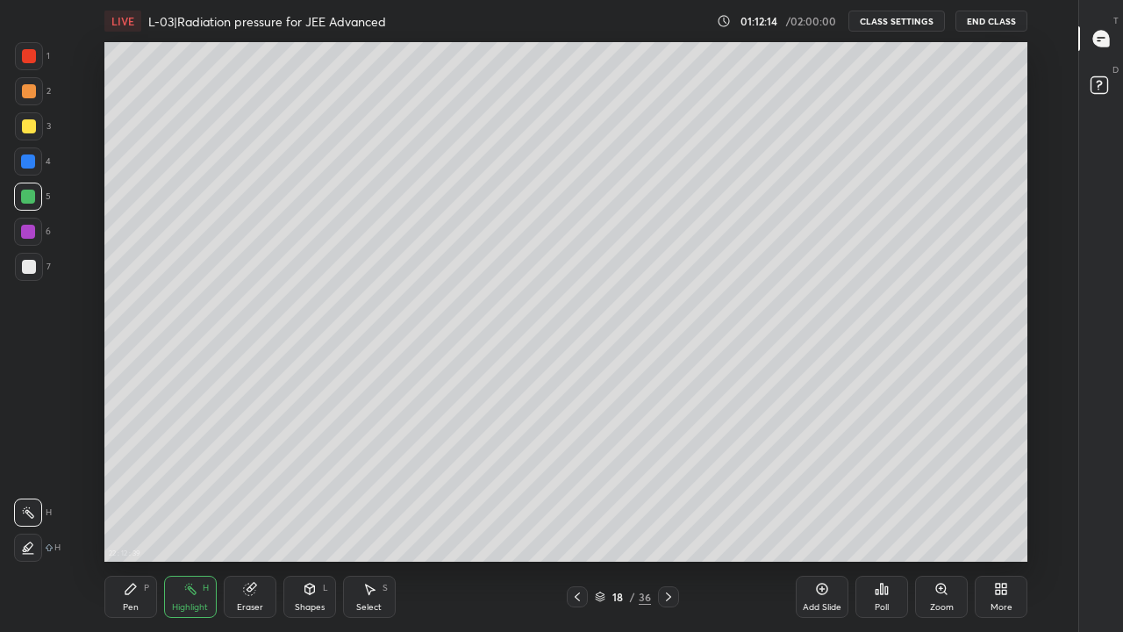
click at [574, 519] on div at bounding box center [577, 596] width 21 height 21
click at [577, 519] on icon at bounding box center [577, 596] width 14 height 14
click at [133, 519] on icon at bounding box center [131, 589] width 14 height 14
click at [187, 519] on icon at bounding box center [190, 589] width 14 height 14
click at [34, 161] on div at bounding box center [28, 161] width 14 height 14
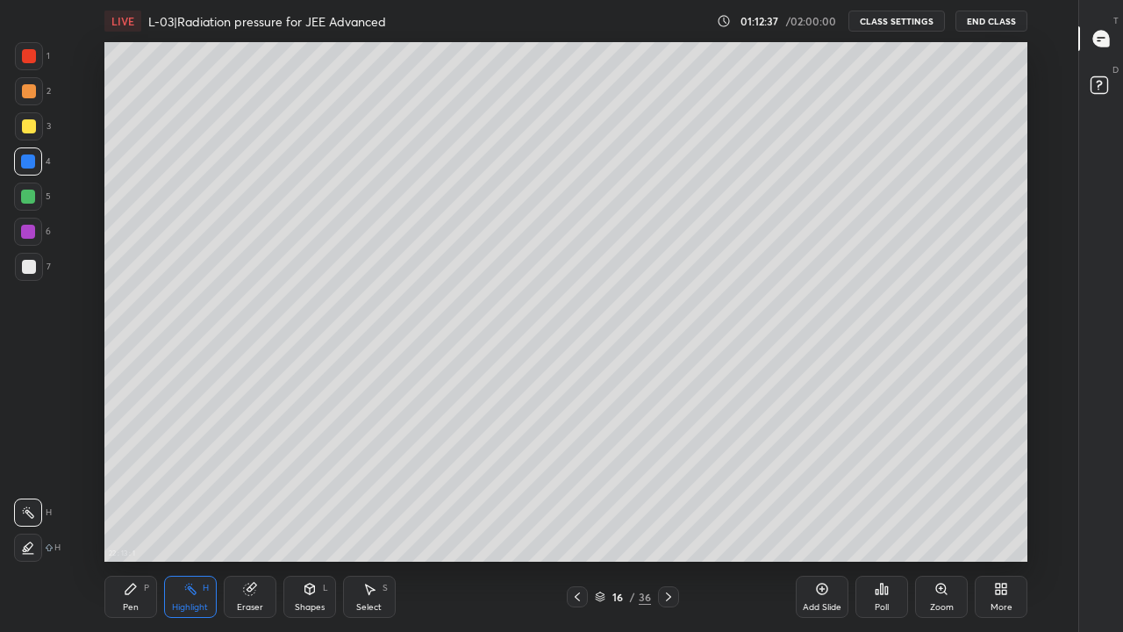
click at [31, 234] on div at bounding box center [28, 232] width 14 height 14
click at [132, 519] on div "Pen" at bounding box center [131, 607] width 16 height 9
click at [667, 519] on icon at bounding box center [668, 596] width 14 height 14
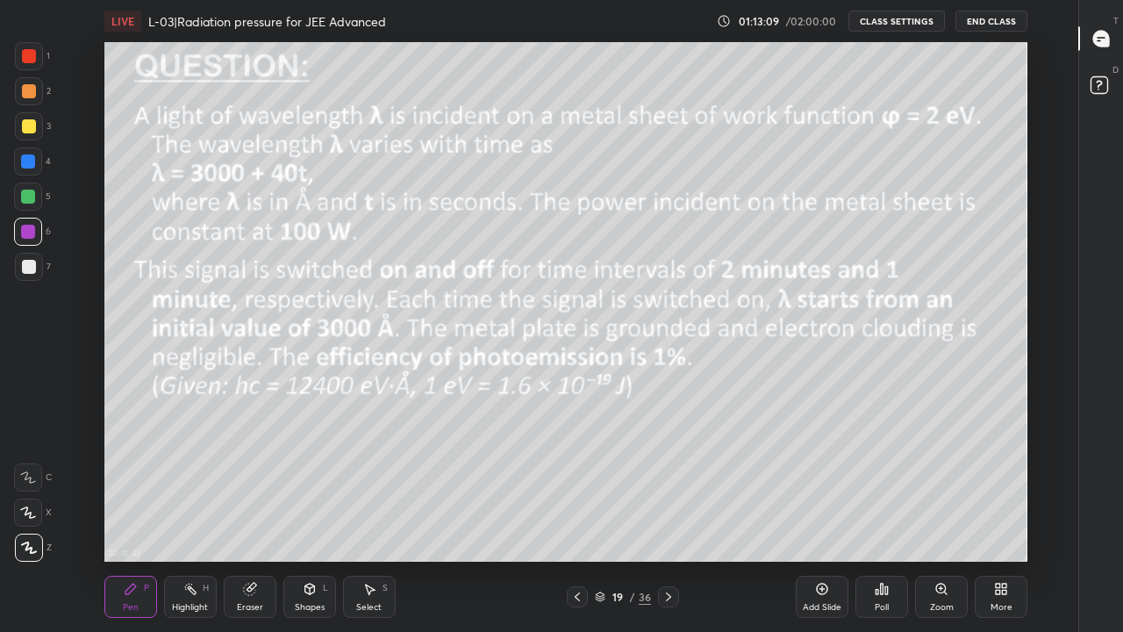
click at [252, 519] on div "Eraser" at bounding box center [250, 607] width 26 height 9
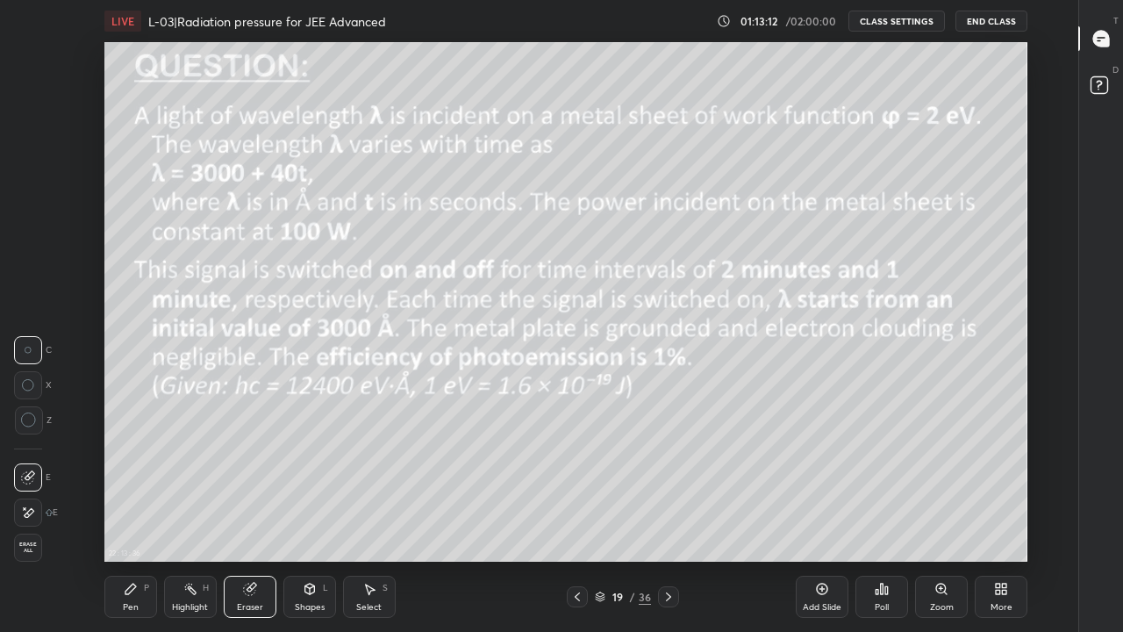
click at [301, 519] on div "Shapes L" at bounding box center [309, 596] width 53 height 42
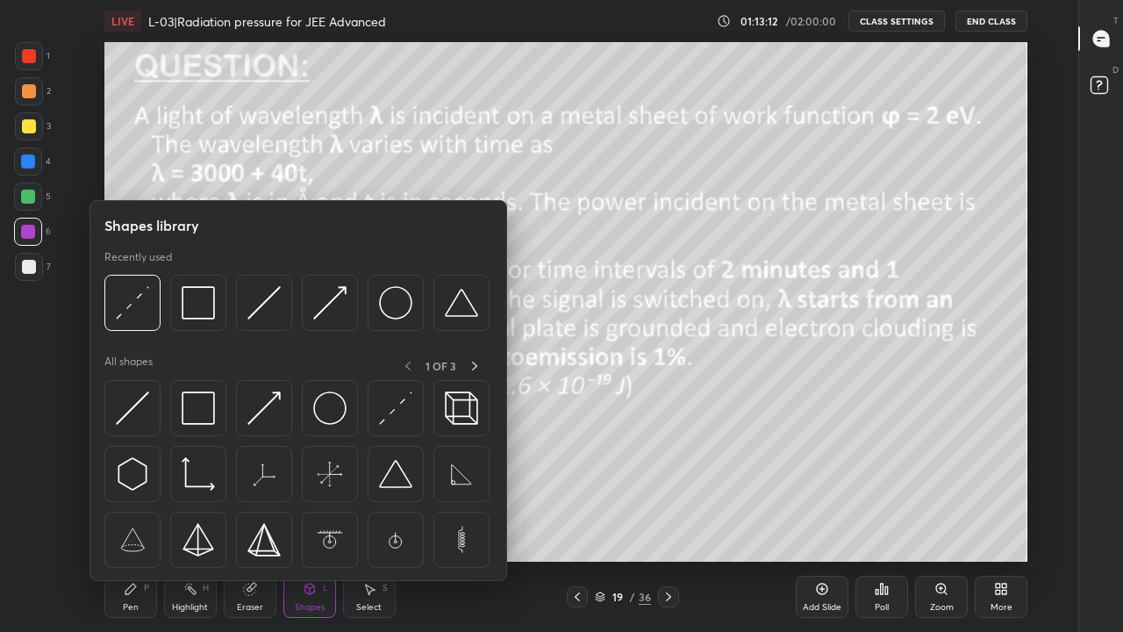
click at [199, 413] on img at bounding box center [198, 407] width 33 height 33
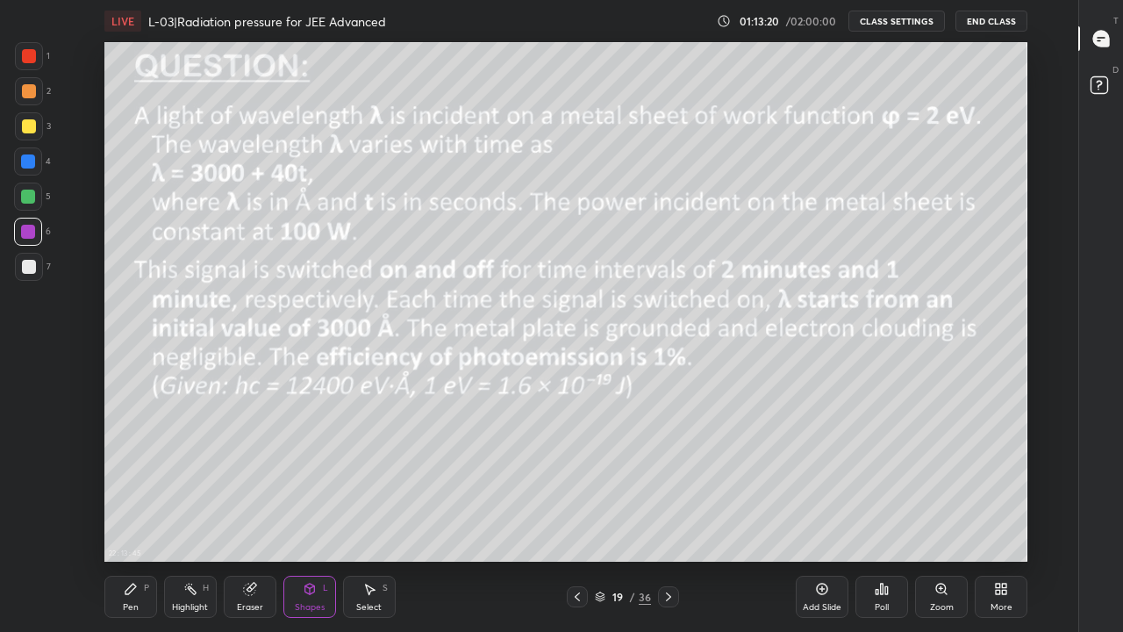
click at [297, 519] on div "Shapes L" at bounding box center [309, 596] width 53 height 42
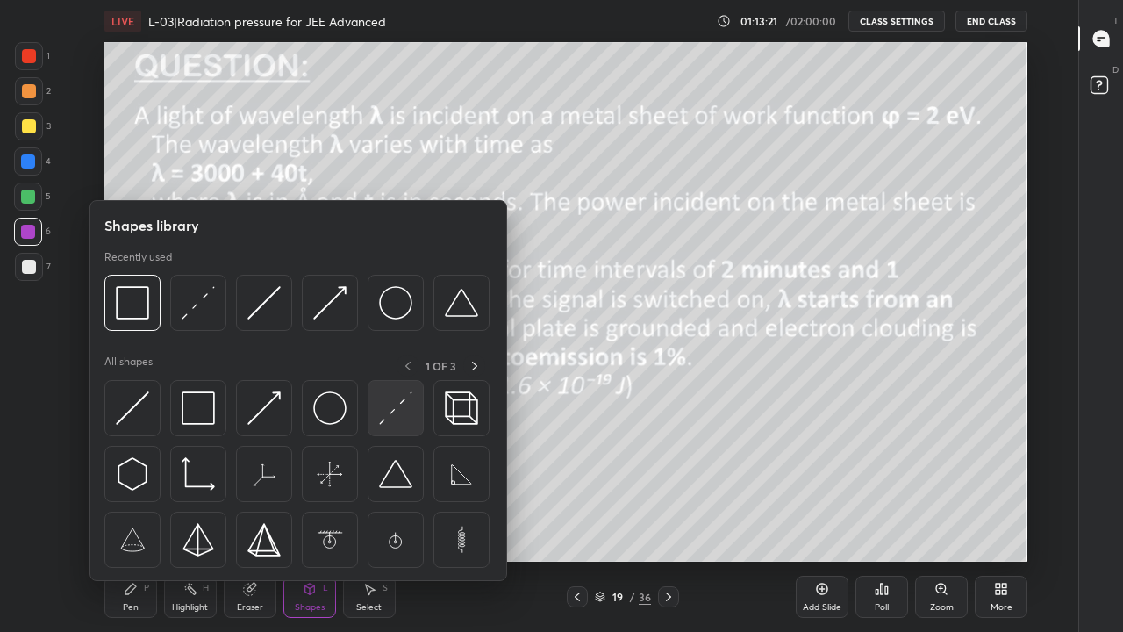
click at [388, 419] on img at bounding box center [395, 407] width 33 height 33
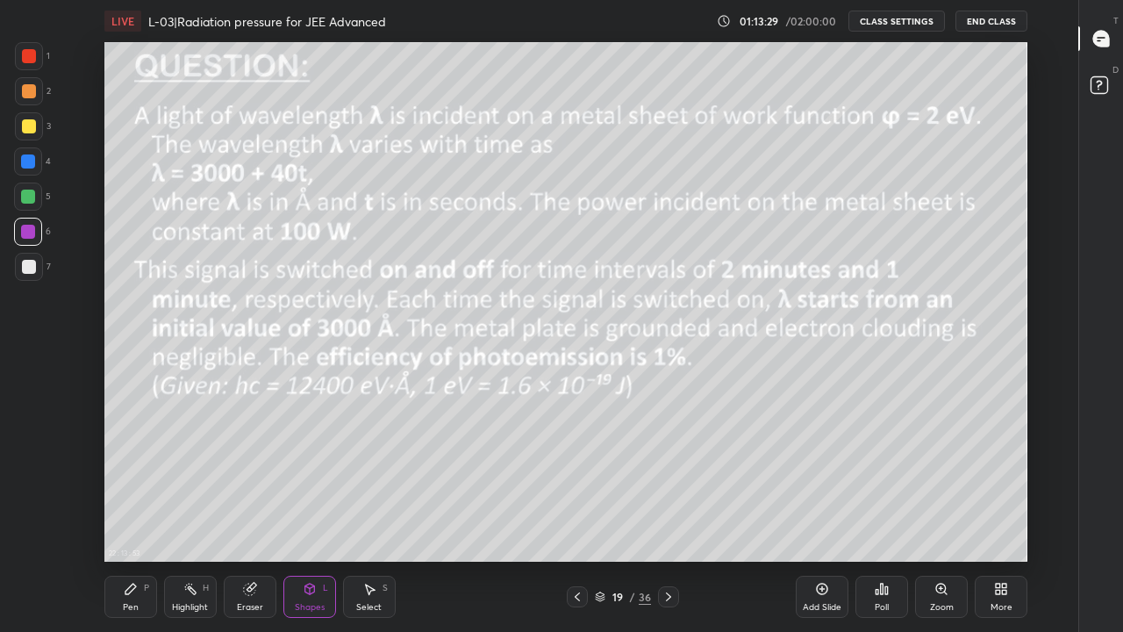
click at [306, 519] on div "Shapes" at bounding box center [310, 607] width 30 height 9
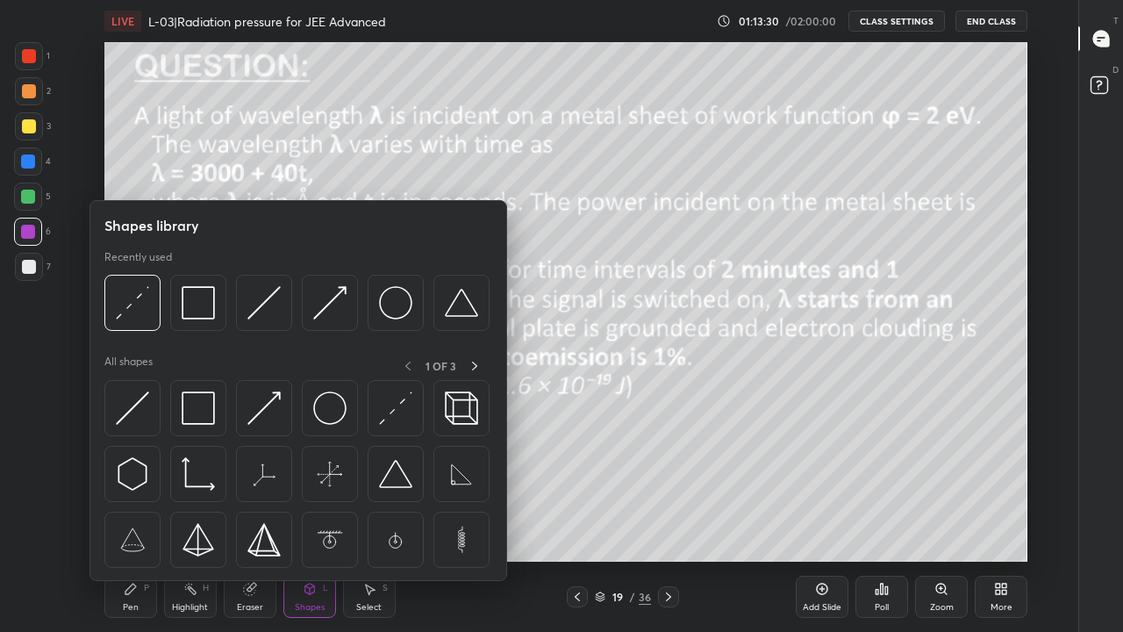
click at [396, 402] on img at bounding box center [395, 407] width 33 height 33
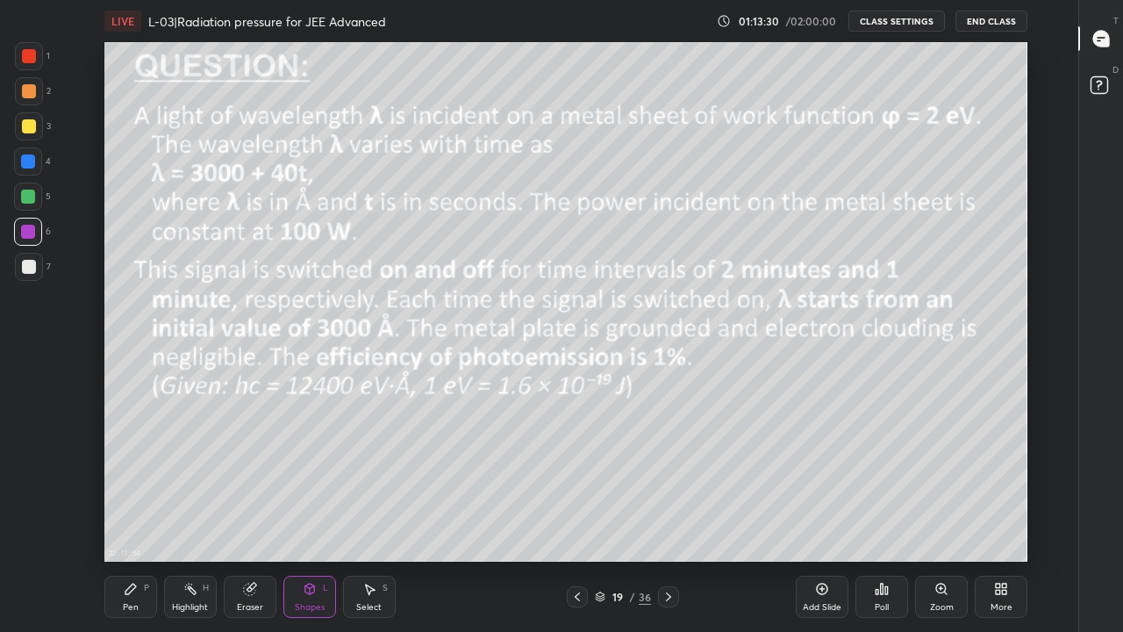
click at [23, 201] on div at bounding box center [28, 196] width 14 height 14
click at [314, 519] on icon at bounding box center [310, 589] width 14 height 14
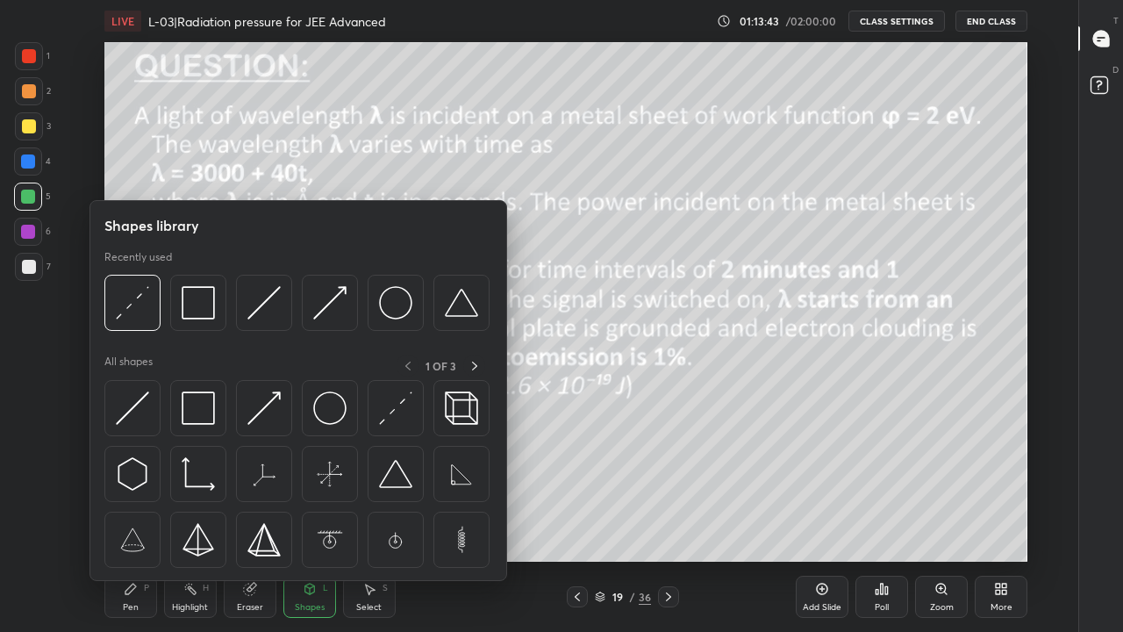
click at [390, 410] on img at bounding box center [395, 407] width 33 height 33
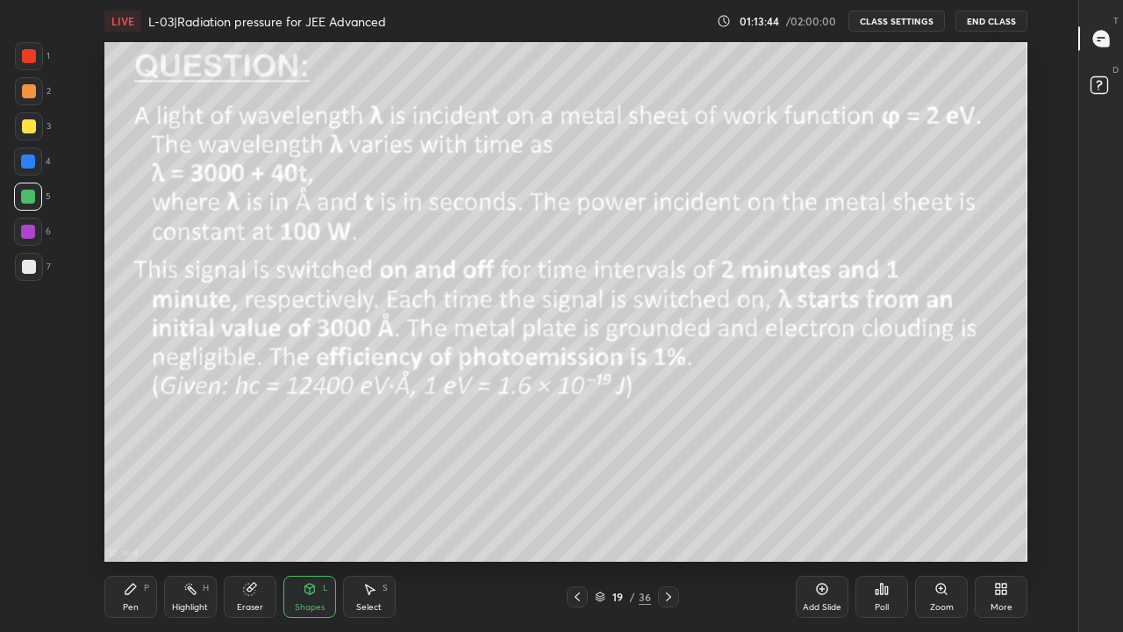
click at [26, 123] on div at bounding box center [29, 126] width 14 height 14
click at [312, 519] on icon at bounding box center [310, 589] width 14 height 14
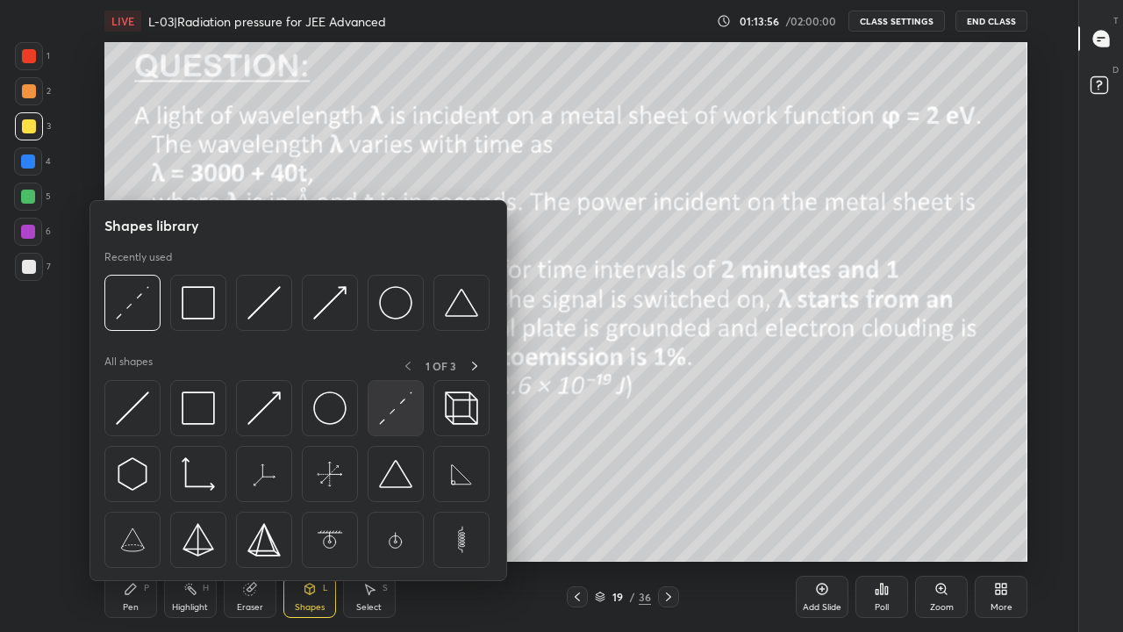
click at [387, 416] on img at bounding box center [395, 407] width 33 height 33
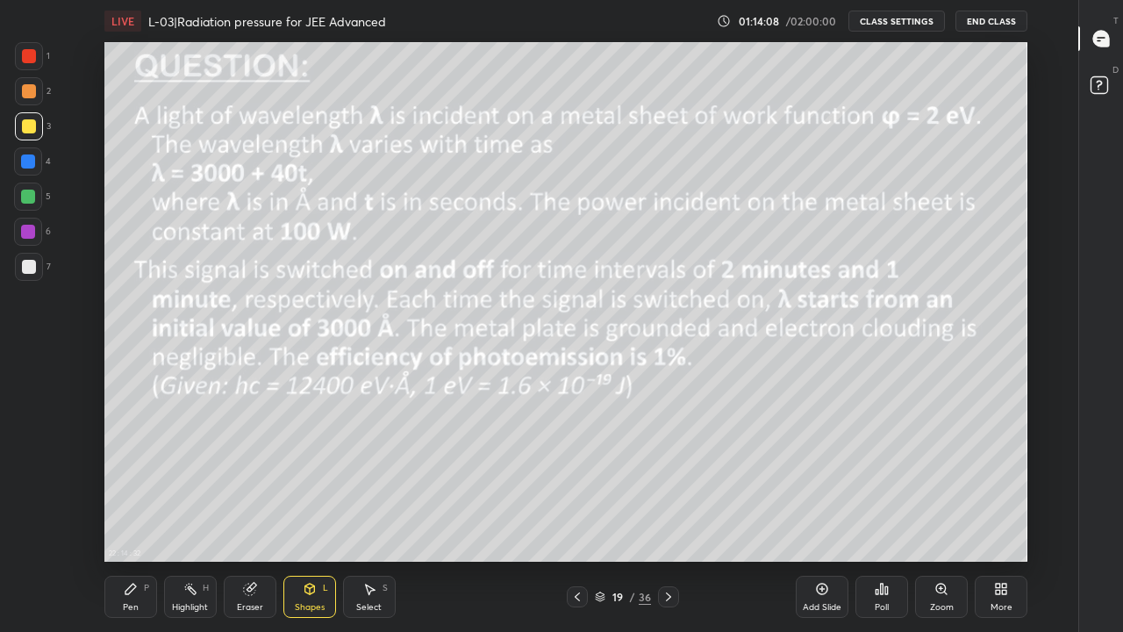
click at [667, 519] on icon at bounding box center [668, 596] width 14 height 14
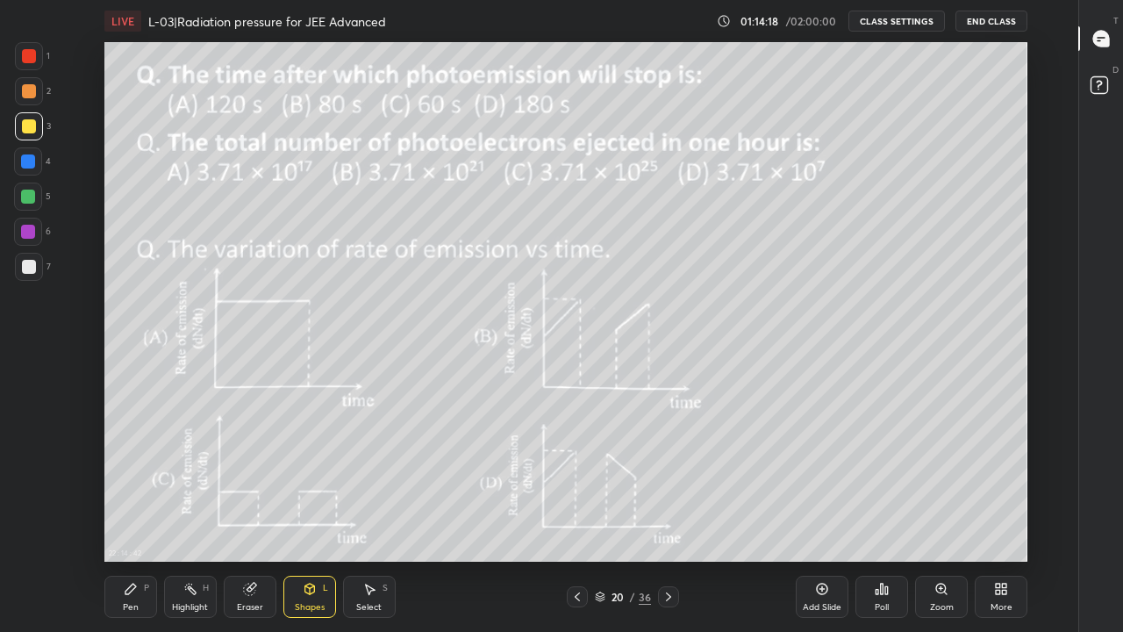
click at [577, 519] on icon at bounding box center [577, 596] width 14 height 14
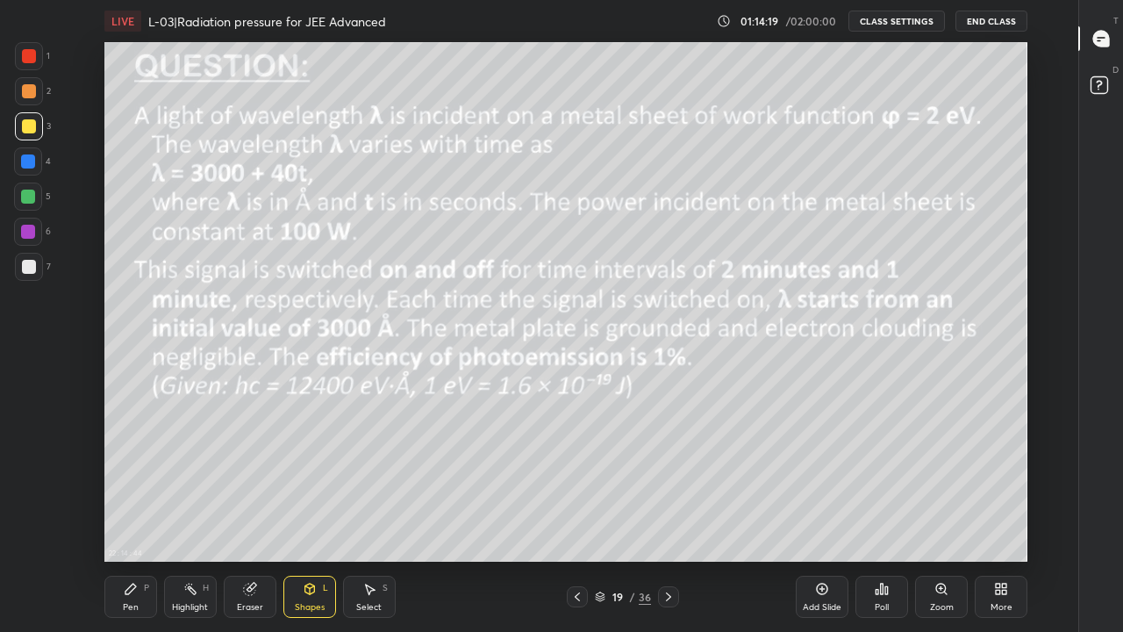
click at [185, 519] on div "Highlight" at bounding box center [190, 607] width 36 height 9
click at [661, 519] on icon at bounding box center [668, 596] width 14 height 14
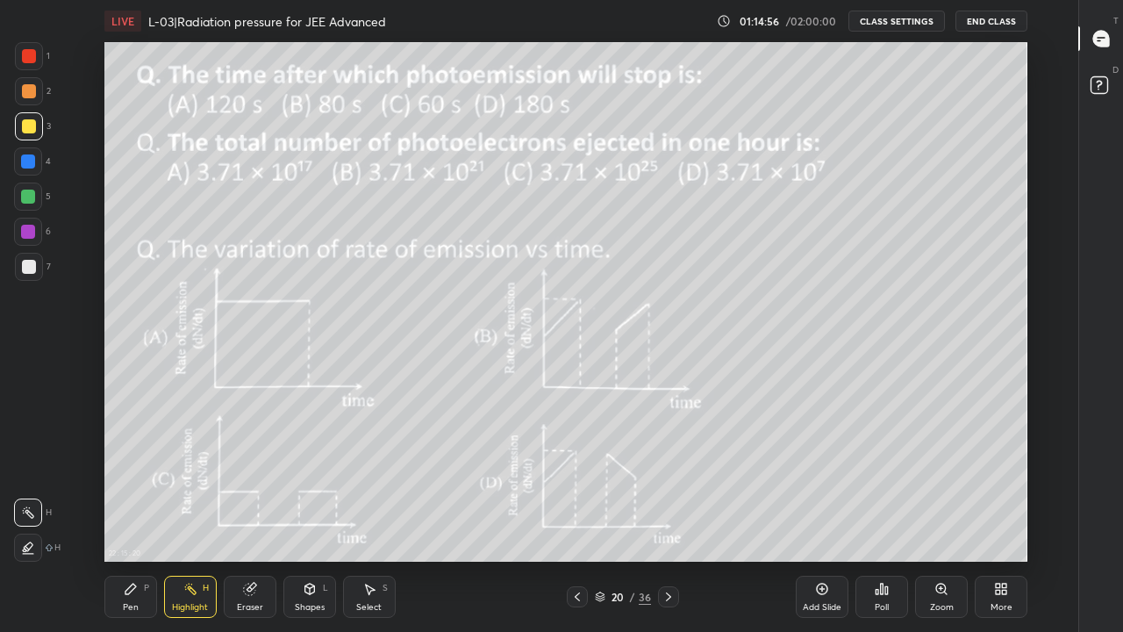
click at [813, 519] on div "Add Slide" at bounding box center [822, 596] width 53 height 42
click at [141, 519] on div "Pen P" at bounding box center [130, 596] width 53 height 42
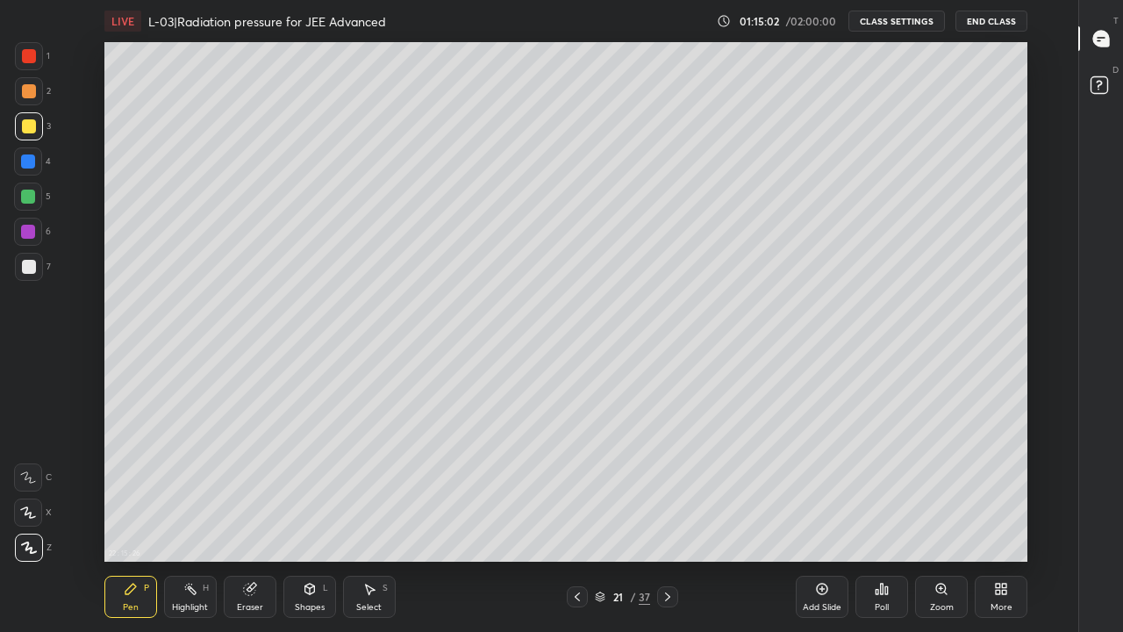
click at [29, 164] on div at bounding box center [28, 161] width 14 height 14
click at [28, 193] on div at bounding box center [28, 196] width 14 height 14
click at [32, 128] on div at bounding box center [29, 126] width 14 height 14
click at [575, 519] on icon at bounding box center [577, 596] width 14 height 14
click at [585, 519] on div at bounding box center [577, 596] width 21 height 21
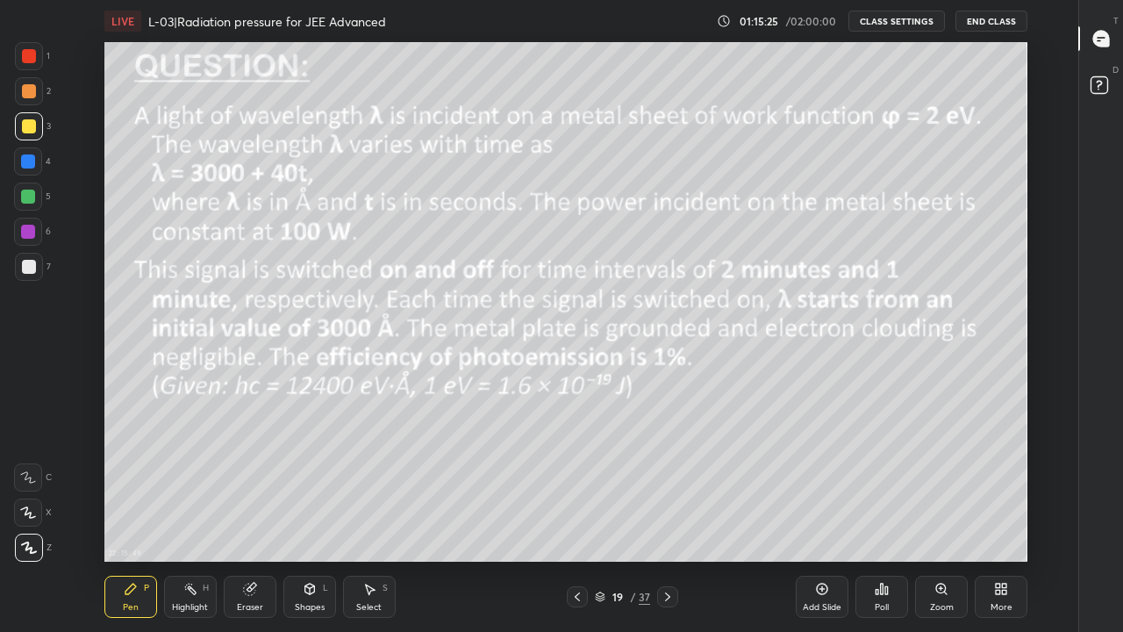
click at [667, 519] on icon at bounding box center [667, 596] width 14 height 14
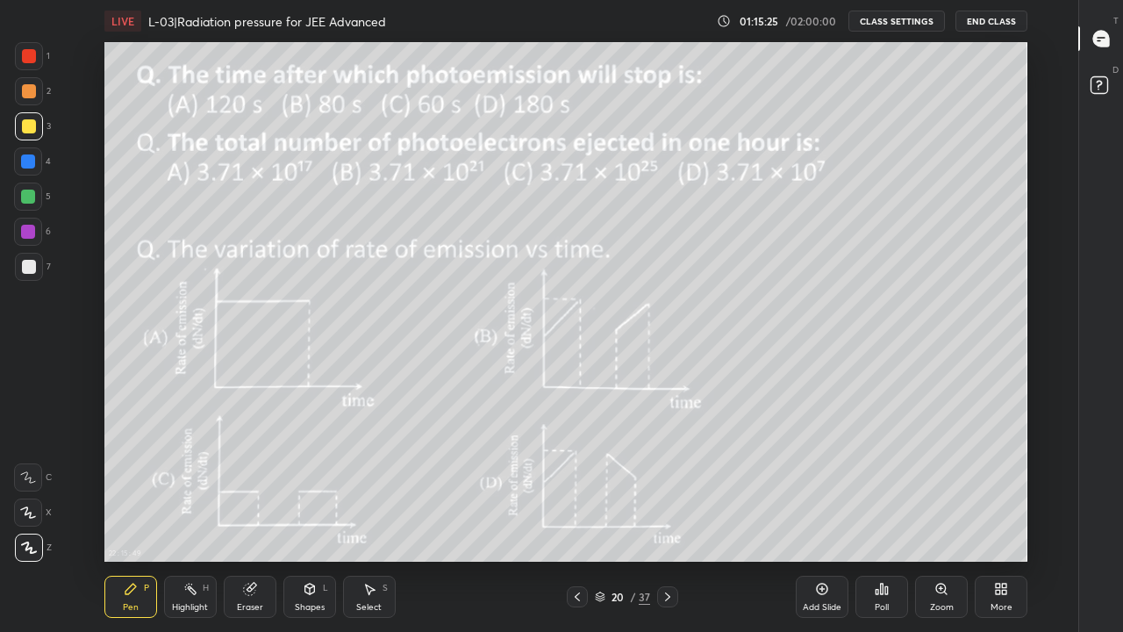
click at [667, 519] on icon at bounding box center [667, 596] width 14 height 14
click at [246, 519] on icon at bounding box center [250, 589] width 14 height 14
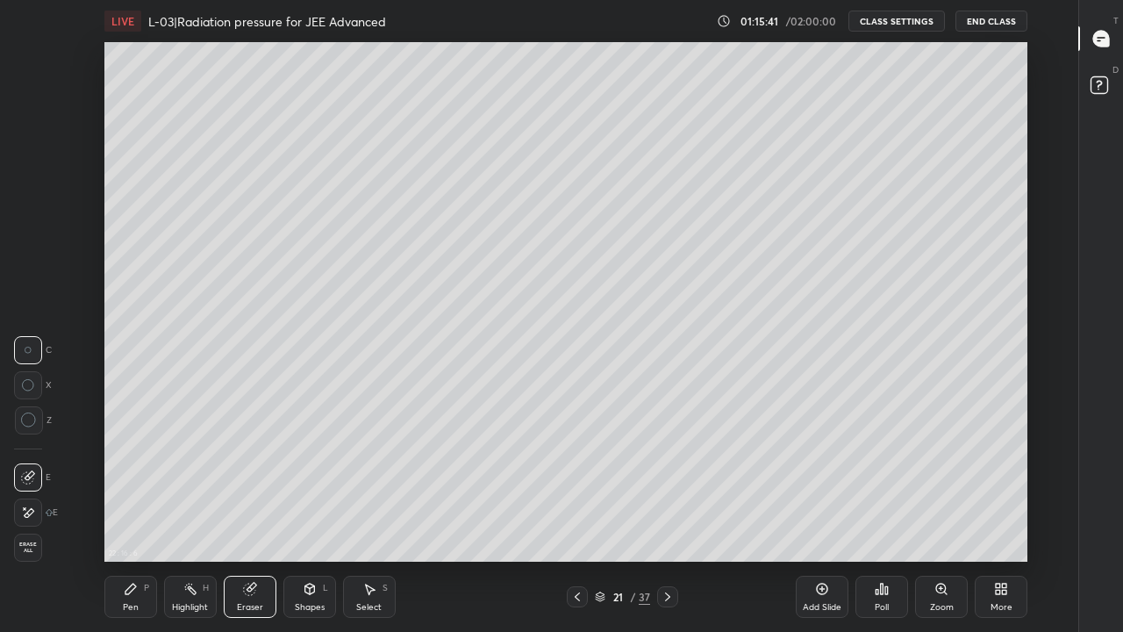
click at [138, 519] on div "Pen P" at bounding box center [130, 596] width 53 height 42
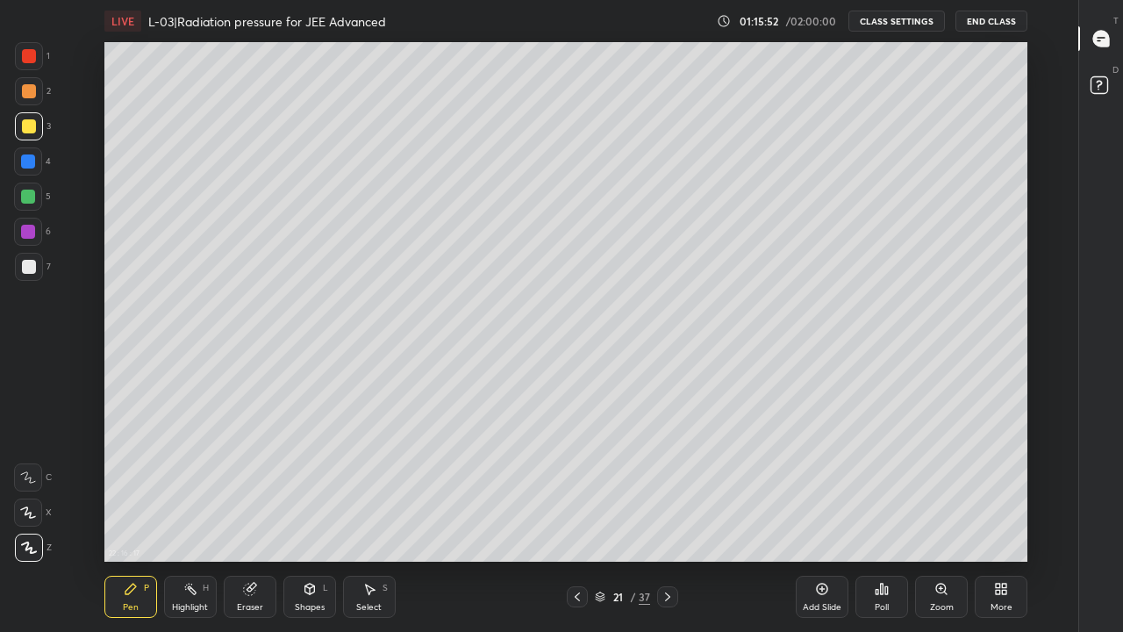
click at [577, 519] on icon at bounding box center [577, 596] width 14 height 14
click at [667, 519] on icon at bounding box center [667, 596] width 14 height 14
click at [575, 519] on icon at bounding box center [577, 596] width 14 height 14
click at [579, 519] on icon at bounding box center [577, 596] width 14 height 14
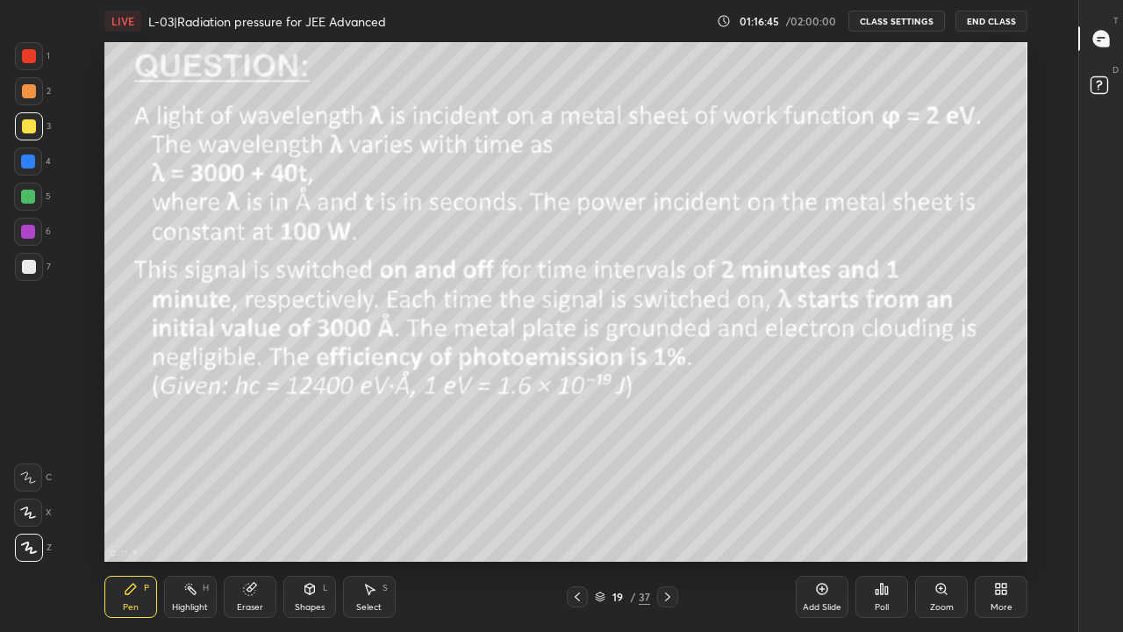
click at [674, 519] on div at bounding box center [667, 596] width 21 height 21
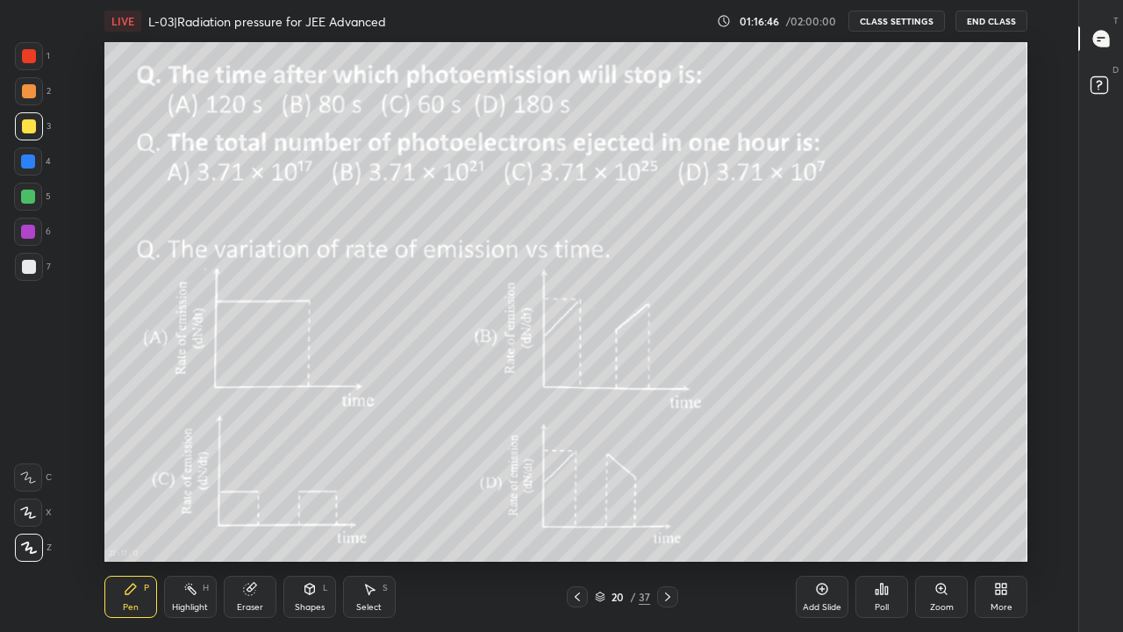
click at [193, 519] on div "Highlight" at bounding box center [190, 607] width 36 height 9
click at [667, 519] on icon at bounding box center [667, 596] width 14 height 14
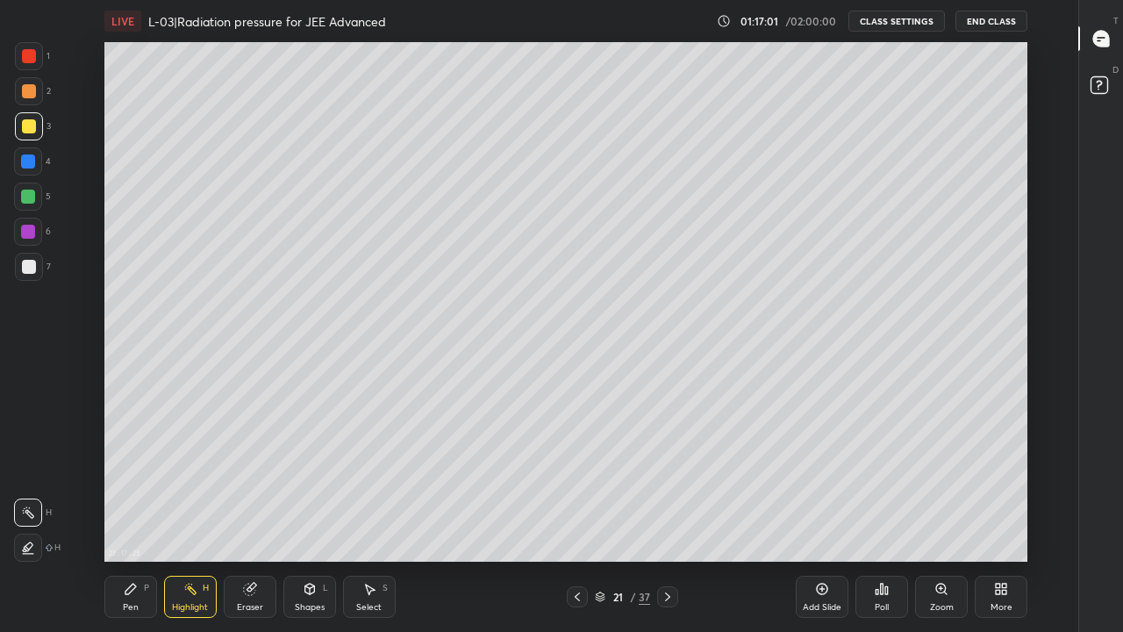
click at [817, 519] on icon at bounding box center [822, 588] width 11 height 11
click at [139, 519] on div "Pen P" at bounding box center [130, 596] width 53 height 42
click at [32, 92] on div at bounding box center [29, 91] width 14 height 14
click at [29, 124] on div at bounding box center [29, 126] width 14 height 14
click at [29, 81] on div at bounding box center [29, 91] width 28 height 28
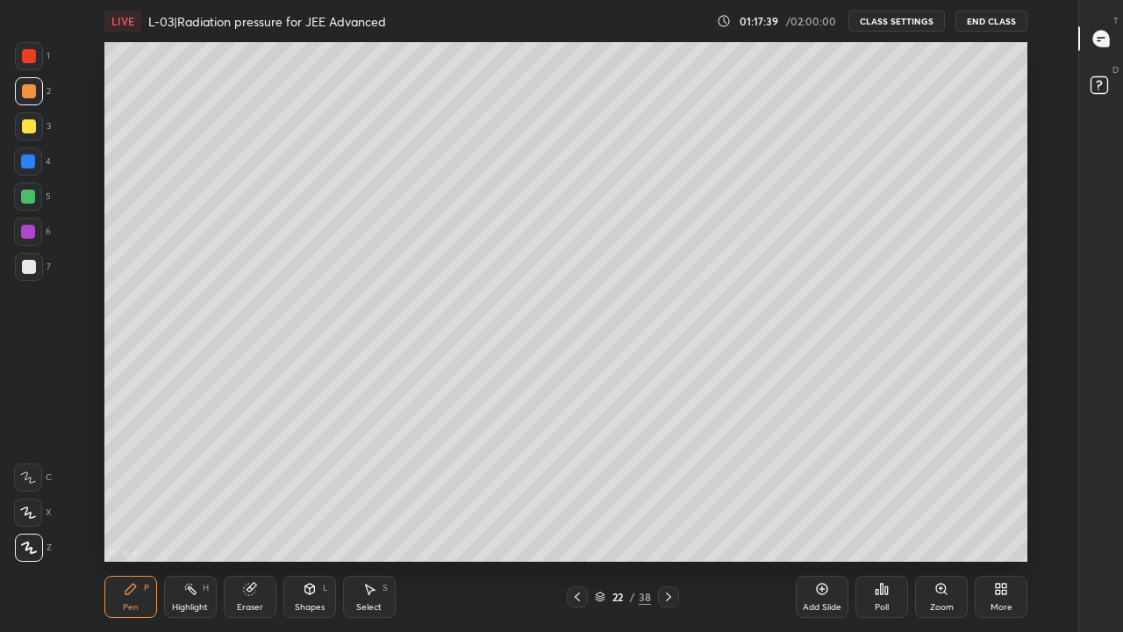
click at [32, 58] on div at bounding box center [29, 56] width 14 height 14
click at [28, 92] on div at bounding box center [29, 91] width 14 height 14
click at [26, 196] on div at bounding box center [28, 196] width 14 height 14
click at [247, 519] on div "Eraser" at bounding box center [250, 607] width 26 height 9
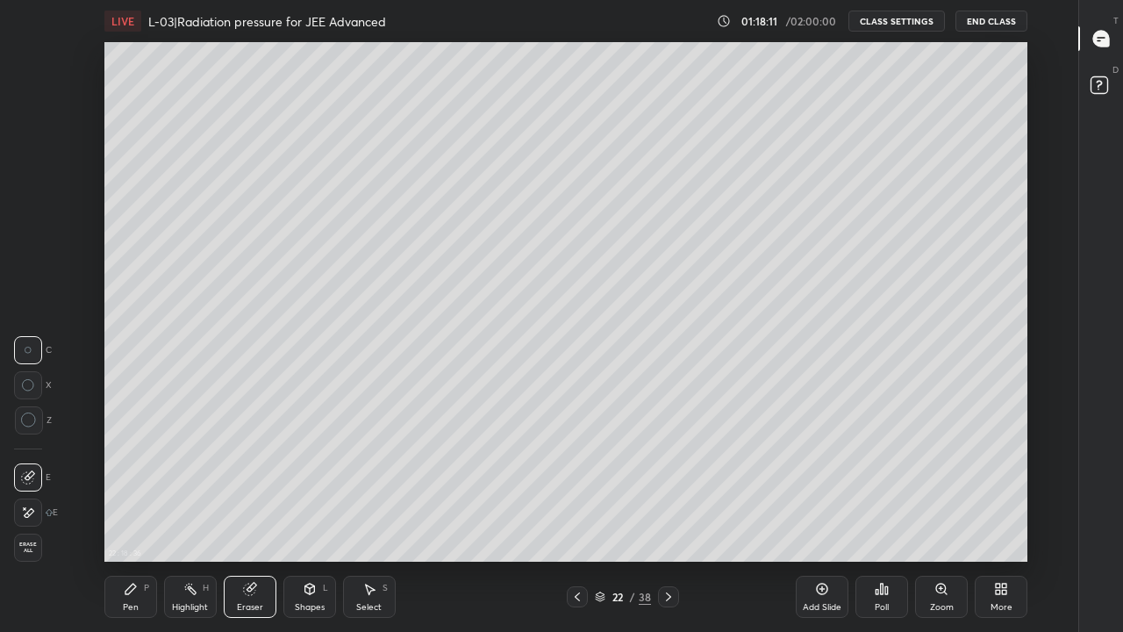
click at [130, 519] on div "Pen P" at bounding box center [130, 596] width 53 height 42
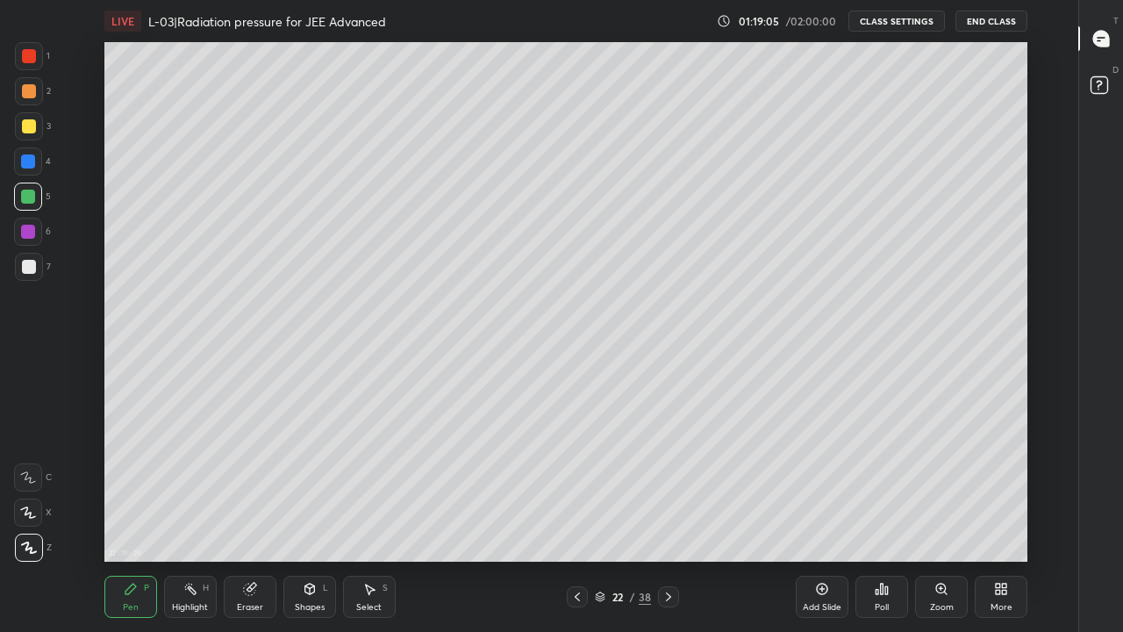
click at [255, 519] on div "Eraser" at bounding box center [250, 596] width 53 height 42
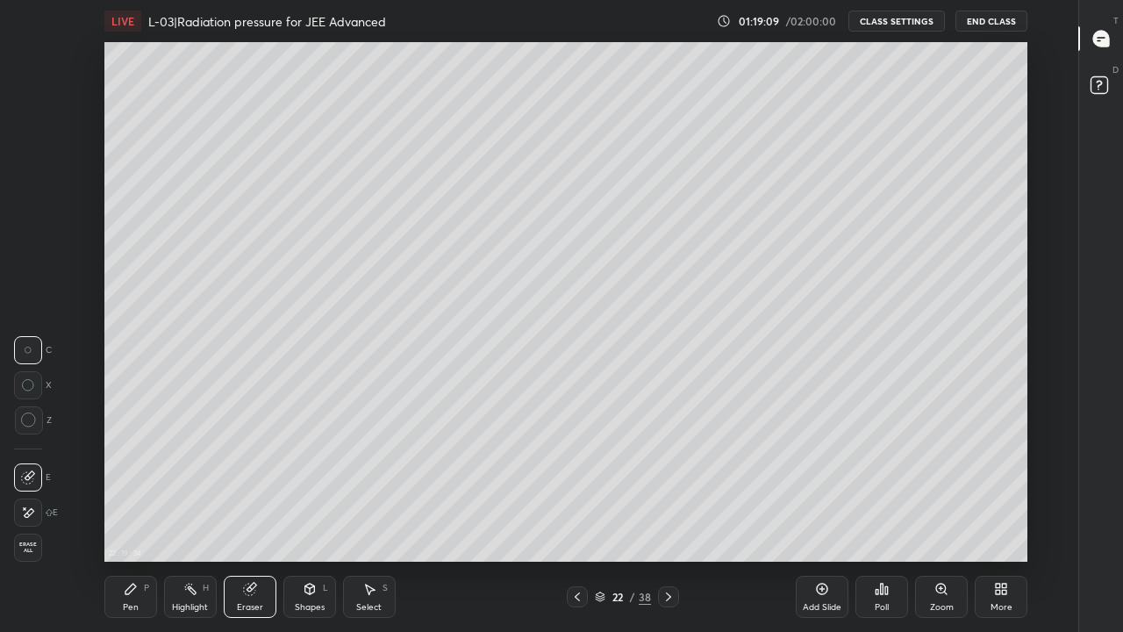
click at [123, 519] on div "Pen P" at bounding box center [130, 596] width 53 height 42
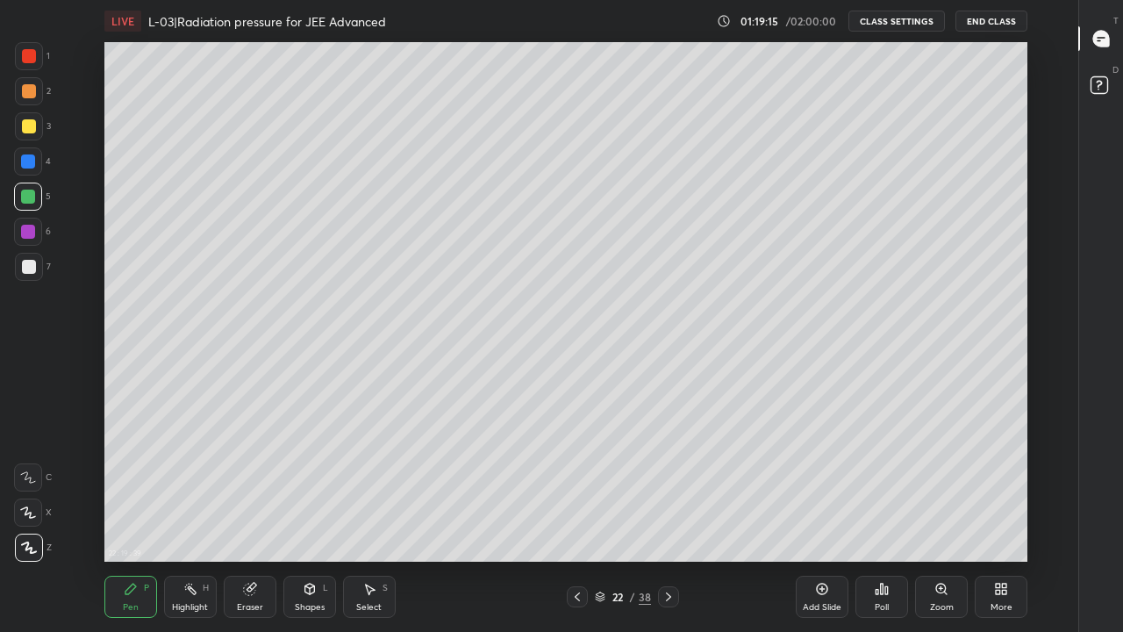
click at [28, 134] on div at bounding box center [29, 126] width 28 height 28
click at [251, 519] on div "Eraser" at bounding box center [250, 607] width 26 height 9
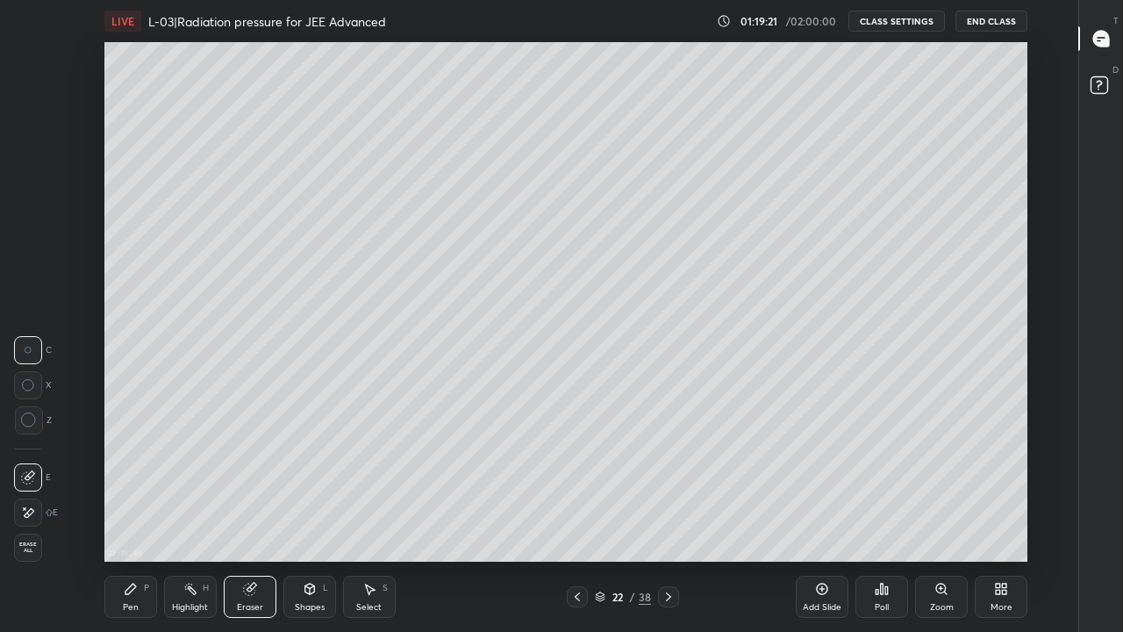
click at [144, 519] on div "Pen P" at bounding box center [130, 596] width 53 height 42
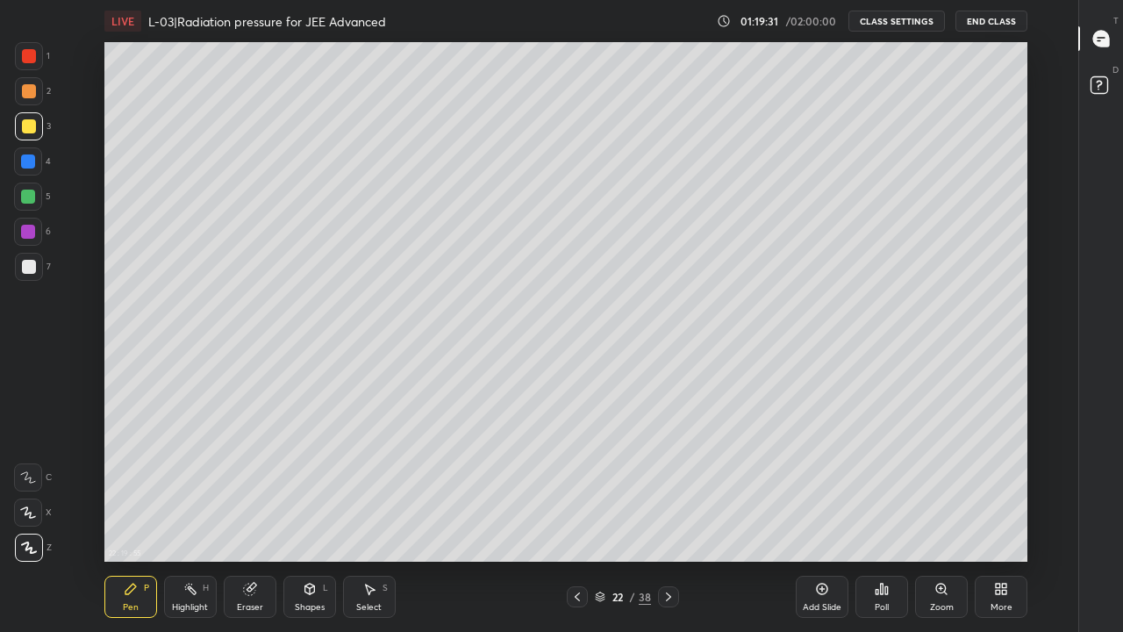
click at [306, 519] on icon at bounding box center [309, 588] width 10 height 11
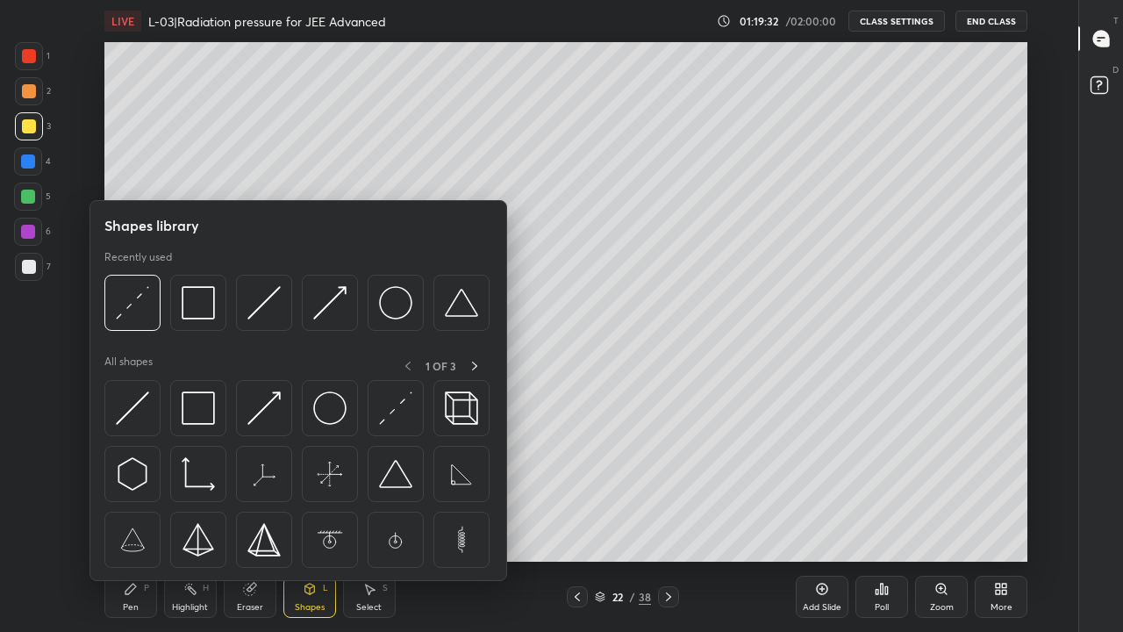
click at [245, 519] on div "Eraser" at bounding box center [250, 607] width 26 height 9
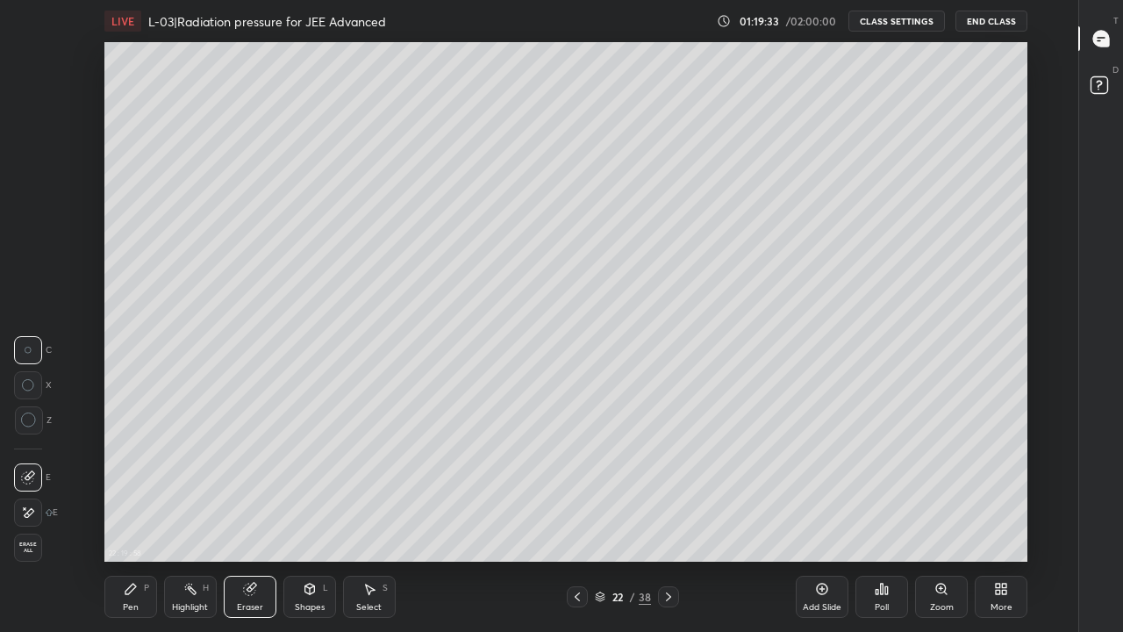
click at [139, 519] on div "Pen P" at bounding box center [130, 596] width 53 height 42
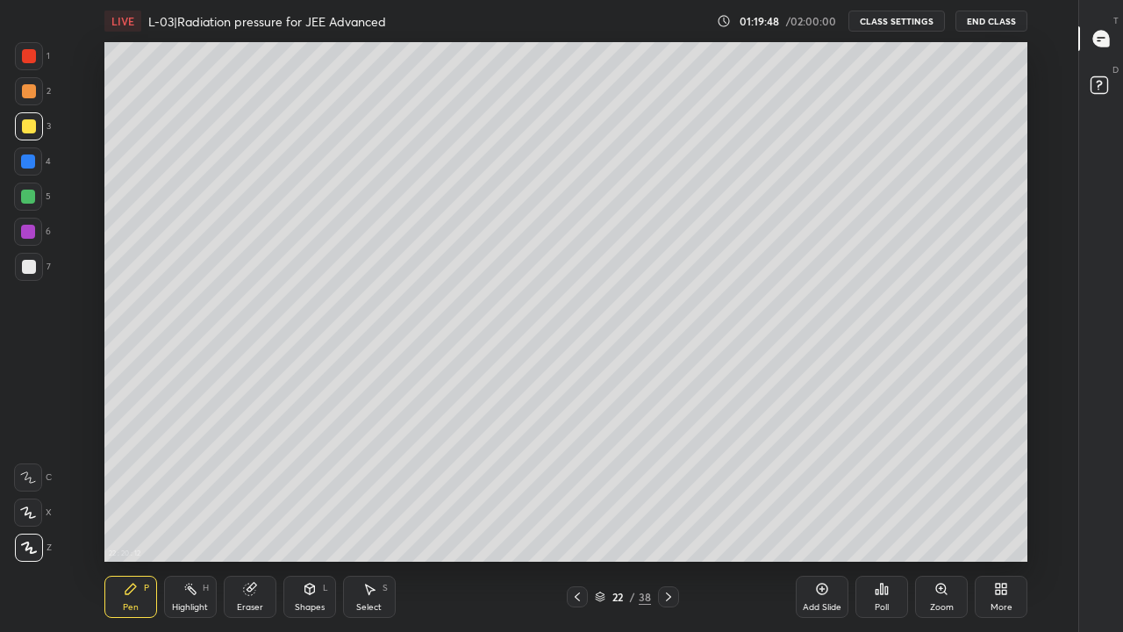
click at [26, 198] on div at bounding box center [28, 196] width 14 height 14
click at [25, 126] on div at bounding box center [29, 126] width 14 height 14
click at [31, 93] on div at bounding box center [29, 91] width 14 height 14
click at [575, 519] on icon at bounding box center [577, 596] width 14 height 14
click at [569, 519] on div at bounding box center [577, 596] width 21 height 21
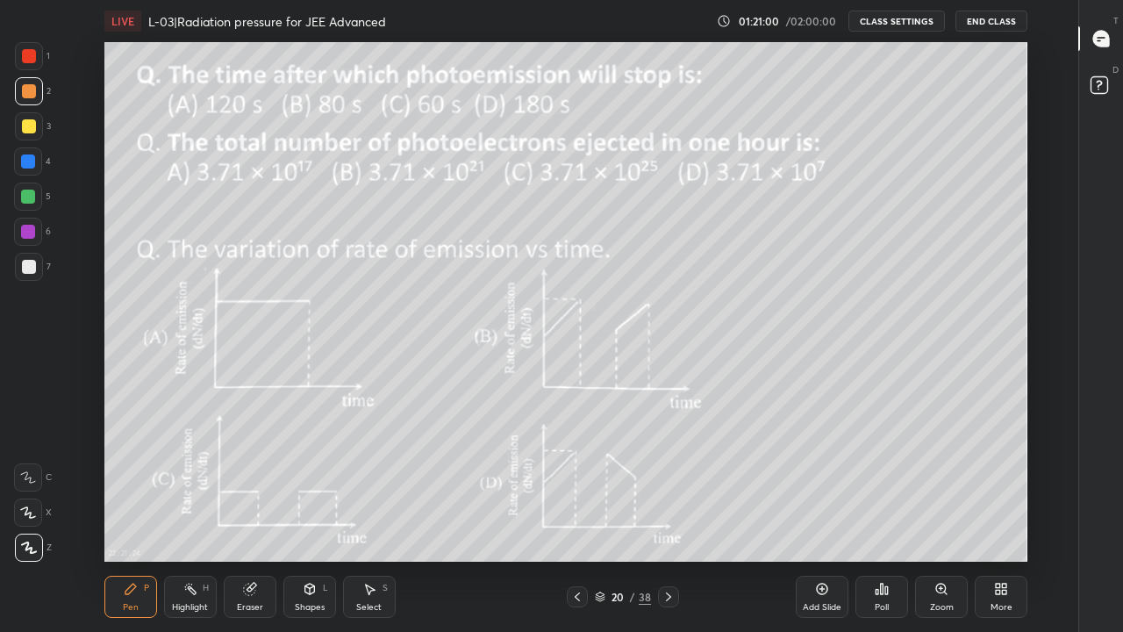
click at [568, 519] on div at bounding box center [577, 596] width 21 height 21
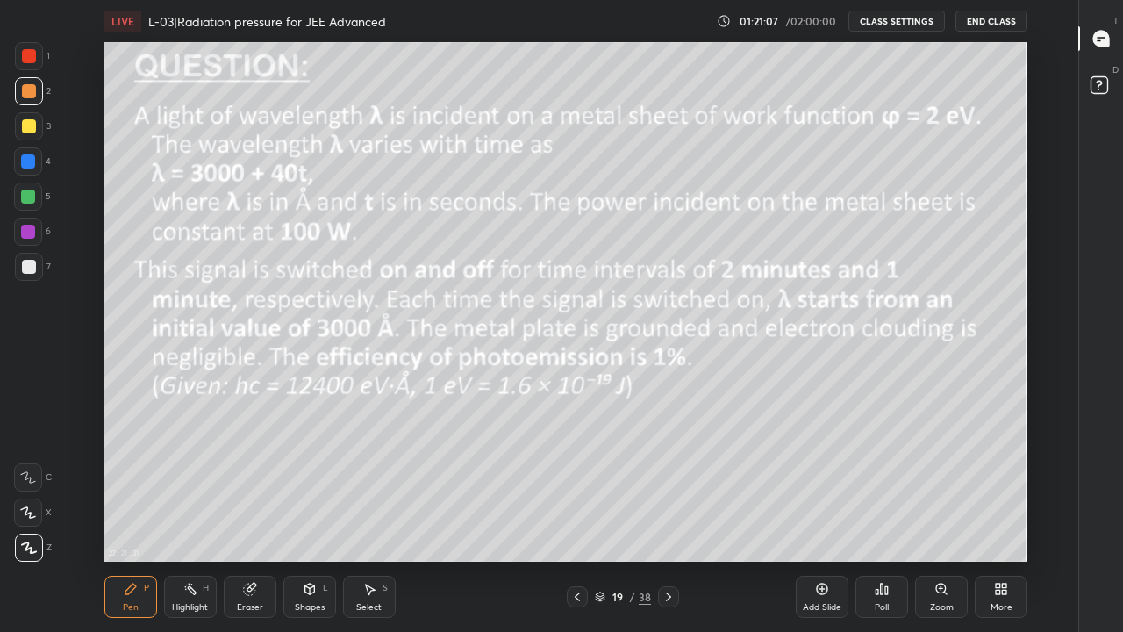
click at [658, 519] on div at bounding box center [668, 596] width 21 height 21
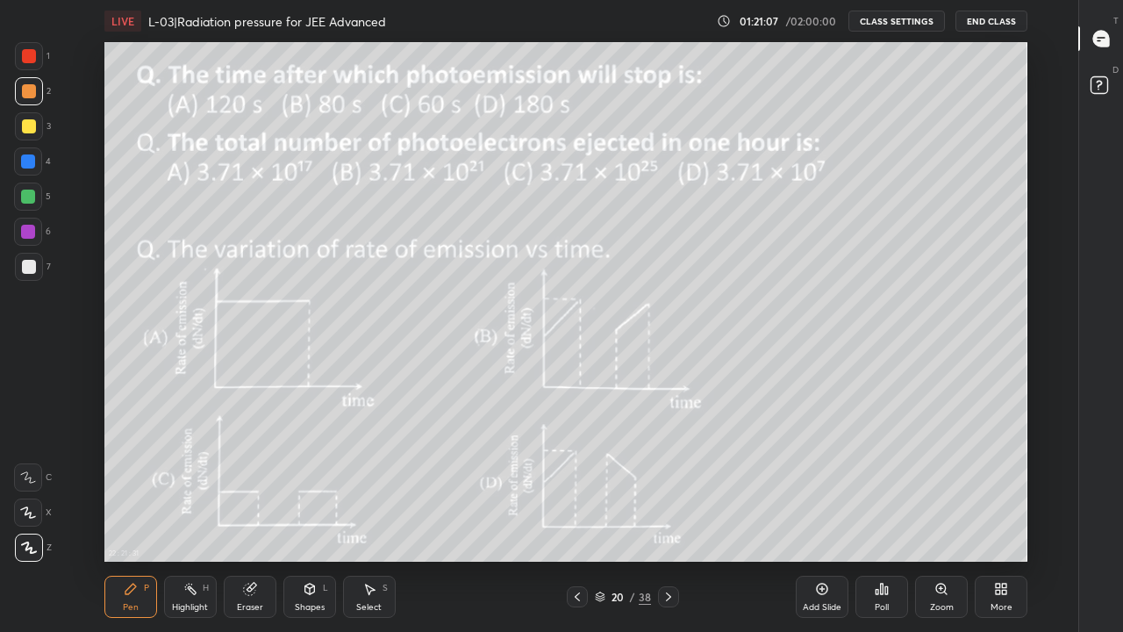
click at [660, 519] on div at bounding box center [668, 596] width 21 height 21
click at [664, 519] on icon at bounding box center [668, 596] width 14 height 14
click at [26, 125] on div at bounding box center [29, 126] width 14 height 14
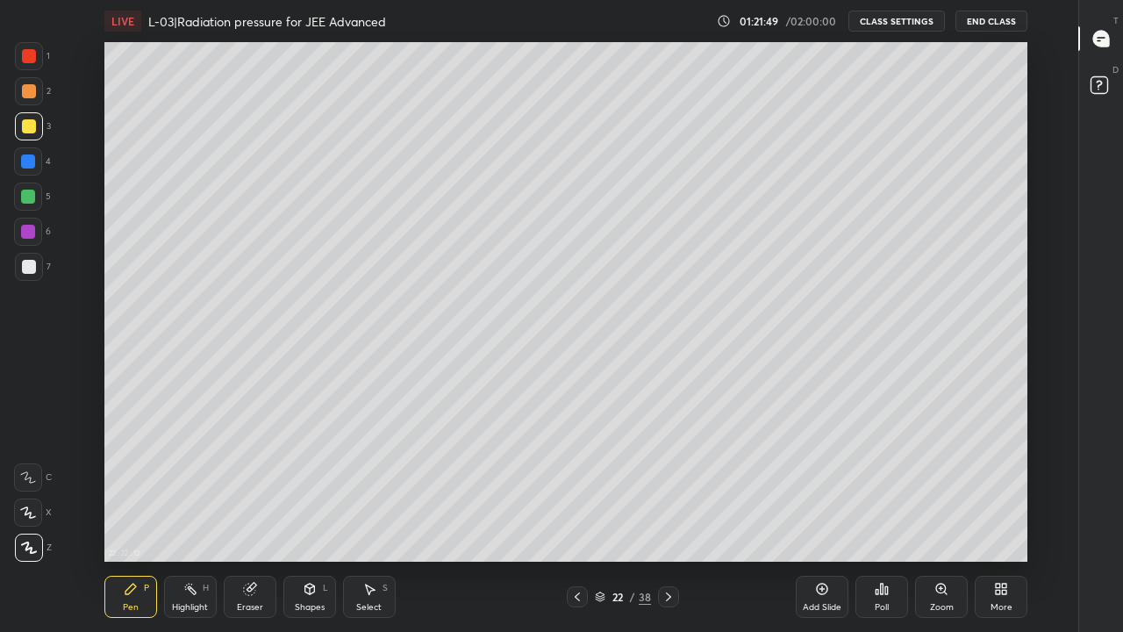
click at [253, 519] on icon at bounding box center [248, 588] width 11 height 11
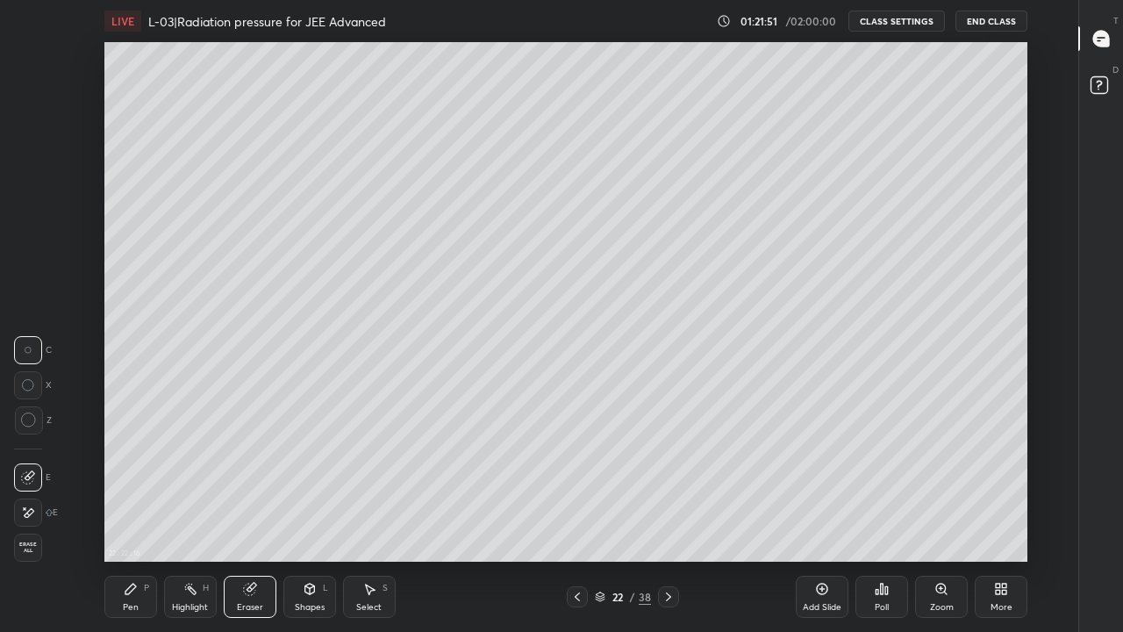
click at [131, 519] on div "Pen" at bounding box center [131, 607] width 16 height 9
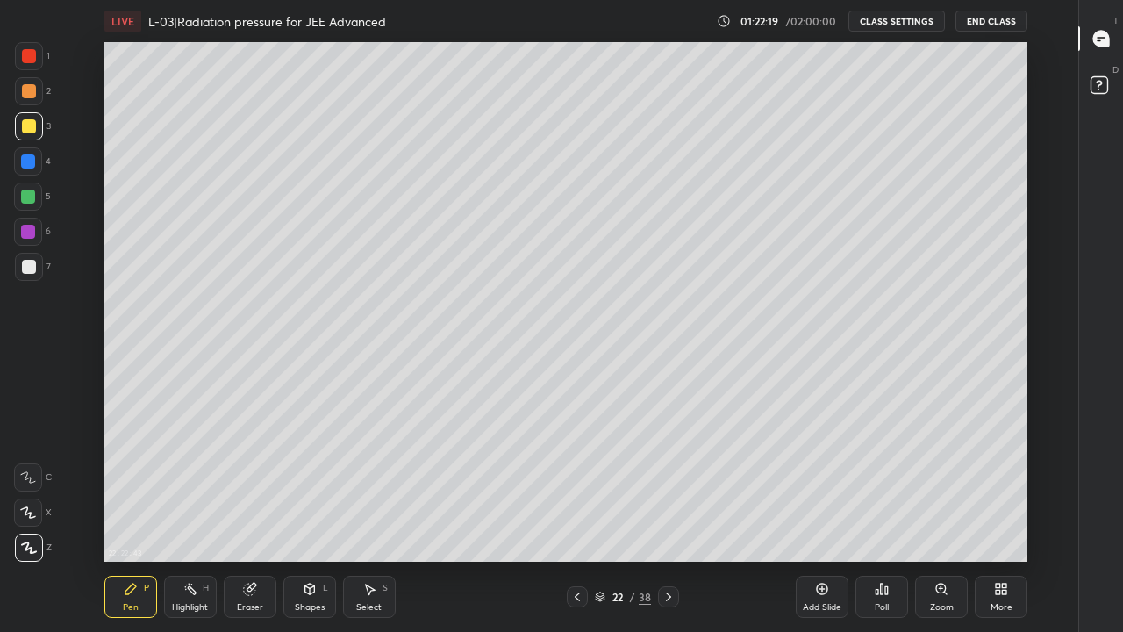
click at [31, 268] on div at bounding box center [29, 267] width 14 height 14
click at [578, 519] on icon at bounding box center [577, 596] width 14 height 14
click at [575, 519] on icon at bounding box center [577, 596] width 14 height 14
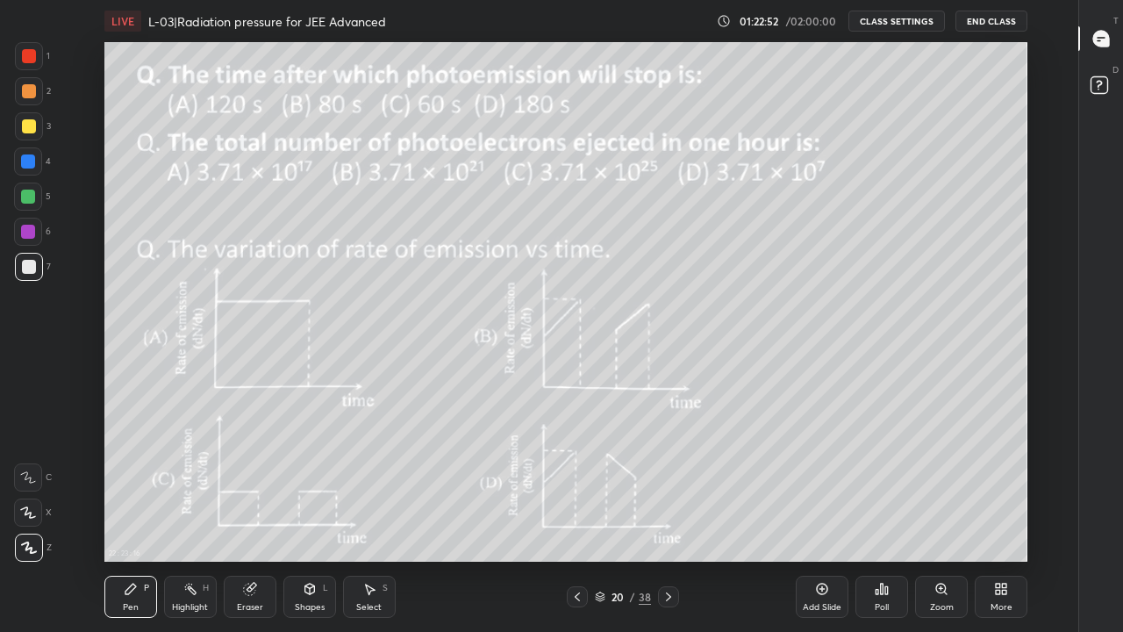
click at [660, 519] on div at bounding box center [668, 596] width 21 height 21
click at [665, 519] on icon at bounding box center [668, 596] width 14 height 14
click at [812, 519] on div "Add Slide" at bounding box center [822, 596] width 53 height 42
click at [25, 125] on div at bounding box center [29, 126] width 14 height 14
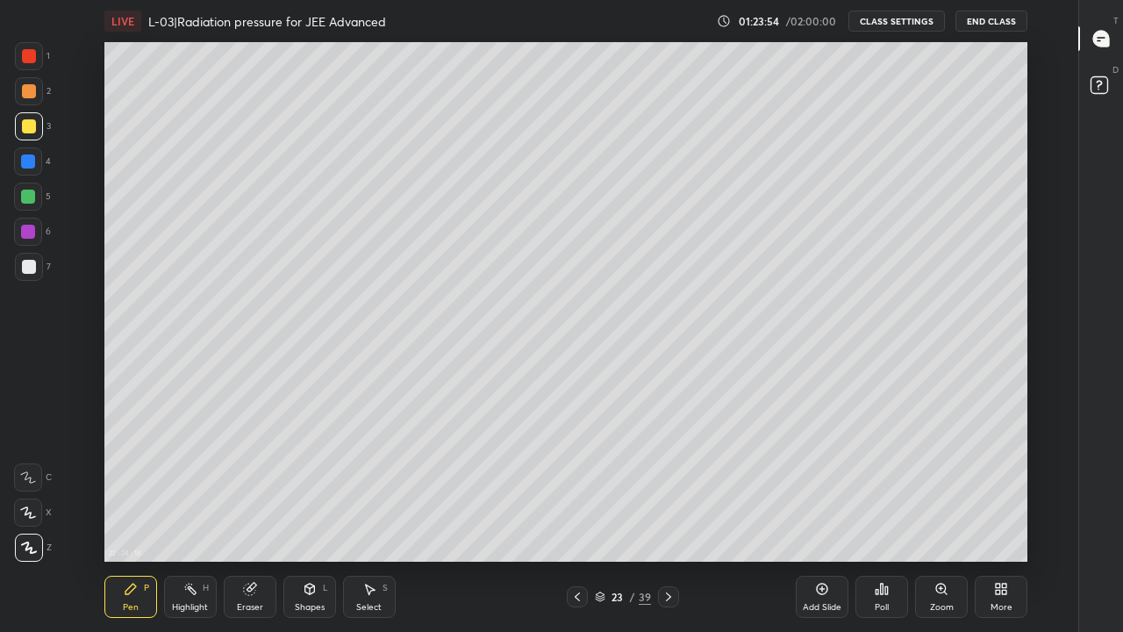
click at [302, 519] on div "Shapes" at bounding box center [310, 607] width 30 height 9
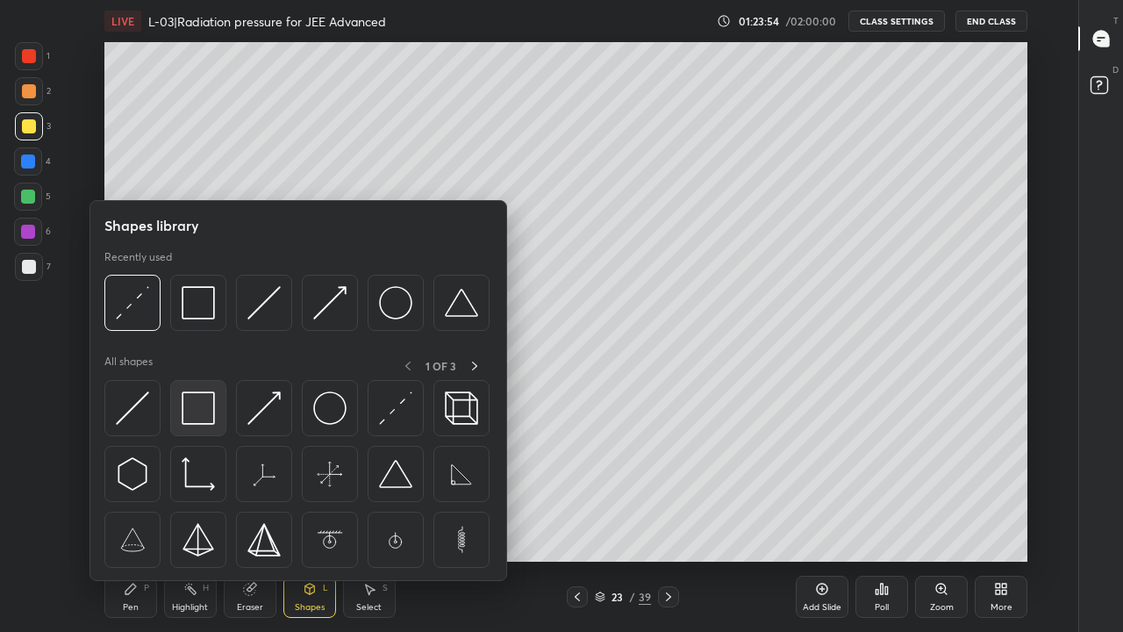
click at [203, 413] on img at bounding box center [198, 407] width 33 height 33
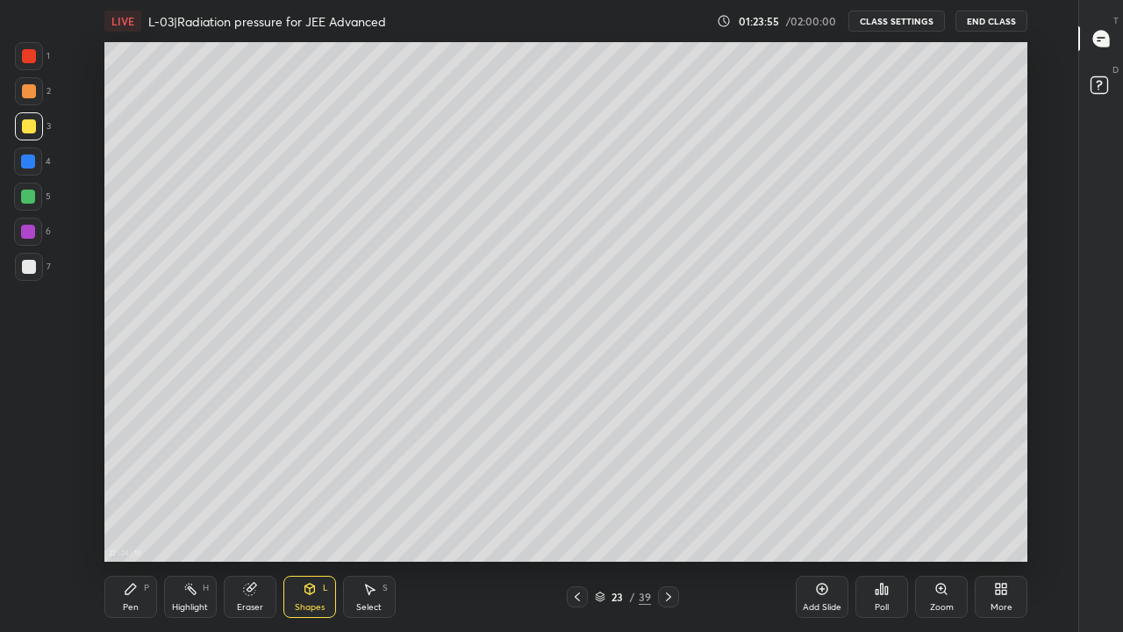
click at [27, 59] on div at bounding box center [29, 56] width 14 height 14
click at [571, 519] on div at bounding box center [577, 596] width 21 height 21
click at [197, 519] on div "Highlight H" at bounding box center [190, 596] width 53 height 42
click at [667, 519] on icon at bounding box center [668, 596] width 14 height 14
click at [581, 519] on div at bounding box center [577, 596] width 21 height 21
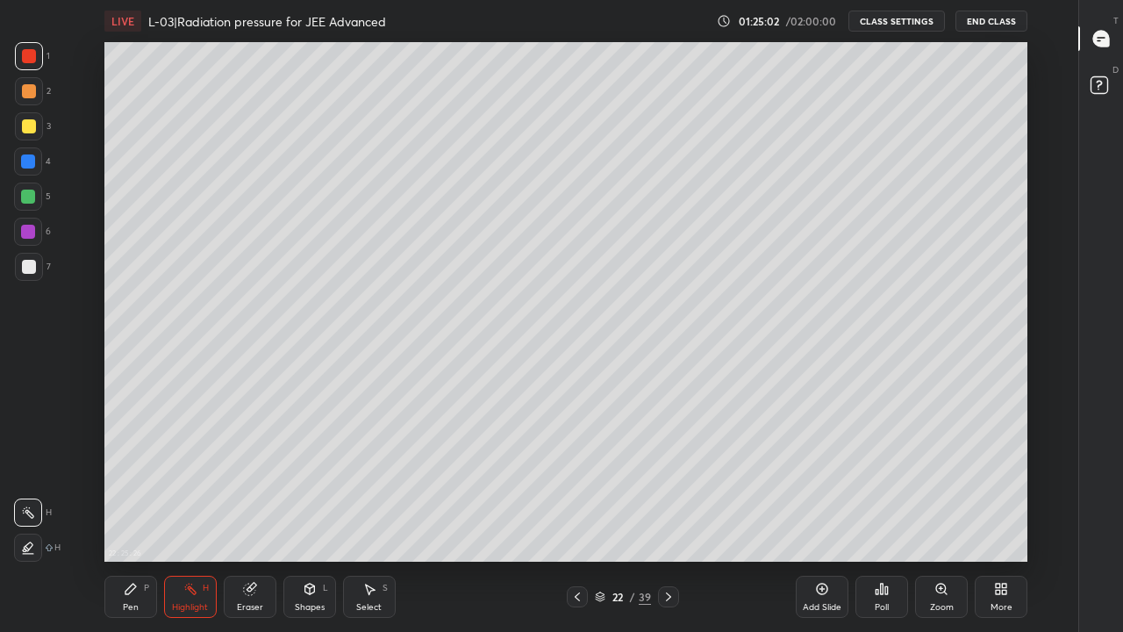
click at [577, 519] on icon at bounding box center [577, 596] width 14 height 14
click at [577, 519] on icon at bounding box center [577, 596] width 5 height 9
click at [136, 519] on div "Pen" at bounding box center [131, 607] width 16 height 9
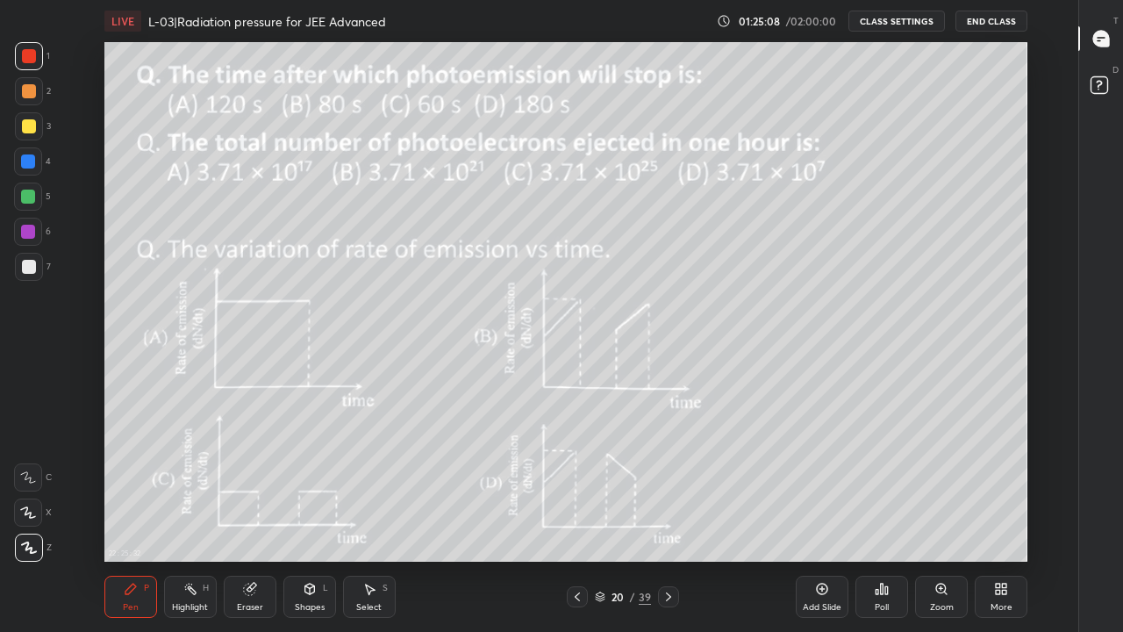
click at [29, 196] on div at bounding box center [28, 196] width 14 height 14
click at [183, 519] on div "Highlight" at bounding box center [190, 607] width 36 height 9
click at [128, 519] on div "Pen" at bounding box center [131, 607] width 16 height 9
click at [131, 519] on div "Pen" at bounding box center [131, 607] width 16 height 9
click at [668, 519] on div at bounding box center [668, 596] width 21 height 21
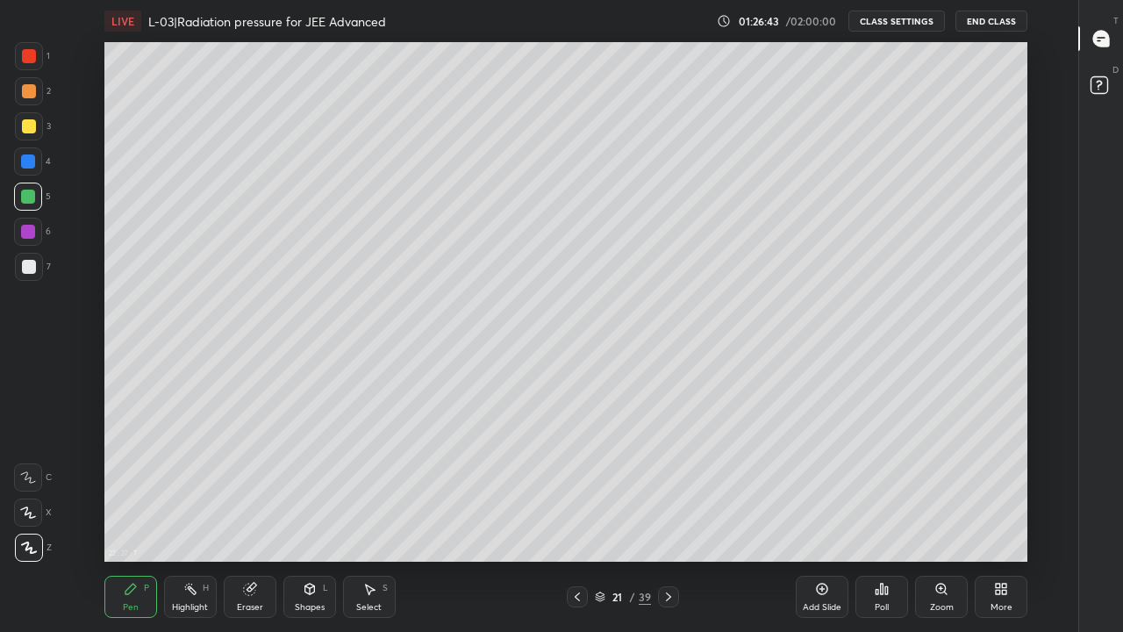
click at [670, 519] on div at bounding box center [668, 596] width 21 height 21
click at [667, 519] on icon at bounding box center [668, 596] width 14 height 14
click at [575, 519] on icon at bounding box center [577, 596] width 14 height 14
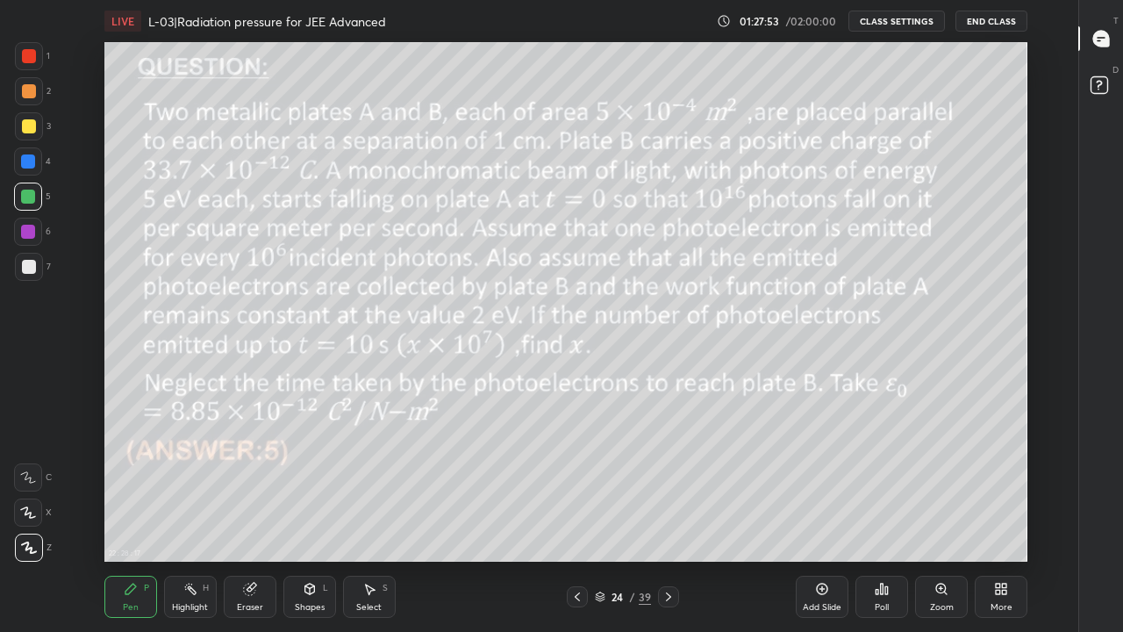
click at [810, 519] on div "Add Slide" at bounding box center [822, 596] width 53 height 42
click at [139, 519] on div "Pen P" at bounding box center [130, 596] width 53 height 42
click at [26, 130] on div at bounding box center [29, 126] width 14 height 14
click at [668, 519] on icon at bounding box center [668, 596] width 14 height 14
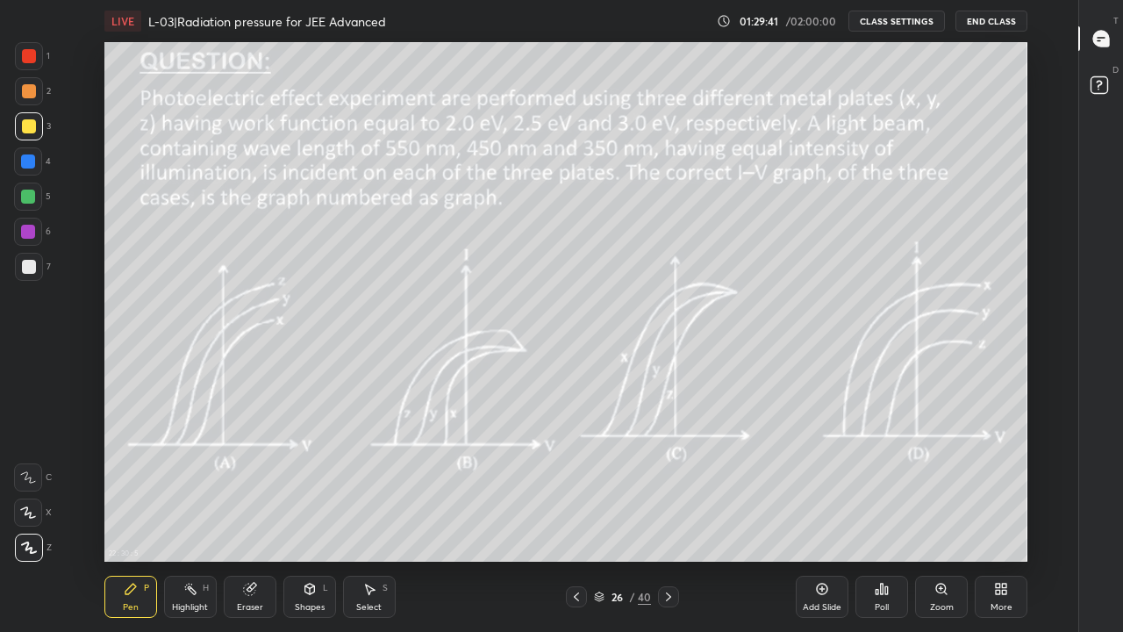
click at [319, 519] on div "Shapes L" at bounding box center [309, 596] width 53 height 42
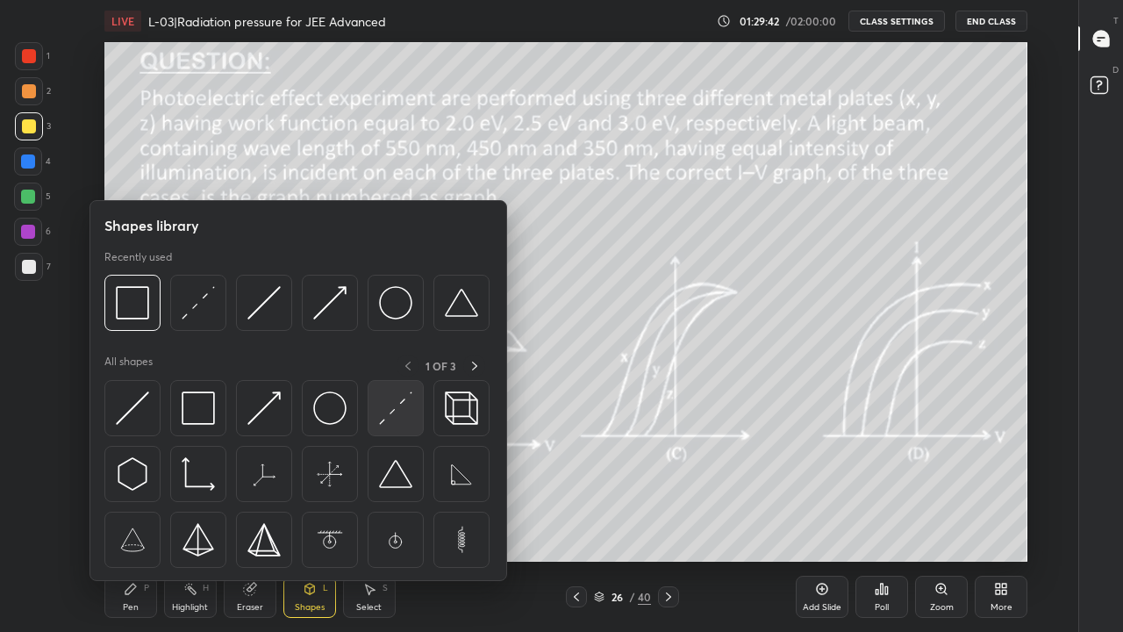
click at [393, 422] on img at bounding box center [395, 407] width 33 height 33
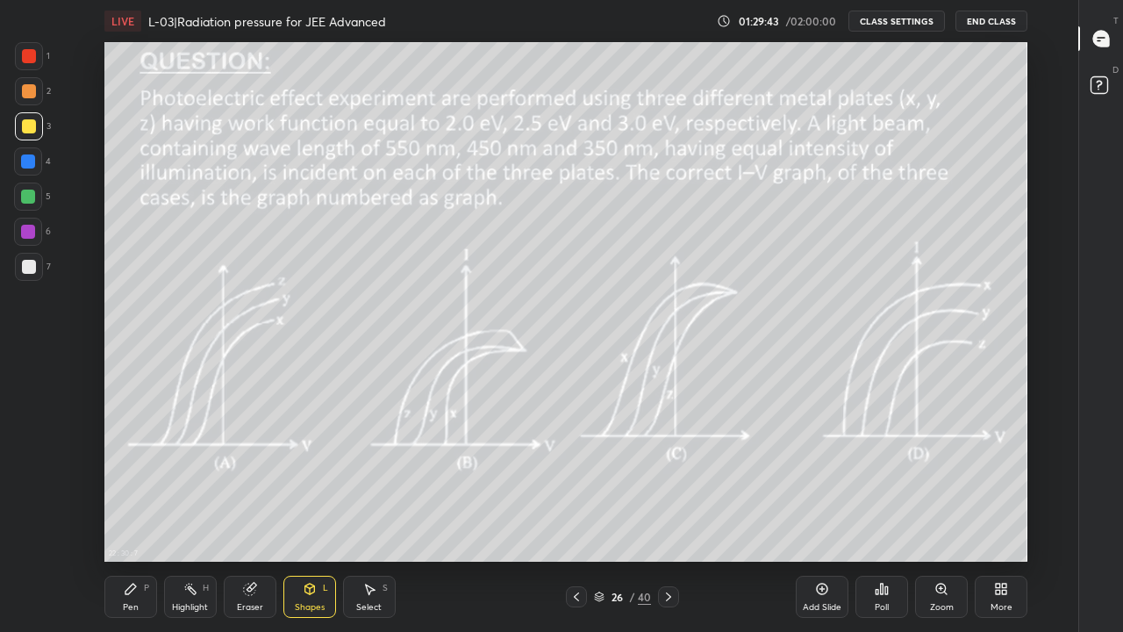
click at [28, 89] on div at bounding box center [29, 91] width 14 height 14
click at [32, 60] on div at bounding box center [29, 56] width 14 height 14
click at [661, 519] on div at bounding box center [668, 596] width 21 height 21
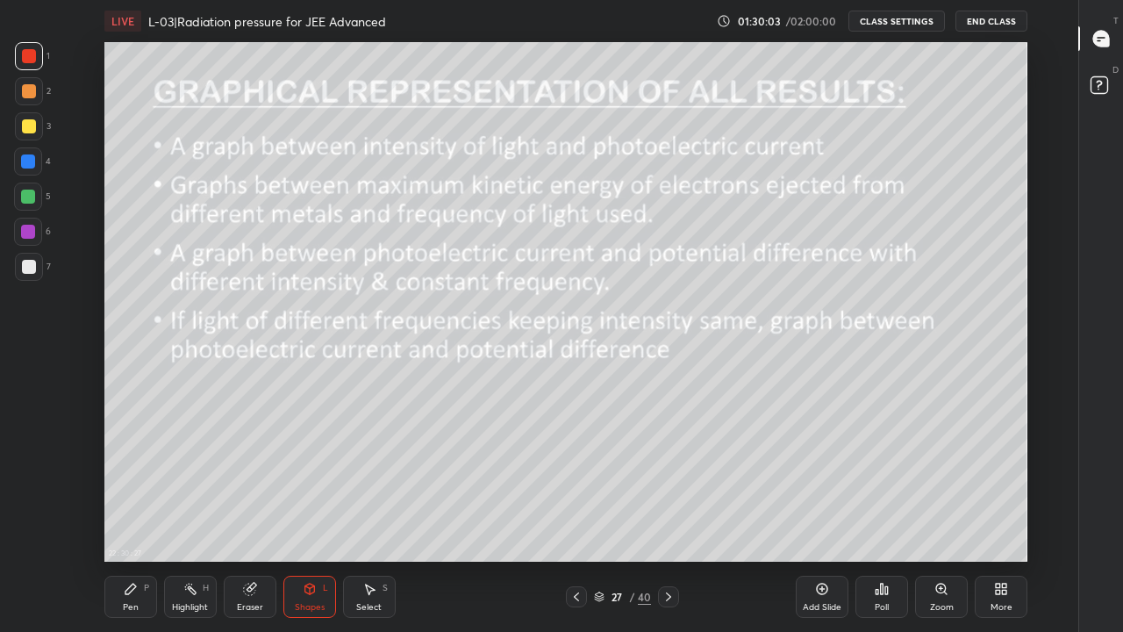
click at [25, 192] on div at bounding box center [28, 196] width 14 height 14
click at [304, 519] on div "Shapes L" at bounding box center [309, 596] width 53 height 42
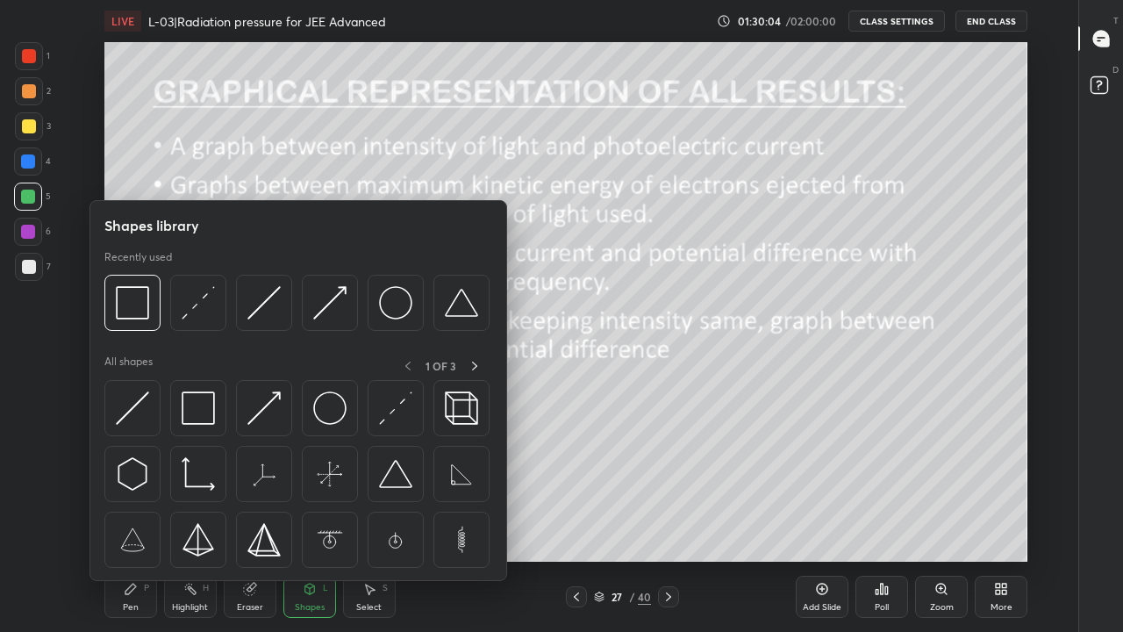
click at [206, 410] on img at bounding box center [198, 407] width 33 height 33
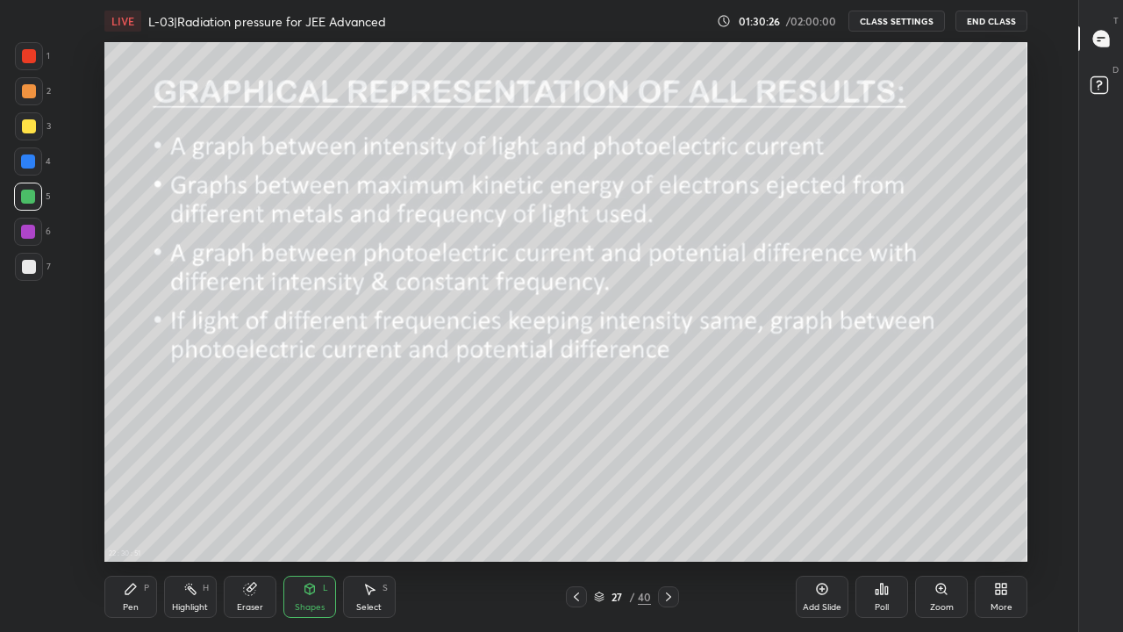
click at [668, 519] on icon at bounding box center [668, 596] width 14 height 14
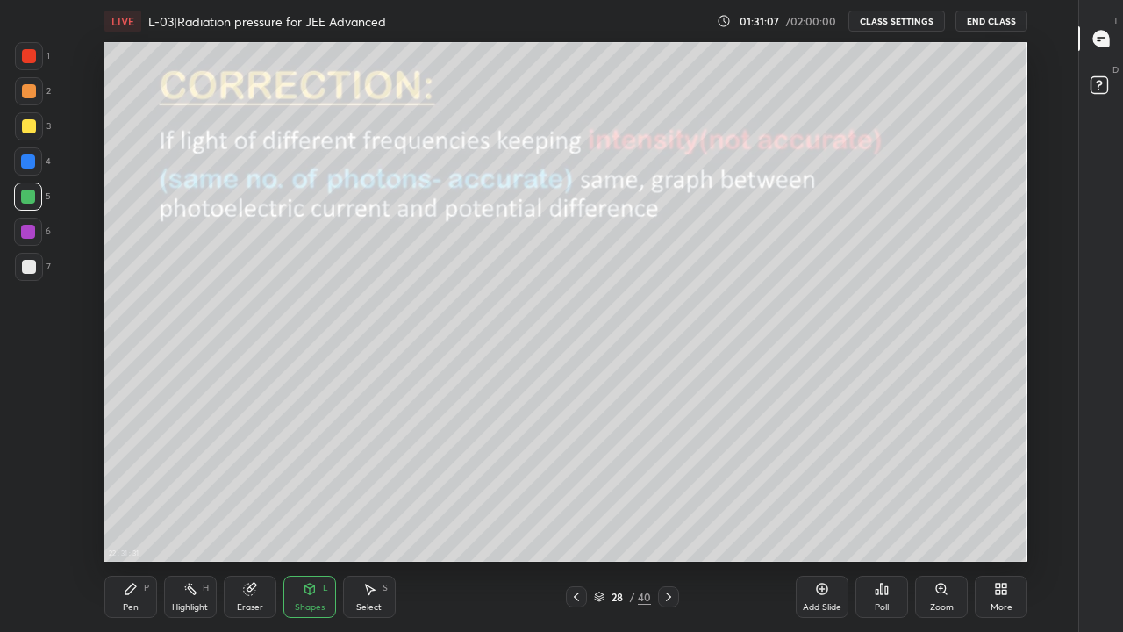
click at [130, 519] on div "Pen P" at bounding box center [130, 596] width 53 height 42
click at [576, 519] on icon at bounding box center [576, 596] width 14 height 14
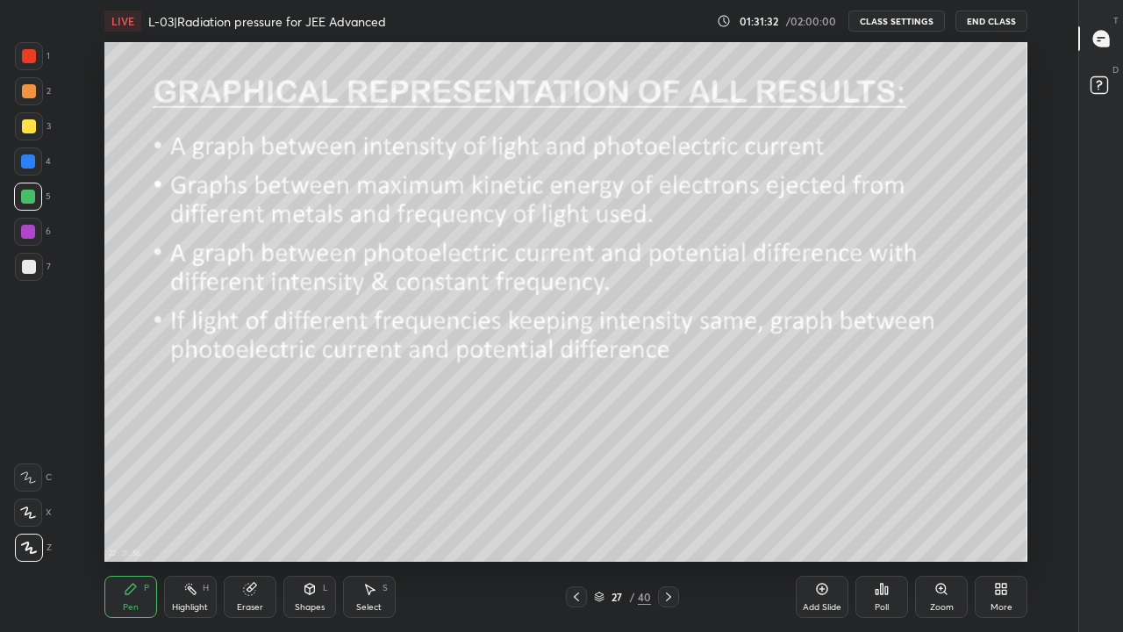
click at [666, 519] on div at bounding box center [668, 596] width 21 height 21
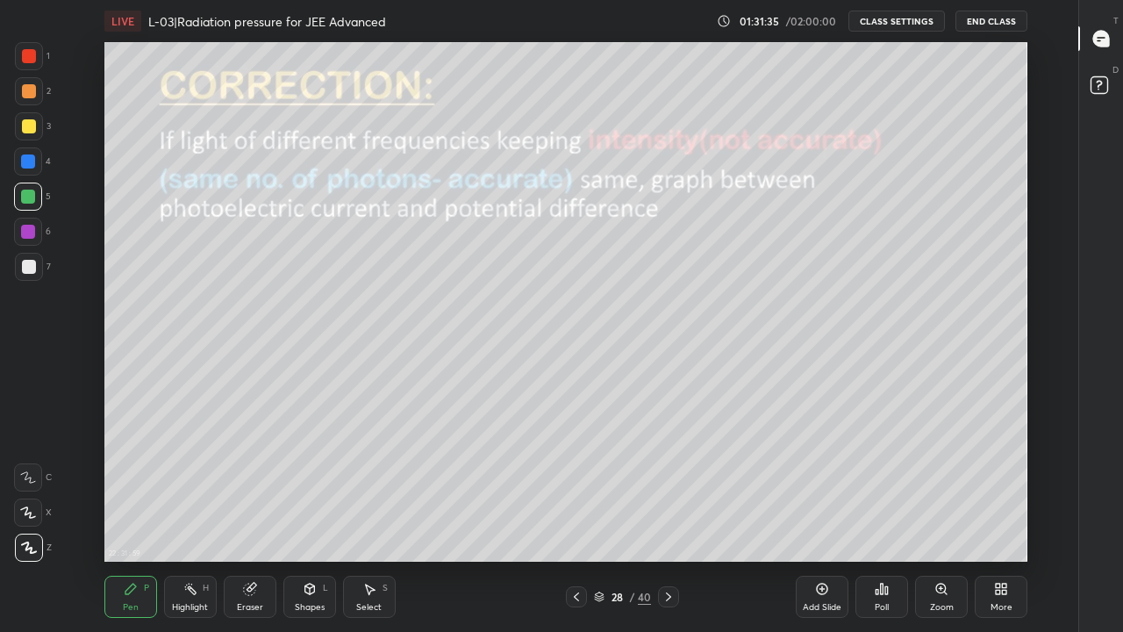
click at [576, 519] on icon at bounding box center [576, 596] width 14 height 14
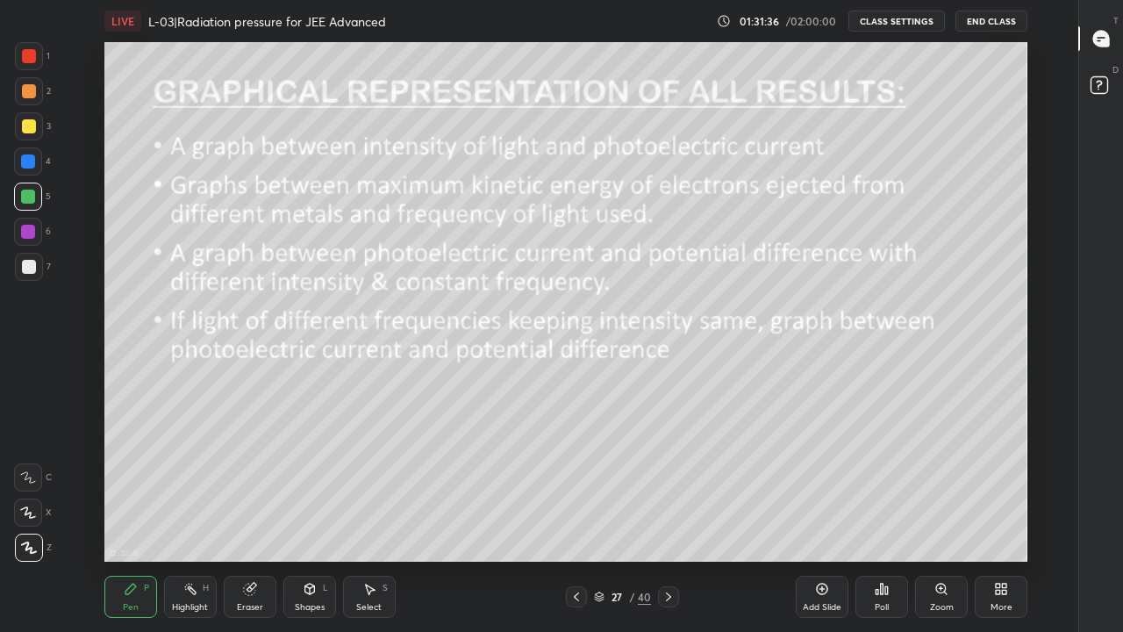
click at [576, 519] on icon at bounding box center [576, 596] width 14 height 14
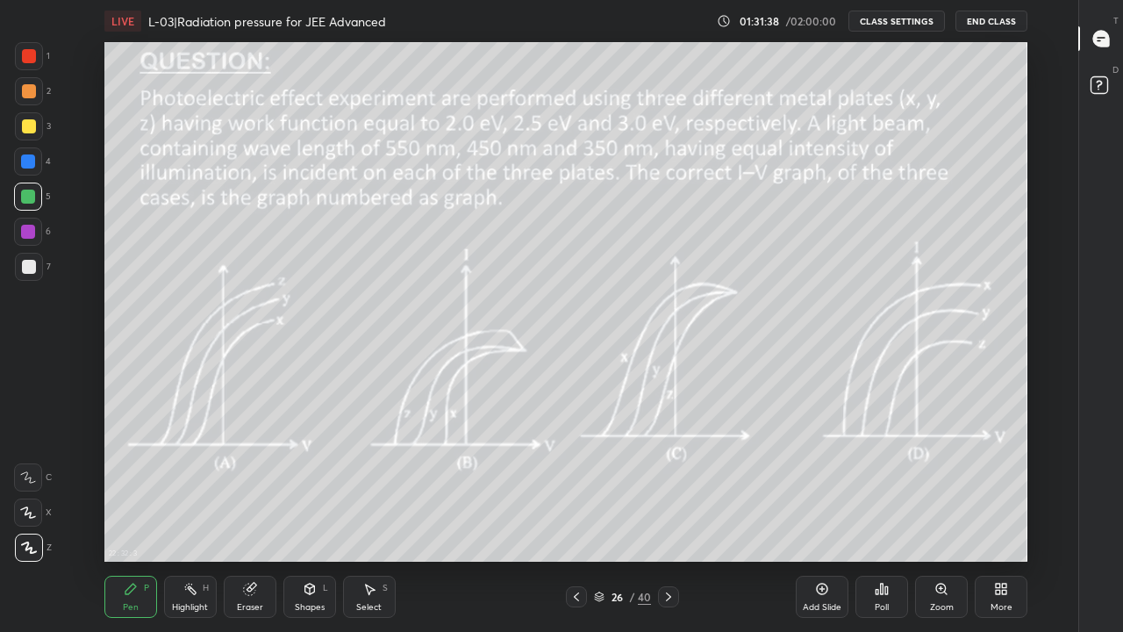
click at [817, 519] on icon at bounding box center [822, 589] width 14 height 14
click at [28, 128] on div at bounding box center [29, 126] width 14 height 14
click at [25, 159] on div at bounding box center [28, 161] width 14 height 14
click at [243, 519] on div "Eraser" at bounding box center [250, 607] width 26 height 9
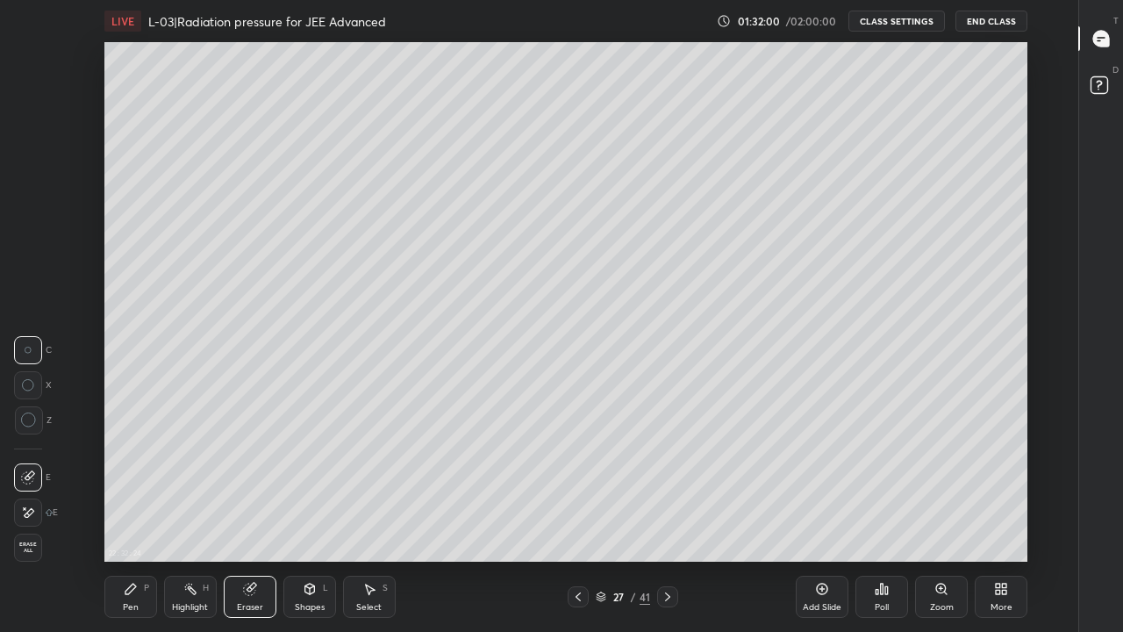
click at [129, 519] on div "Pen" at bounding box center [131, 607] width 16 height 9
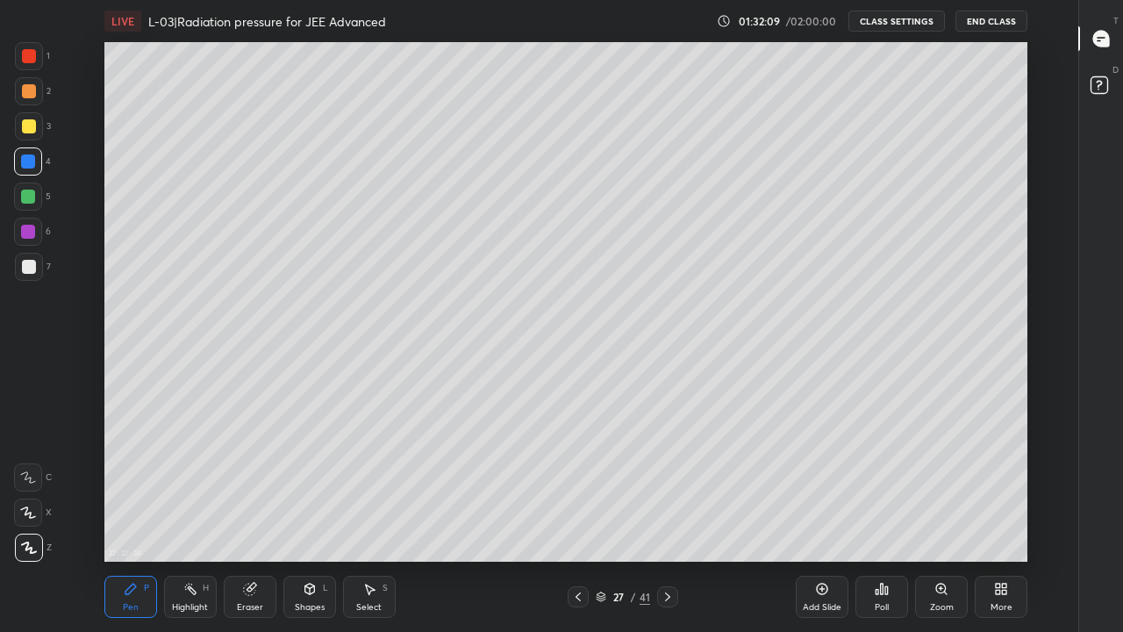
click at [577, 519] on icon at bounding box center [578, 596] width 14 height 14
click at [199, 519] on div "Highlight H" at bounding box center [190, 596] width 53 height 42
click at [137, 519] on icon at bounding box center [131, 589] width 14 height 14
click at [197, 519] on div "Highlight H" at bounding box center [190, 596] width 53 height 42
click at [189, 519] on div "Highlight H" at bounding box center [190, 596] width 53 height 42
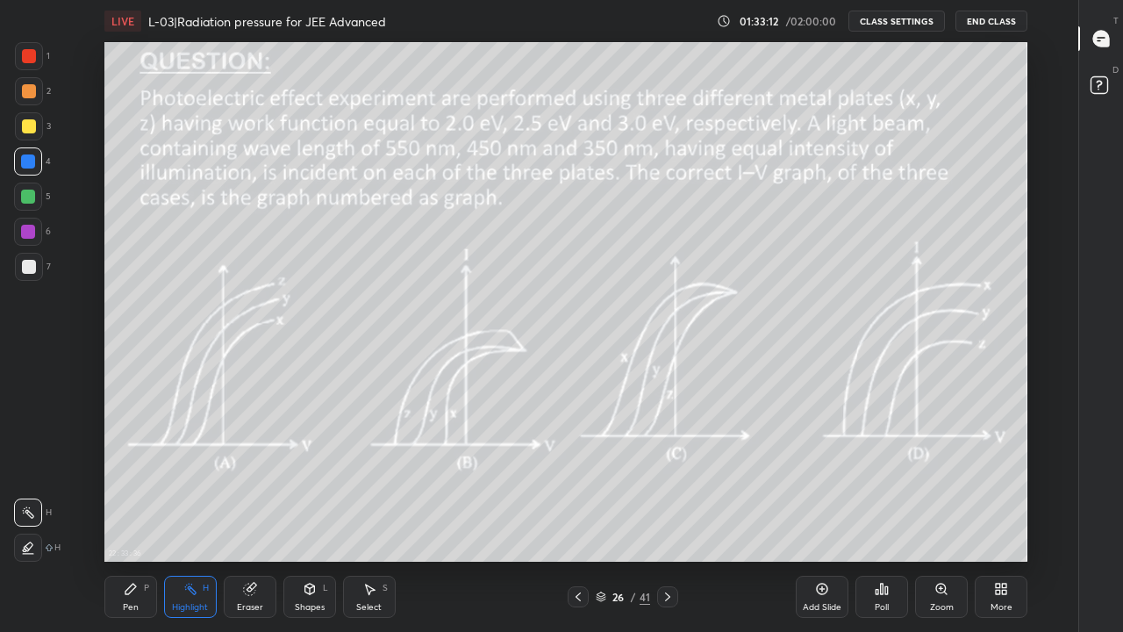
click at [187, 519] on icon at bounding box center [190, 589] width 14 height 14
click at [131, 519] on div "Pen P" at bounding box center [130, 596] width 53 height 42
click at [667, 519] on icon at bounding box center [667, 596] width 14 height 14
click at [200, 519] on div "Highlight H" at bounding box center [190, 596] width 53 height 42
click at [131, 519] on icon at bounding box center [130, 588] width 11 height 11
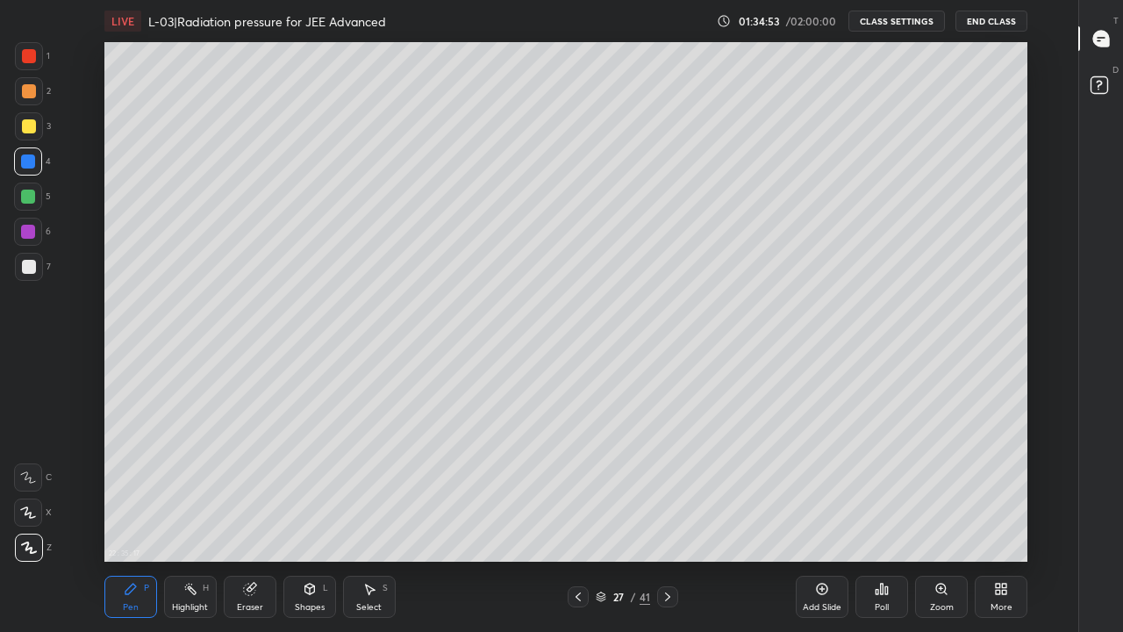
click at [25, 196] on div at bounding box center [28, 196] width 14 height 14
click at [572, 519] on div at bounding box center [578, 596] width 21 height 21
click at [667, 519] on icon at bounding box center [667, 596] width 14 height 14
click at [665, 519] on icon at bounding box center [667, 596] width 14 height 14
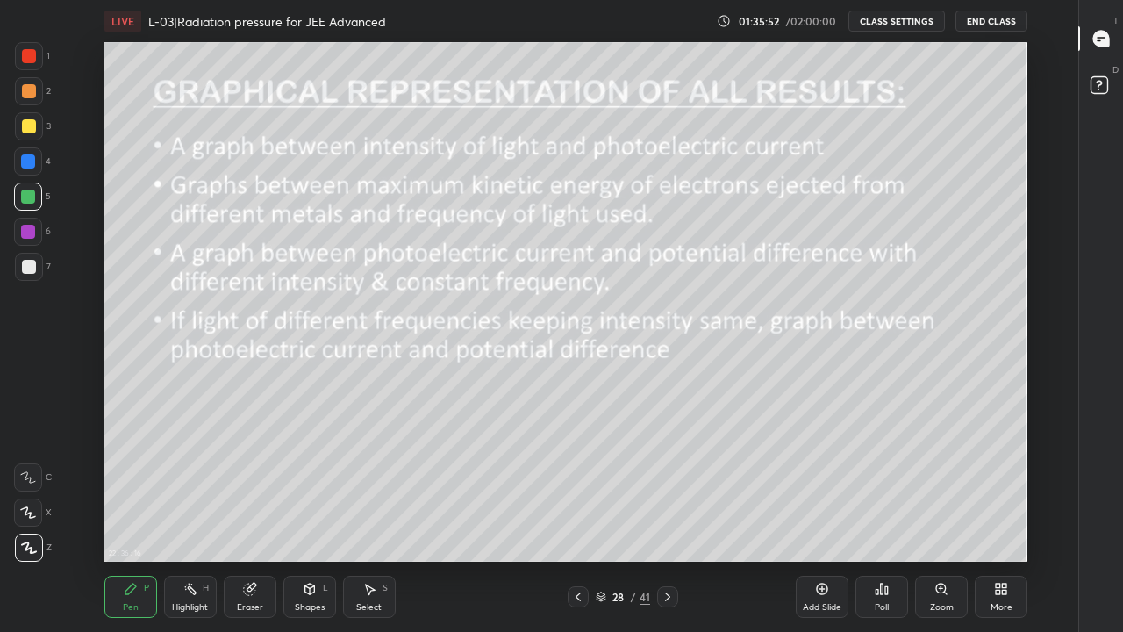
click at [667, 519] on icon at bounding box center [667, 596] width 14 height 14
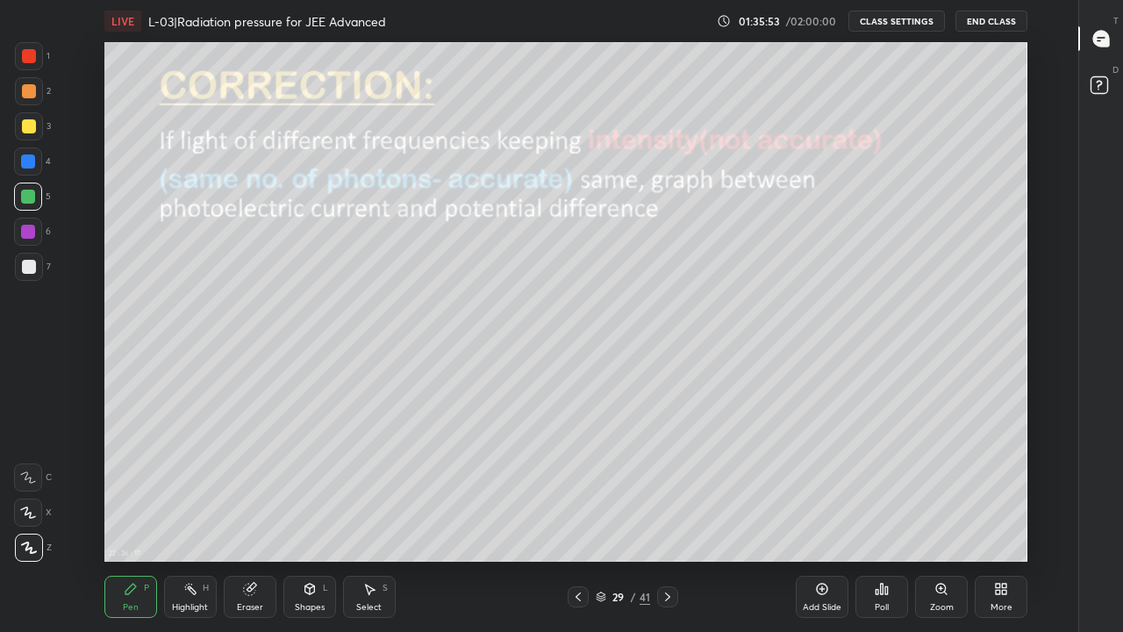
click at [665, 519] on icon at bounding box center [667, 596] width 14 height 14
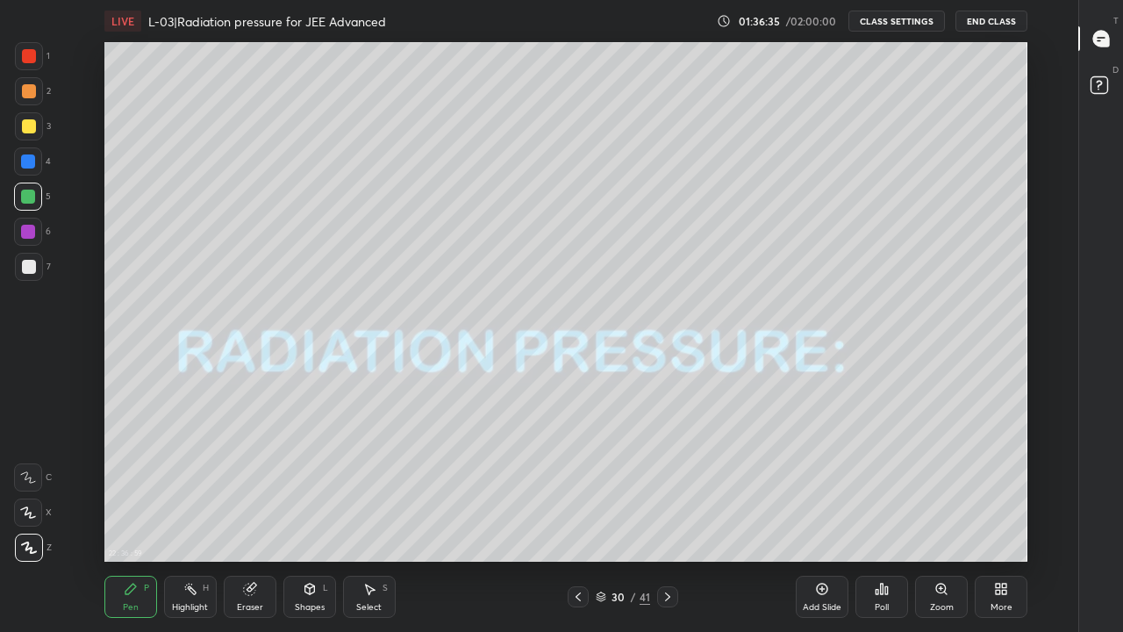
click at [20, 263] on div at bounding box center [29, 267] width 28 height 28
click at [26, 236] on div at bounding box center [28, 232] width 14 height 14
click at [24, 125] on div at bounding box center [29, 126] width 14 height 14
click at [297, 519] on div "Shapes L" at bounding box center [309, 596] width 53 height 42
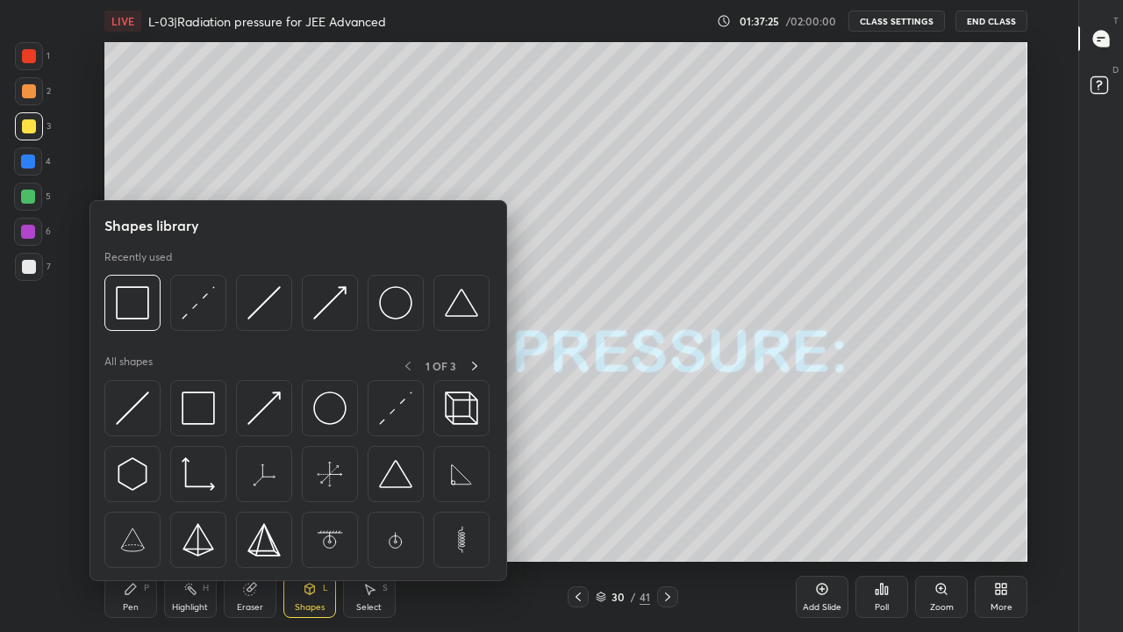
click at [400, 417] on img at bounding box center [395, 407] width 33 height 33
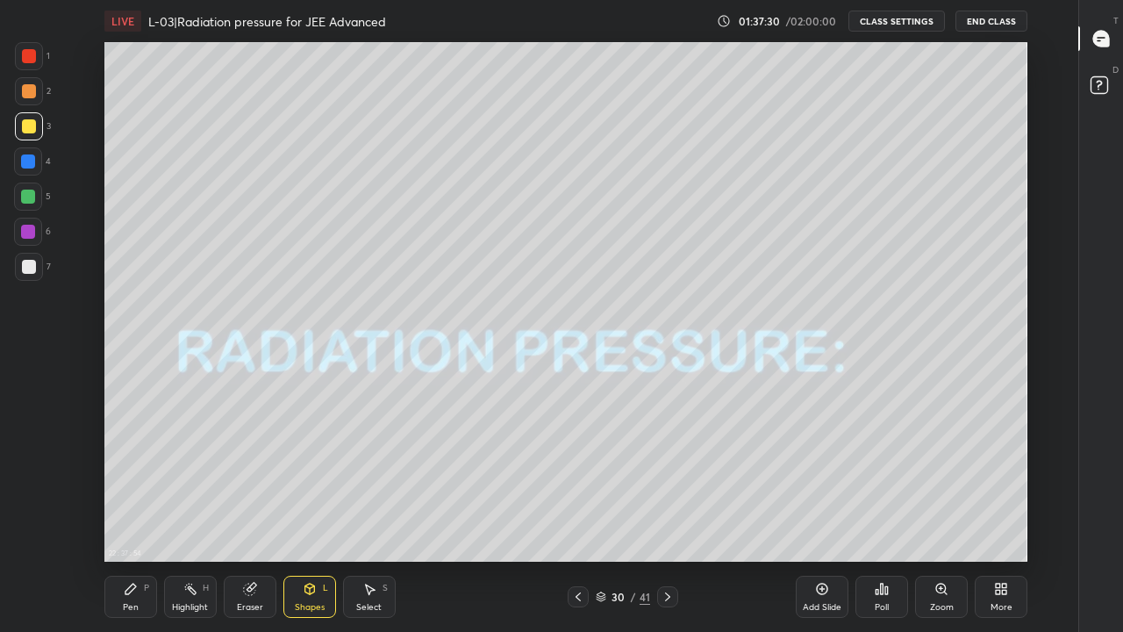
click at [819, 519] on icon at bounding box center [822, 589] width 14 height 14
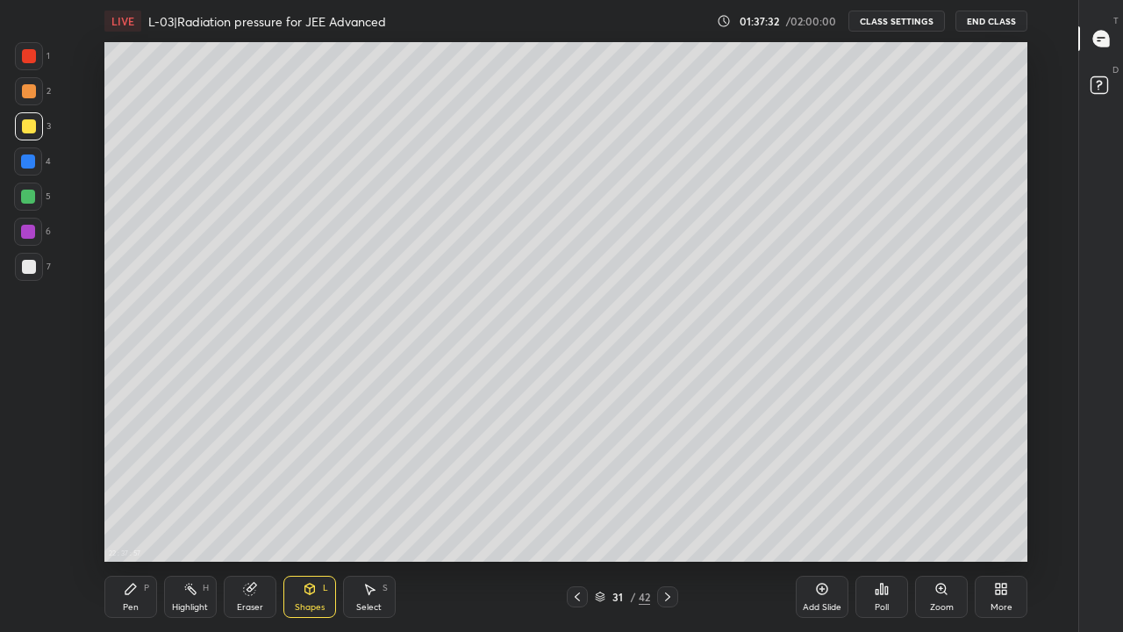
click at [139, 519] on div "Pen P" at bounding box center [130, 596] width 53 height 42
click at [34, 92] on div at bounding box center [29, 91] width 14 height 14
click at [28, 128] on div at bounding box center [29, 126] width 14 height 14
click at [196, 519] on div "Highlight H" at bounding box center [190, 596] width 53 height 42
click at [32, 239] on div at bounding box center [28, 232] width 28 height 28
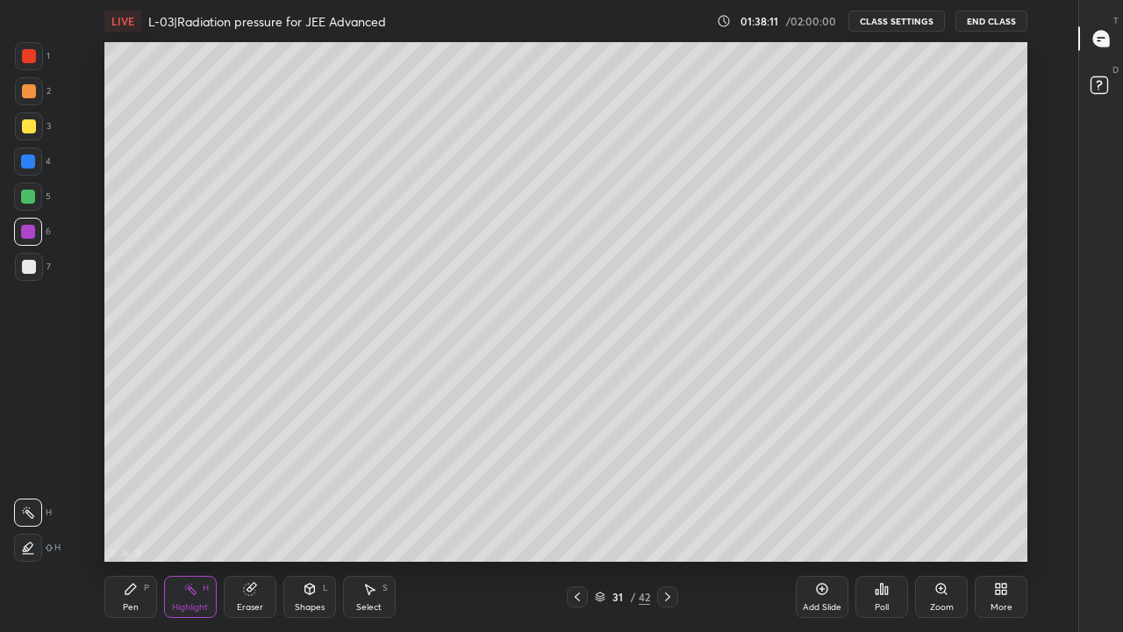
click at [35, 206] on div at bounding box center [28, 196] width 28 height 28
click at [132, 519] on icon at bounding box center [131, 589] width 14 height 14
click at [26, 265] on div at bounding box center [29, 267] width 14 height 14
click at [25, 235] on div at bounding box center [28, 232] width 14 height 14
click at [35, 262] on div at bounding box center [29, 267] width 28 height 28
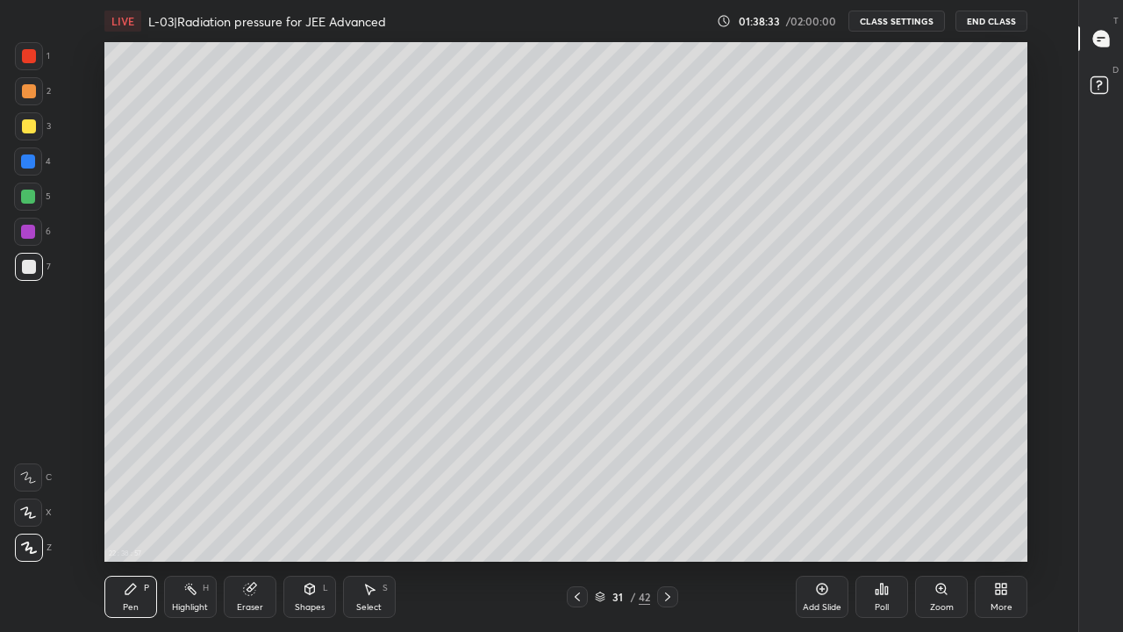
click at [24, 125] on div at bounding box center [29, 126] width 14 height 14
click at [32, 93] on div at bounding box center [29, 91] width 14 height 14
click at [31, 127] on div at bounding box center [29, 126] width 14 height 14
click at [26, 164] on div at bounding box center [28, 161] width 14 height 14
click at [27, 131] on div at bounding box center [29, 126] width 14 height 14
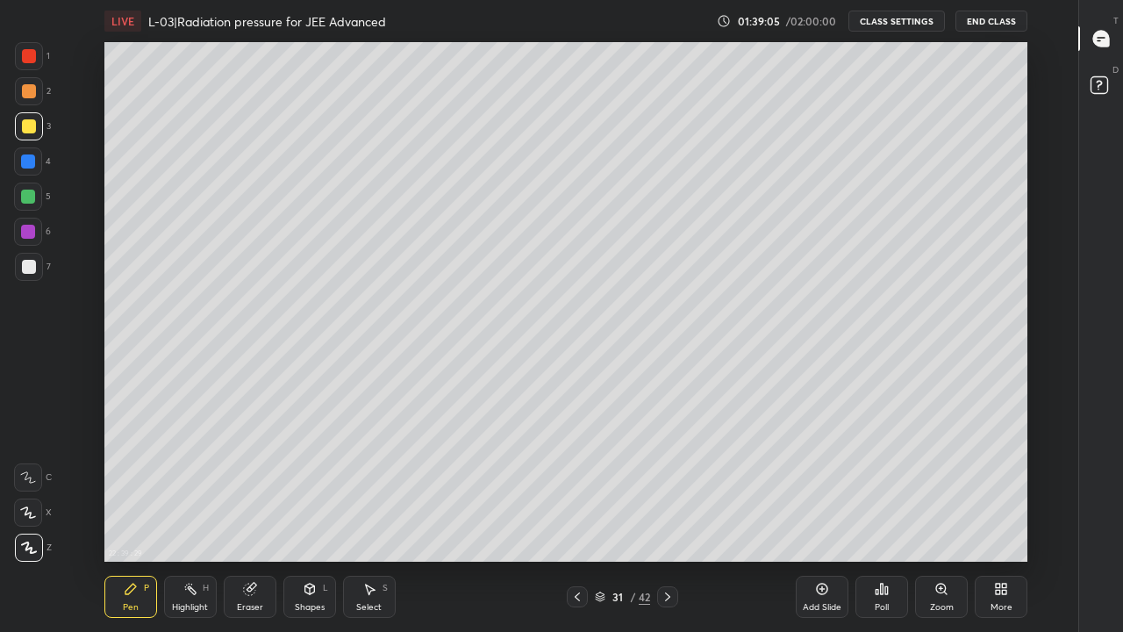
click at [26, 85] on div at bounding box center [29, 91] width 14 height 14
click at [31, 268] on div at bounding box center [29, 267] width 14 height 14
click at [28, 129] on div at bounding box center [29, 126] width 14 height 14
click at [29, 161] on div at bounding box center [28, 161] width 14 height 14
click at [29, 92] on div at bounding box center [29, 91] width 14 height 14
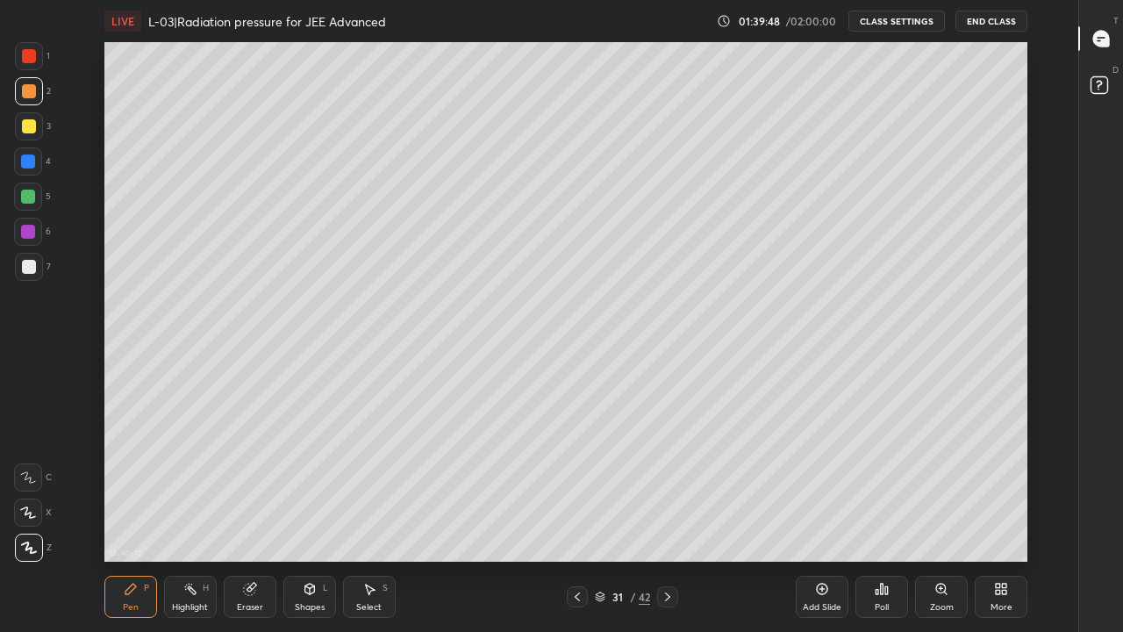
click at [124, 519] on div "Pen P" at bounding box center [130, 596] width 53 height 42
click at [24, 267] on div at bounding box center [29, 267] width 14 height 14
click at [195, 519] on div "Highlight" at bounding box center [190, 607] width 36 height 9
click at [253, 519] on div "Eraser" at bounding box center [250, 607] width 26 height 9
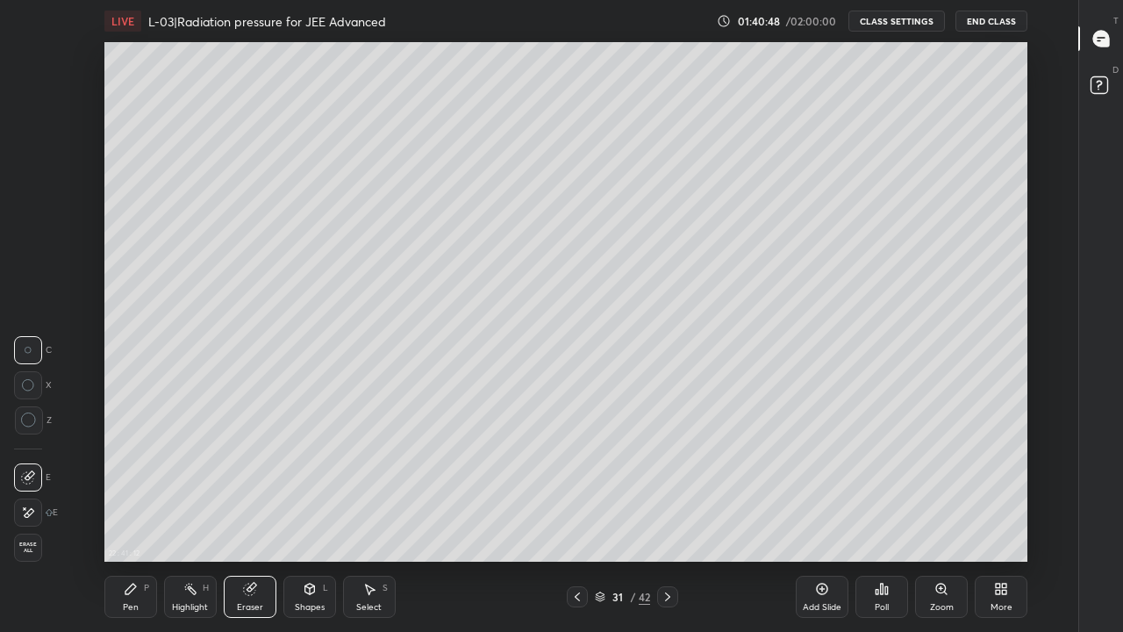
click at [128, 519] on div "Pen" at bounding box center [131, 607] width 16 height 9
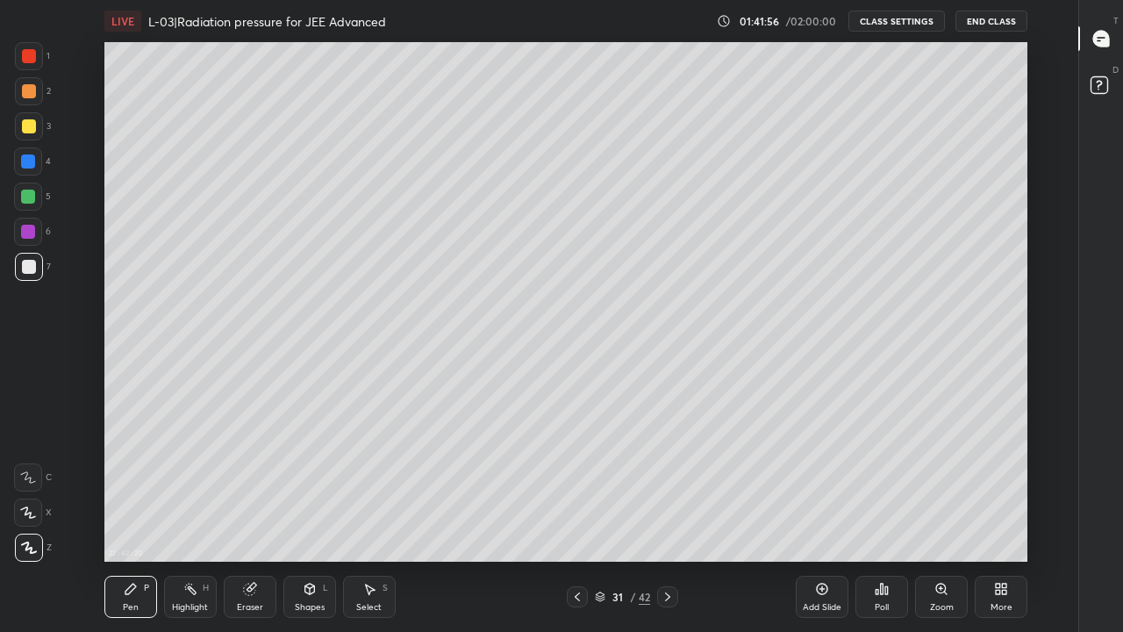
click at [29, 95] on div at bounding box center [29, 91] width 14 height 14
click at [28, 193] on div at bounding box center [28, 196] width 14 height 14
click at [200, 519] on div "Highlight H" at bounding box center [190, 596] width 53 height 42
click at [128, 519] on div "Pen P" at bounding box center [130, 596] width 53 height 42
click at [30, 164] on div at bounding box center [28, 161] width 14 height 14
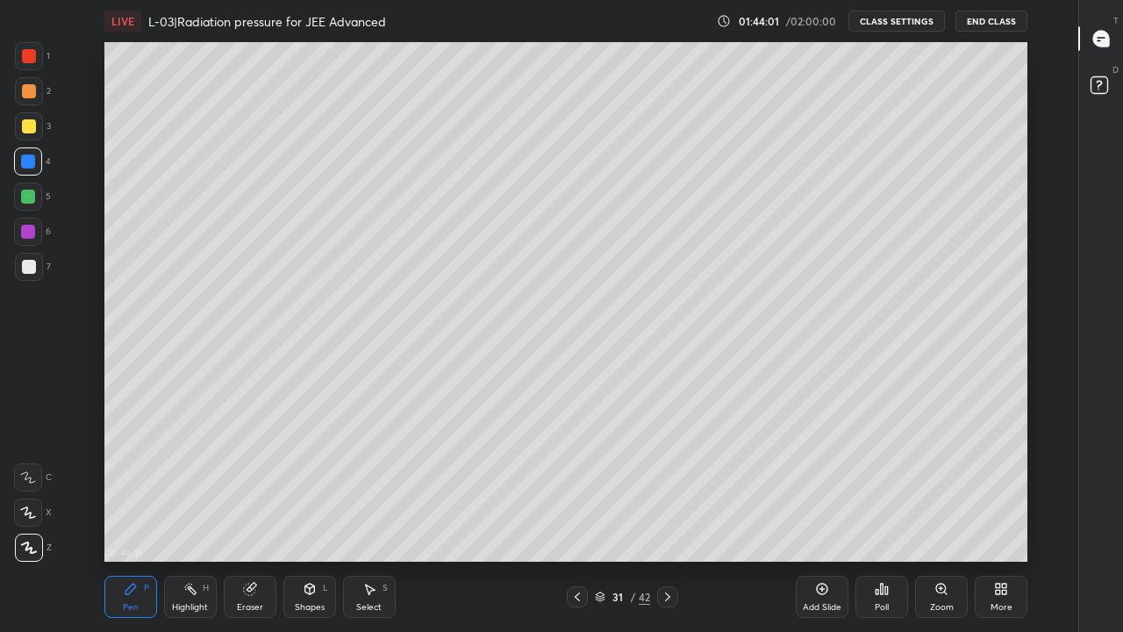
click at [28, 120] on div at bounding box center [29, 126] width 14 height 14
click at [184, 519] on div "Highlight H" at bounding box center [190, 596] width 53 height 42
click at [25, 202] on div at bounding box center [28, 196] width 14 height 14
click at [33, 132] on div at bounding box center [29, 126] width 28 height 28
click at [132, 519] on div "Pen" at bounding box center [131, 607] width 16 height 9
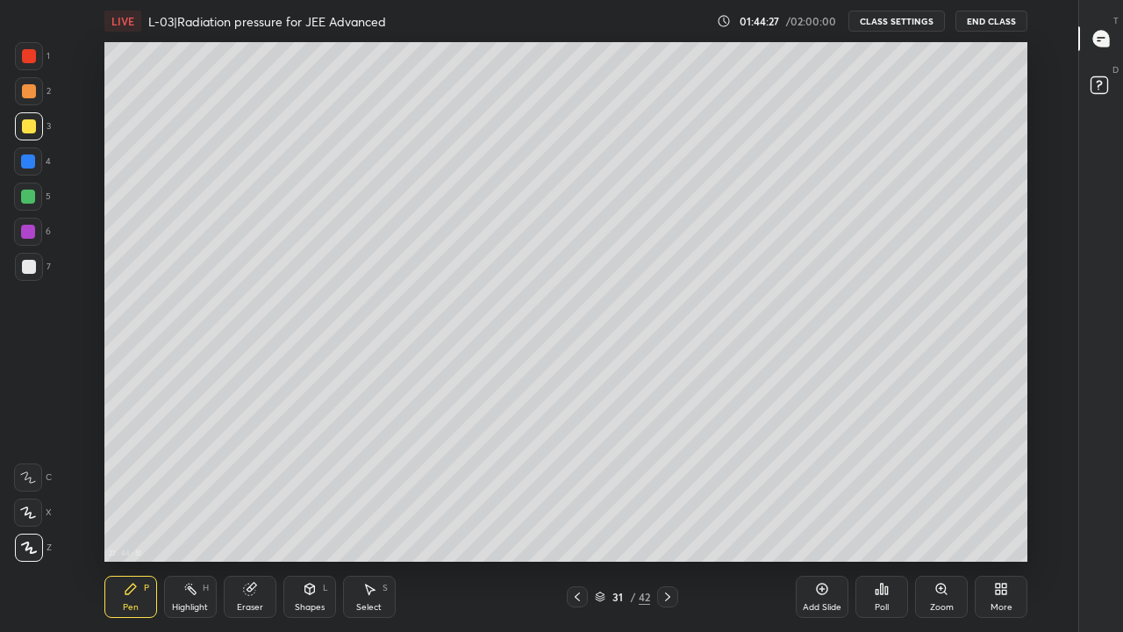
click at [685, 519] on div "Pen P Highlight H Eraser Shapes L Select S 31 / 42 Add Slide Poll Zoom More" at bounding box center [565, 596] width 923 height 70
click at [32, 226] on div at bounding box center [28, 232] width 14 height 14
click at [128, 519] on div "Pen" at bounding box center [131, 607] width 16 height 9
click at [32, 270] on div at bounding box center [29, 267] width 14 height 14
click at [28, 124] on div at bounding box center [29, 126] width 14 height 14
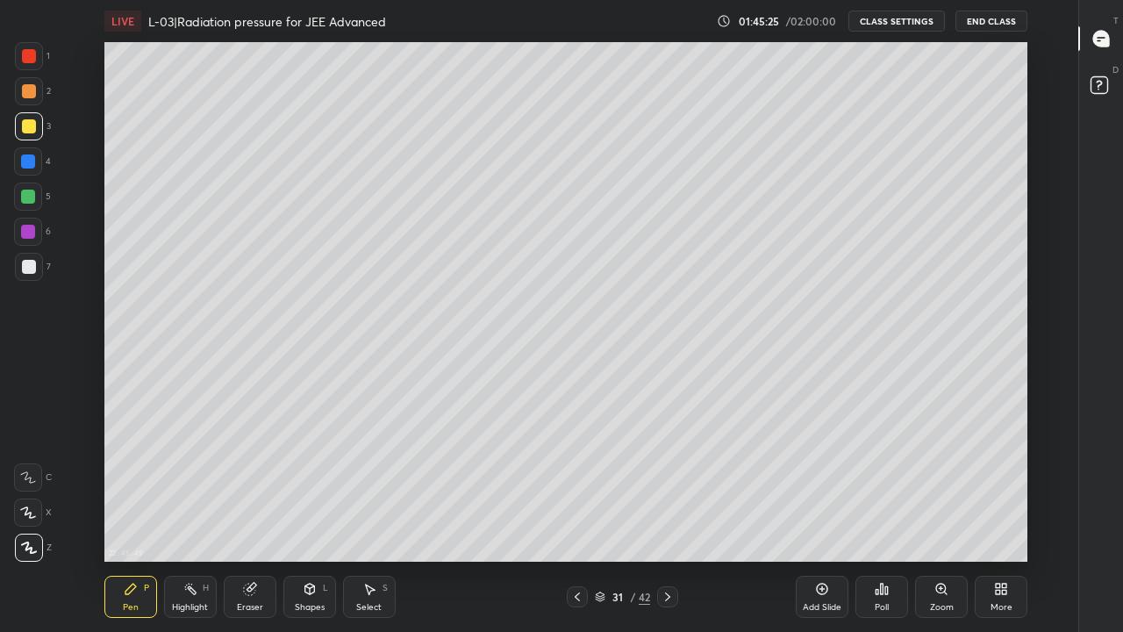
click at [30, 59] on div at bounding box center [29, 56] width 14 height 14
click at [26, 164] on div at bounding box center [28, 161] width 14 height 14
click at [25, 96] on div at bounding box center [29, 91] width 14 height 14
click at [27, 132] on div at bounding box center [29, 126] width 14 height 14
click at [194, 519] on rect at bounding box center [191, 590] width 9 height 9
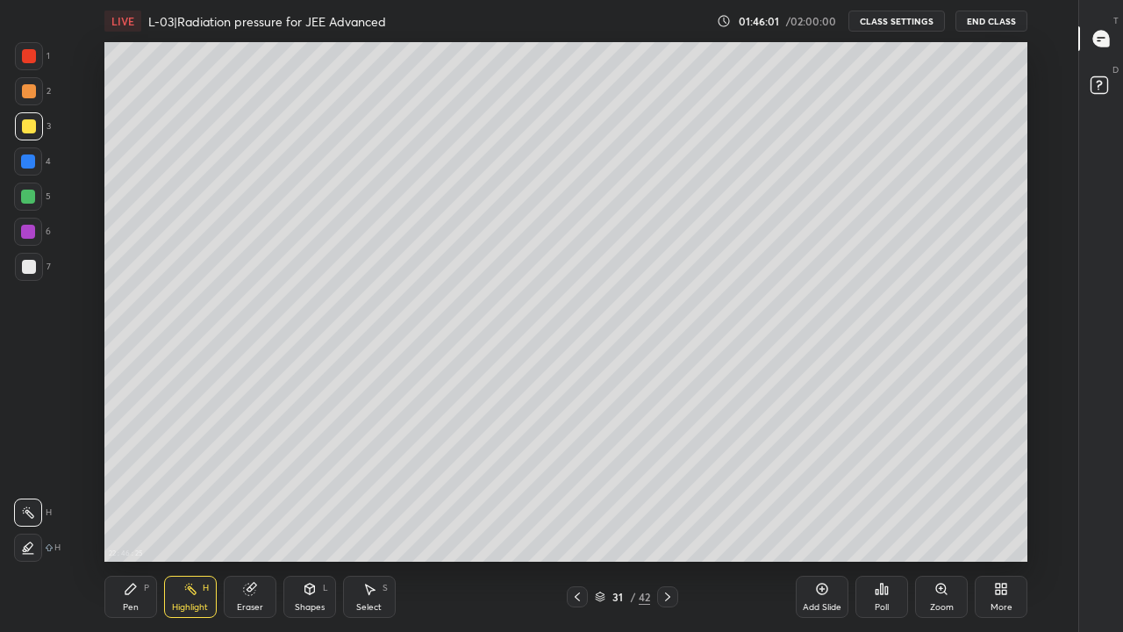
click at [128, 519] on div "Pen P" at bounding box center [130, 596] width 53 height 42
click at [185, 519] on div "Highlight H" at bounding box center [190, 596] width 53 height 42
click at [131, 519] on div "Pen P" at bounding box center [130, 596] width 53 height 42
click at [29, 272] on div at bounding box center [29, 267] width 14 height 14
click at [190, 519] on icon at bounding box center [190, 589] width 14 height 14
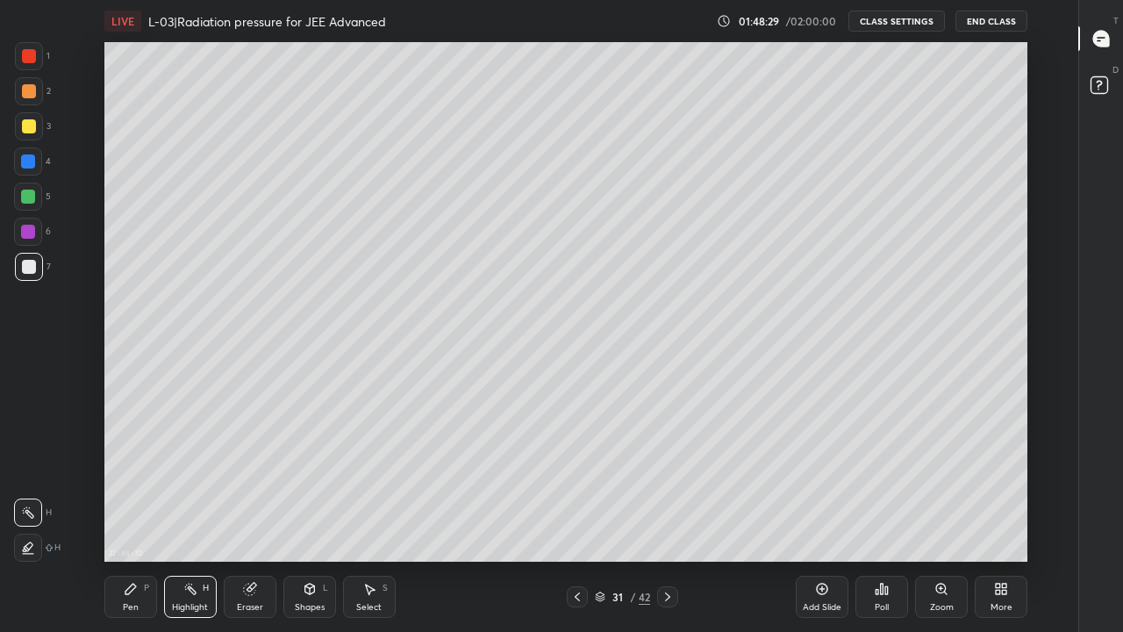
click at [27, 125] on div at bounding box center [29, 126] width 14 height 14
click at [812, 519] on div "Add Slide" at bounding box center [822, 596] width 53 height 42
click at [125, 519] on div "Pen" at bounding box center [131, 607] width 16 height 9
click at [584, 519] on icon at bounding box center [577, 596] width 14 height 14
click at [667, 519] on div at bounding box center [668, 596] width 21 height 21
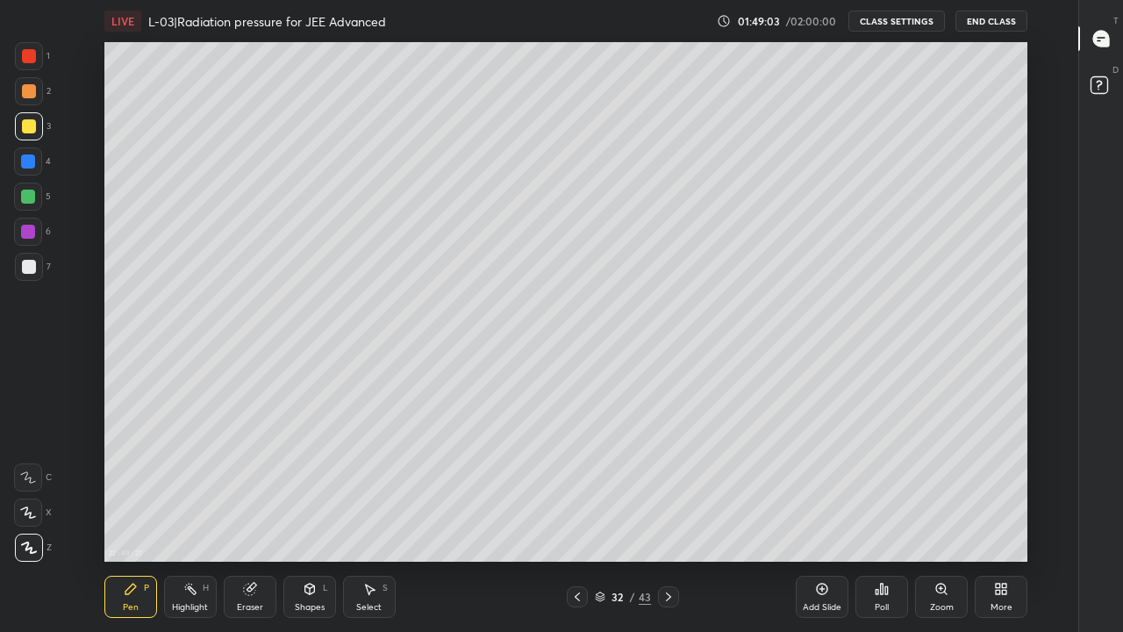
click at [28, 90] on div at bounding box center [29, 91] width 14 height 14
click at [31, 124] on div at bounding box center [29, 126] width 14 height 14
click at [29, 55] on div at bounding box center [29, 56] width 14 height 14
click at [30, 132] on div at bounding box center [29, 126] width 14 height 14
click at [29, 202] on div at bounding box center [28, 196] width 14 height 14
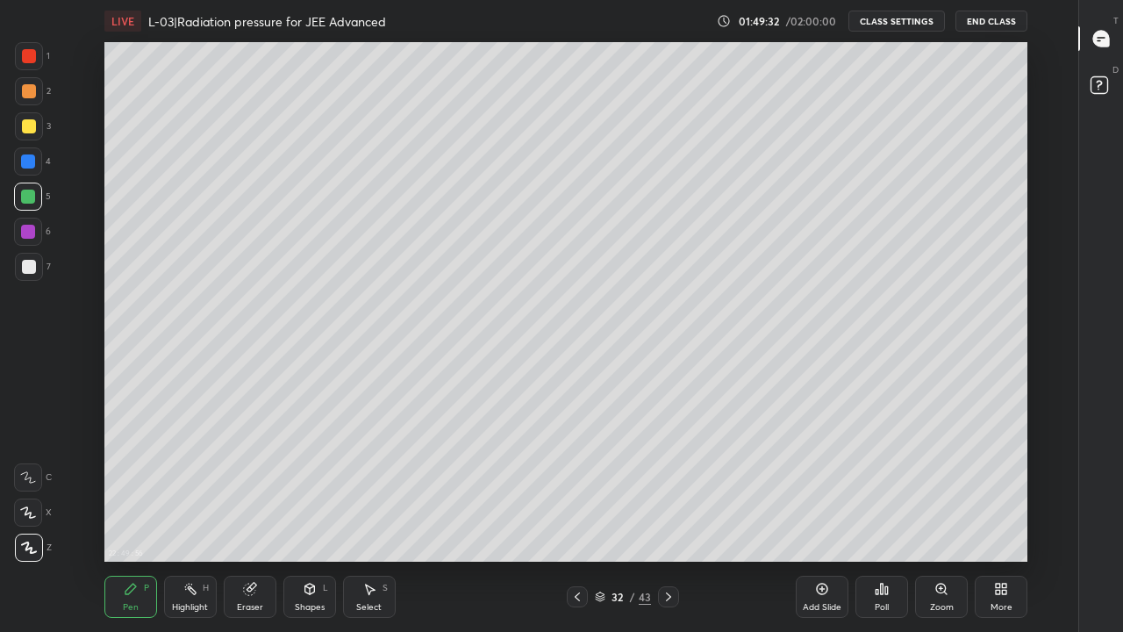
click at [661, 519] on icon at bounding box center [668, 596] width 14 height 14
click at [577, 519] on icon at bounding box center [577, 596] width 14 height 14
click at [25, 163] on div at bounding box center [28, 161] width 14 height 14
click at [29, 93] on div at bounding box center [29, 91] width 14 height 14
click at [25, 134] on div at bounding box center [29, 126] width 28 height 28
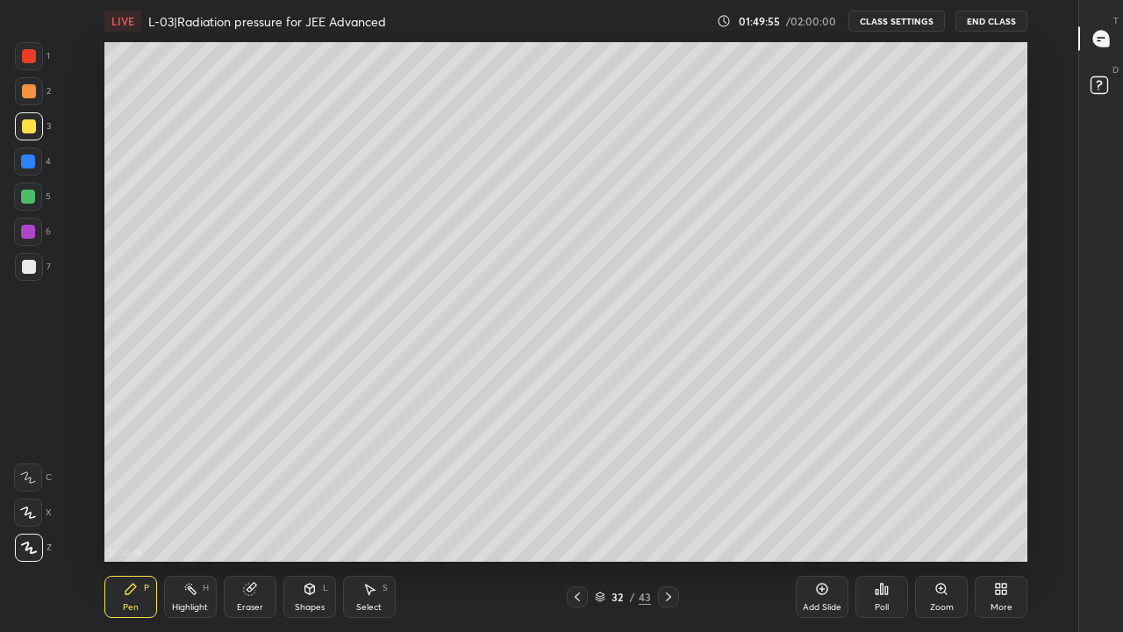
click at [27, 161] on div at bounding box center [28, 161] width 14 height 14
click at [306, 519] on div "Shapes L" at bounding box center [309, 596] width 53 height 42
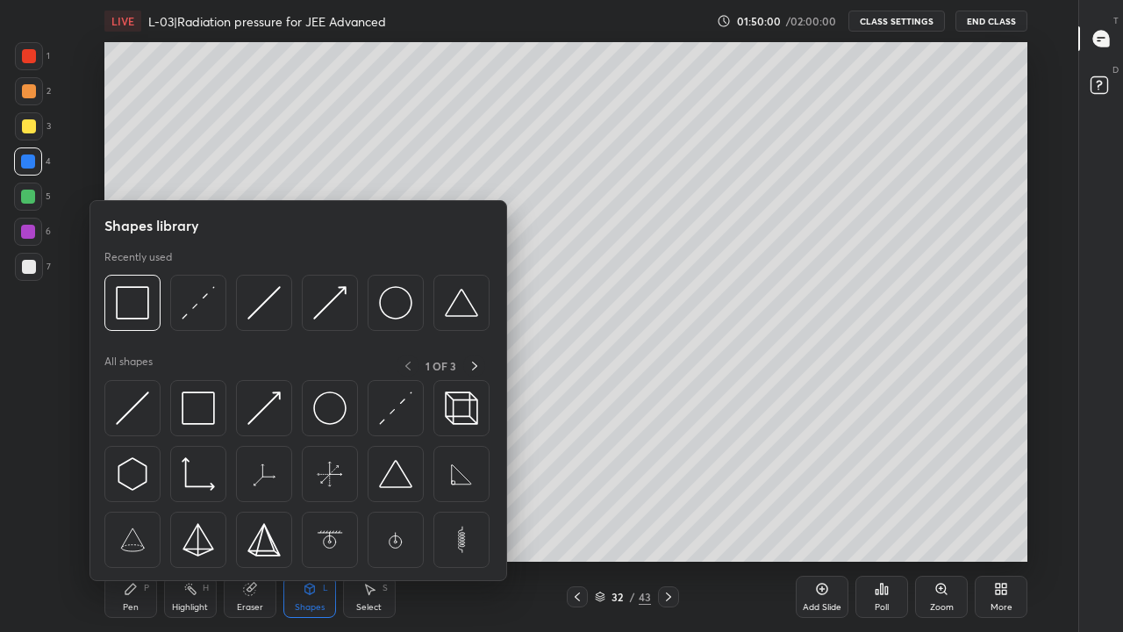
click at [247, 519] on div "Eraser" at bounding box center [250, 607] width 26 height 9
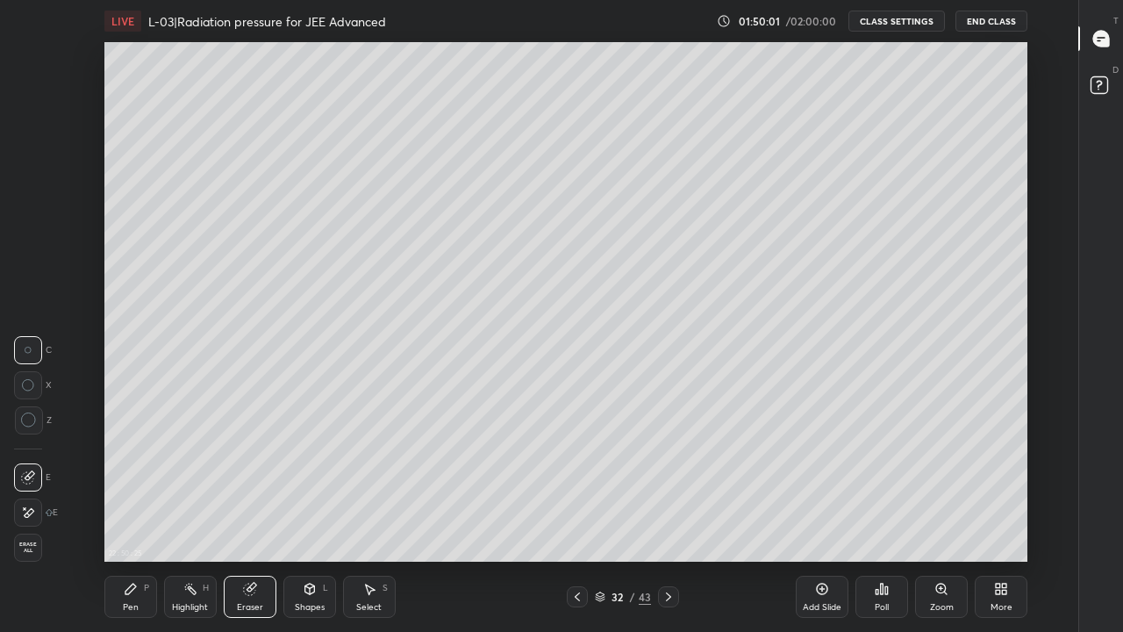
click at [184, 519] on div "Highlight H" at bounding box center [190, 596] width 53 height 42
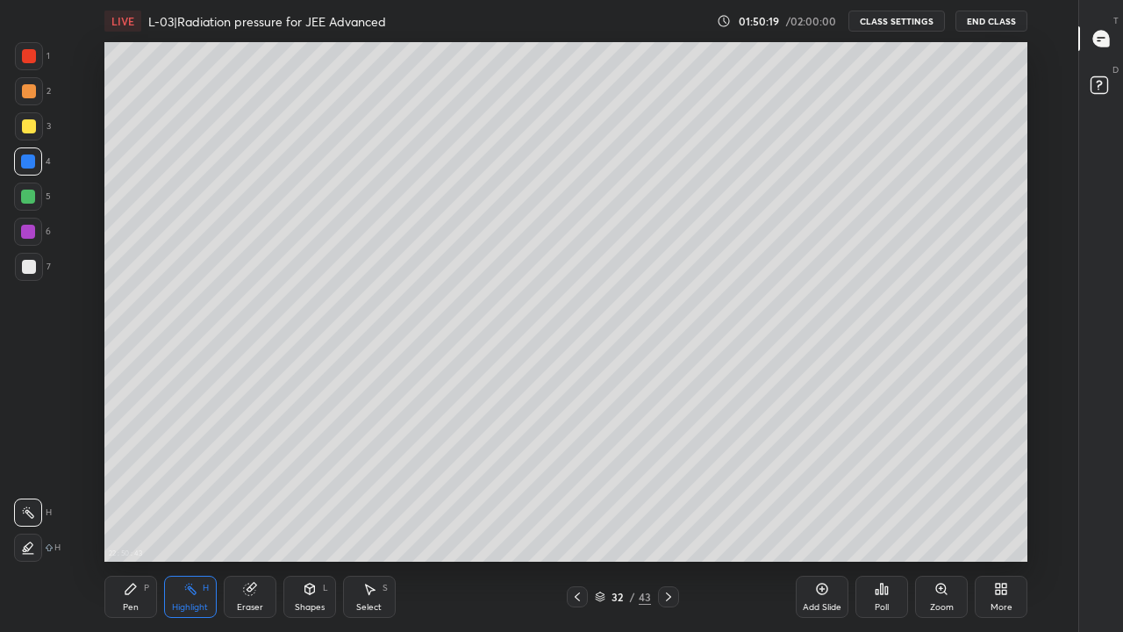
click at [300, 519] on div "Shapes L" at bounding box center [309, 596] width 53 height 42
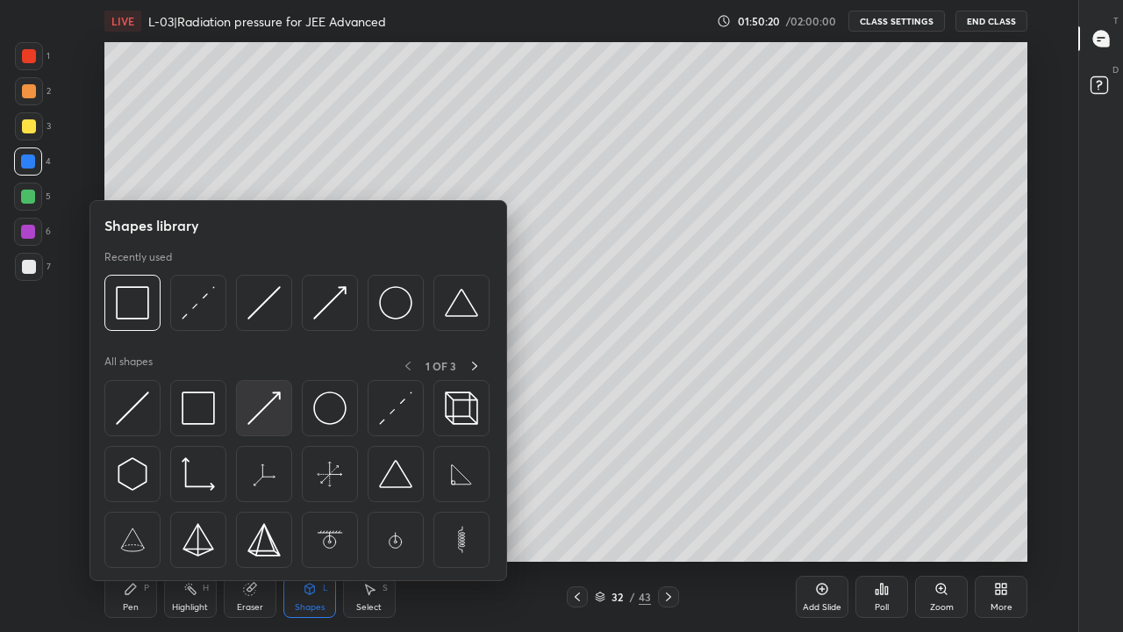
click at [262, 407] on img at bounding box center [263, 407] width 33 height 33
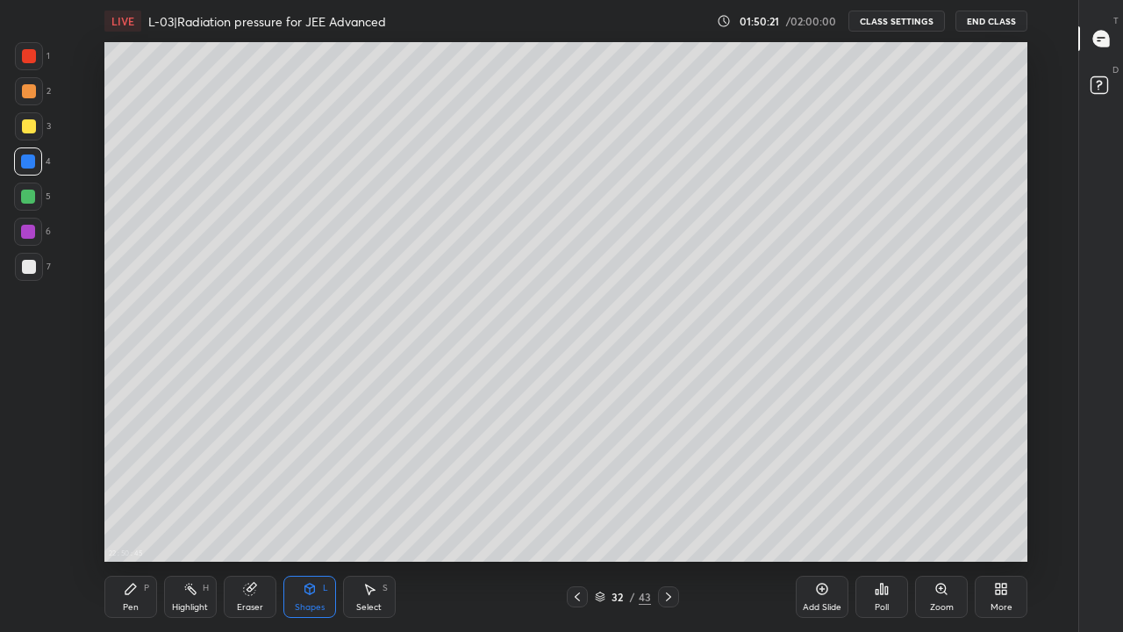
click at [25, 127] on div at bounding box center [29, 126] width 14 height 14
click at [25, 190] on div at bounding box center [28, 196] width 14 height 14
click at [305, 519] on icon at bounding box center [310, 589] width 14 height 14
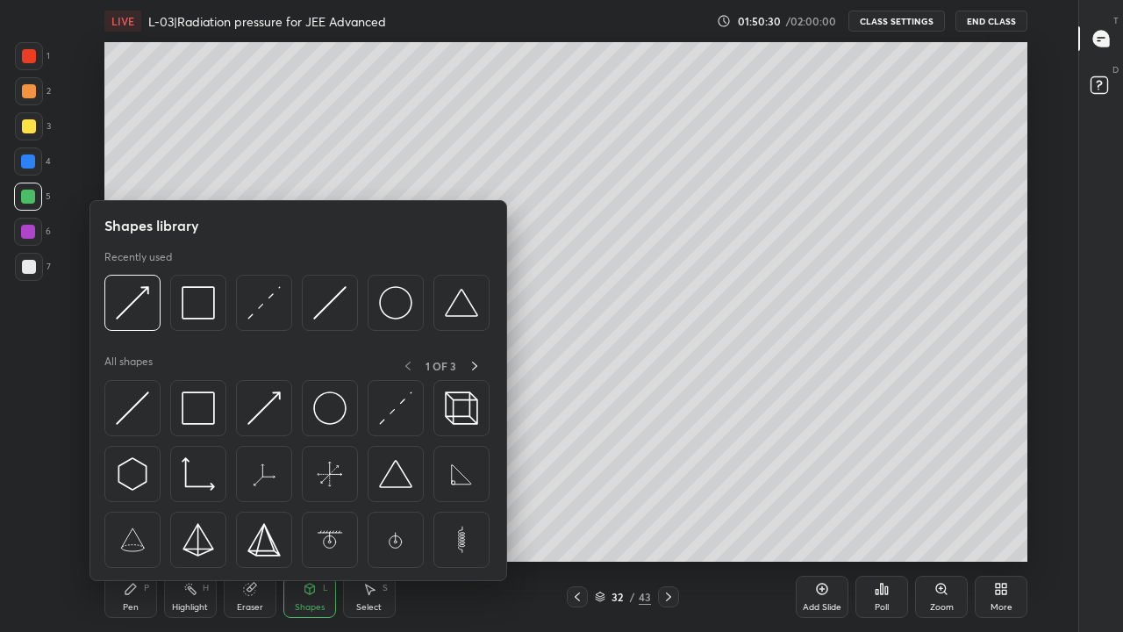
click at [263, 405] on img at bounding box center [263, 407] width 33 height 33
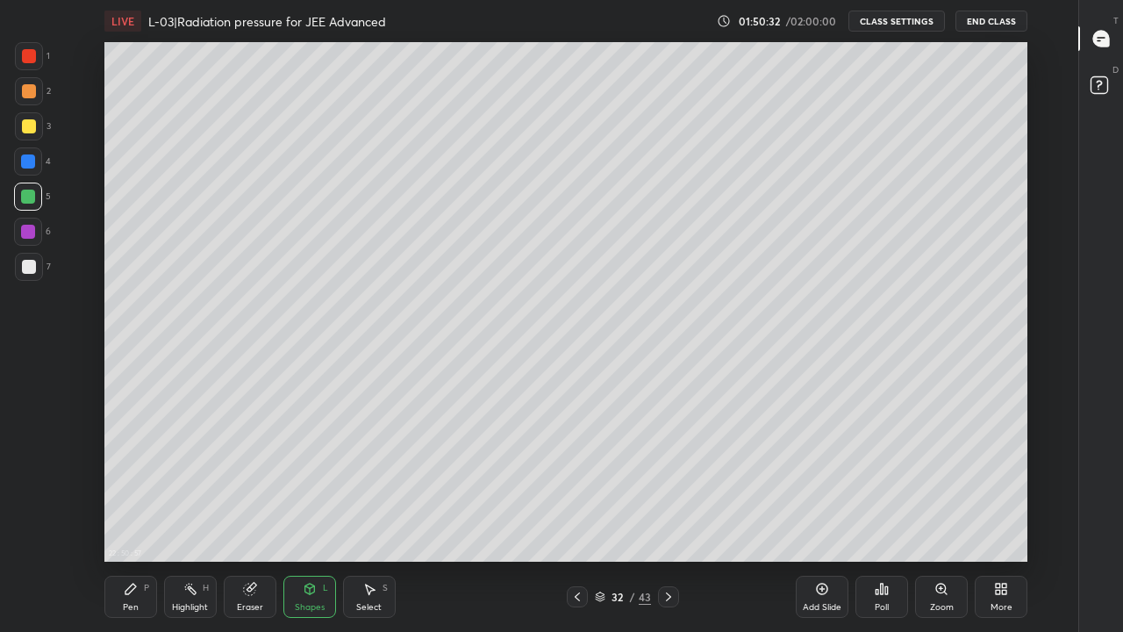
click at [125, 519] on div "Pen" at bounding box center [131, 607] width 16 height 9
click at [32, 61] on div at bounding box center [29, 56] width 14 height 14
click at [30, 92] on div at bounding box center [29, 91] width 14 height 14
click at [37, 266] on div at bounding box center [29, 267] width 28 height 28
click at [25, 200] on div at bounding box center [28, 196] width 14 height 14
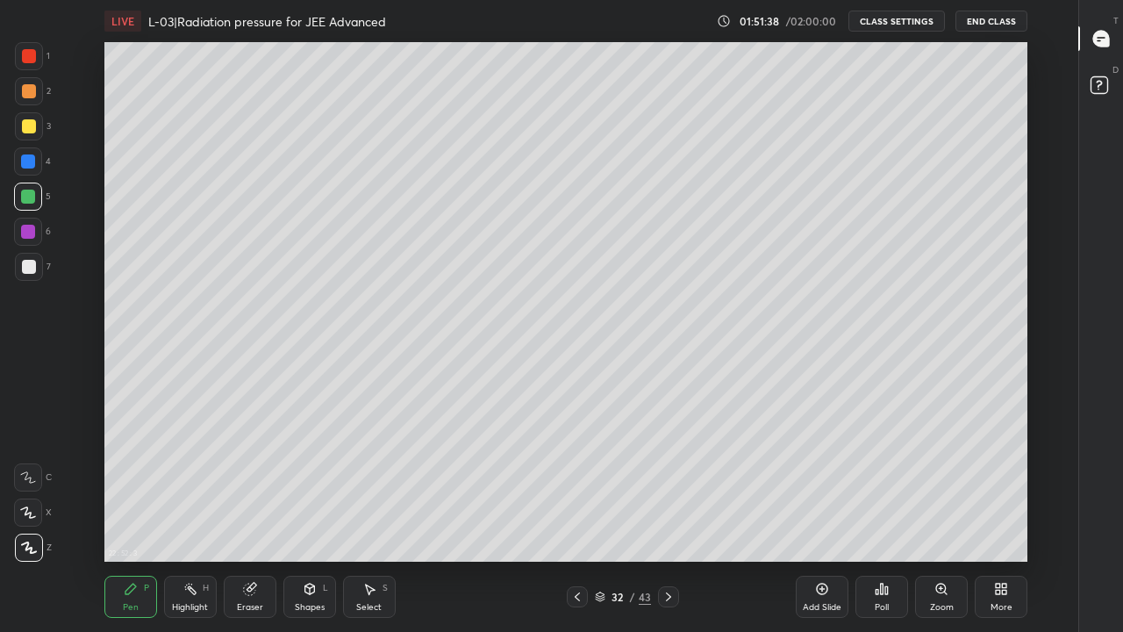
click at [30, 274] on div at bounding box center [29, 267] width 28 height 28
click at [36, 201] on div at bounding box center [28, 196] width 28 height 28
click at [27, 264] on div at bounding box center [29, 267] width 14 height 14
click at [35, 230] on div at bounding box center [28, 232] width 28 height 28
click at [33, 199] on div at bounding box center [28, 196] width 14 height 14
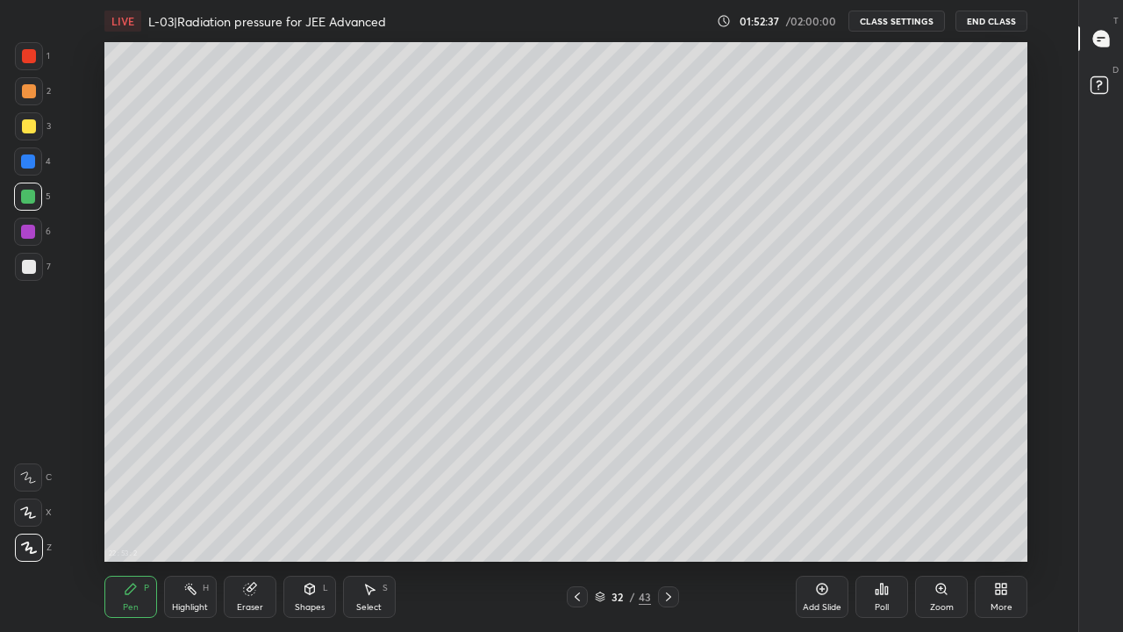
click at [34, 136] on div at bounding box center [29, 126] width 28 height 28
click at [665, 519] on icon at bounding box center [668, 596] width 14 height 14
click at [577, 519] on div at bounding box center [577, 596] width 21 height 21
click at [31, 263] on div at bounding box center [29, 267] width 14 height 14
click at [25, 226] on div at bounding box center [28, 232] width 14 height 14
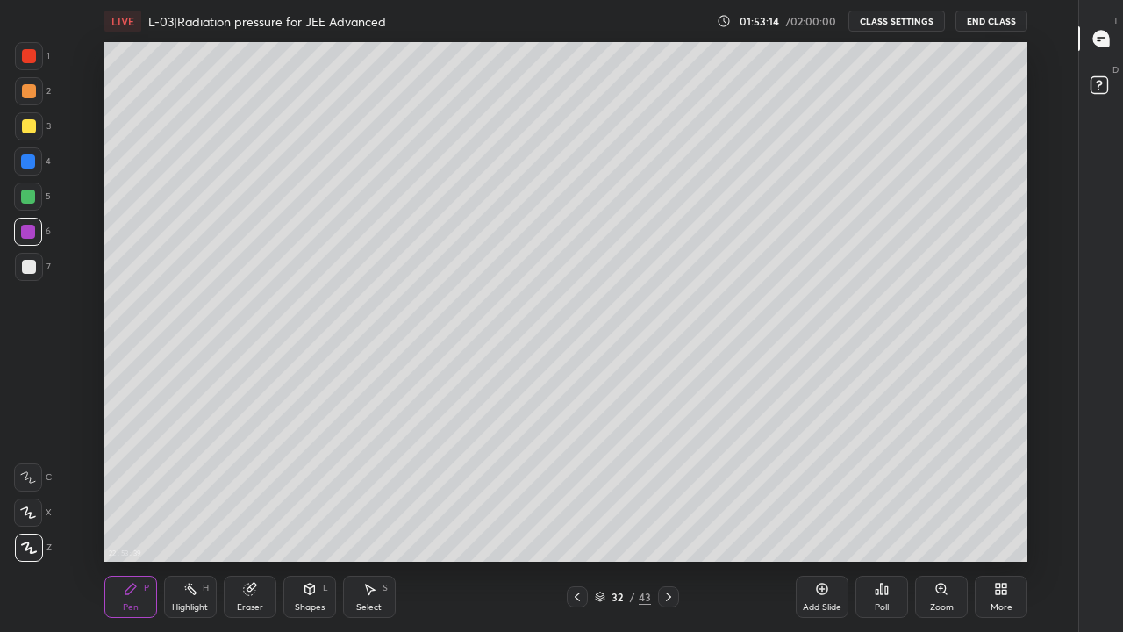
click at [32, 192] on div at bounding box center [28, 196] width 14 height 14
click at [28, 130] on div at bounding box center [29, 126] width 14 height 14
click at [30, 92] on div at bounding box center [29, 91] width 14 height 14
click at [568, 519] on div at bounding box center [577, 596] width 21 height 21
click at [28, 132] on div at bounding box center [29, 126] width 14 height 14
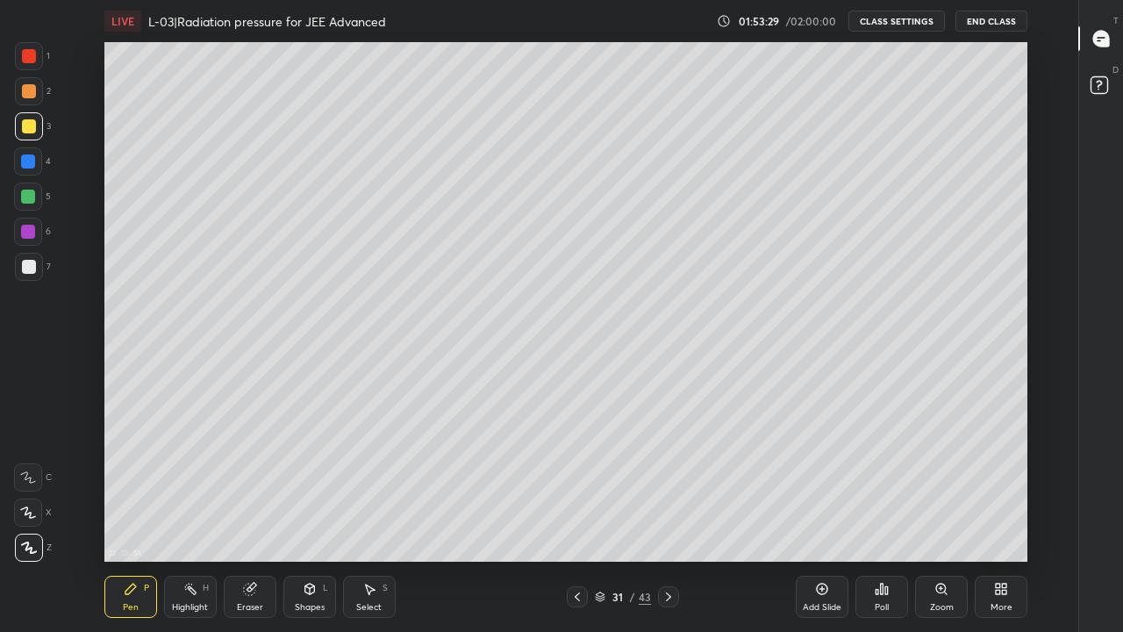
click at [32, 166] on div at bounding box center [28, 161] width 14 height 14
click at [665, 519] on icon at bounding box center [668, 596] width 14 height 14
click at [670, 519] on div at bounding box center [668, 596] width 21 height 21
click at [577, 519] on icon at bounding box center [577, 596] width 5 height 9
click at [812, 519] on div "Add Slide" at bounding box center [822, 596] width 53 height 42
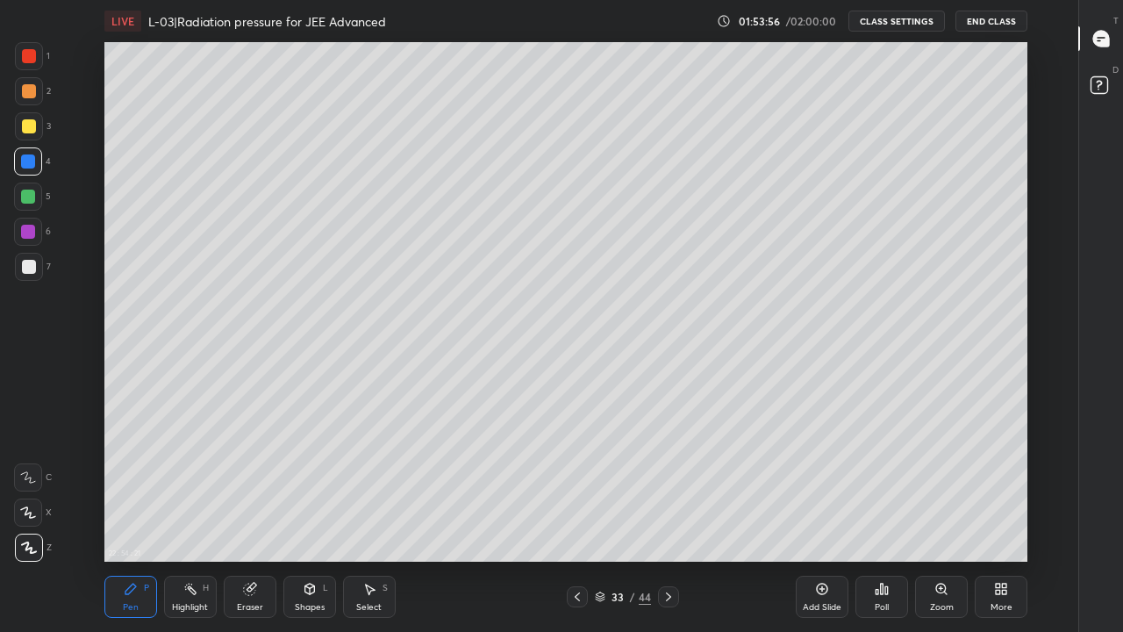
click at [31, 267] on div at bounding box center [29, 267] width 14 height 14
click at [28, 237] on div at bounding box center [28, 232] width 14 height 14
click at [31, 195] on div at bounding box center [28, 196] width 14 height 14
click at [313, 519] on div "Shapes" at bounding box center [310, 607] width 30 height 9
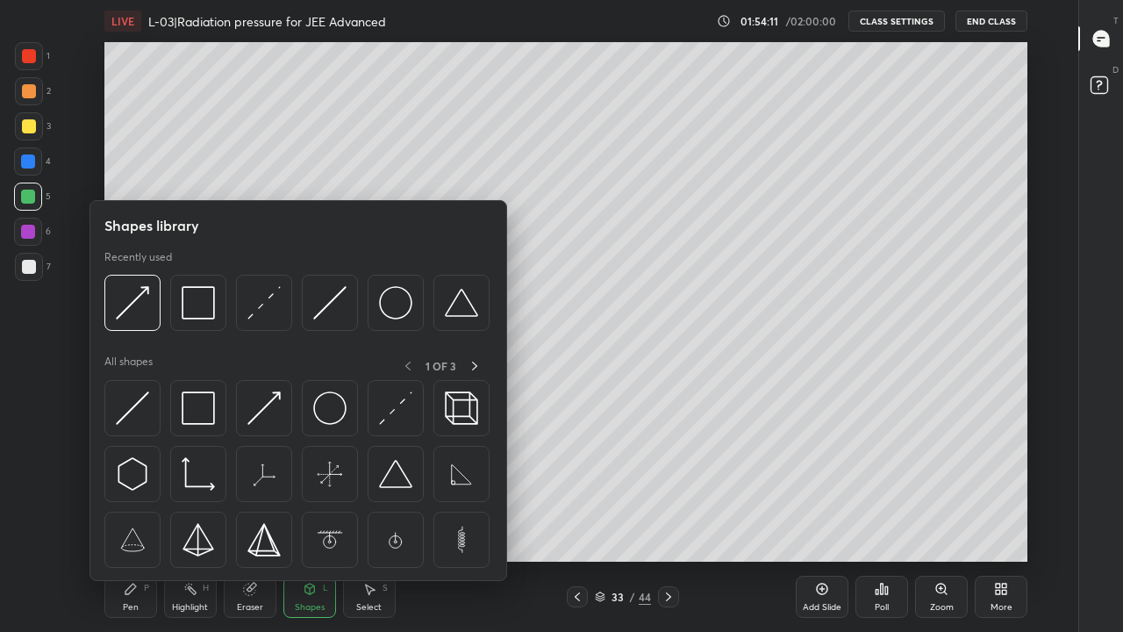
click at [392, 414] on img at bounding box center [395, 407] width 33 height 33
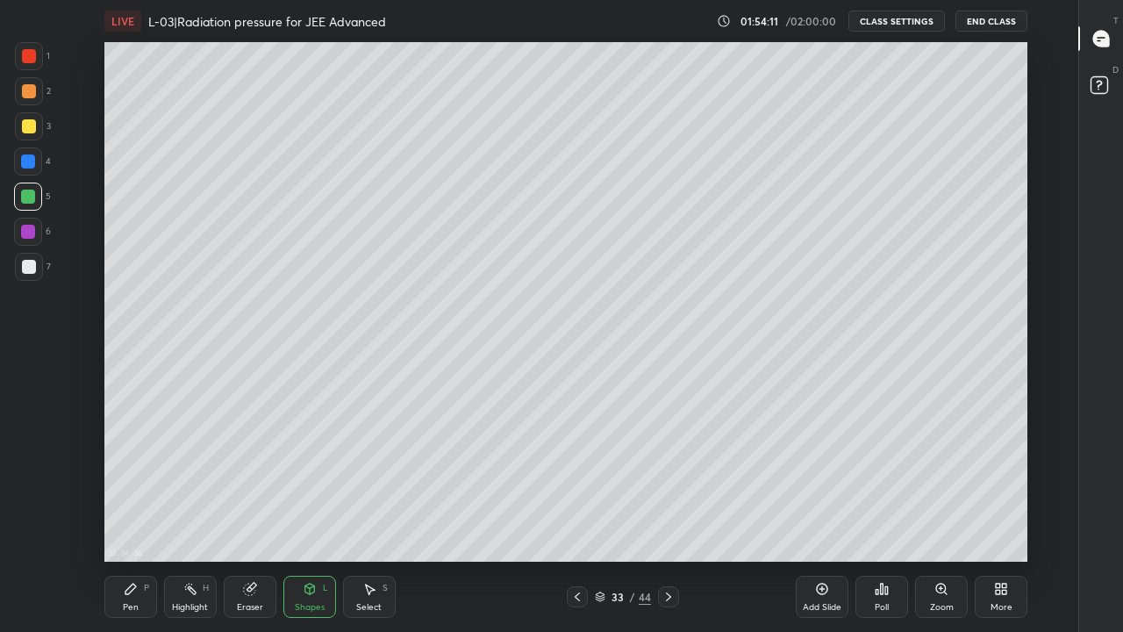
click at [28, 126] on div at bounding box center [29, 126] width 14 height 14
click at [28, 87] on div at bounding box center [29, 91] width 14 height 14
click at [26, 153] on div at bounding box center [28, 161] width 28 height 28
click at [24, 194] on div at bounding box center [28, 196] width 14 height 14
click at [24, 268] on div at bounding box center [29, 267] width 14 height 14
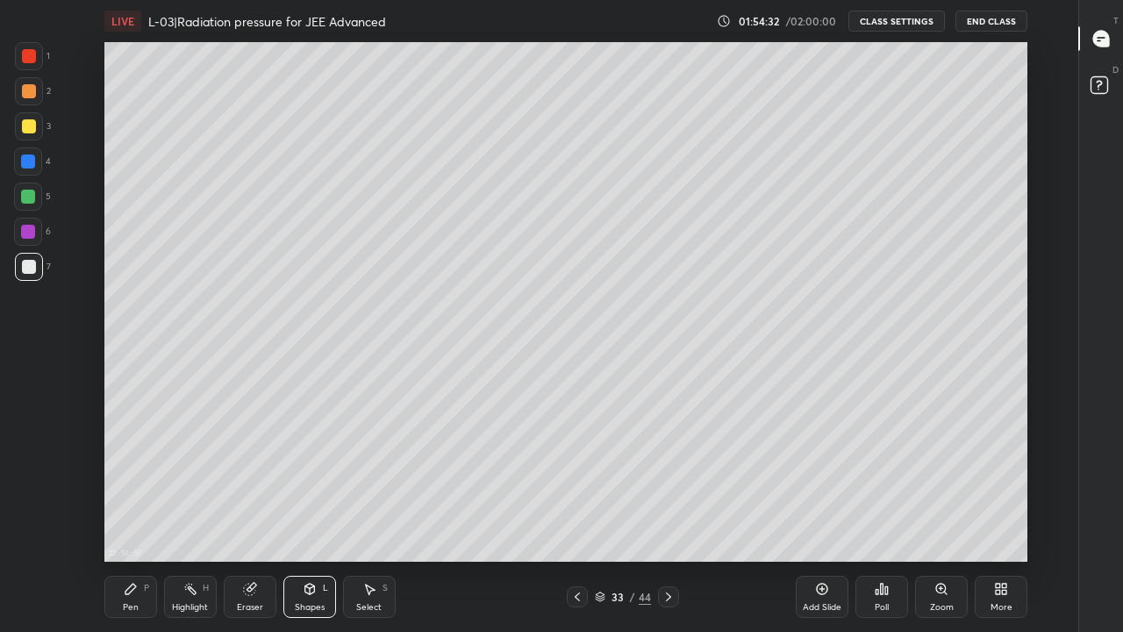
click at [27, 231] on div at bounding box center [28, 232] width 14 height 14
click at [29, 191] on div at bounding box center [28, 196] width 14 height 14
click at [128, 519] on div "Pen" at bounding box center [131, 607] width 16 height 9
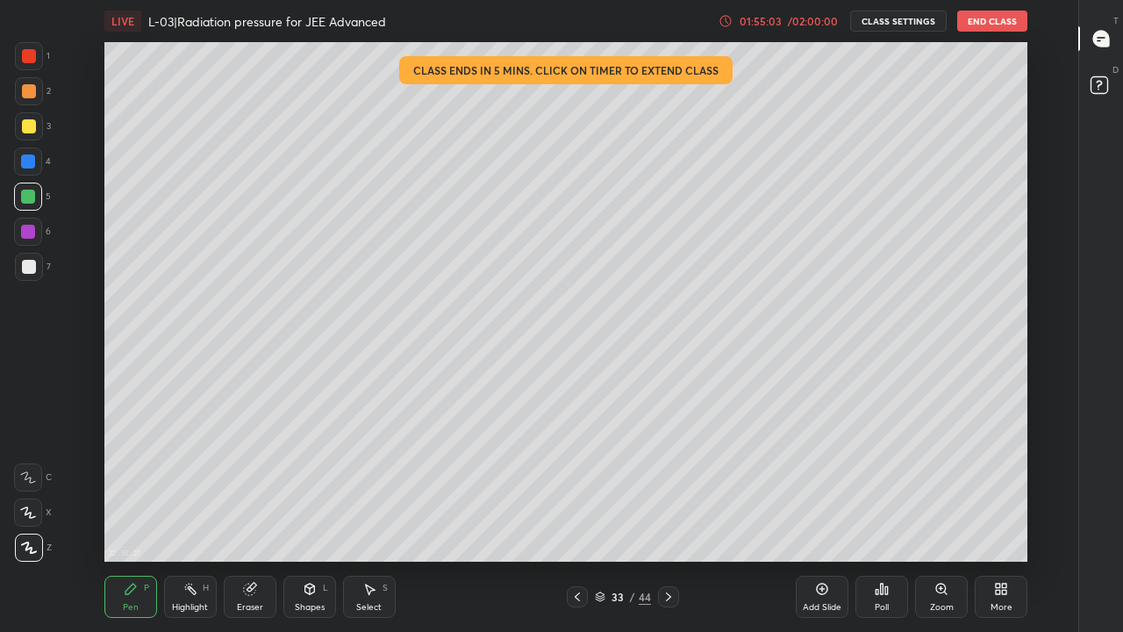
click at [758, 19] on div "01:55:03" at bounding box center [760, 21] width 49 height 11
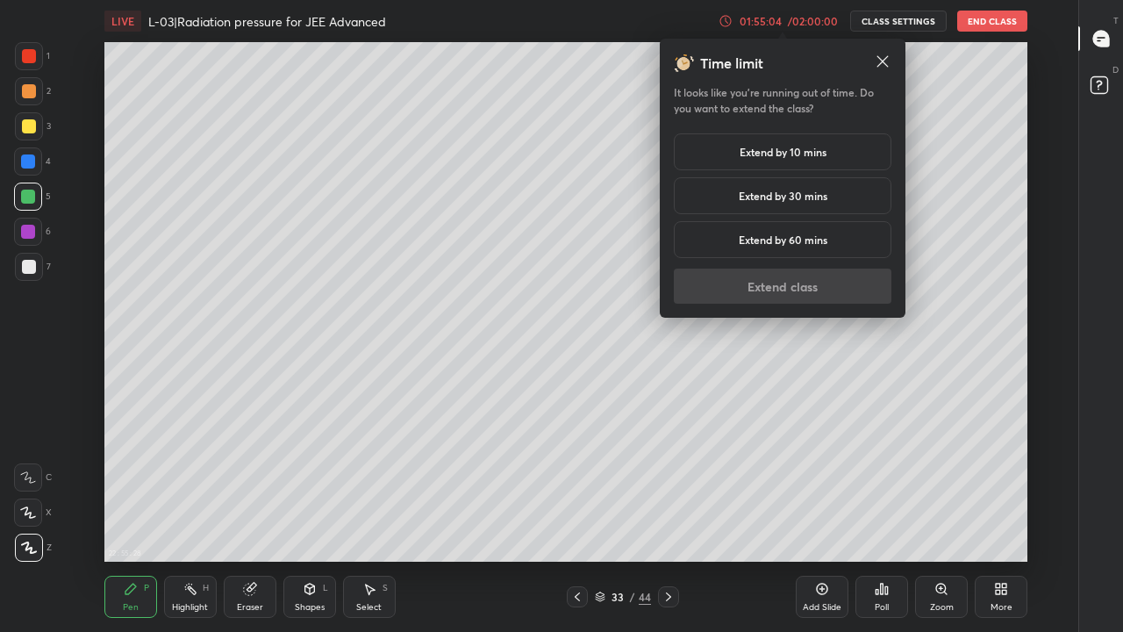
click at [776, 153] on h5 "Extend by 10 mins" at bounding box center [782, 152] width 87 height 16
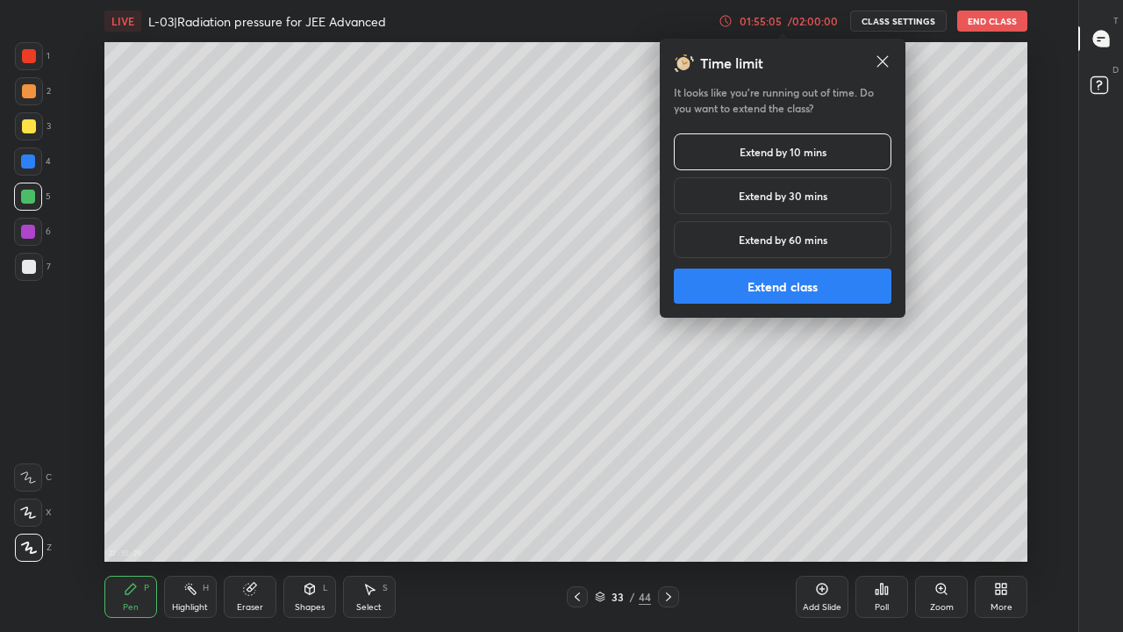
click at [764, 282] on button "Extend class" at bounding box center [783, 285] width 218 height 35
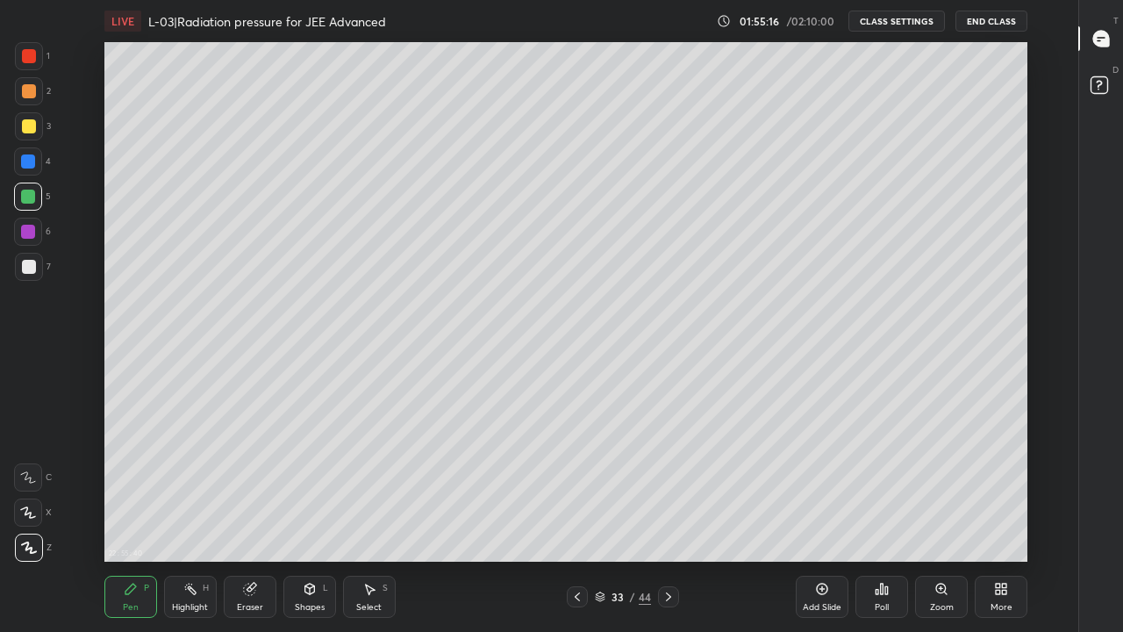
click at [28, 134] on div at bounding box center [29, 126] width 28 height 28
click at [23, 203] on div at bounding box center [28, 196] width 28 height 28
click at [26, 228] on div at bounding box center [28, 232] width 14 height 14
click at [34, 269] on div at bounding box center [29, 267] width 14 height 14
click at [183, 519] on div "Highlight" at bounding box center [190, 607] width 36 height 9
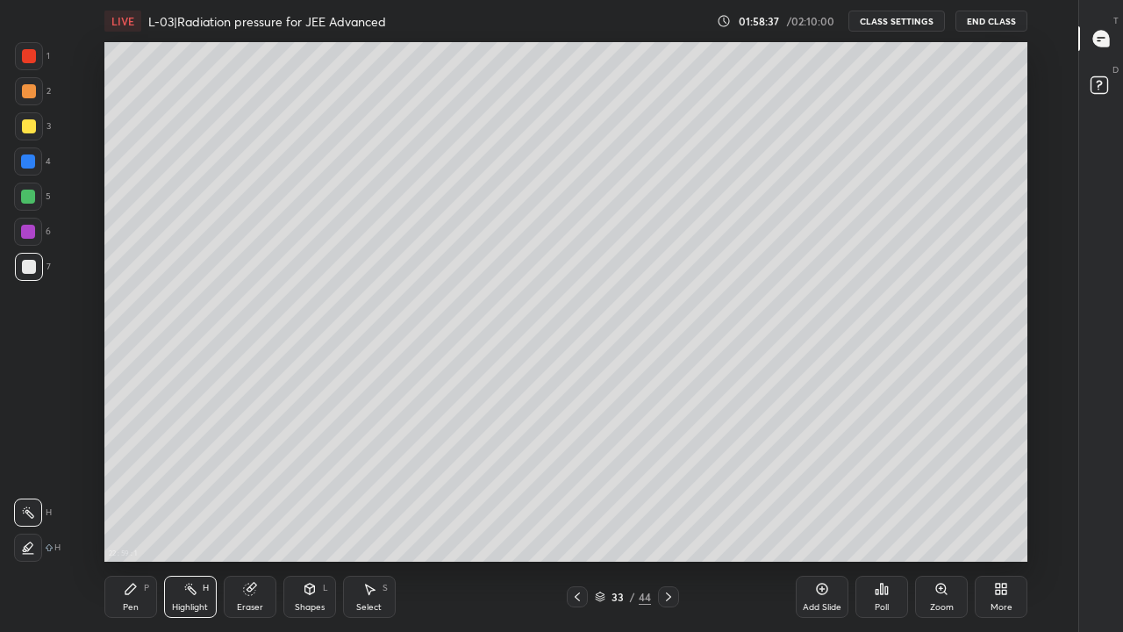
click at [131, 519] on div "Pen" at bounding box center [131, 607] width 16 height 9
click at [25, 201] on div at bounding box center [28, 196] width 14 height 14
click at [31, 129] on div at bounding box center [29, 126] width 14 height 14
click at [304, 519] on div "Shapes" at bounding box center [310, 607] width 30 height 9
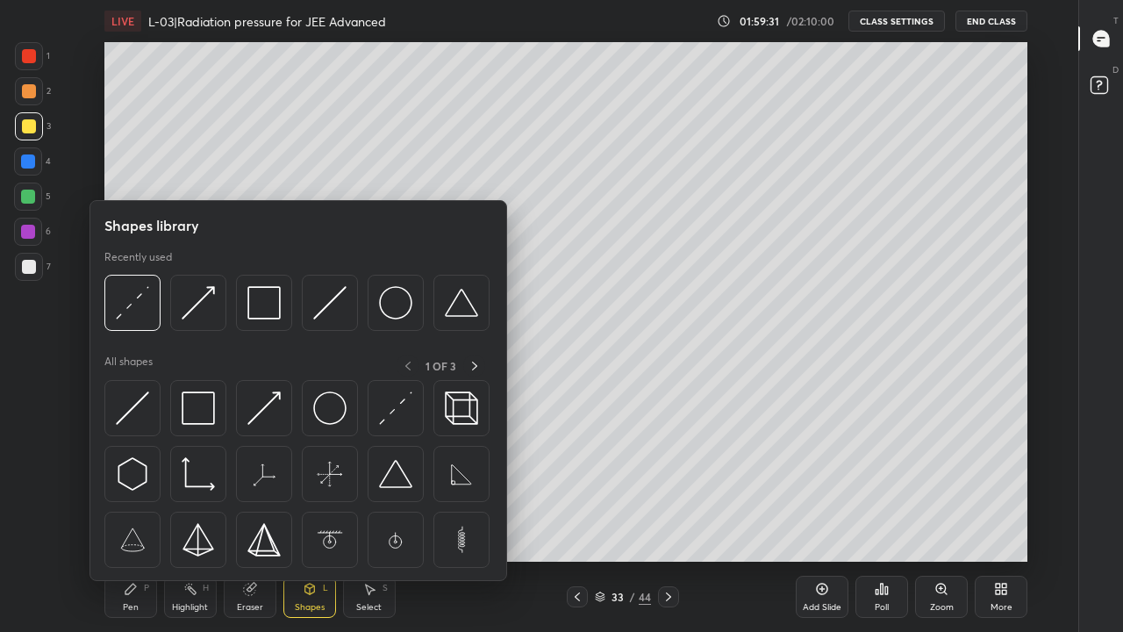
click at [252, 519] on div "Eraser" at bounding box center [250, 607] width 26 height 9
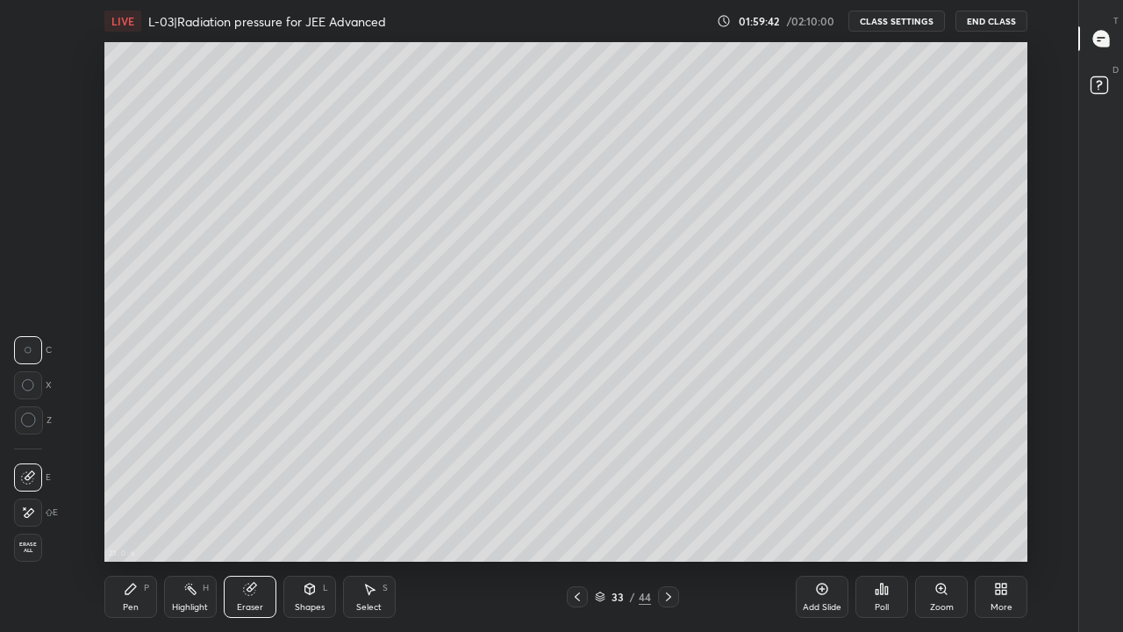
click at [306, 519] on icon at bounding box center [309, 588] width 10 height 11
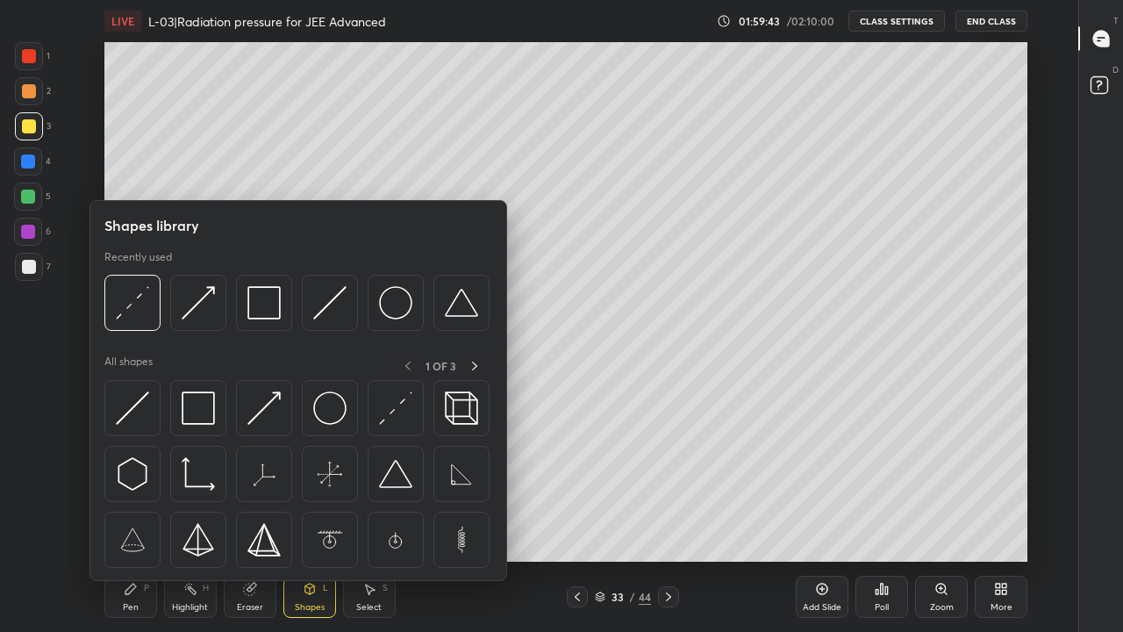
click at [132, 408] on img at bounding box center [132, 407] width 33 height 33
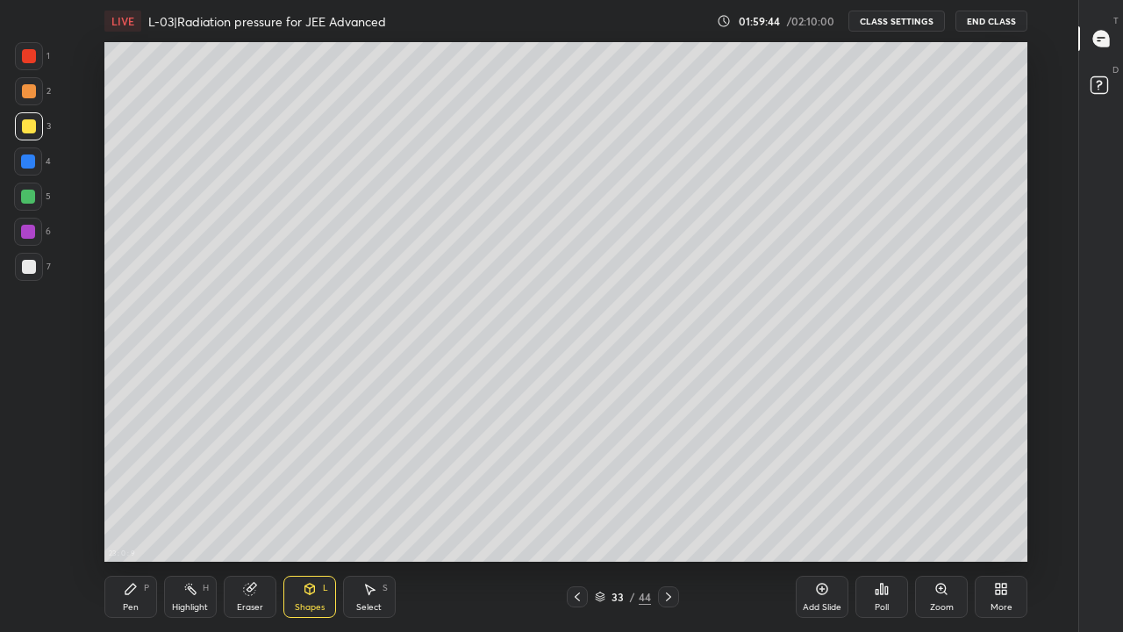
click at [27, 130] on div at bounding box center [29, 126] width 14 height 14
click at [32, 93] on div at bounding box center [29, 91] width 14 height 14
click at [126, 519] on div "Pen" at bounding box center [131, 607] width 16 height 9
click at [29, 261] on div at bounding box center [29, 267] width 14 height 14
click at [25, 241] on div at bounding box center [28, 232] width 28 height 28
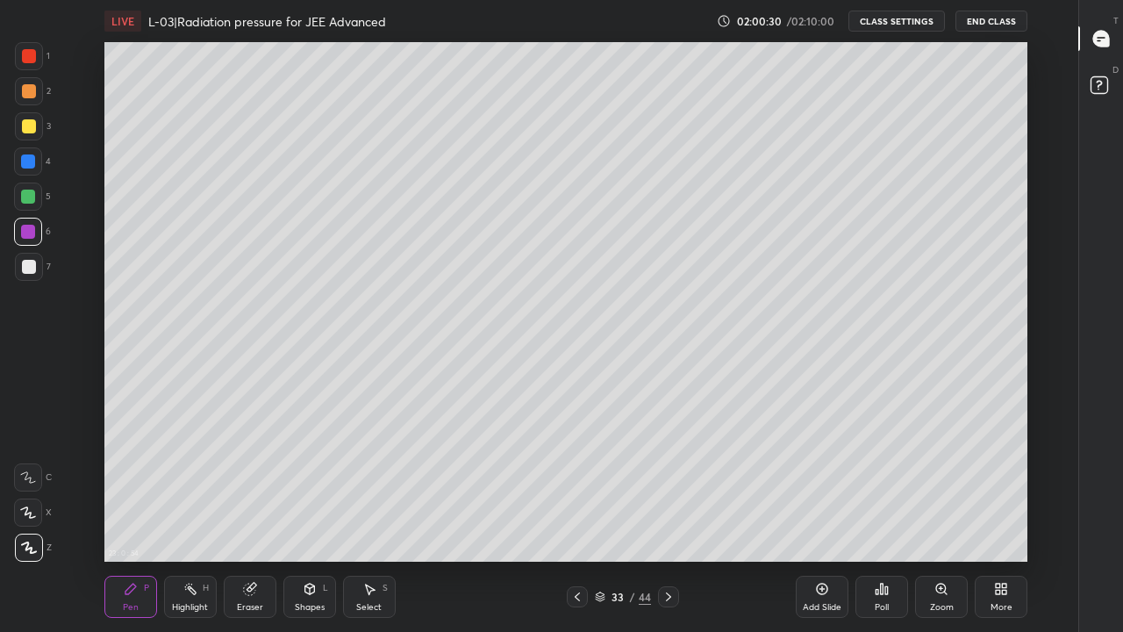
click at [27, 206] on div at bounding box center [28, 196] width 28 height 28
click at [248, 519] on icon at bounding box center [248, 588] width 11 height 11
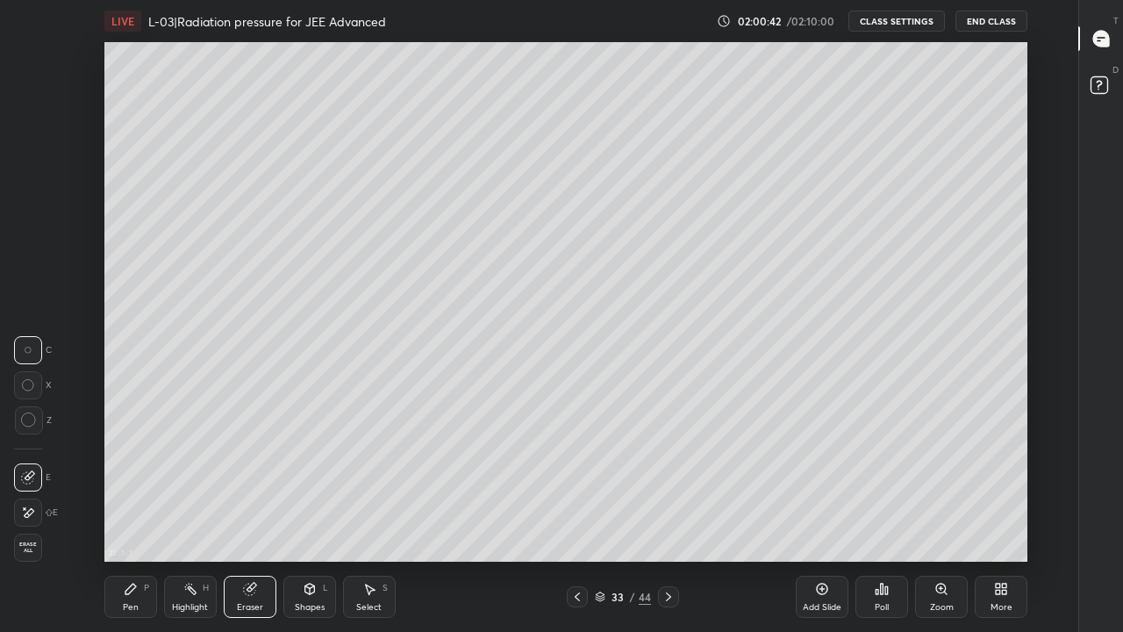
click at [311, 519] on div "Shapes" at bounding box center [310, 607] width 30 height 9
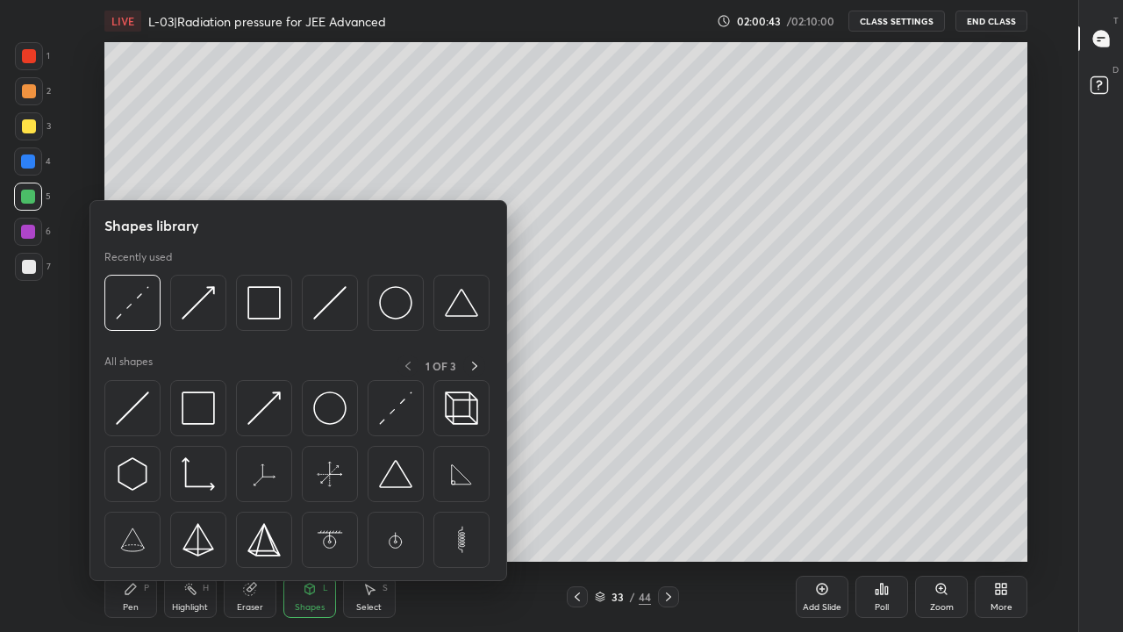
click at [129, 412] on img at bounding box center [132, 407] width 33 height 33
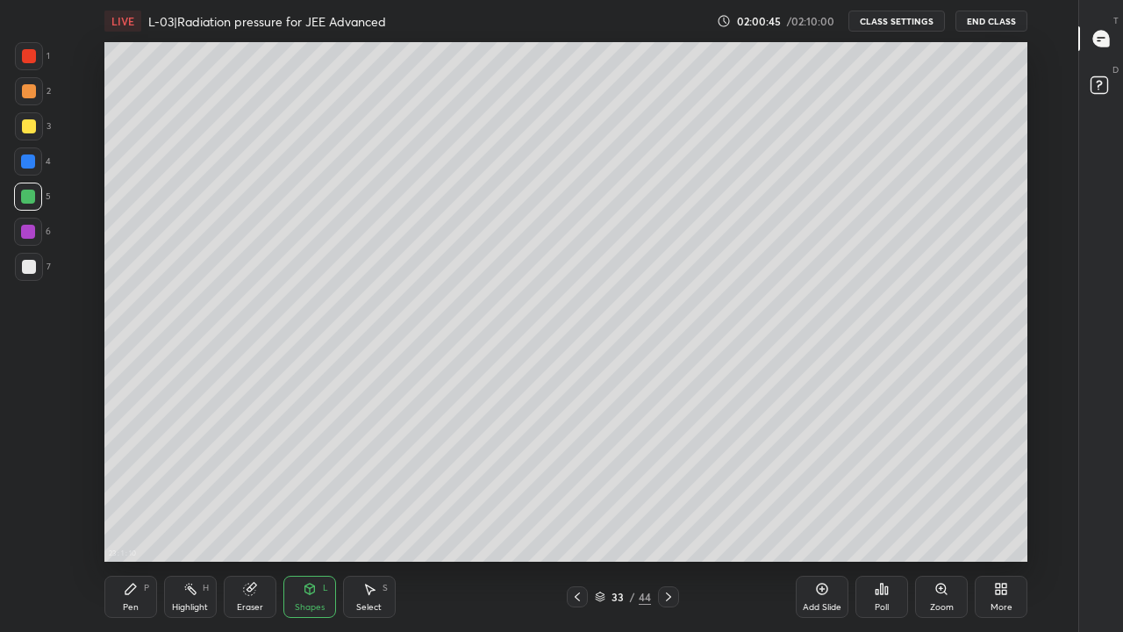
click at [125, 519] on div "Pen P" at bounding box center [130, 596] width 53 height 42
click at [246, 519] on div "Eraser" at bounding box center [250, 607] width 26 height 9
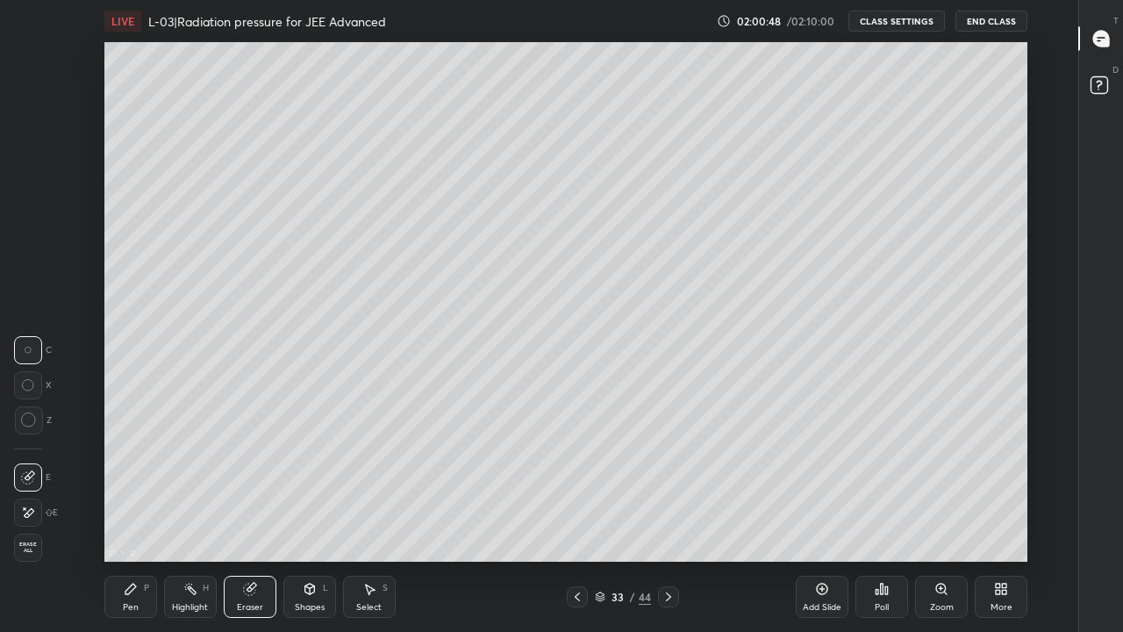
click at [185, 519] on div "Highlight" at bounding box center [190, 607] width 36 height 9
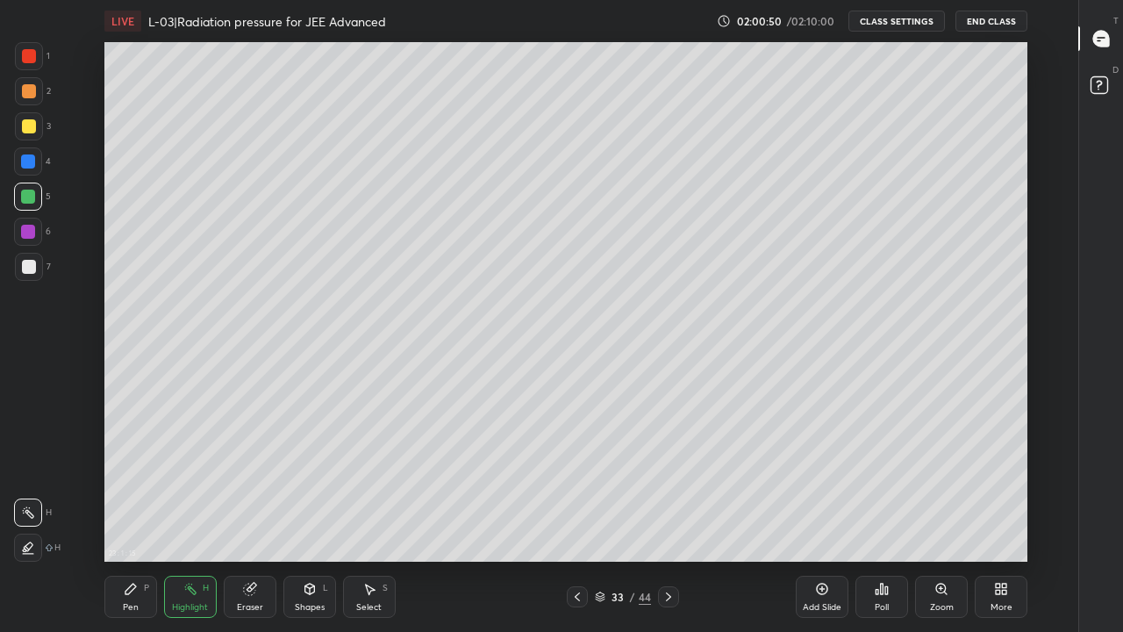
click at [129, 519] on div "Pen" at bounding box center [131, 607] width 16 height 9
click at [29, 230] on div at bounding box center [28, 232] width 14 height 14
click at [31, 263] on div at bounding box center [29, 267] width 14 height 14
click at [189, 519] on div "Highlight H" at bounding box center [190, 596] width 53 height 42
click at [139, 519] on div "Pen P" at bounding box center [130, 596] width 53 height 42
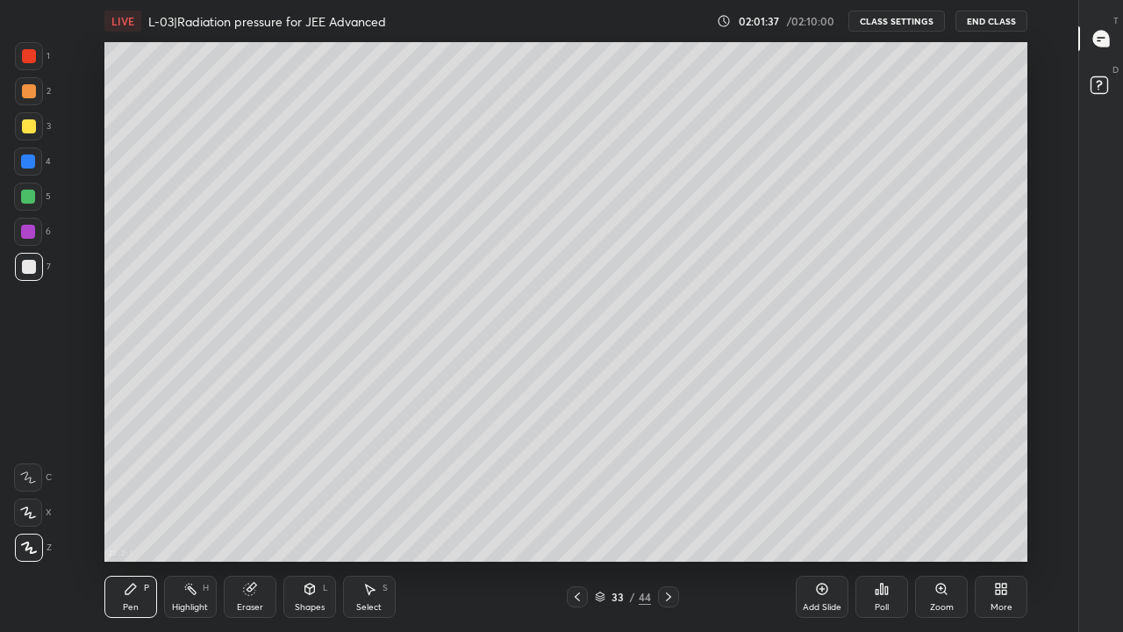
click at [29, 197] on div at bounding box center [28, 196] width 14 height 14
click at [311, 519] on div "Shapes L" at bounding box center [309, 596] width 53 height 42
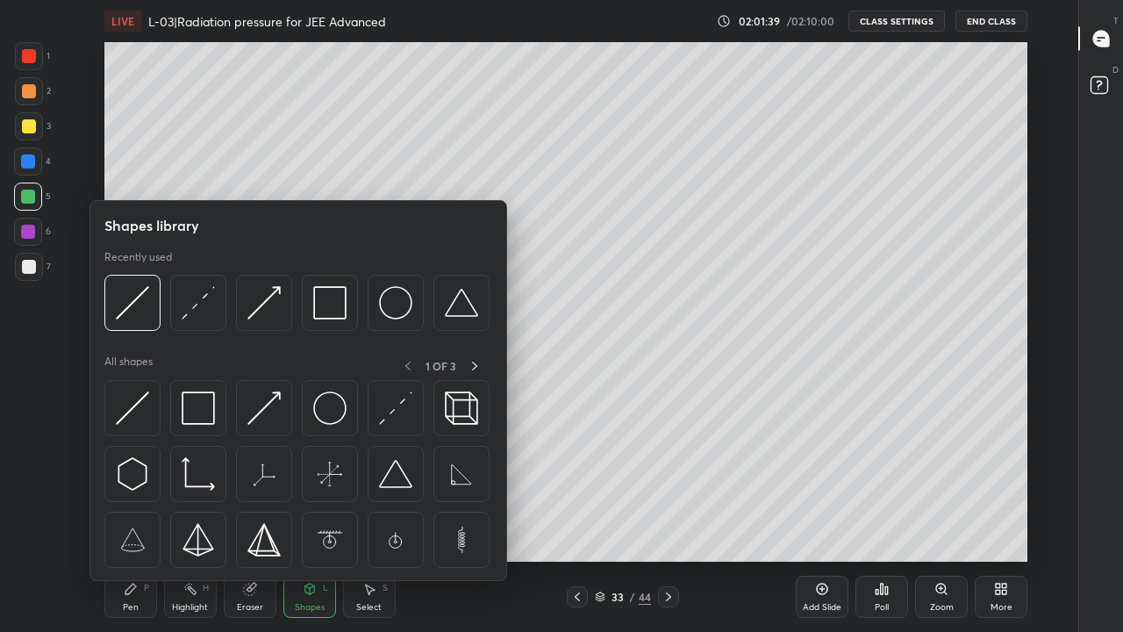
click at [131, 400] on img at bounding box center [132, 407] width 33 height 33
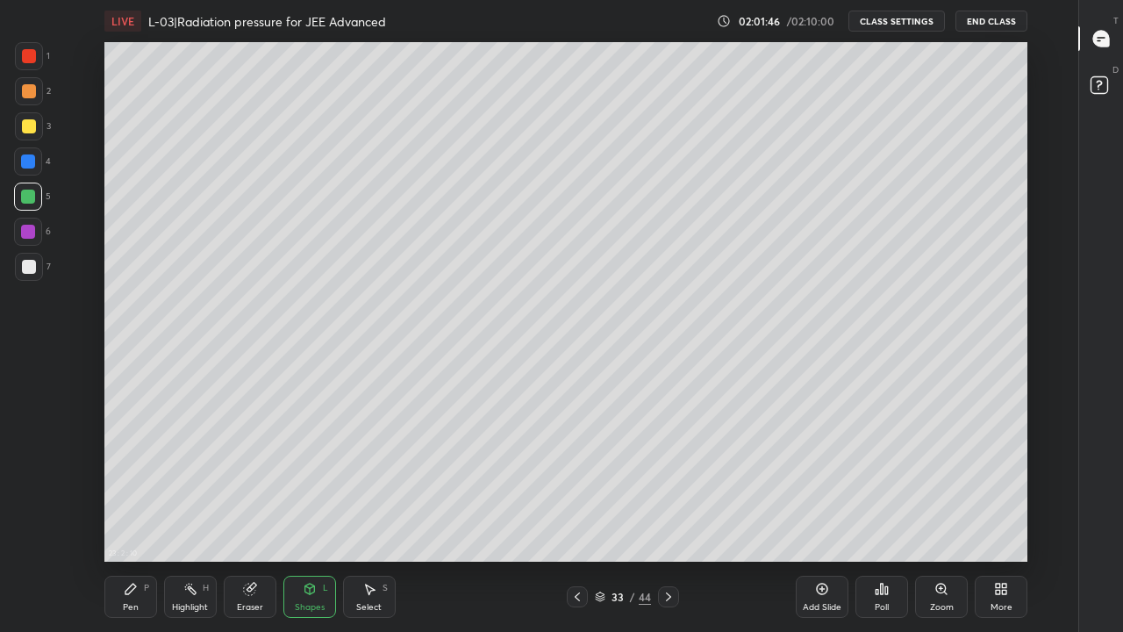
click at [203, 519] on div "Highlight H" at bounding box center [190, 596] width 53 height 42
click at [302, 519] on div "Shapes" at bounding box center [310, 607] width 30 height 9
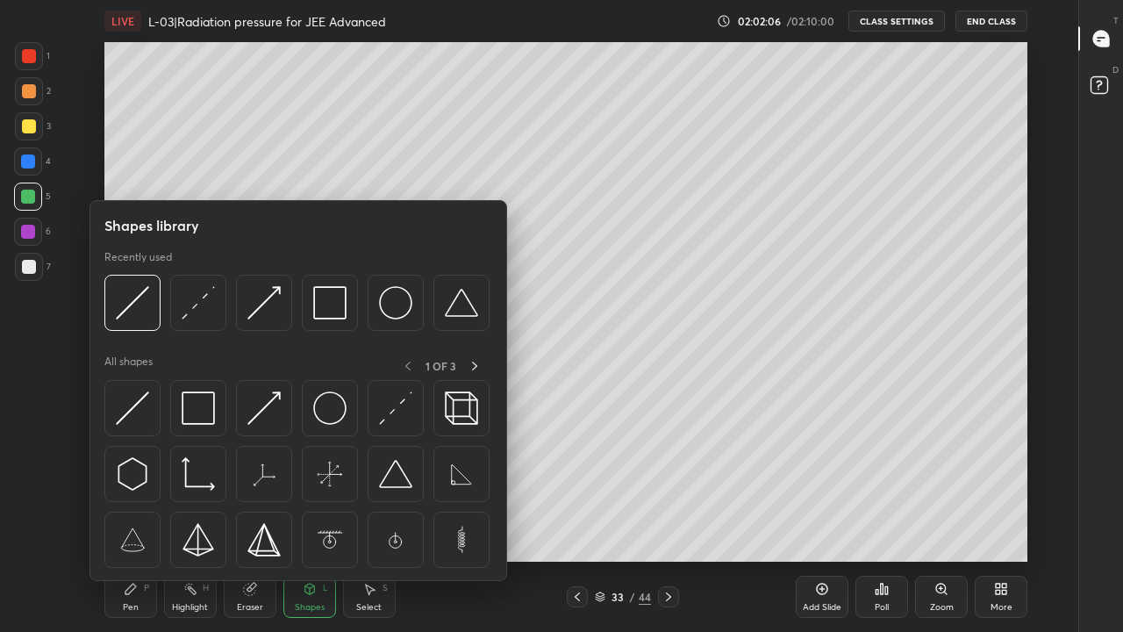
click at [391, 420] on img at bounding box center [395, 407] width 33 height 33
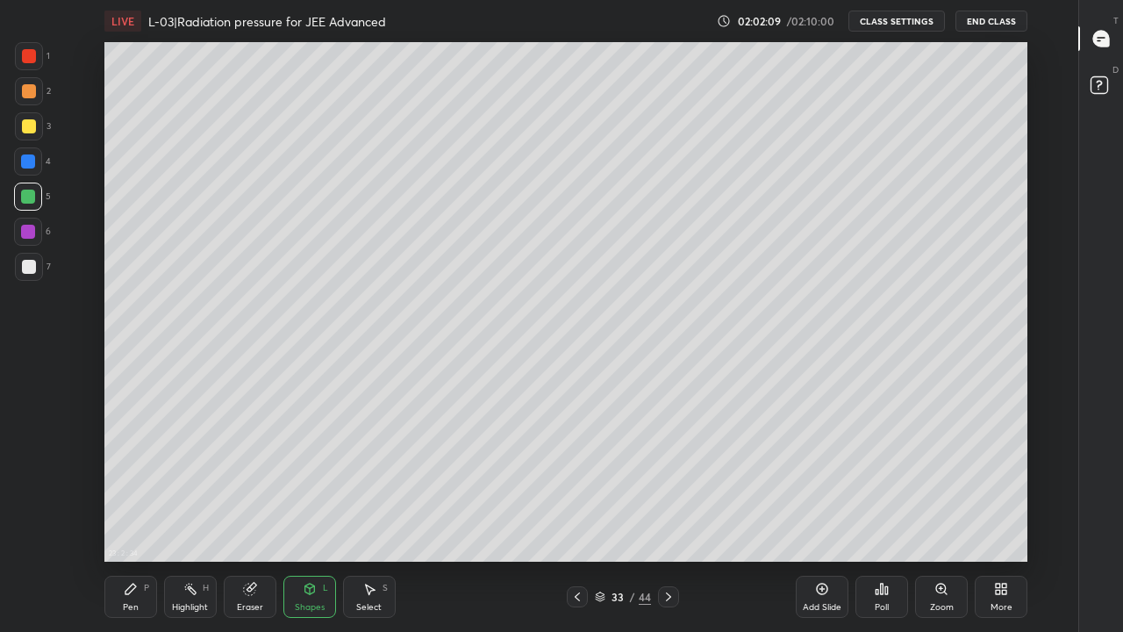
click at [311, 519] on div "Shapes" at bounding box center [310, 607] width 30 height 9
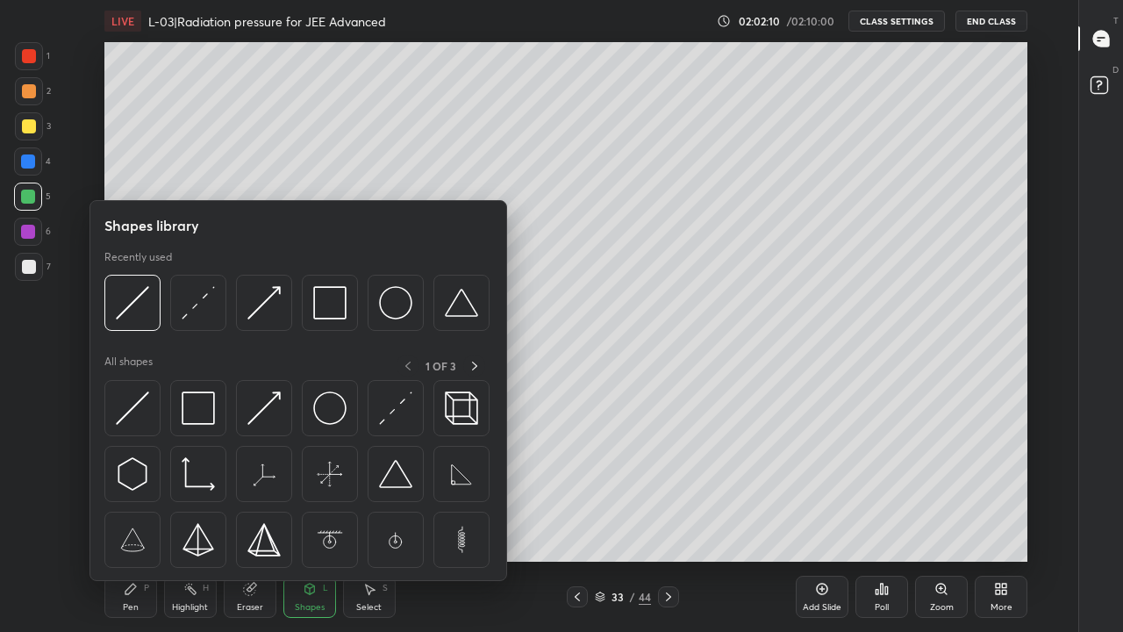
click at [133, 409] on img at bounding box center [132, 407] width 33 height 33
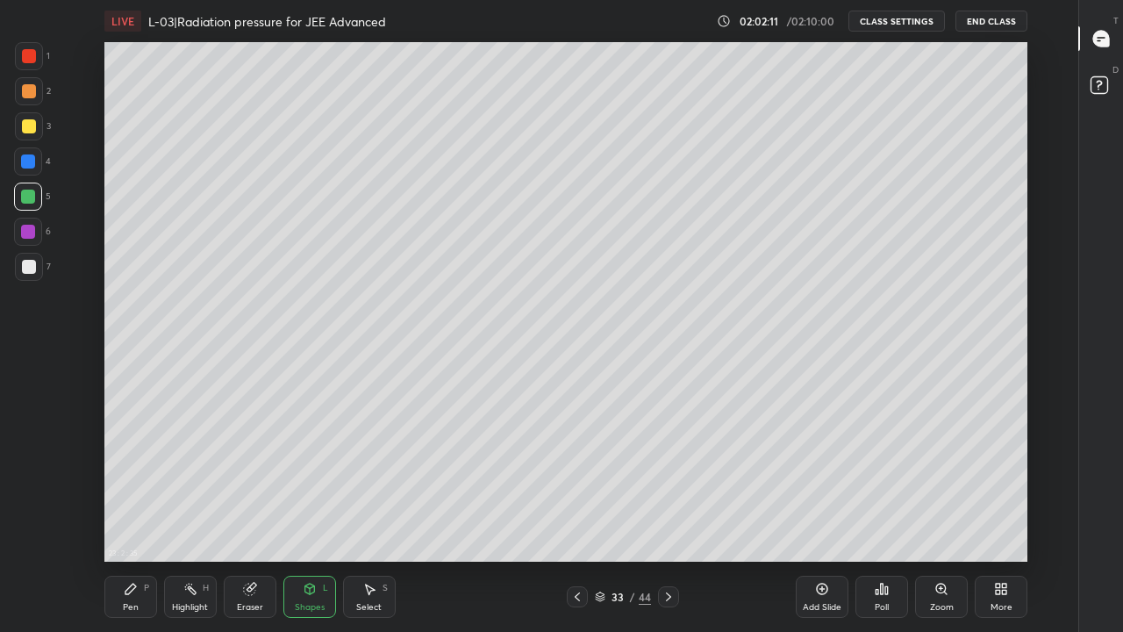
click at [30, 274] on div at bounding box center [29, 267] width 28 height 28
click at [31, 128] on div at bounding box center [29, 126] width 14 height 14
click at [127, 519] on div "Pen" at bounding box center [131, 607] width 16 height 9
click at [130, 519] on div "Pen P" at bounding box center [130, 596] width 53 height 42
click at [198, 519] on div "Highlight H" at bounding box center [190, 596] width 53 height 42
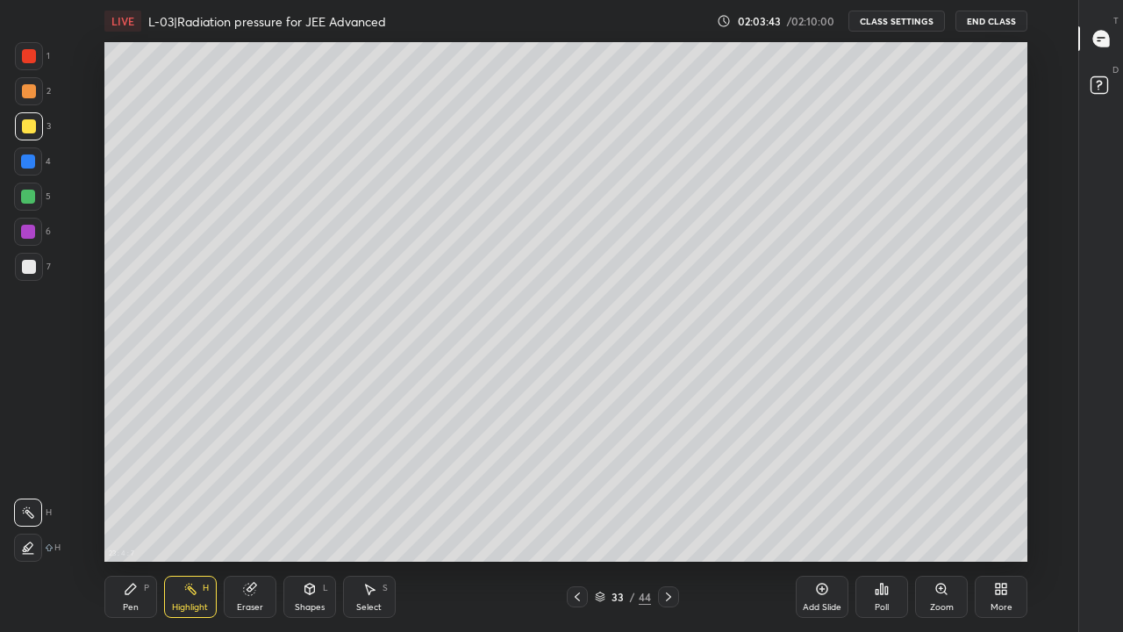
click at [135, 519] on div "Pen P" at bounding box center [130, 596] width 53 height 42
click at [178, 519] on div "Highlight H" at bounding box center [190, 596] width 53 height 42
click at [186, 519] on div "Highlight" at bounding box center [190, 607] width 36 height 9
click at [129, 519] on div "Pen P" at bounding box center [130, 596] width 53 height 42
click at [29, 234] on div at bounding box center [28, 232] width 14 height 14
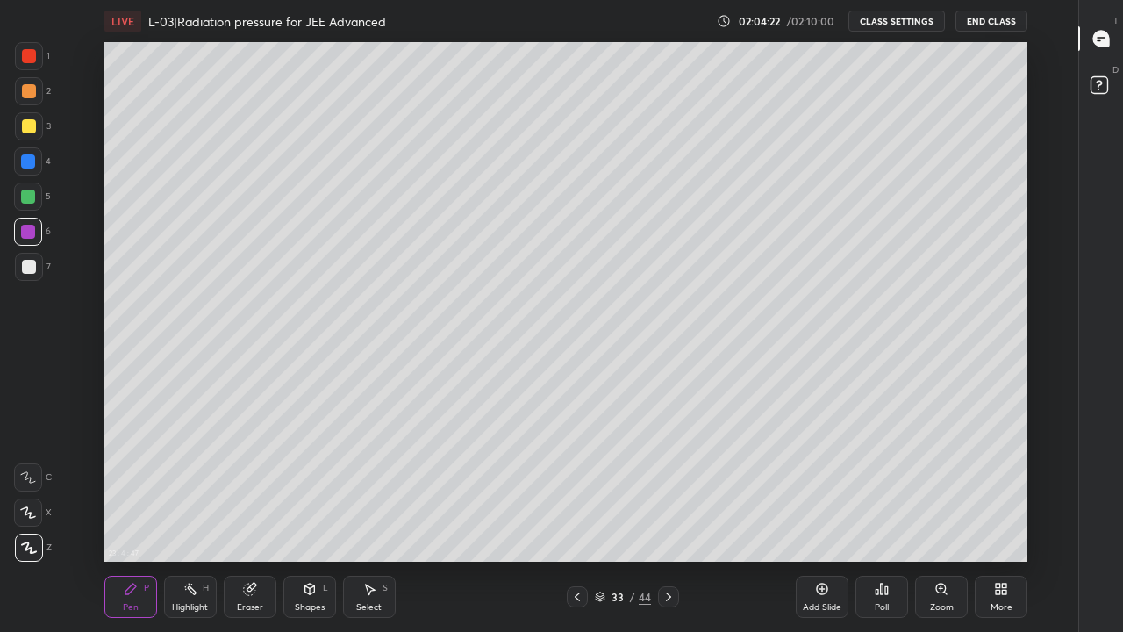
click at [203, 519] on div "Highlight H" at bounding box center [190, 596] width 53 height 42
click at [125, 519] on div "Pen P" at bounding box center [130, 596] width 53 height 42
click at [38, 270] on div at bounding box center [29, 267] width 28 height 28
click at [803, 519] on div "Add Slide" at bounding box center [822, 596] width 53 height 42
click at [753, 20] on div "02:06:08" at bounding box center [760, 21] width 49 height 11
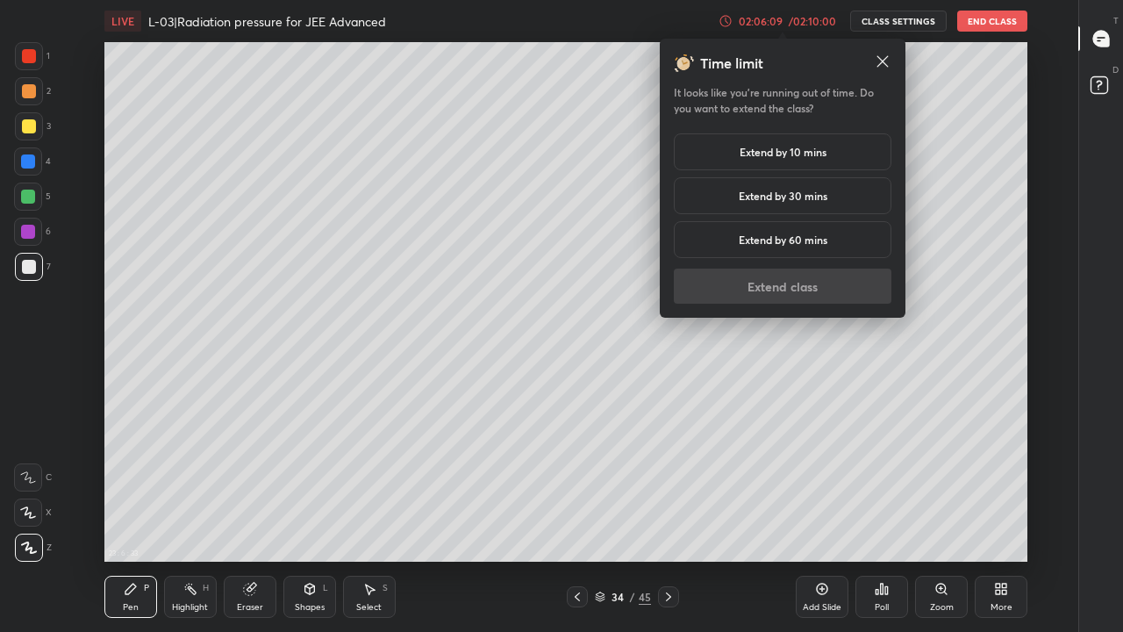
click at [748, 147] on h5 "Extend by 10 mins" at bounding box center [782, 152] width 87 height 16
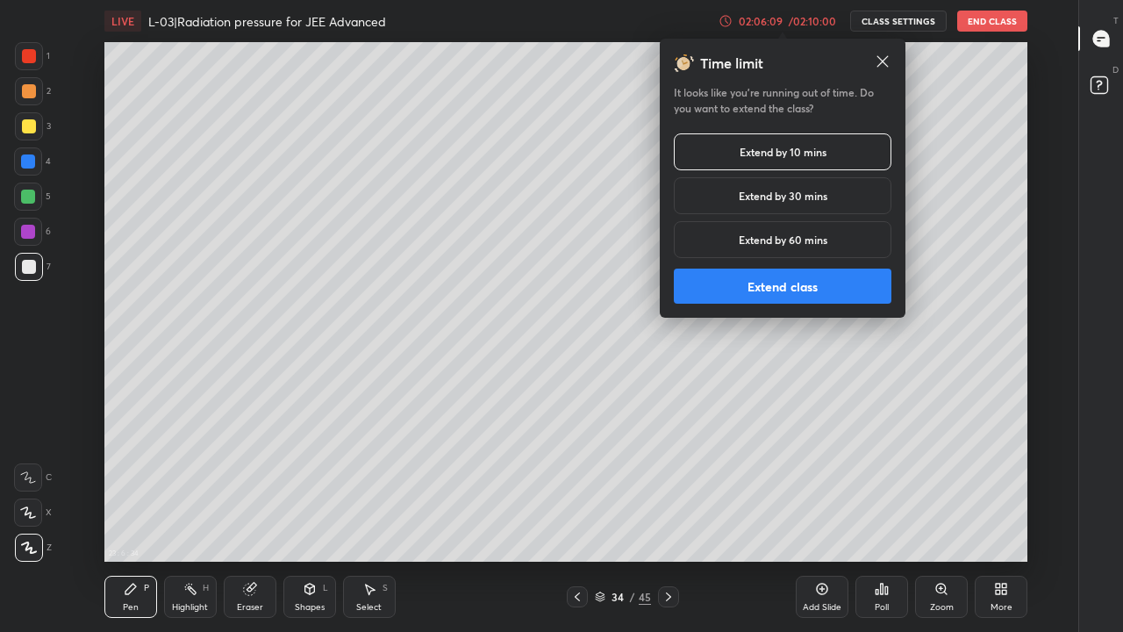
click at [750, 277] on button "Extend class" at bounding box center [783, 285] width 218 height 35
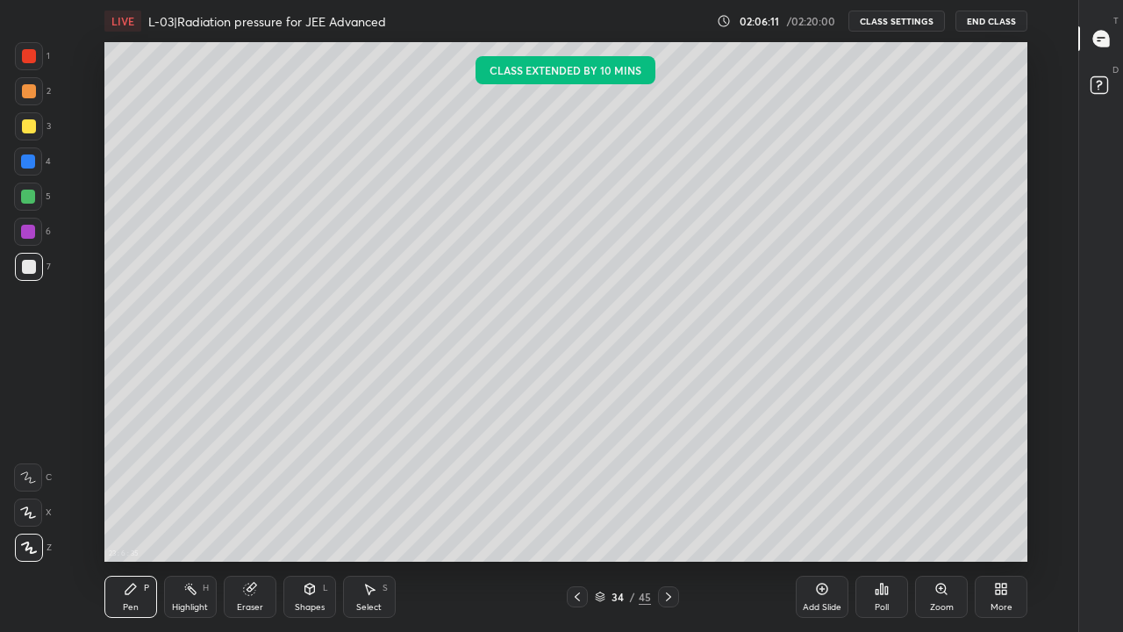
click at [29, 199] on div at bounding box center [28, 196] width 14 height 14
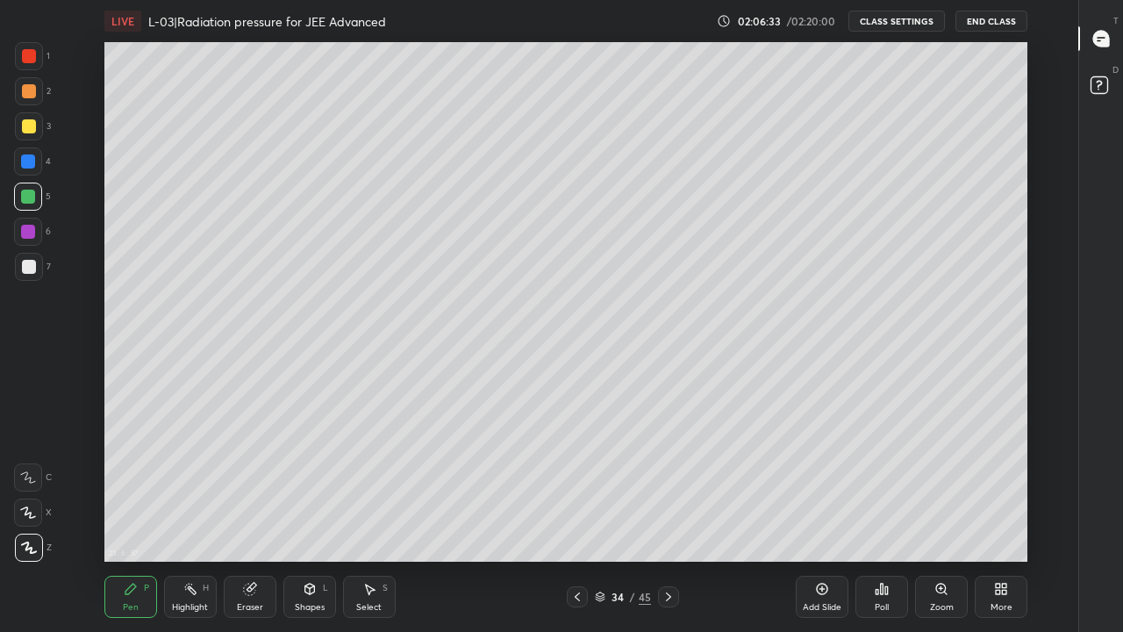
click at [25, 125] on div at bounding box center [29, 126] width 14 height 14
click at [29, 87] on div at bounding box center [29, 91] width 14 height 14
click at [30, 60] on div at bounding box center [29, 56] width 14 height 14
click at [33, 162] on div at bounding box center [28, 161] width 14 height 14
click at [25, 203] on div at bounding box center [28, 196] width 14 height 14
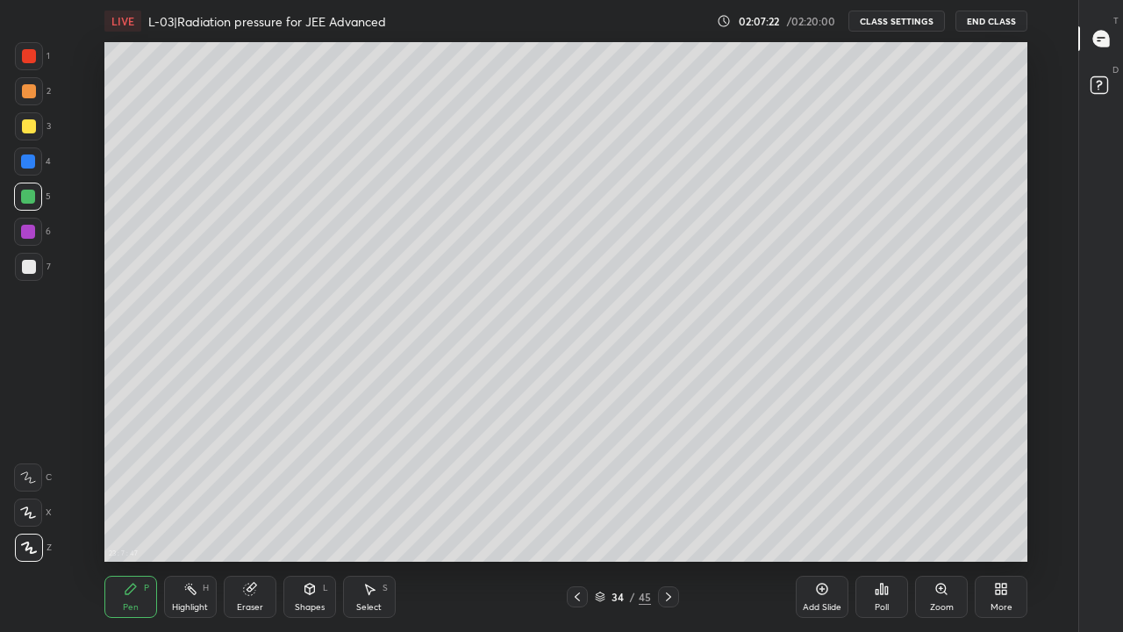
click at [237, 519] on div "Eraser" at bounding box center [250, 607] width 26 height 9
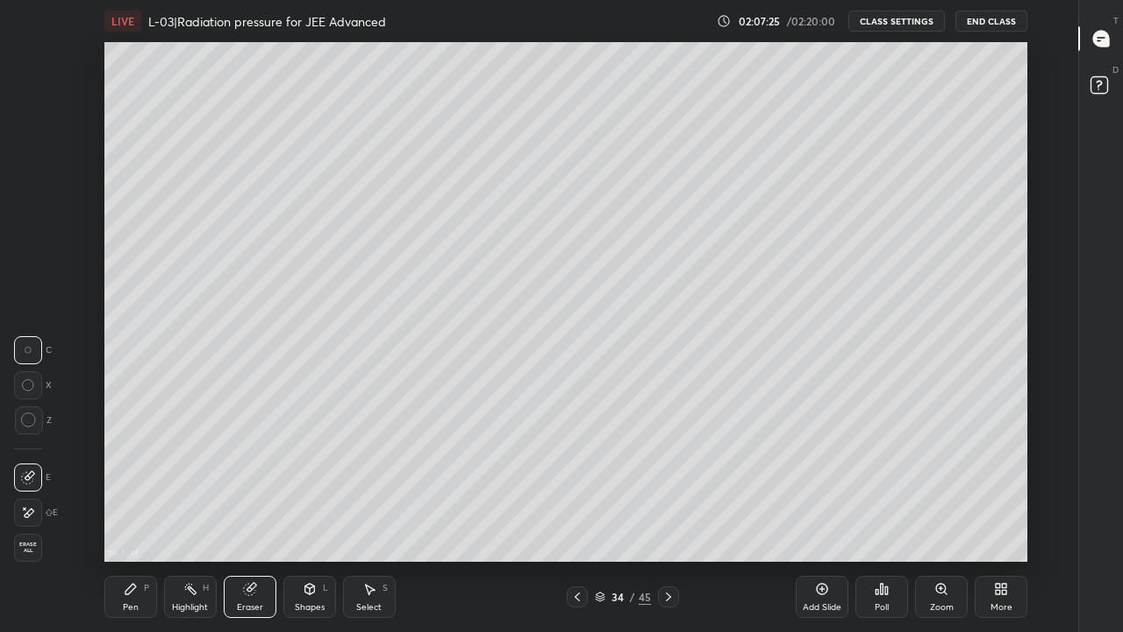
click at [130, 519] on div "Pen" at bounding box center [131, 607] width 16 height 9
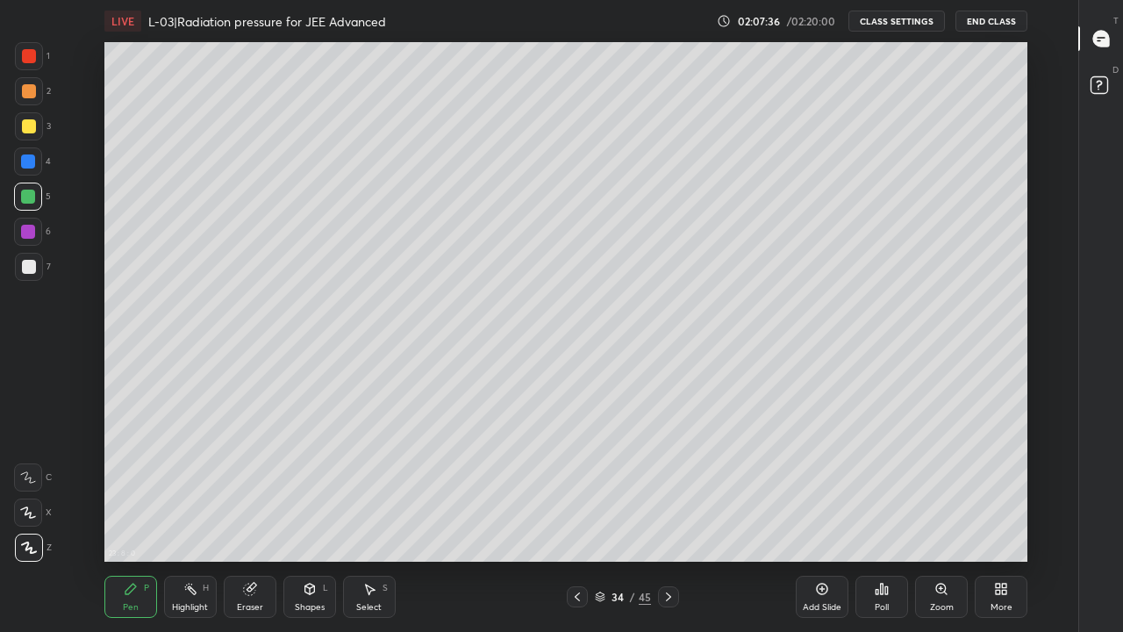
click at [26, 127] on div at bounding box center [29, 126] width 14 height 14
click at [304, 519] on icon at bounding box center [309, 588] width 10 height 11
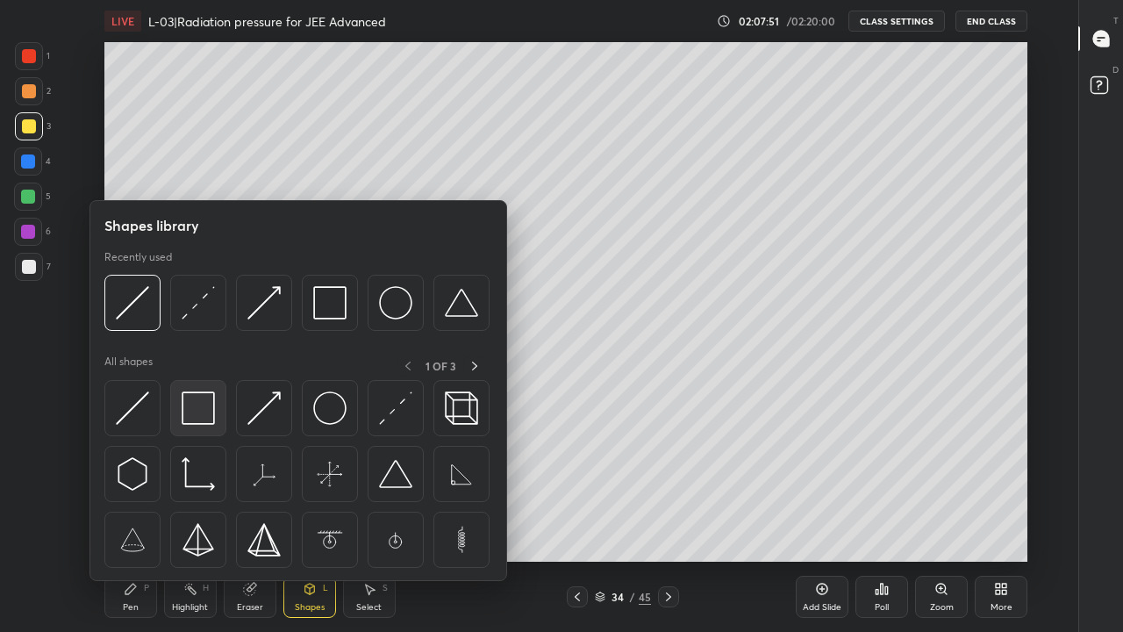
click at [196, 409] on img at bounding box center [198, 407] width 33 height 33
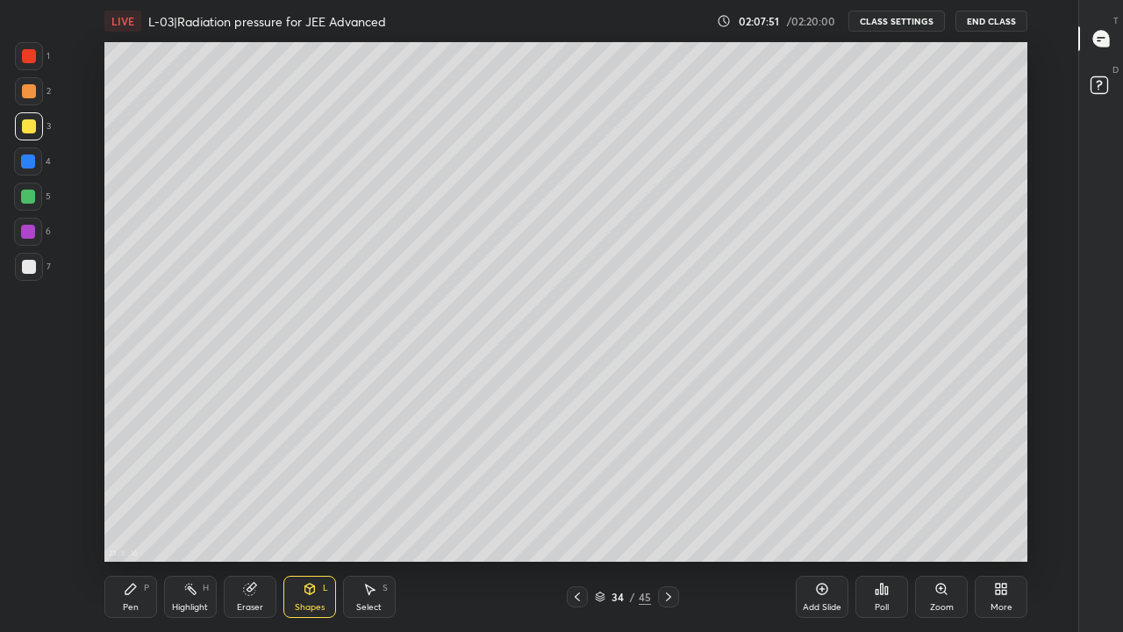
click at [26, 54] on div at bounding box center [29, 56] width 14 height 14
click at [667, 519] on icon at bounding box center [668, 596] width 14 height 14
click at [661, 519] on icon at bounding box center [668, 596] width 14 height 14
click at [667, 519] on icon at bounding box center [668, 596] width 14 height 14
click at [666, 519] on icon at bounding box center [668, 596] width 14 height 14
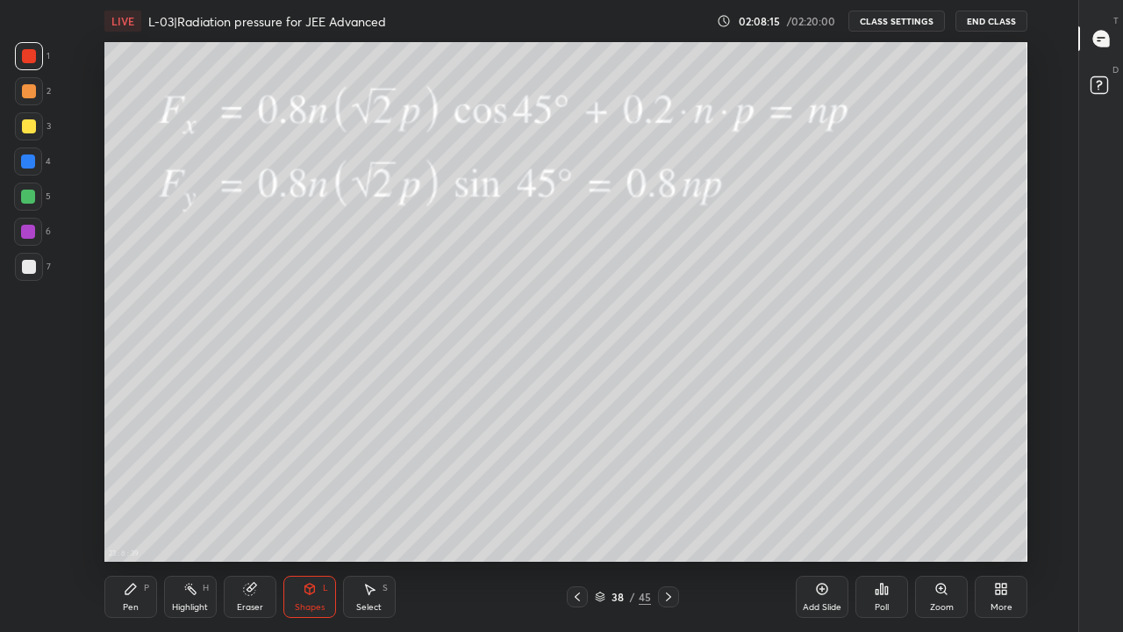
click at [660, 519] on div at bounding box center [668, 596] width 21 height 21
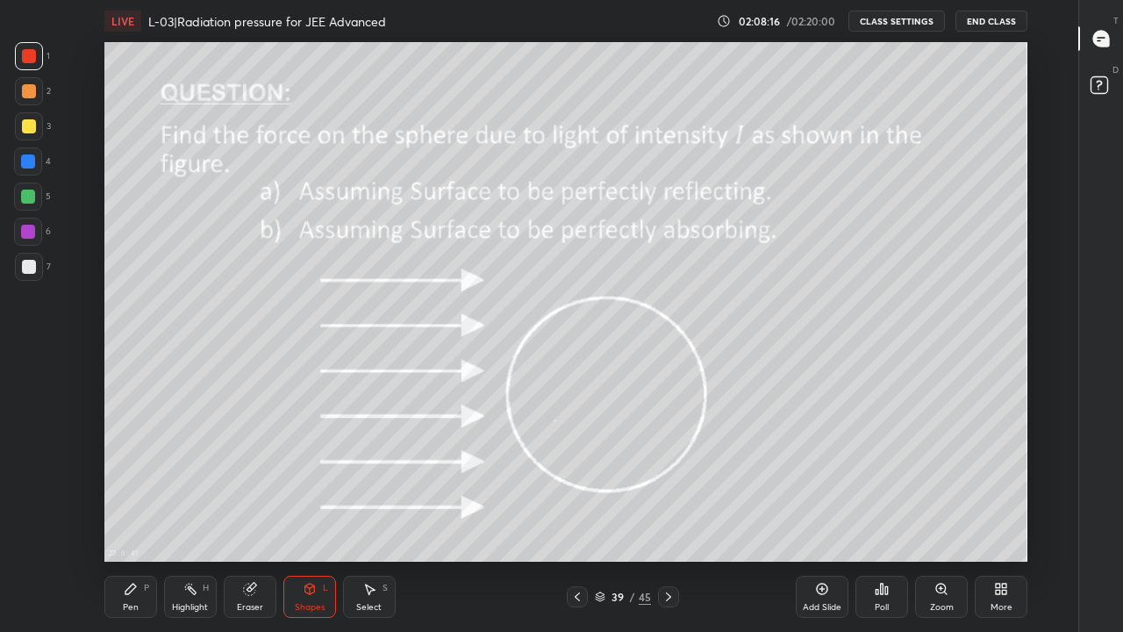
click at [661, 519] on icon at bounding box center [668, 596] width 14 height 14
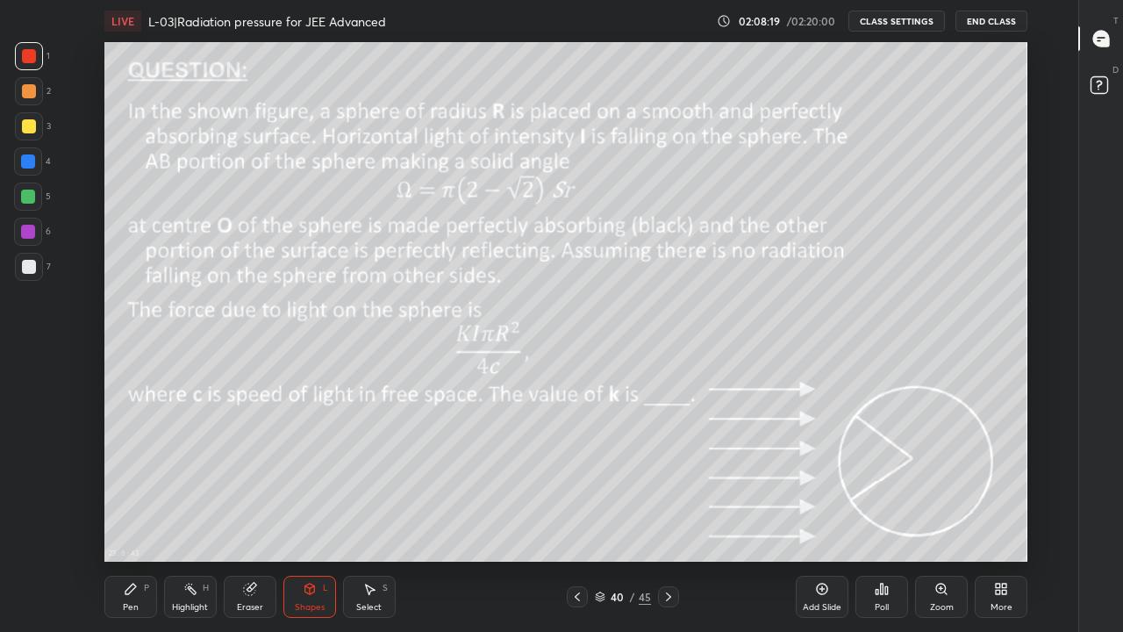
click at [668, 519] on icon at bounding box center [668, 596] width 5 height 9
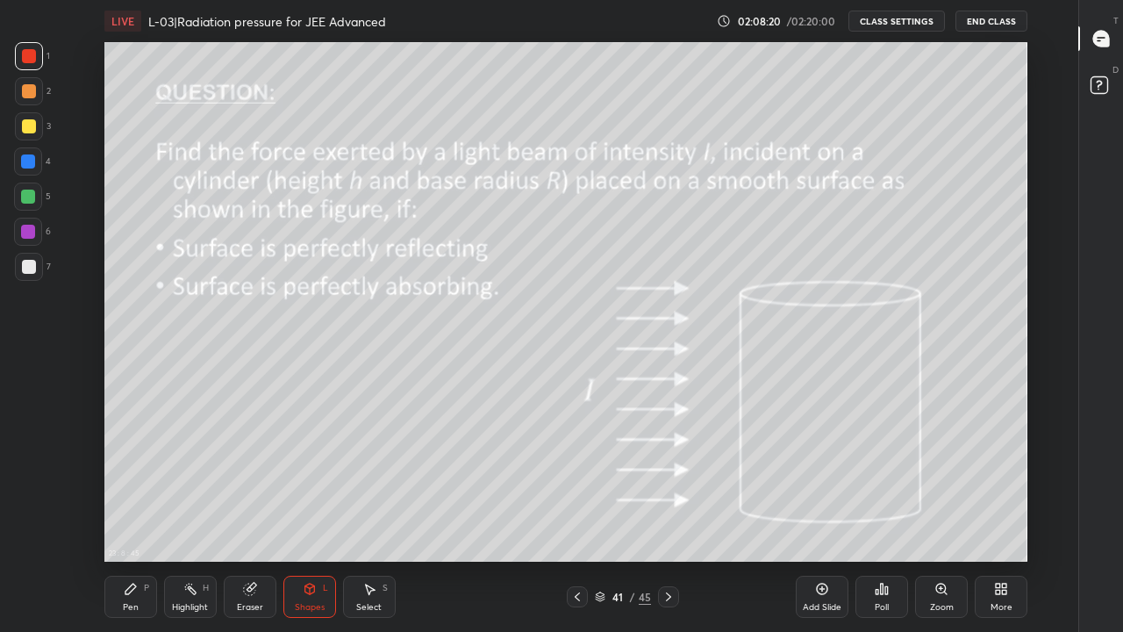
click at [667, 519] on icon at bounding box center [668, 596] width 14 height 14
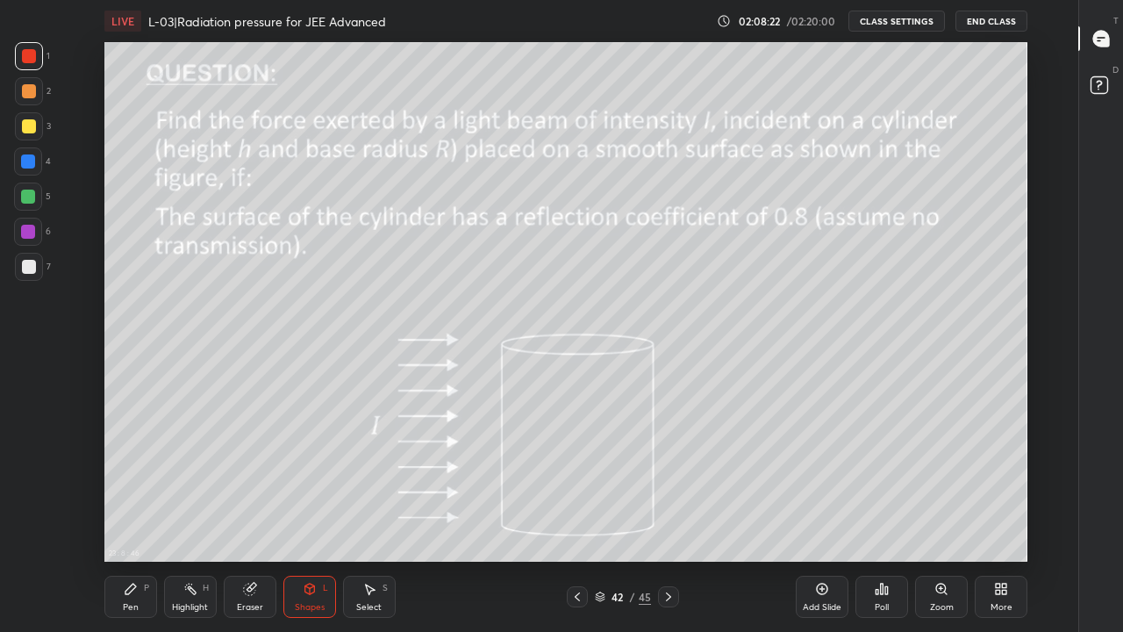
click at [667, 519] on icon at bounding box center [668, 596] width 14 height 14
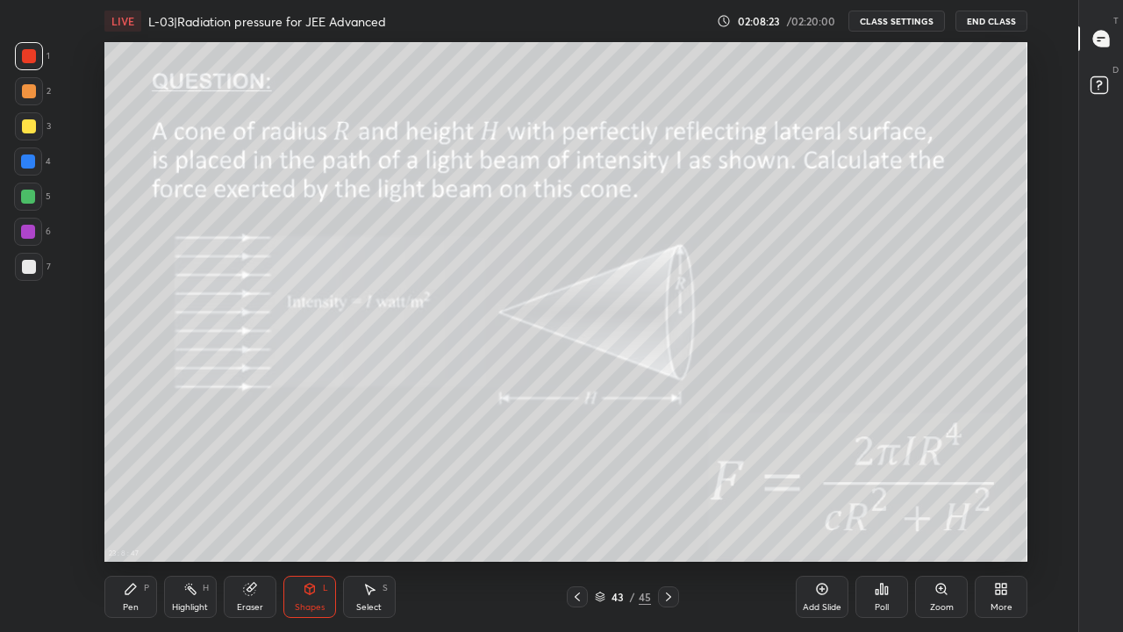
click at [667, 519] on icon at bounding box center [668, 596] width 14 height 14
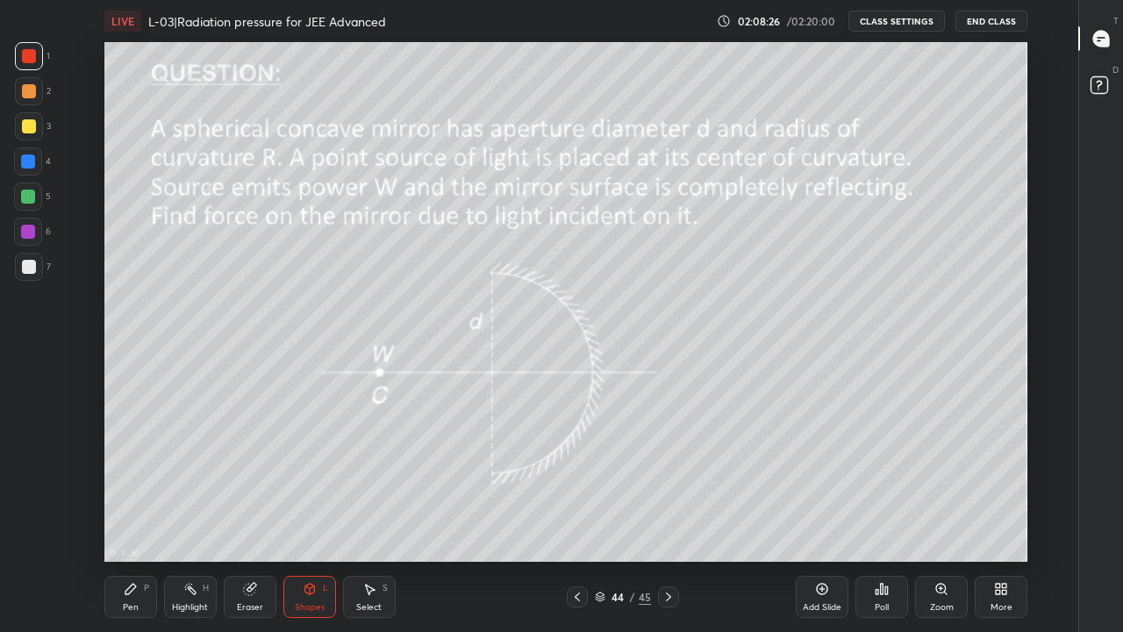
click at [667, 519] on icon at bounding box center [668, 596] width 14 height 14
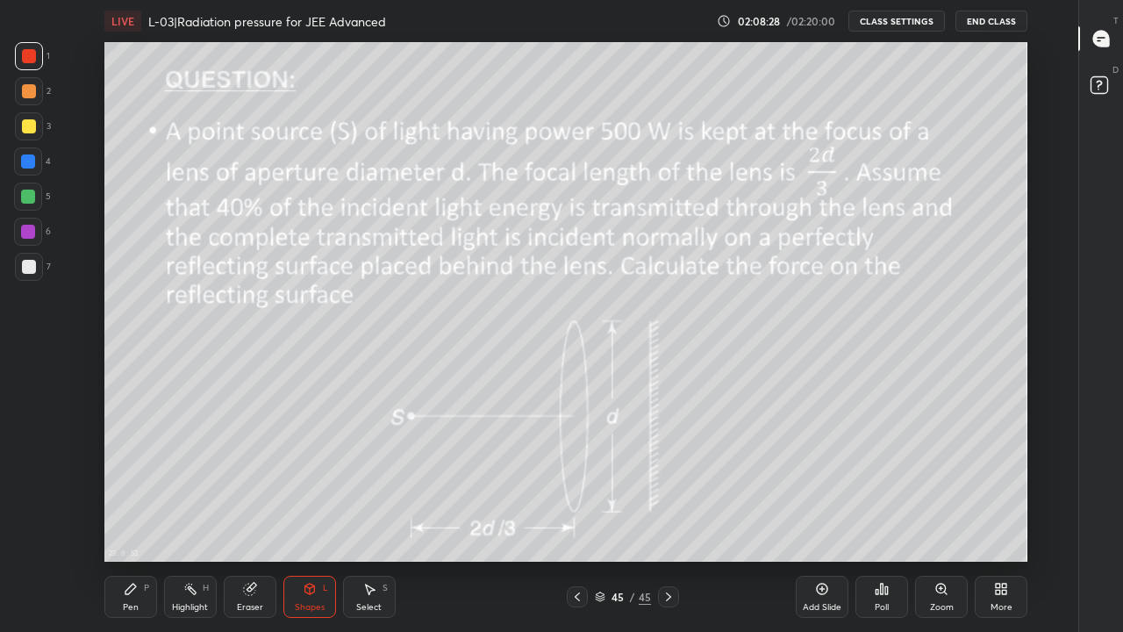
click at [568, 519] on div at bounding box center [577, 596] width 21 height 21
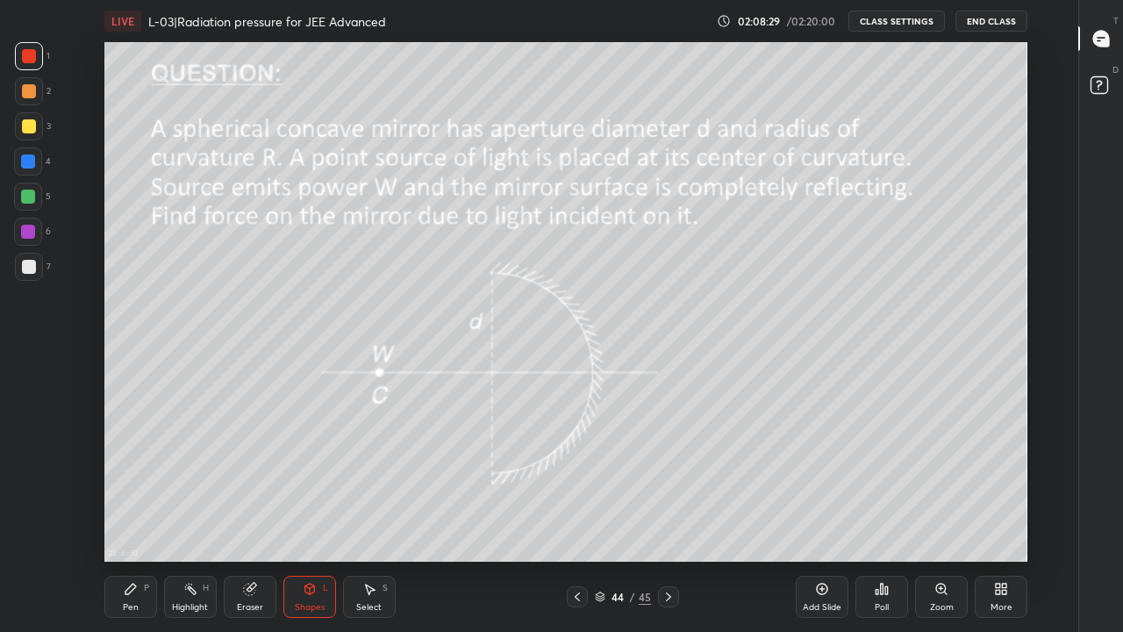
click at [567, 519] on div at bounding box center [577, 596] width 21 height 21
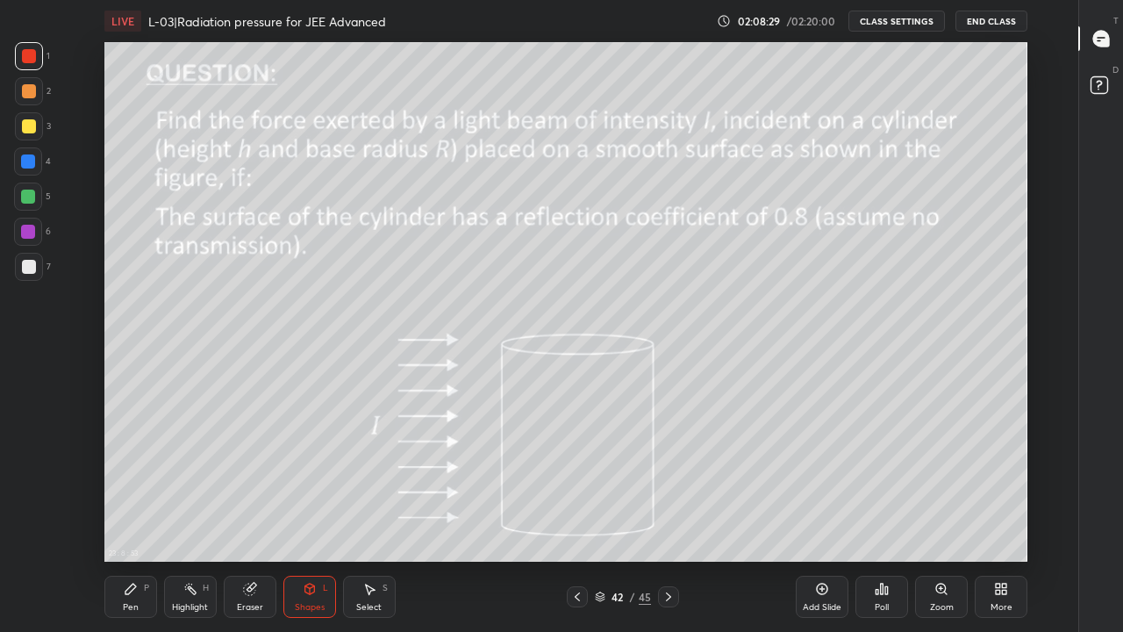
click at [571, 519] on div at bounding box center [577, 596] width 21 height 21
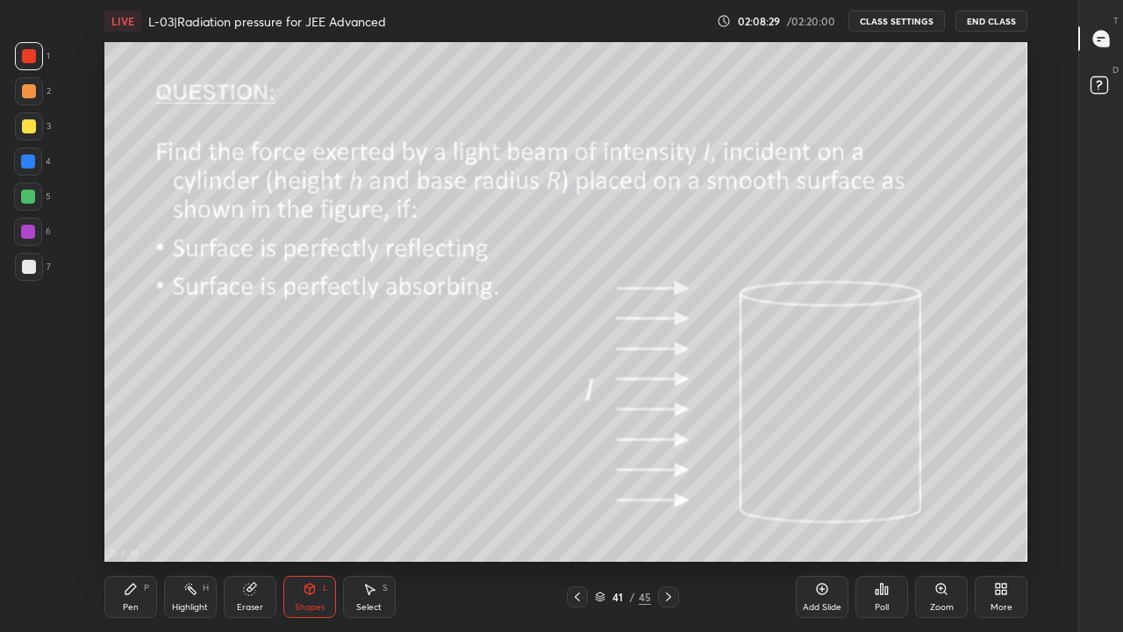
click at [568, 519] on div at bounding box center [577, 596] width 21 height 21
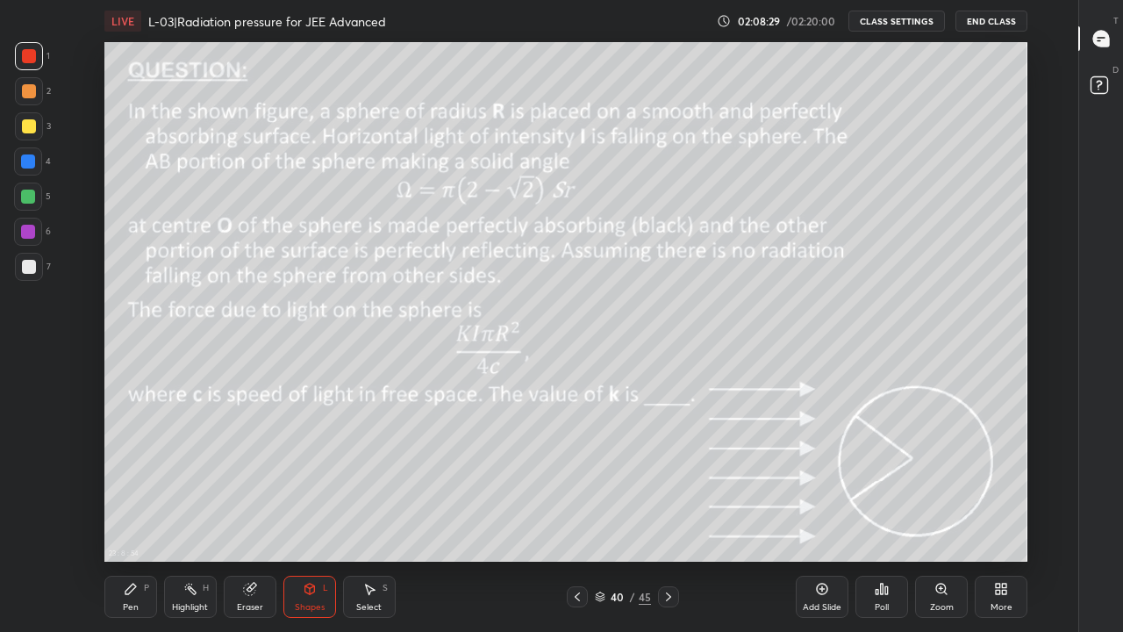
click at [568, 519] on div at bounding box center [577, 596] width 21 height 21
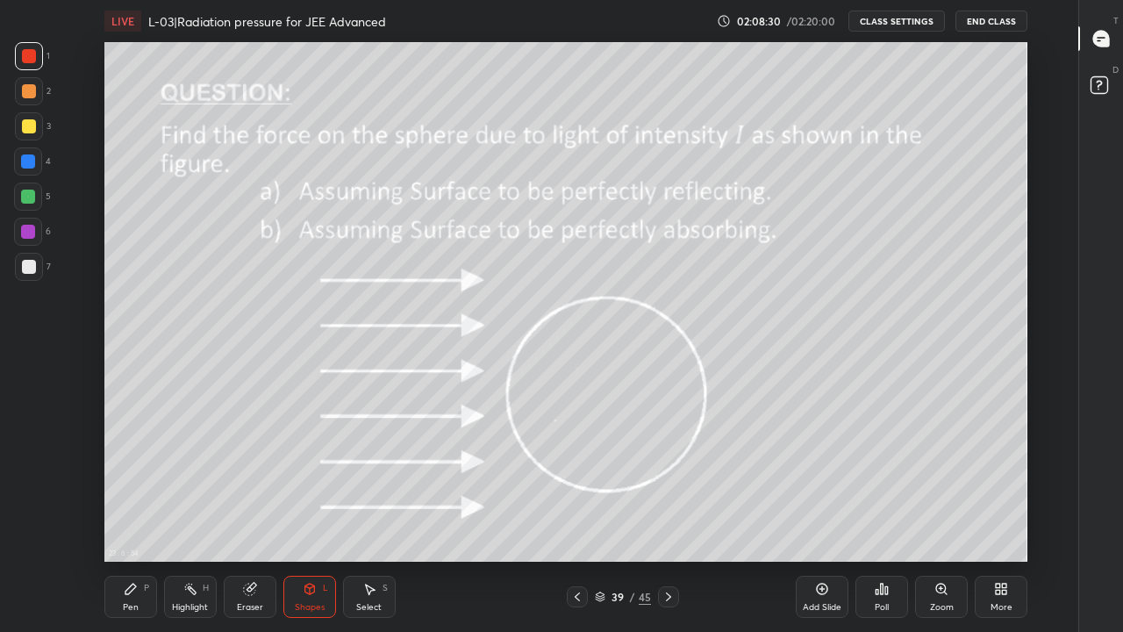
click at [568, 519] on div at bounding box center [577, 596] width 21 height 21
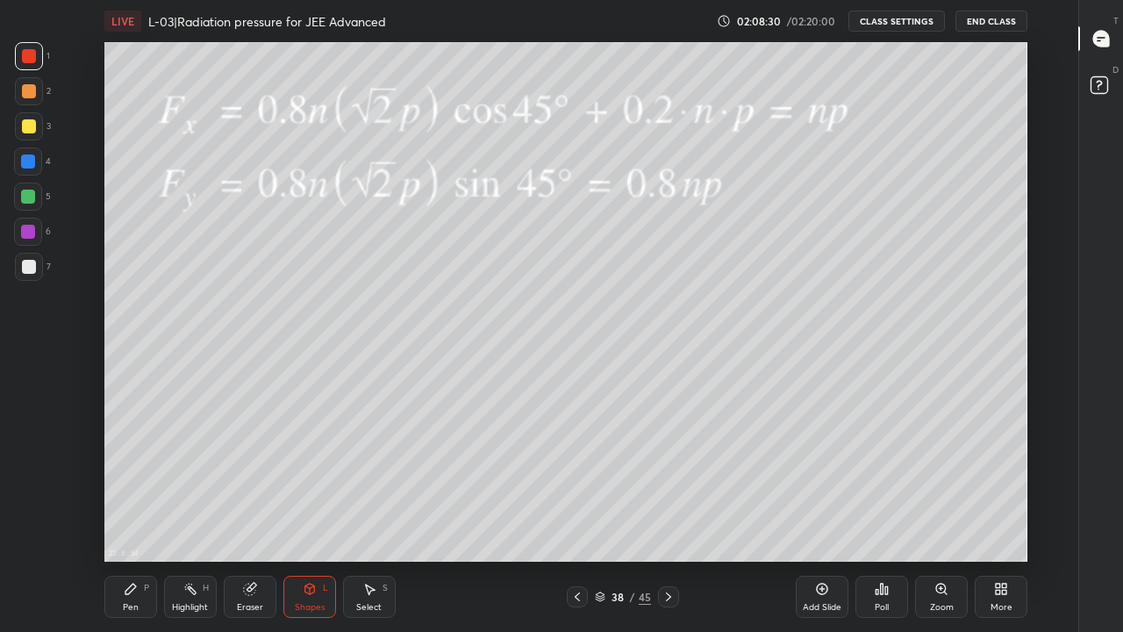
click at [577, 519] on icon at bounding box center [577, 596] width 14 height 14
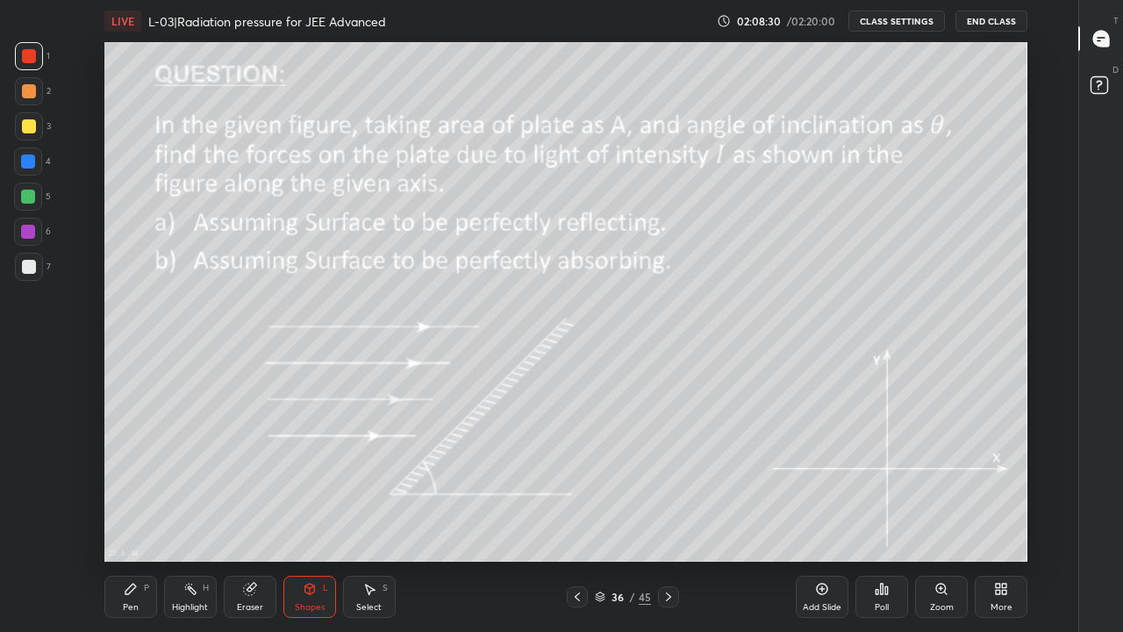
click at [575, 519] on icon at bounding box center [577, 596] width 14 height 14
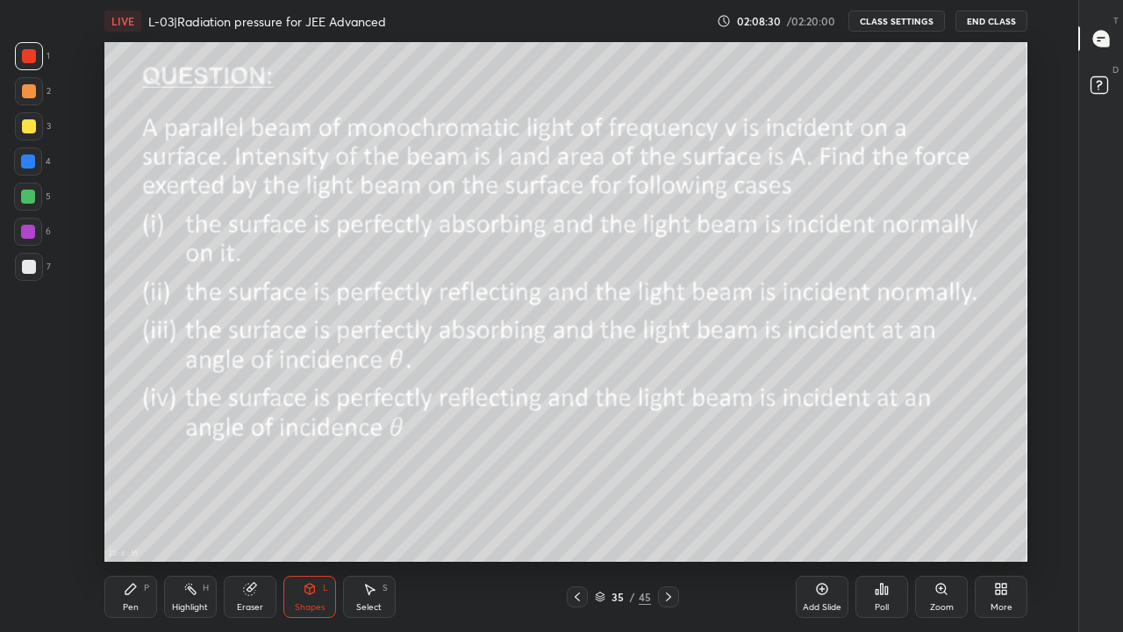
click at [579, 519] on icon at bounding box center [577, 596] width 5 height 9
click at [577, 519] on icon at bounding box center [577, 596] width 14 height 14
click at [667, 519] on icon at bounding box center [668, 596] width 14 height 14
click at [992, 25] on button "End Class" at bounding box center [991, 21] width 72 height 21
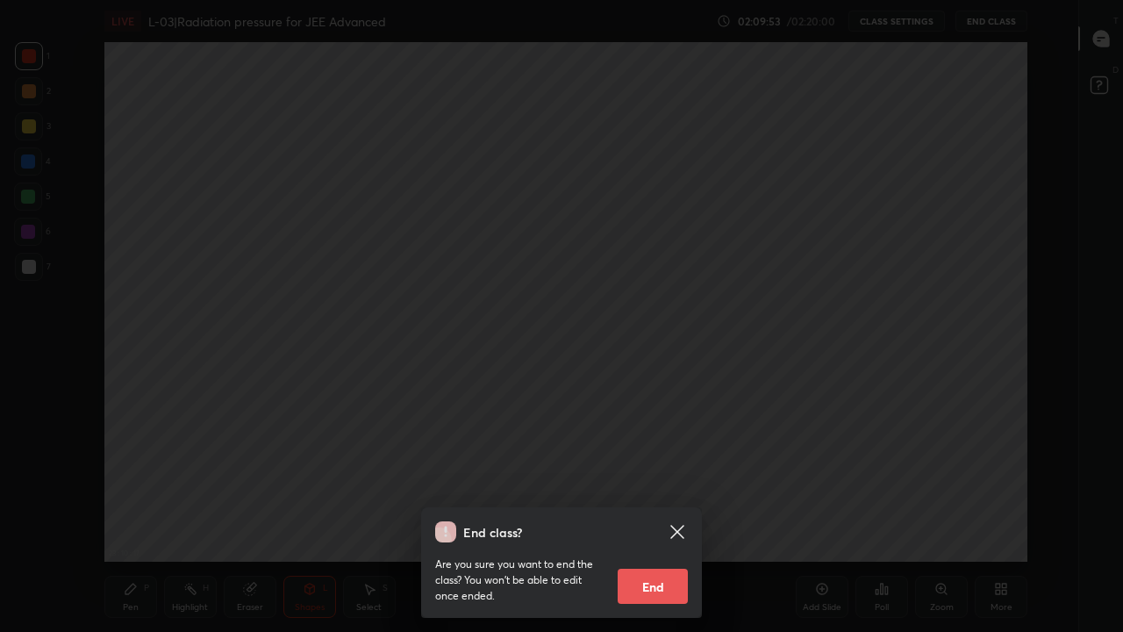
click at [650, 519] on button "End" at bounding box center [653, 585] width 70 height 35
type textarea "x"
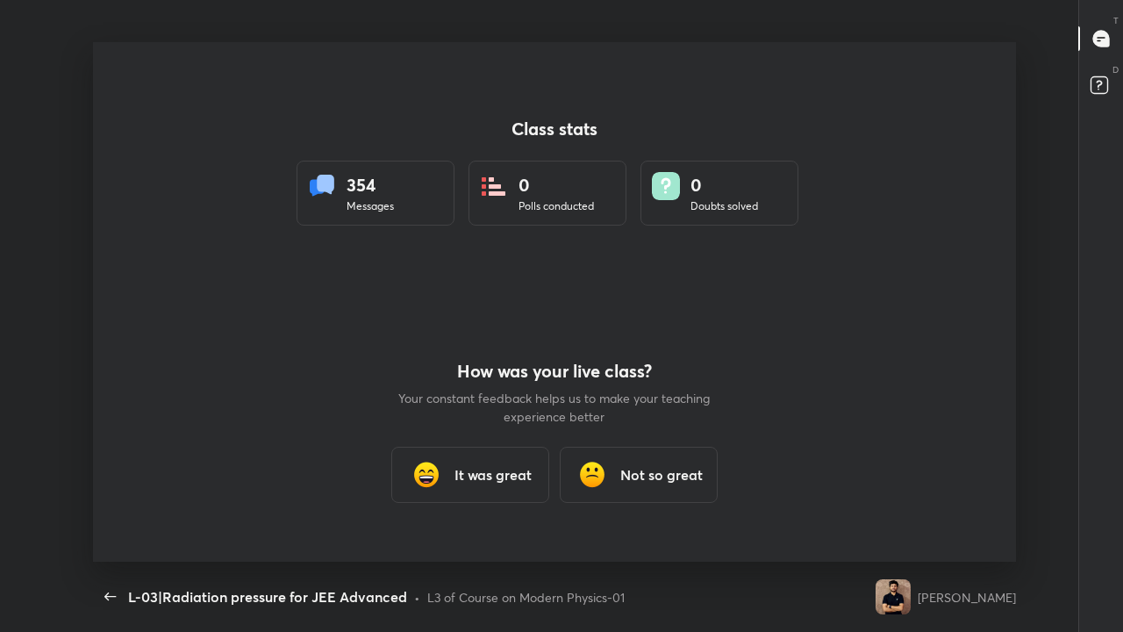
scroll to position [519, 1109]
